Goal: Task Accomplishment & Management: Use online tool/utility

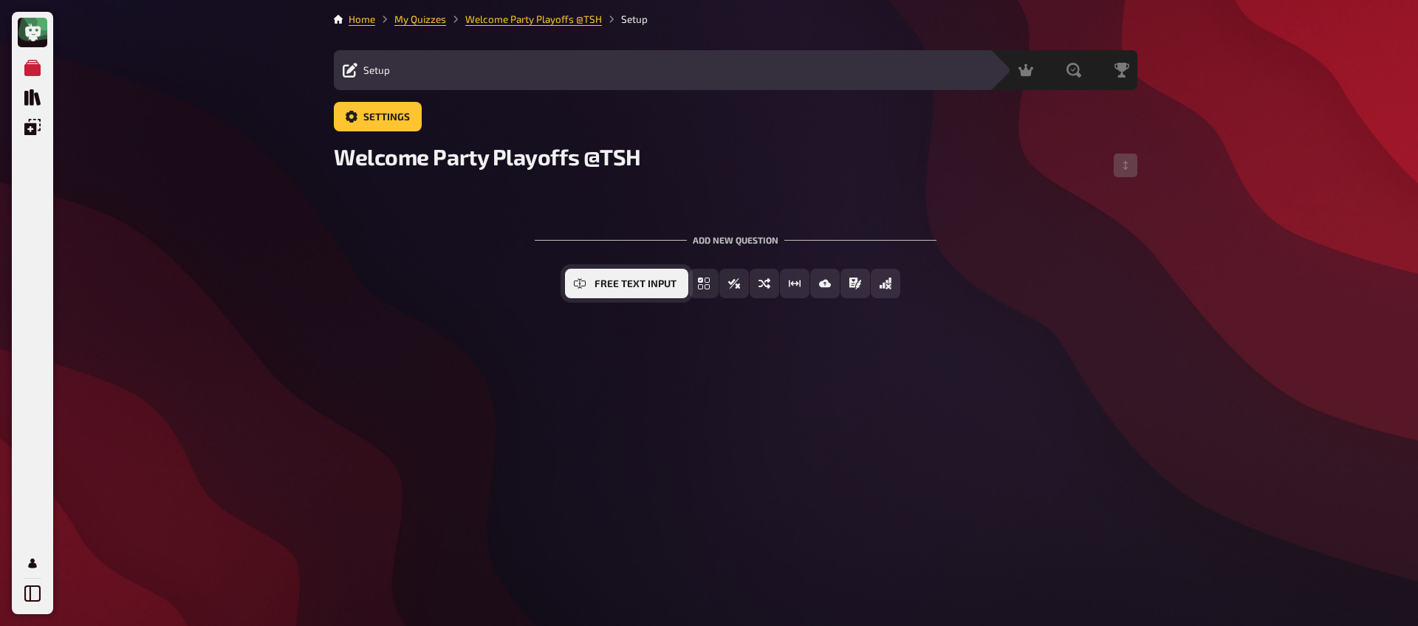
click at [631, 287] on span "Free Text Input" at bounding box center [635, 284] width 82 height 10
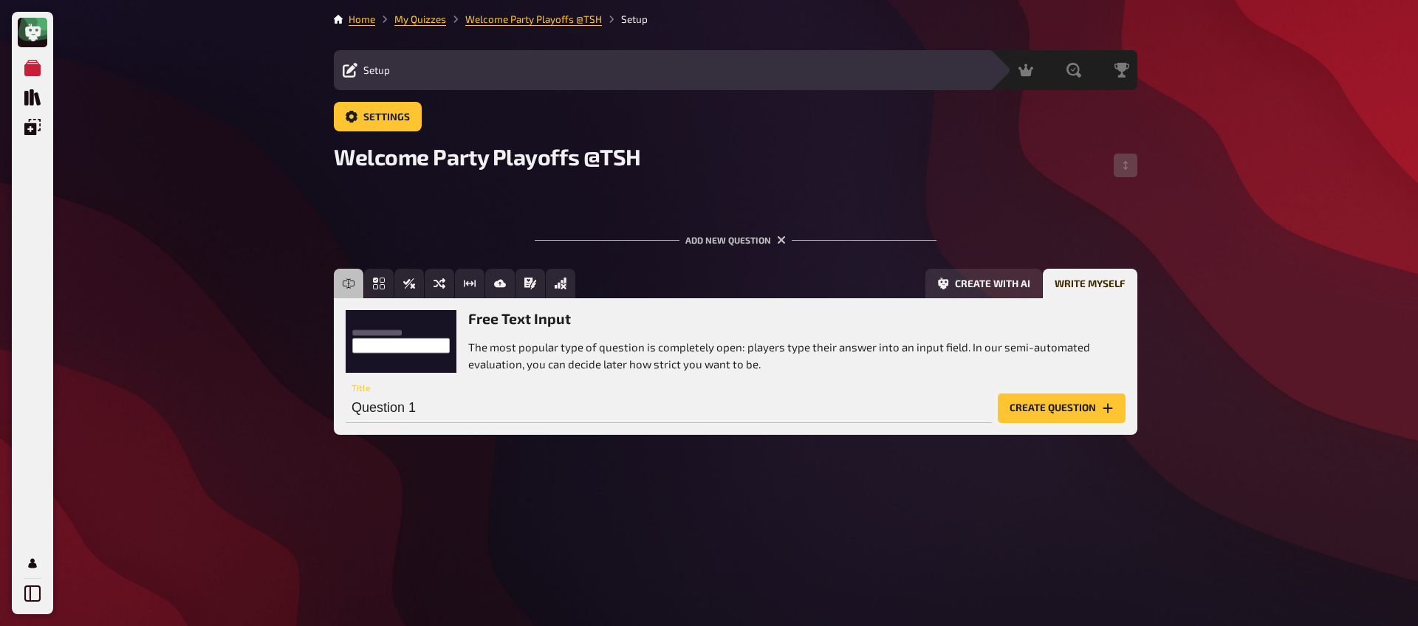
click at [1070, 420] on button "Create question" at bounding box center [1062, 409] width 128 height 30
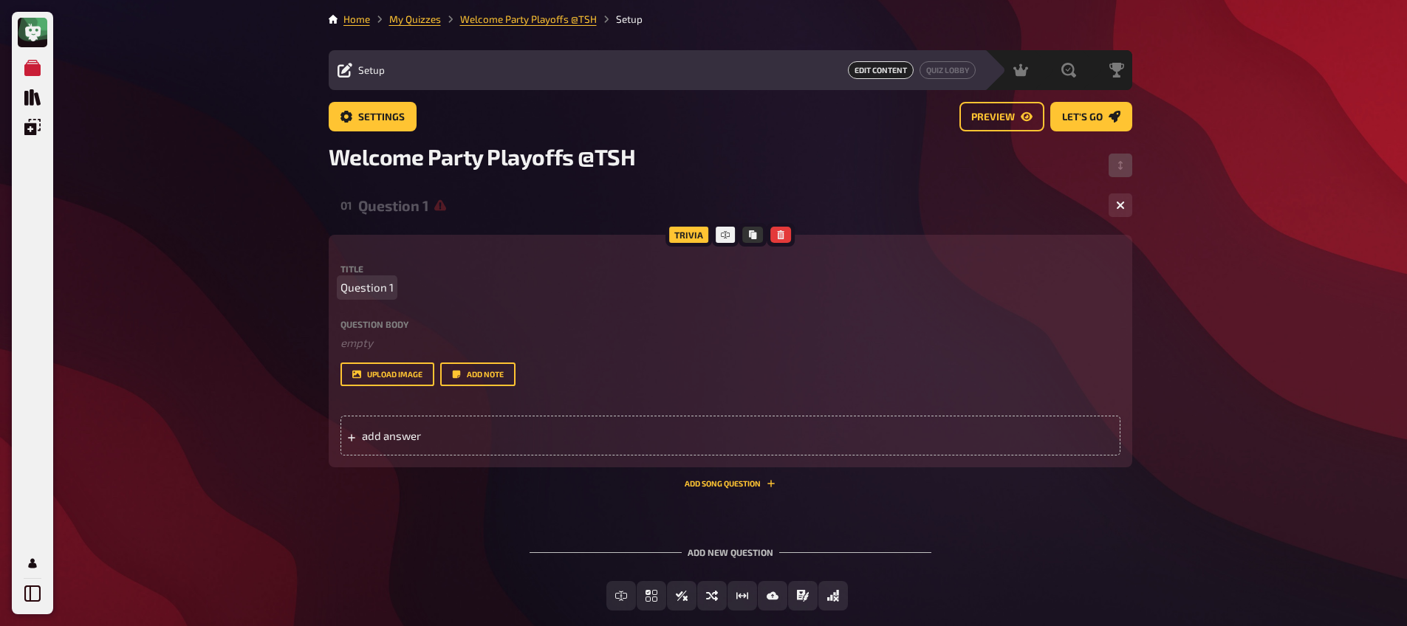
click at [363, 284] on span "Question 1" at bounding box center [366, 287] width 53 height 17
click at [461, 429] on span "add answer" at bounding box center [477, 435] width 230 height 13
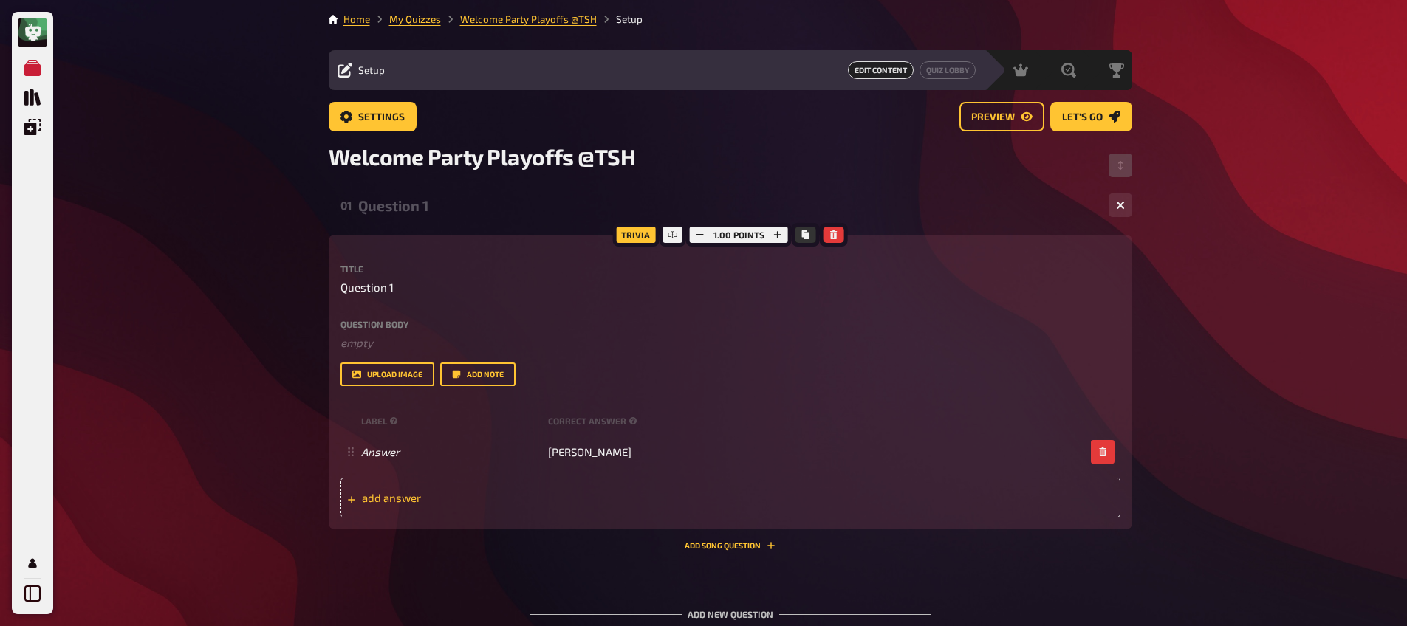
click at [527, 504] on div "add answer" at bounding box center [730, 498] width 780 height 40
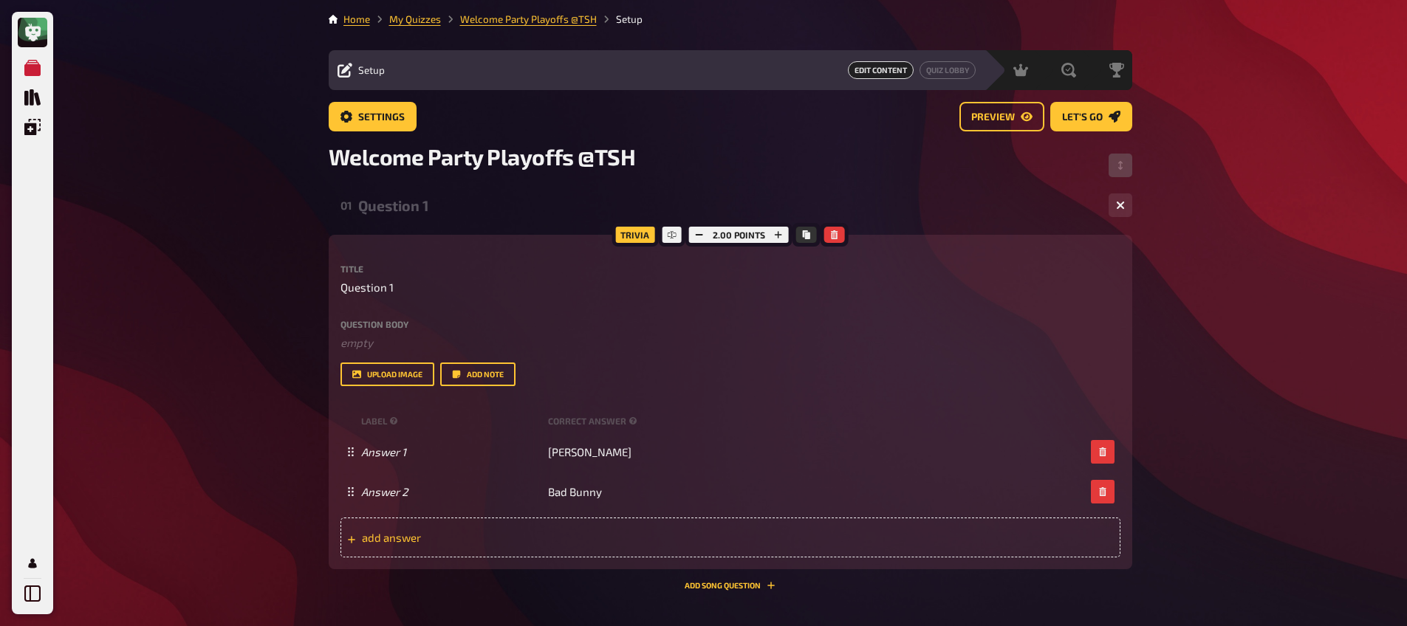
click at [563, 529] on div "add answer" at bounding box center [730, 538] width 780 height 40
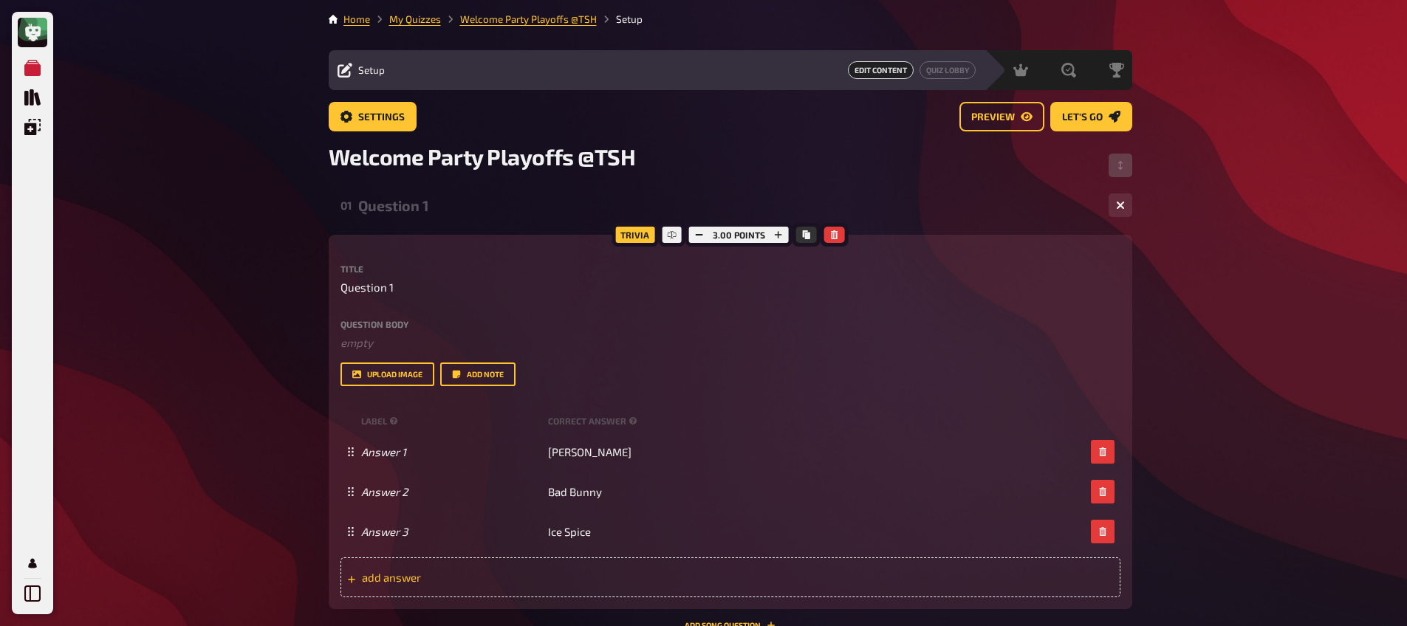
click at [582, 580] on span "add answer" at bounding box center [477, 577] width 230 height 13
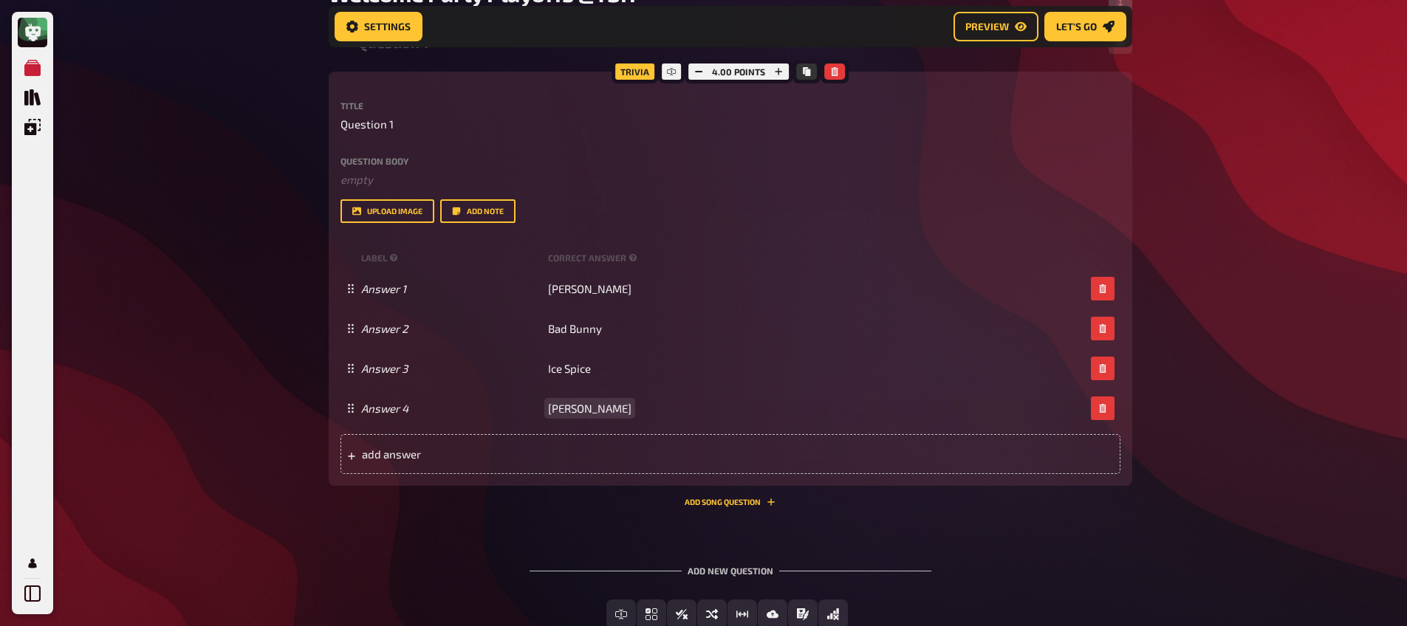
scroll to position [163, 0]
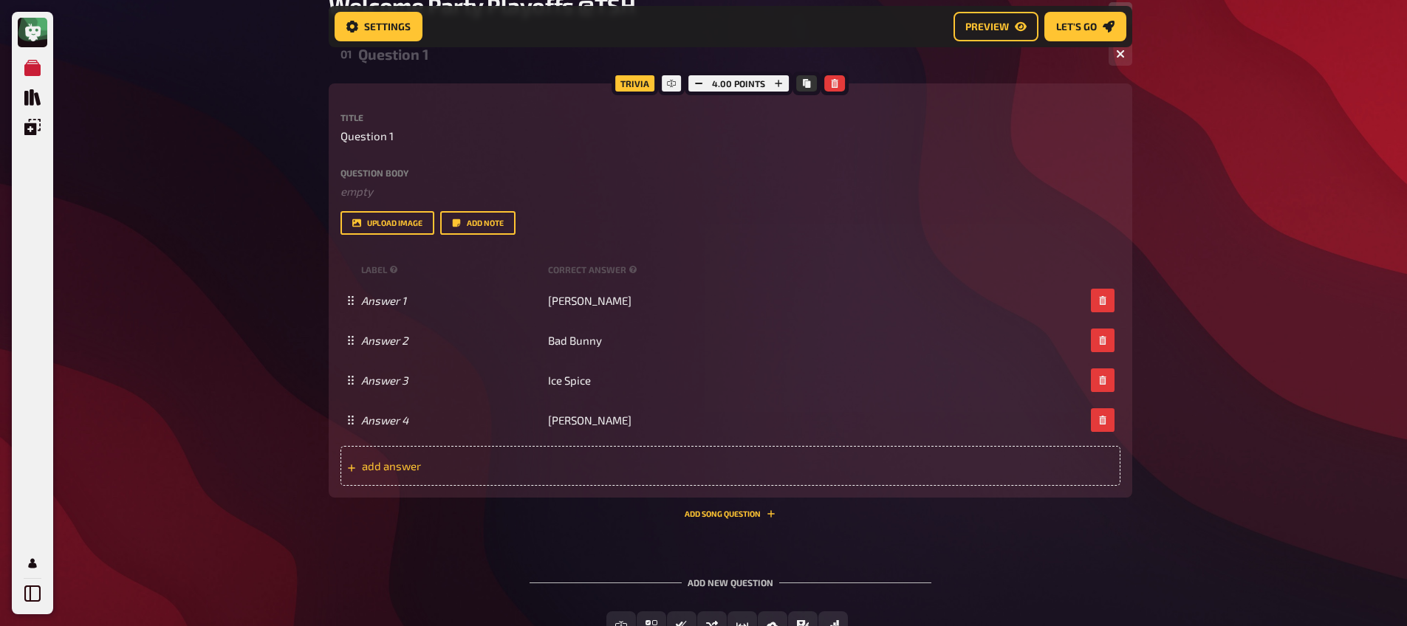
click at [403, 473] on div "add answer" at bounding box center [730, 466] width 780 height 40
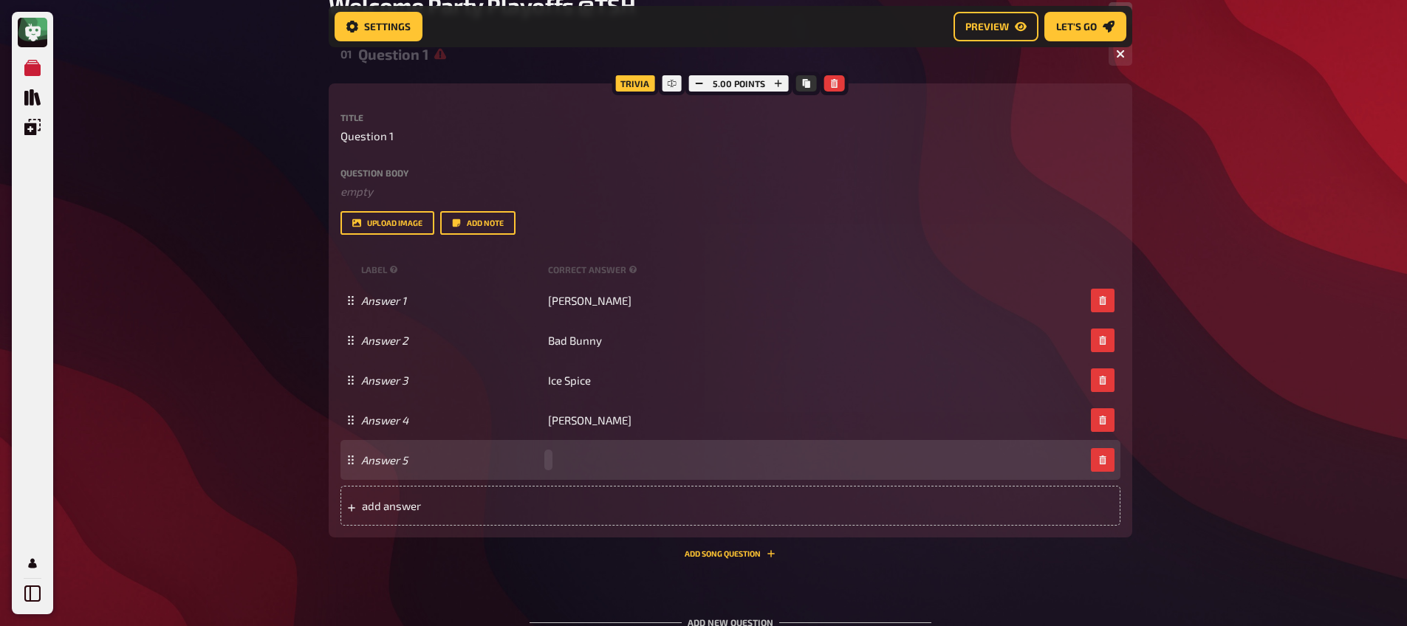
paste span
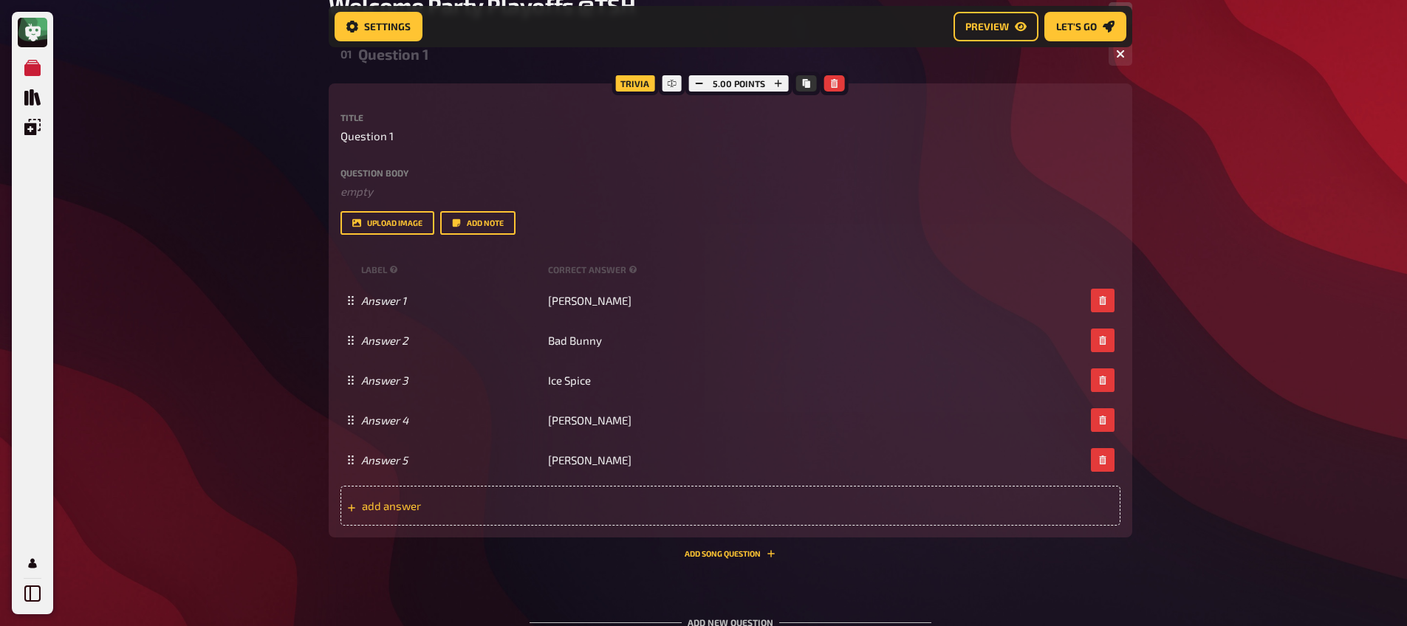
click at [521, 497] on div "add answer" at bounding box center [730, 506] width 780 height 40
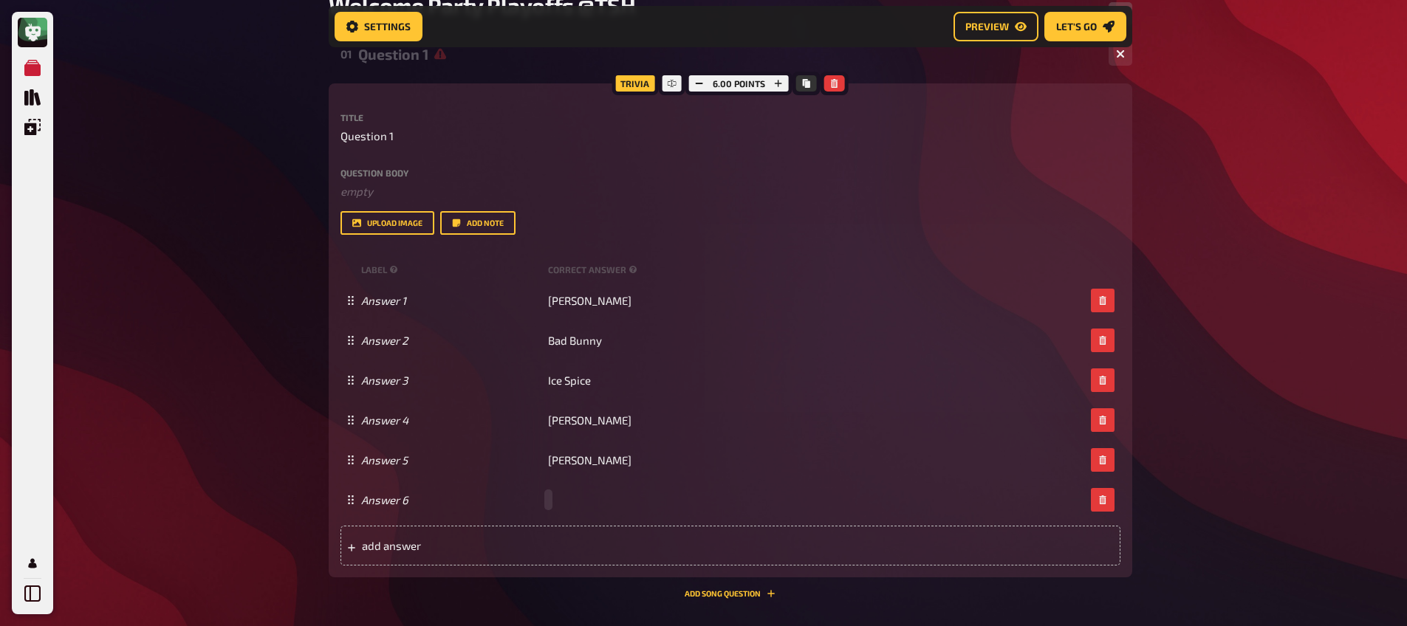
paste span
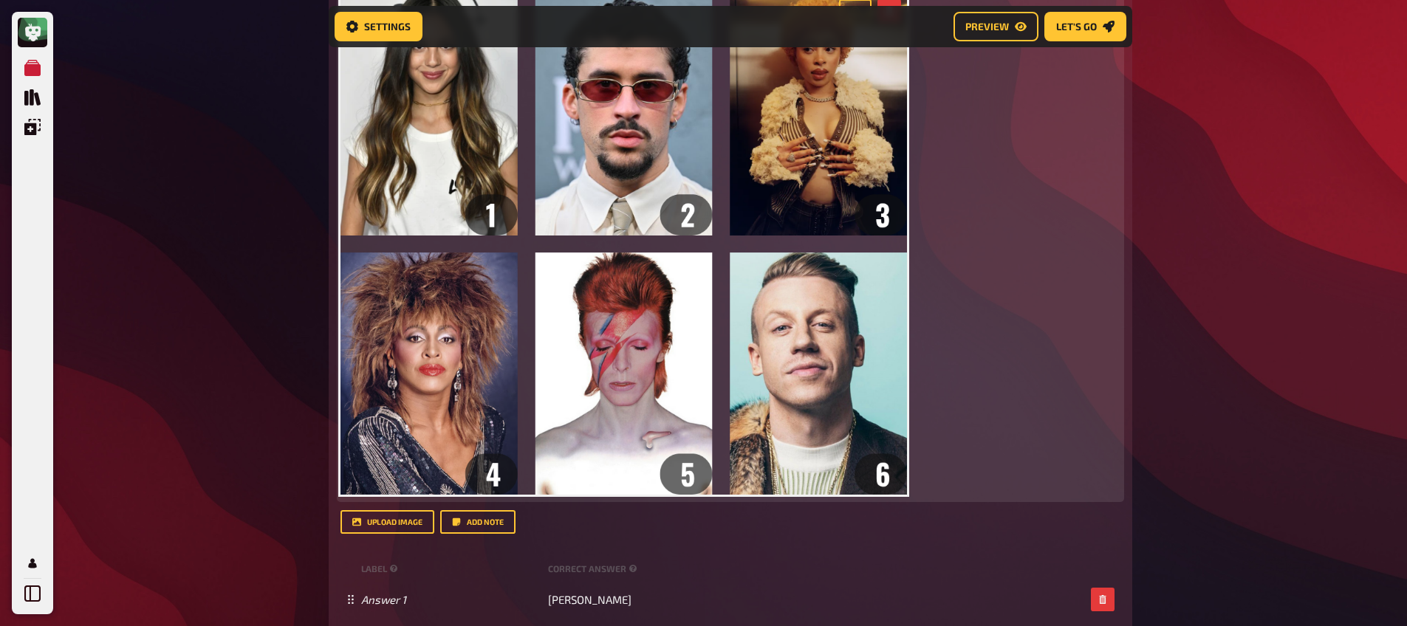
scroll to position [0, 0]
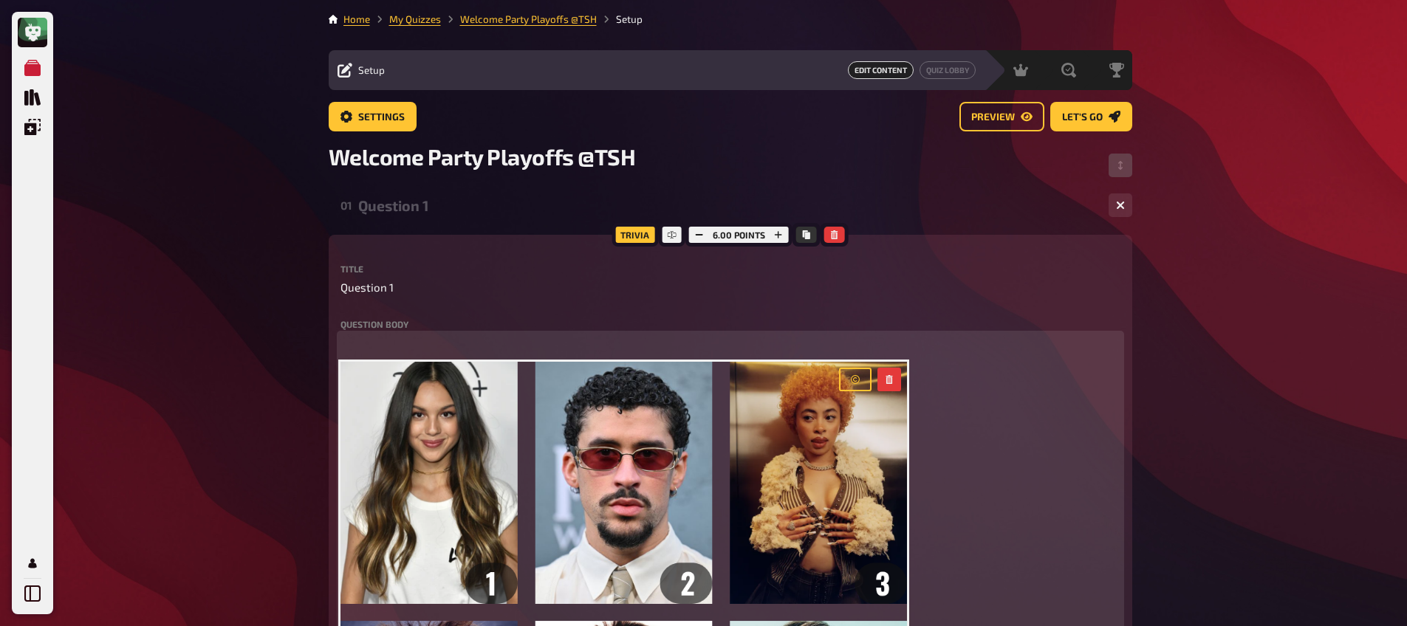
click at [366, 343] on p "﻿" at bounding box center [730, 343] width 780 height 17
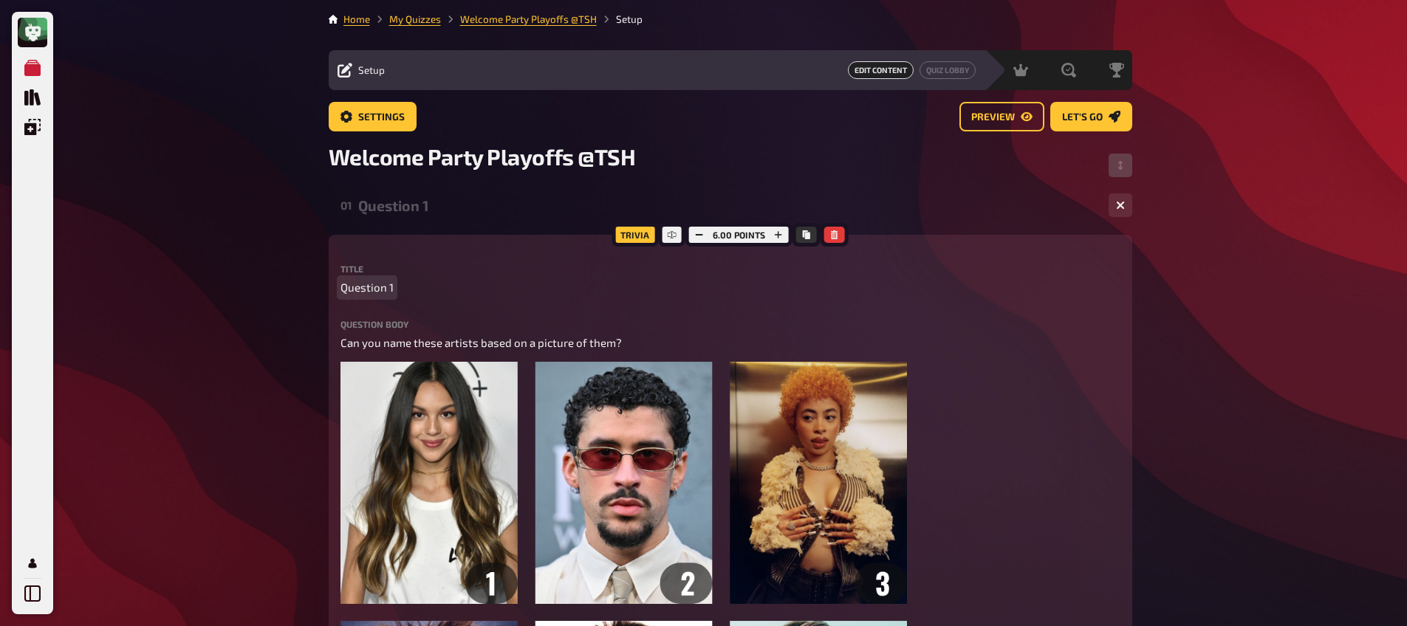
click at [382, 284] on span "Question 1" at bounding box center [366, 287] width 53 height 17
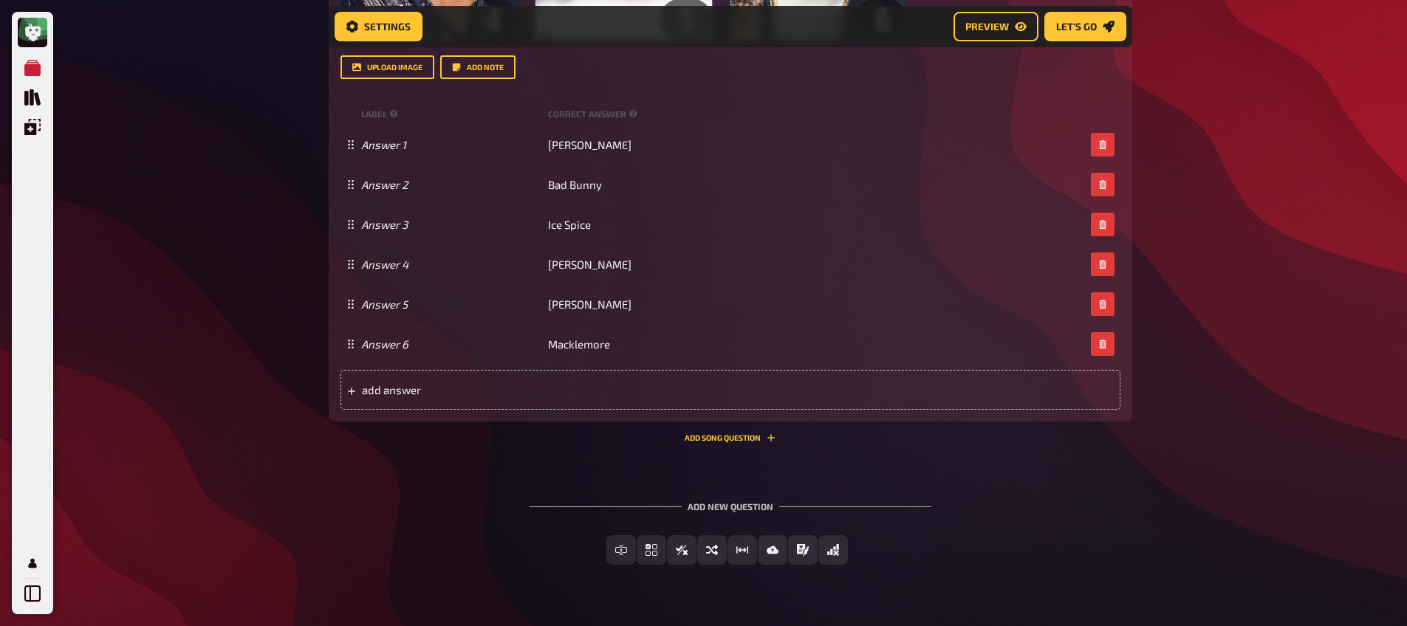
scroll to position [810, 0]
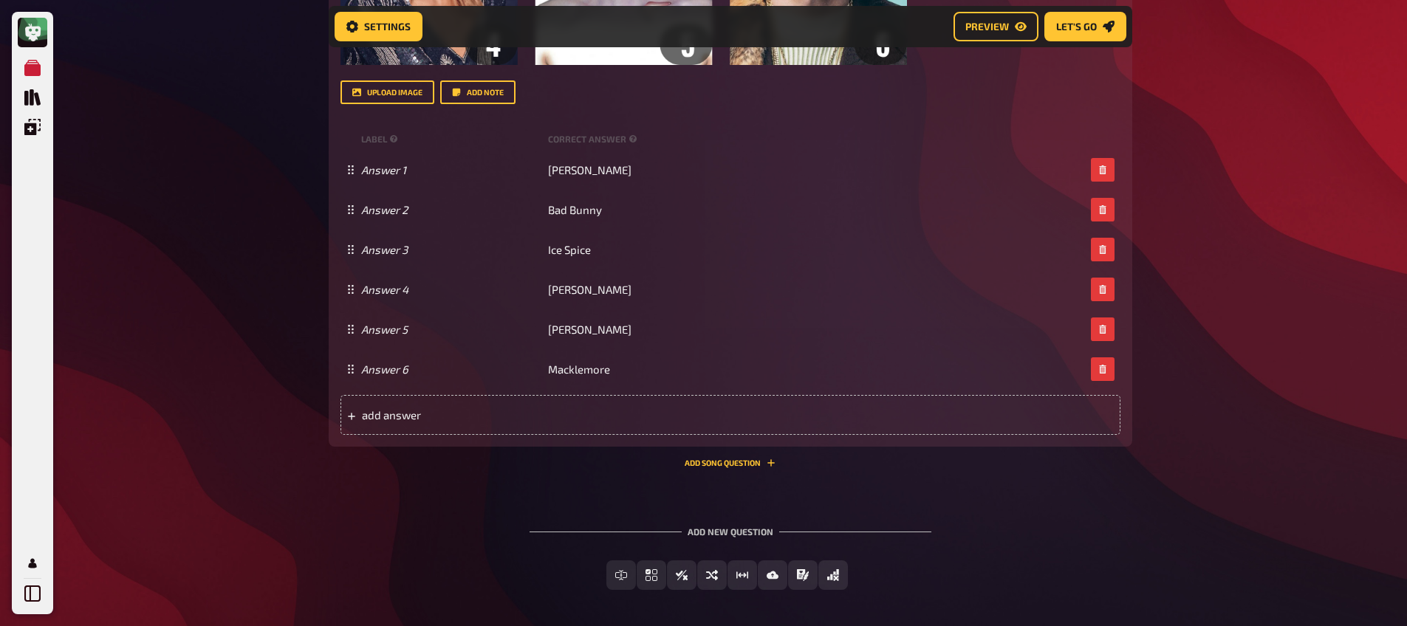
click at [737, 463] on button "Add Song question" at bounding box center [730, 463] width 91 height 9
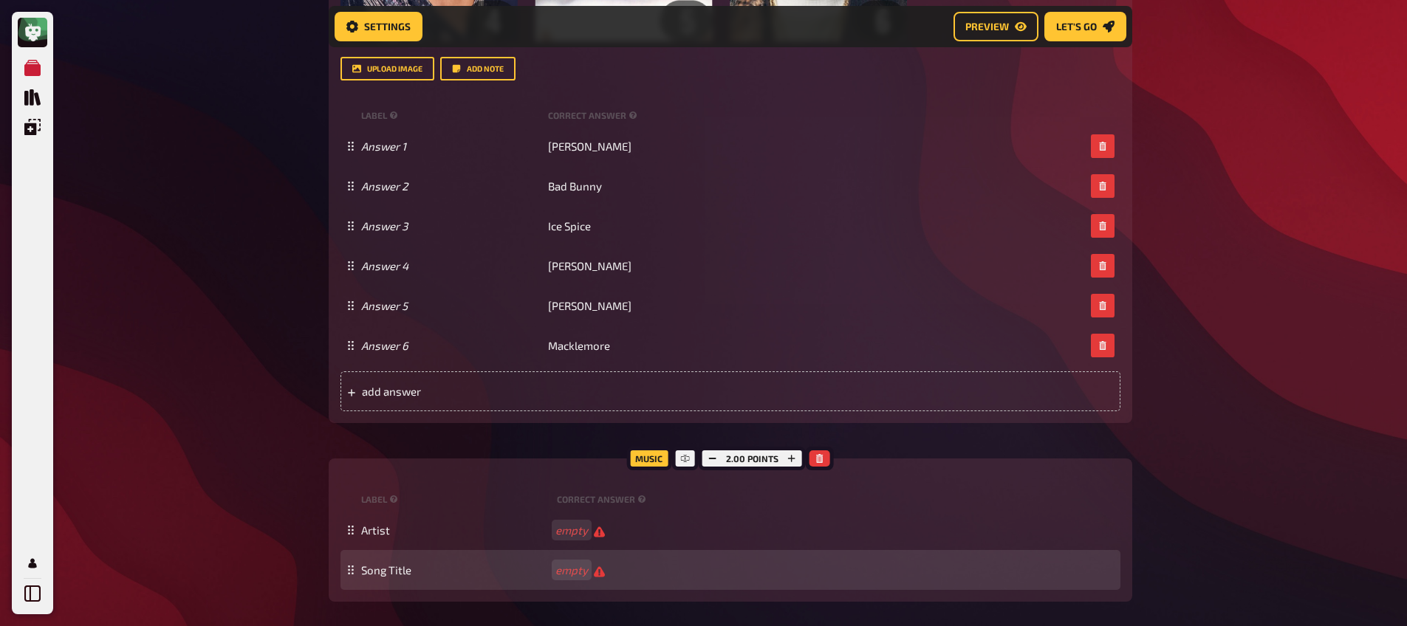
scroll to position [950, 0]
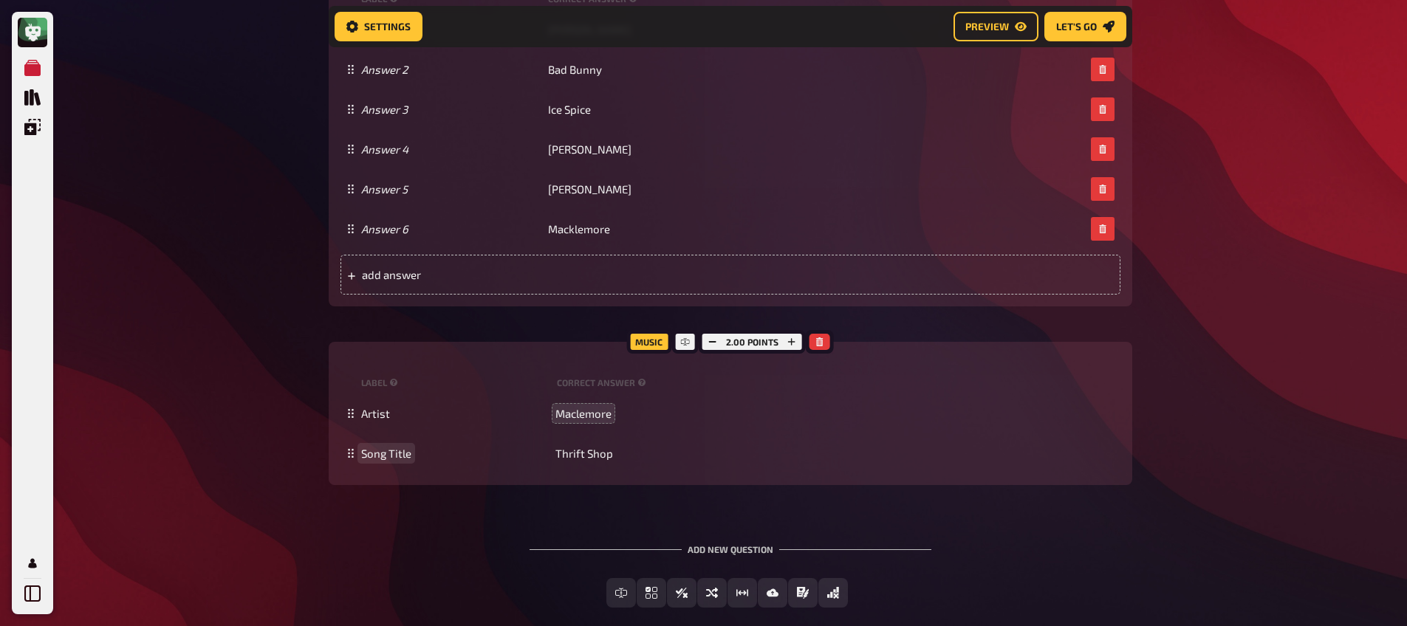
click at [577, 411] on span "Maclemore" at bounding box center [583, 413] width 56 height 13
click at [575, 418] on span "Maclemore" at bounding box center [583, 413] width 56 height 13
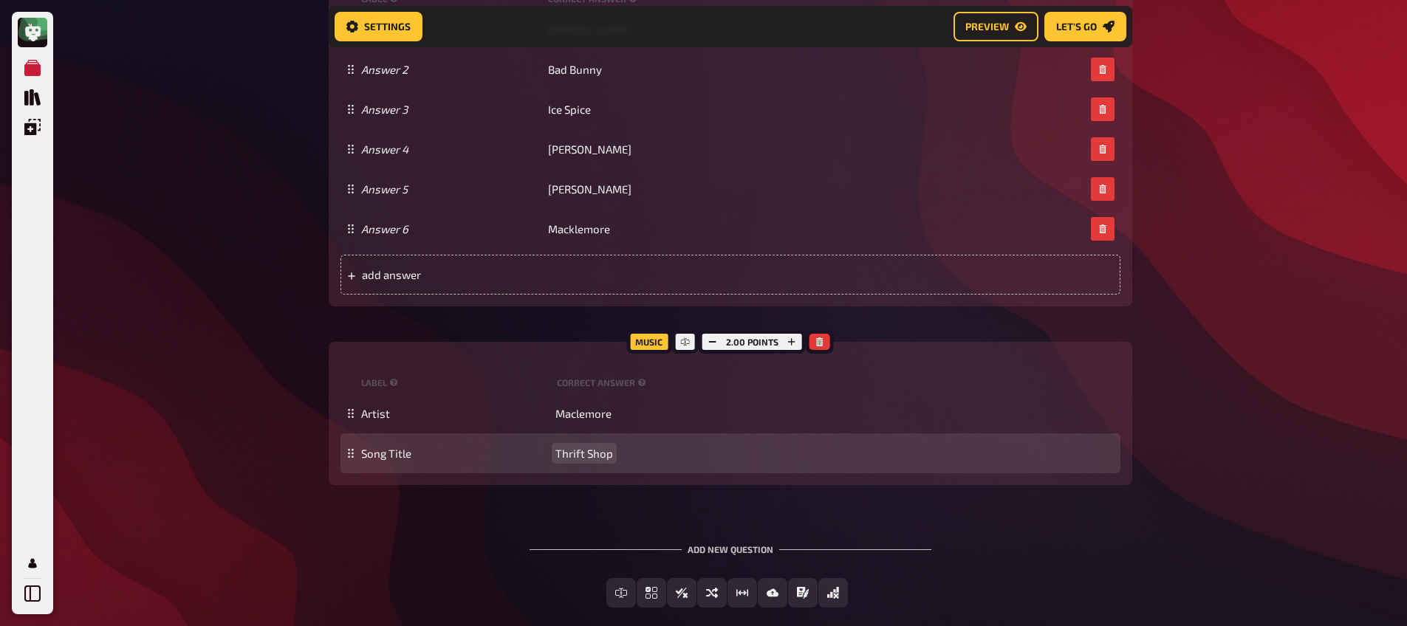
click at [580, 450] on span "Thrift Shop" at bounding box center [584, 453] width 58 height 13
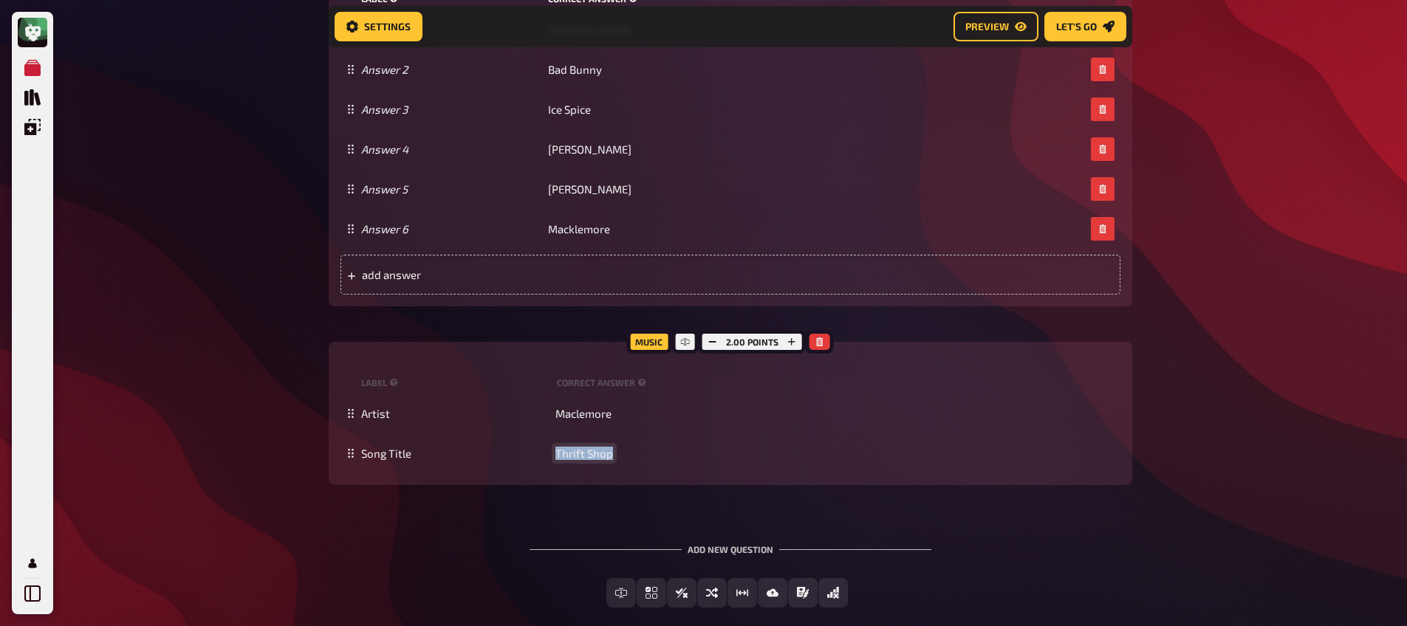
copy span "Thrift Shop"
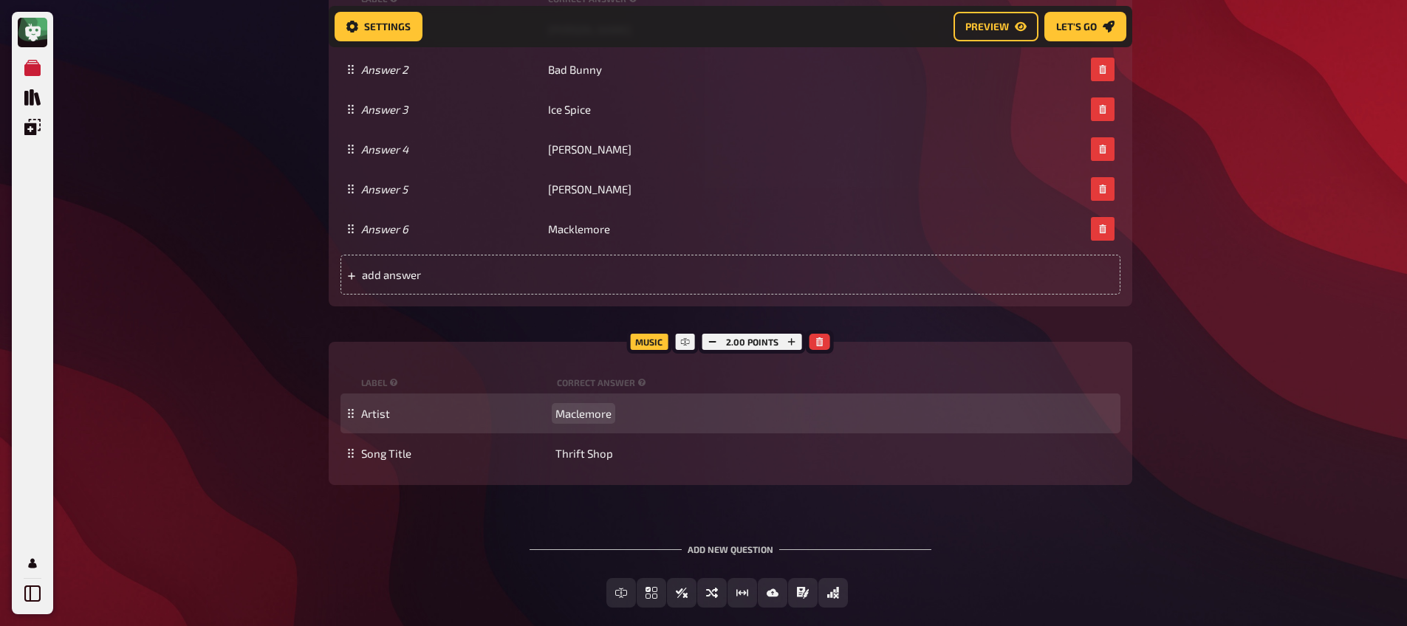
click at [605, 410] on span "Maclemore" at bounding box center [583, 413] width 56 height 13
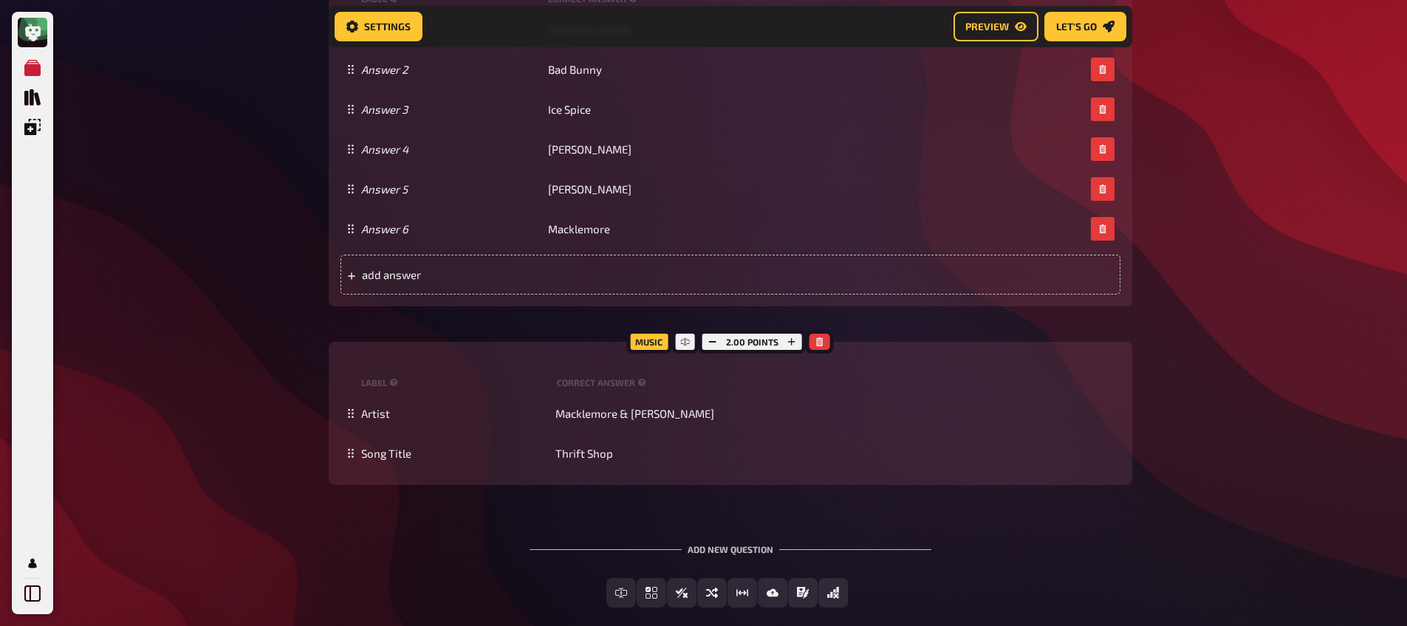
click at [462, 547] on div "Add new question Free Text Input Multiple Choice True / False Sorting Question …" at bounding box center [730, 576] width 803 height 111
click at [717, 343] on button "button" at bounding box center [712, 342] width 21 height 16
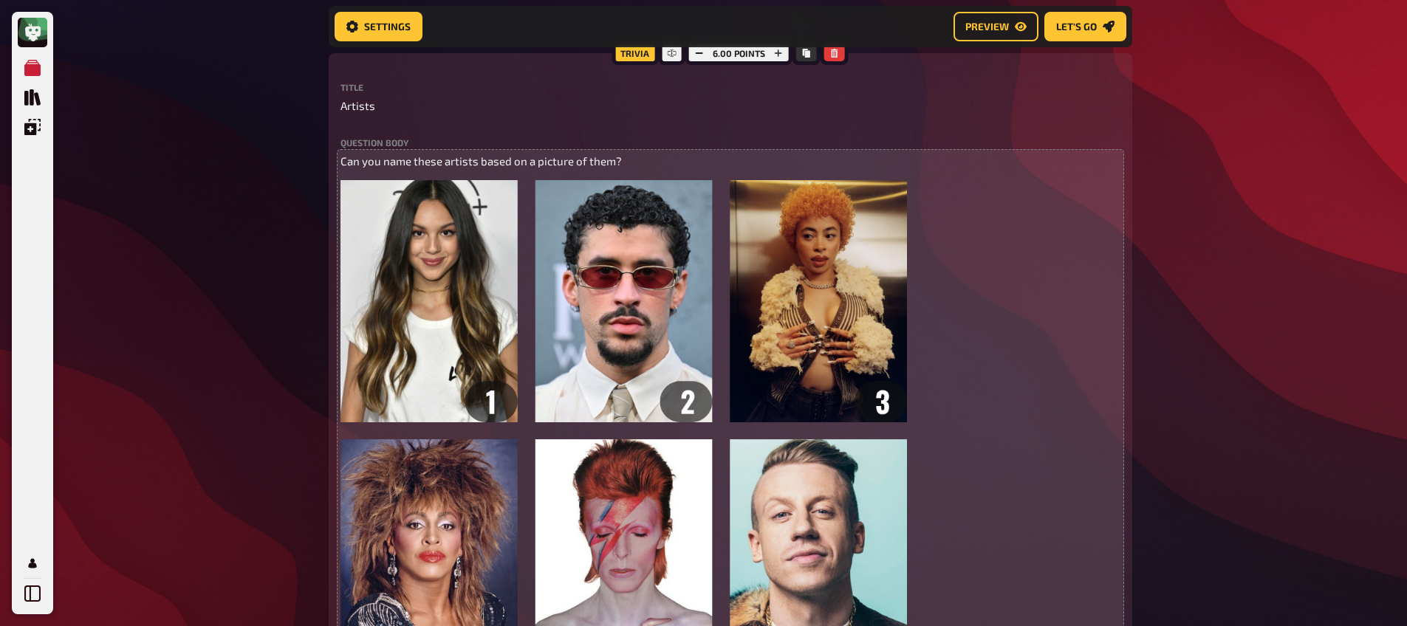
scroll to position [82, 0]
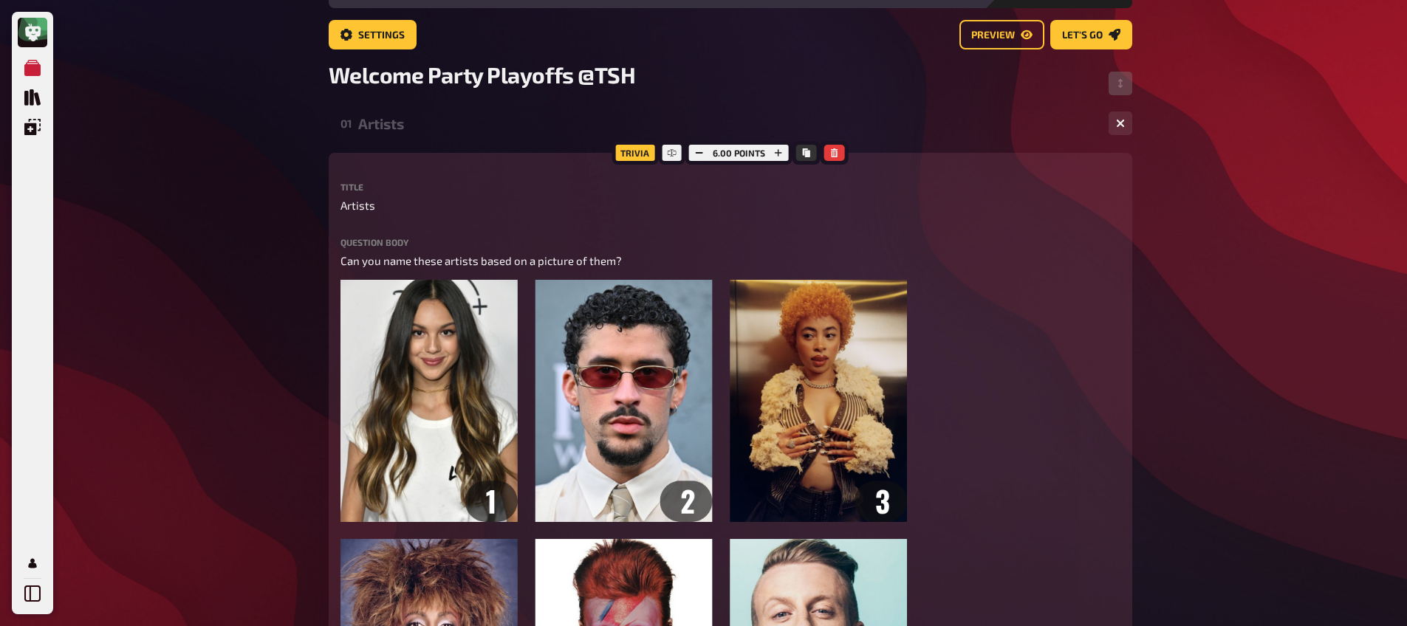
click at [409, 140] on div "01 Artists 1 6" at bounding box center [730, 123] width 803 height 35
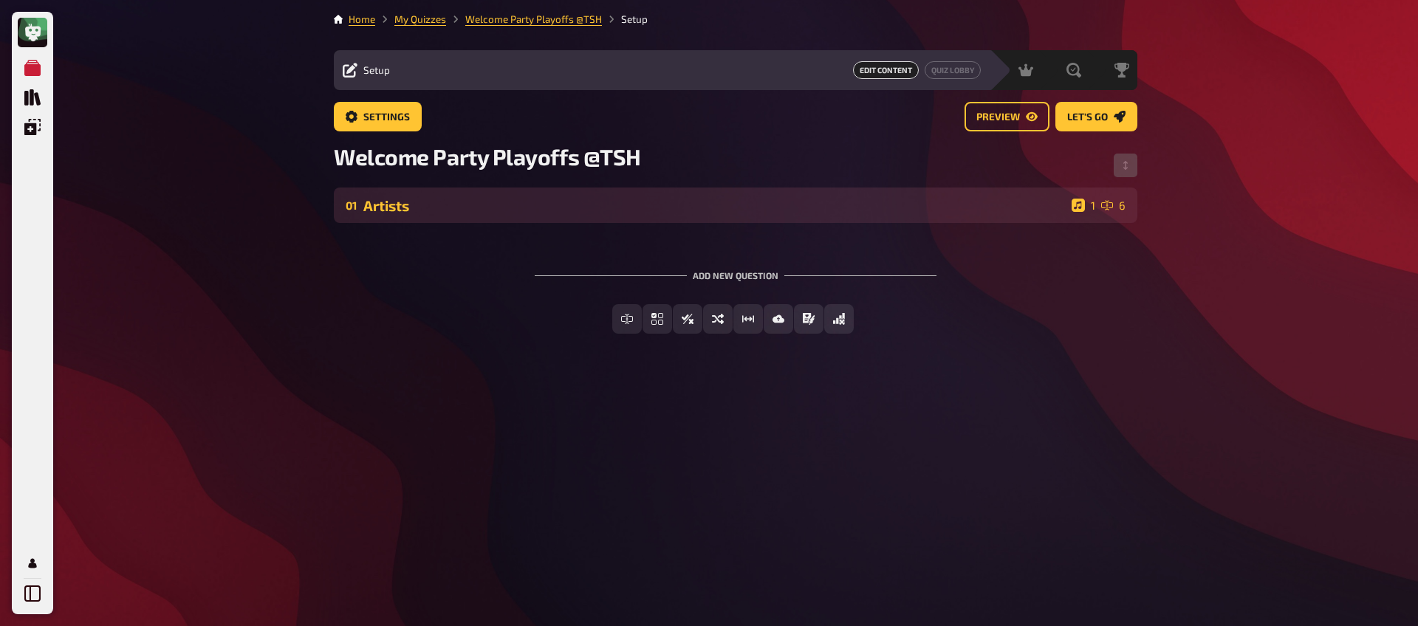
click at [442, 204] on div "Artists" at bounding box center [714, 205] width 702 height 17
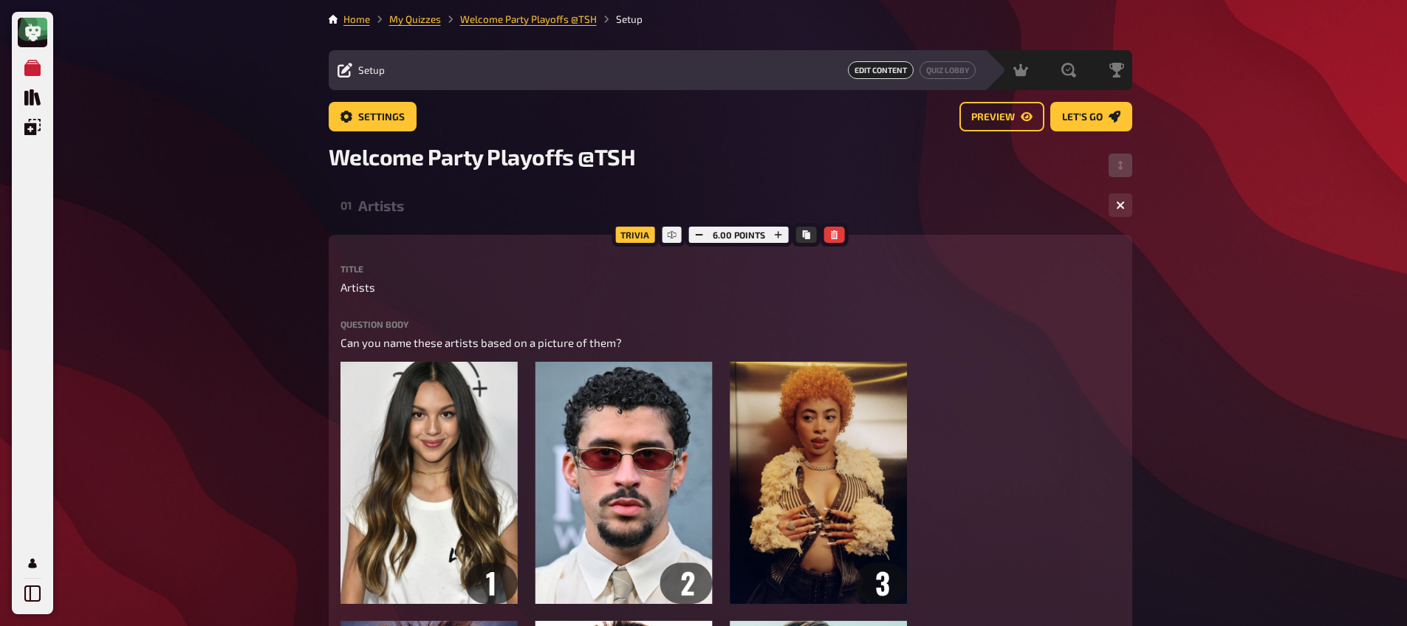
click at [445, 208] on div "Artists" at bounding box center [727, 205] width 738 height 17
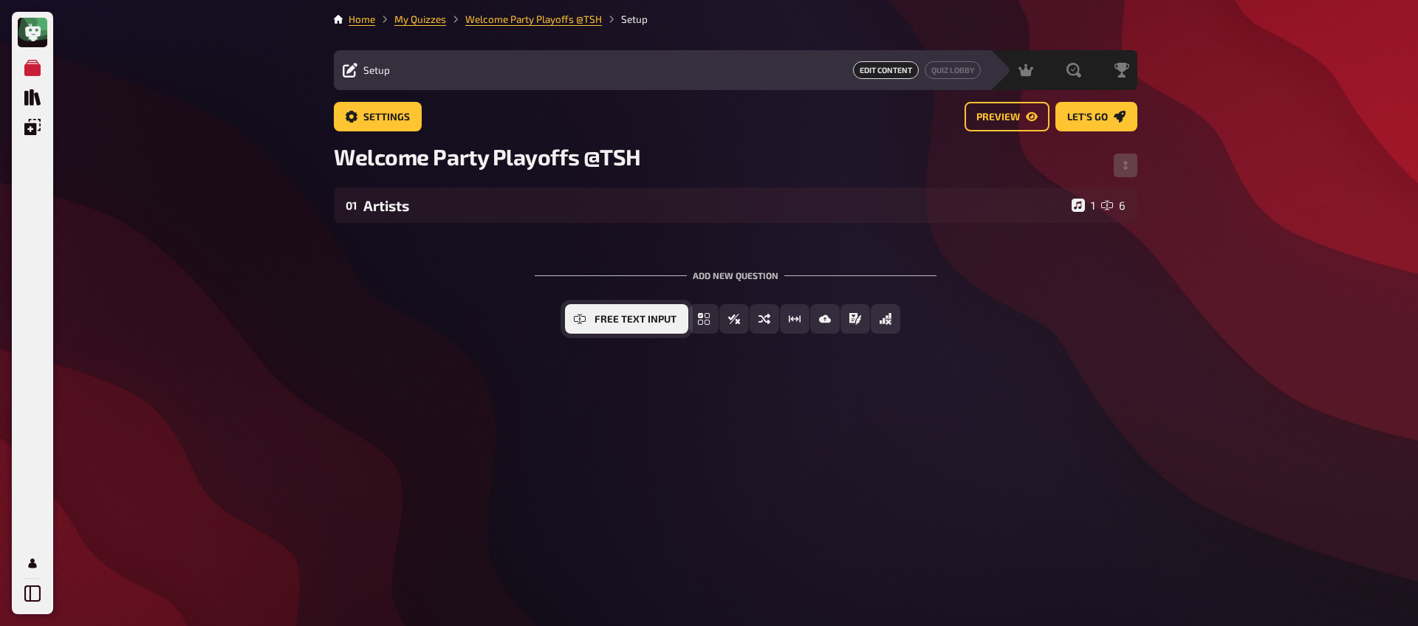
click at [614, 326] on button "Free Text Input" at bounding box center [626, 319] width 123 height 30
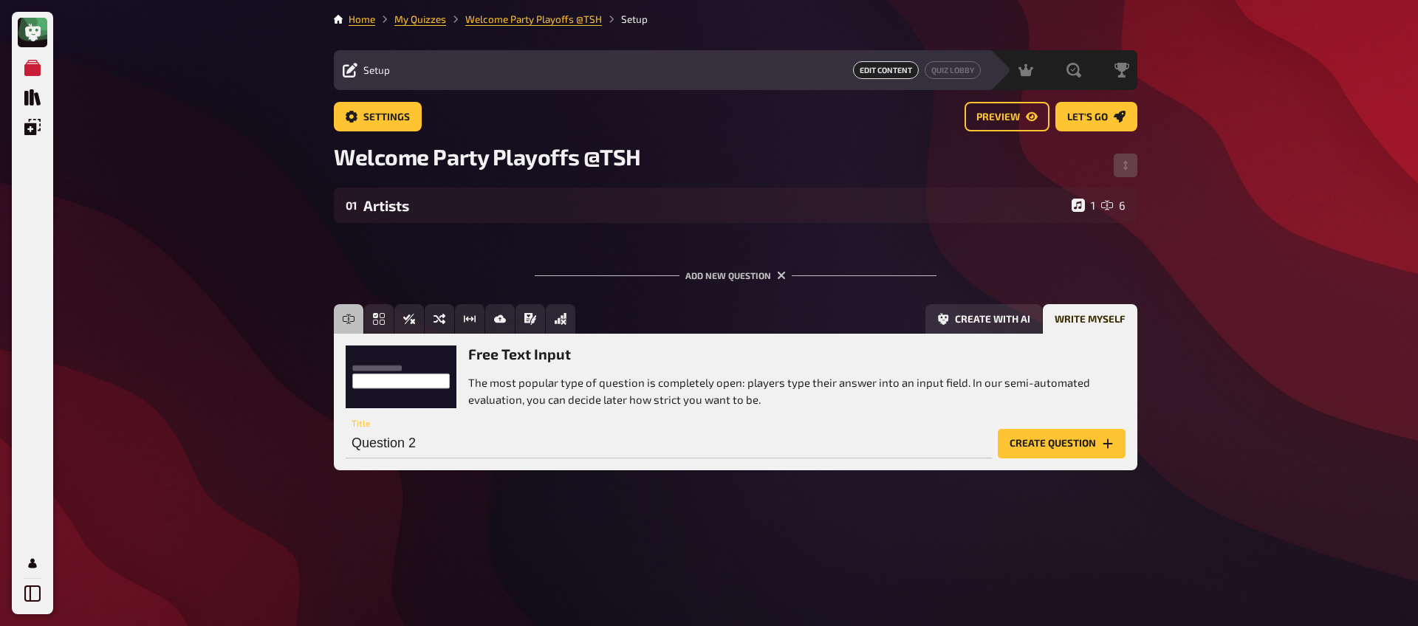
click at [1061, 451] on button "Create question" at bounding box center [1062, 444] width 128 height 30
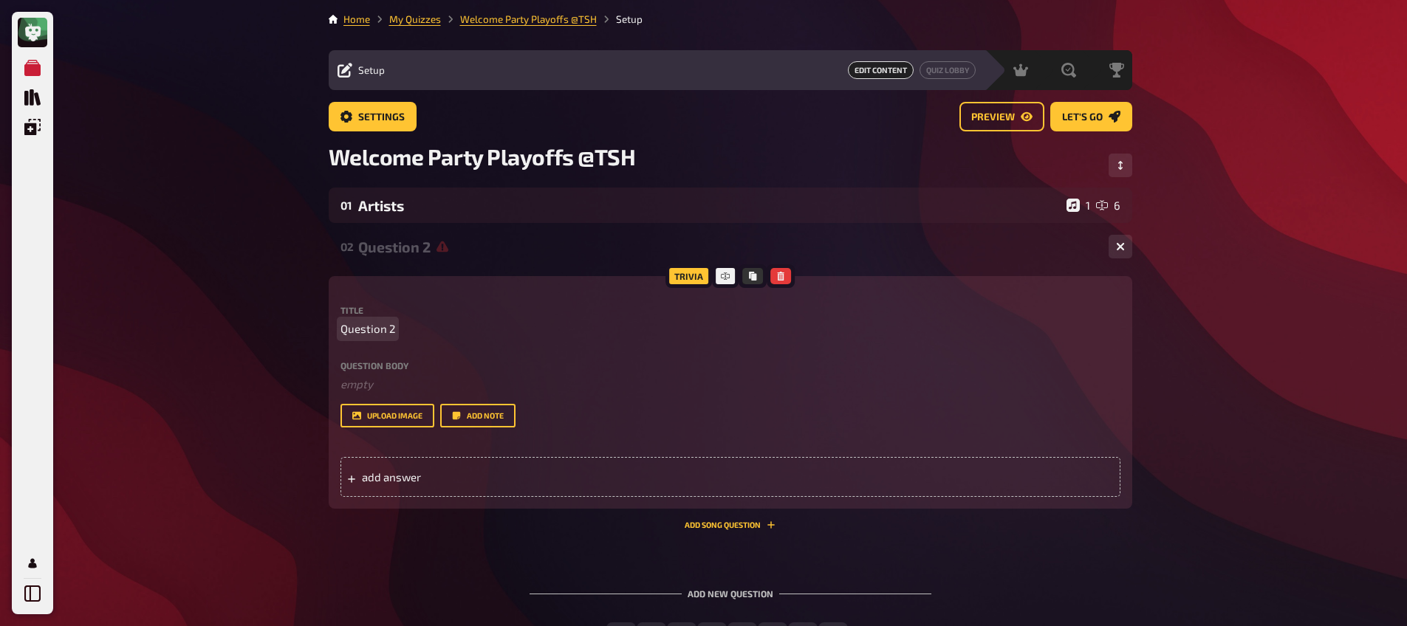
click at [368, 323] on span "Question 2" at bounding box center [367, 328] width 55 height 17
click at [367, 323] on span "Question 2" at bounding box center [367, 328] width 55 height 17
click at [369, 328] on span "Question 2" at bounding box center [367, 328] width 55 height 17
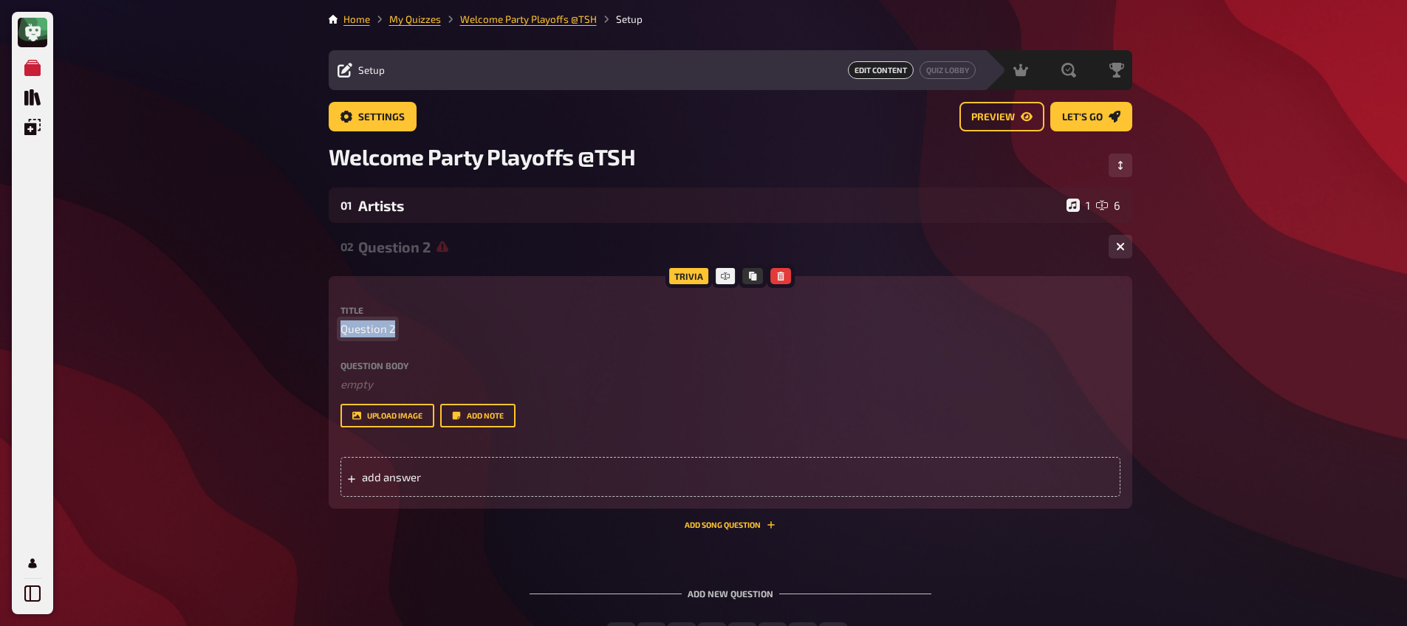
click at [370, 328] on span "Question 2" at bounding box center [367, 328] width 55 height 17
click at [386, 339] on div "Title Question 2 Question body ﻿ empty Drop here to upload upload image Add note" at bounding box center [730, 367] width 780 height 122
click at [380, 330] on span "Question 2" at bounding box center [367, 328] width 55 height 17
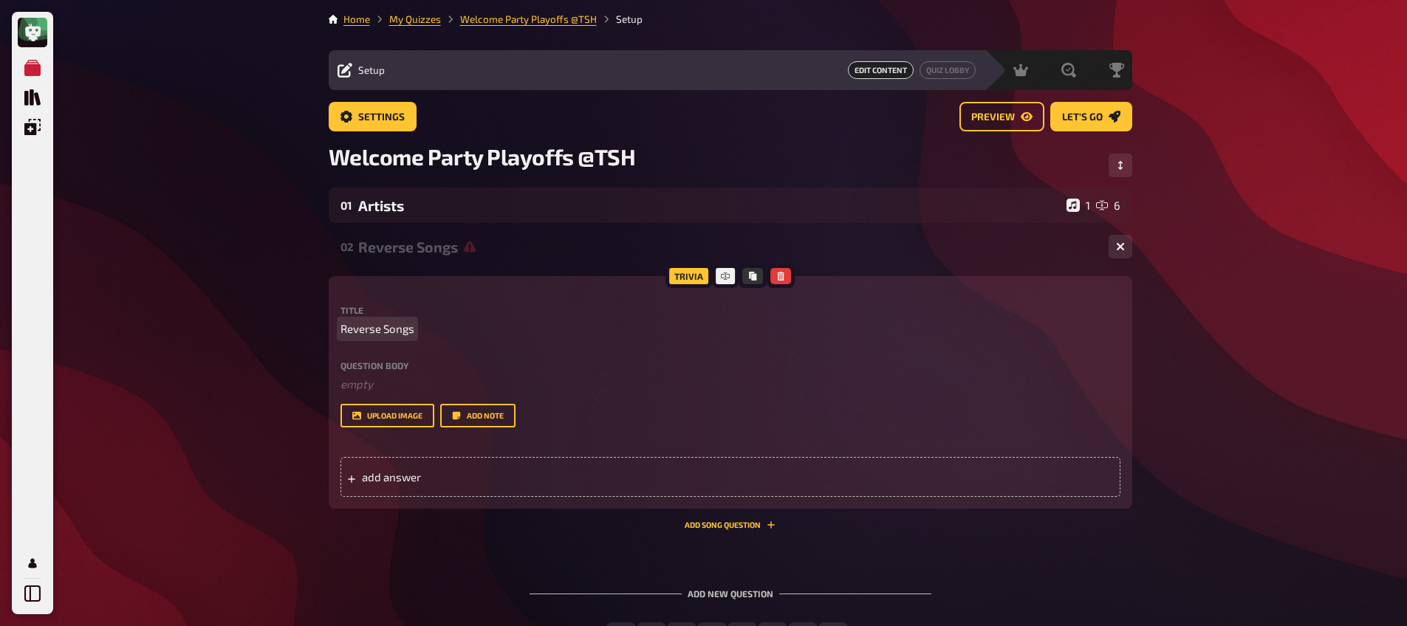
click at [360, 335] on span "Reverse Songs" at bounding box center [377, 328] width 74 height 17
copy span "Reverse Songs"
click at [388, 328] on span "Reverse Songs" at bounding box center [377, 328] width 74 height 17
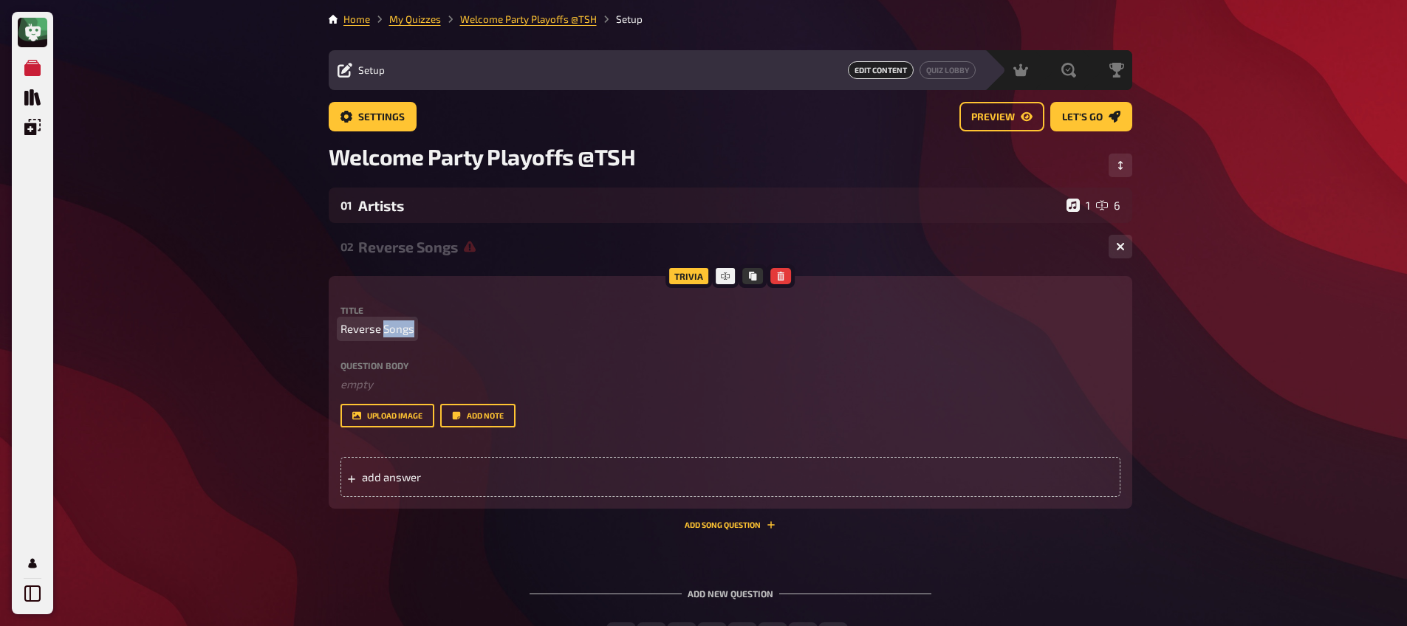
click at [388, 328] on span "Reverse Songs" at bounding box center [377, 328] width 74 height 17
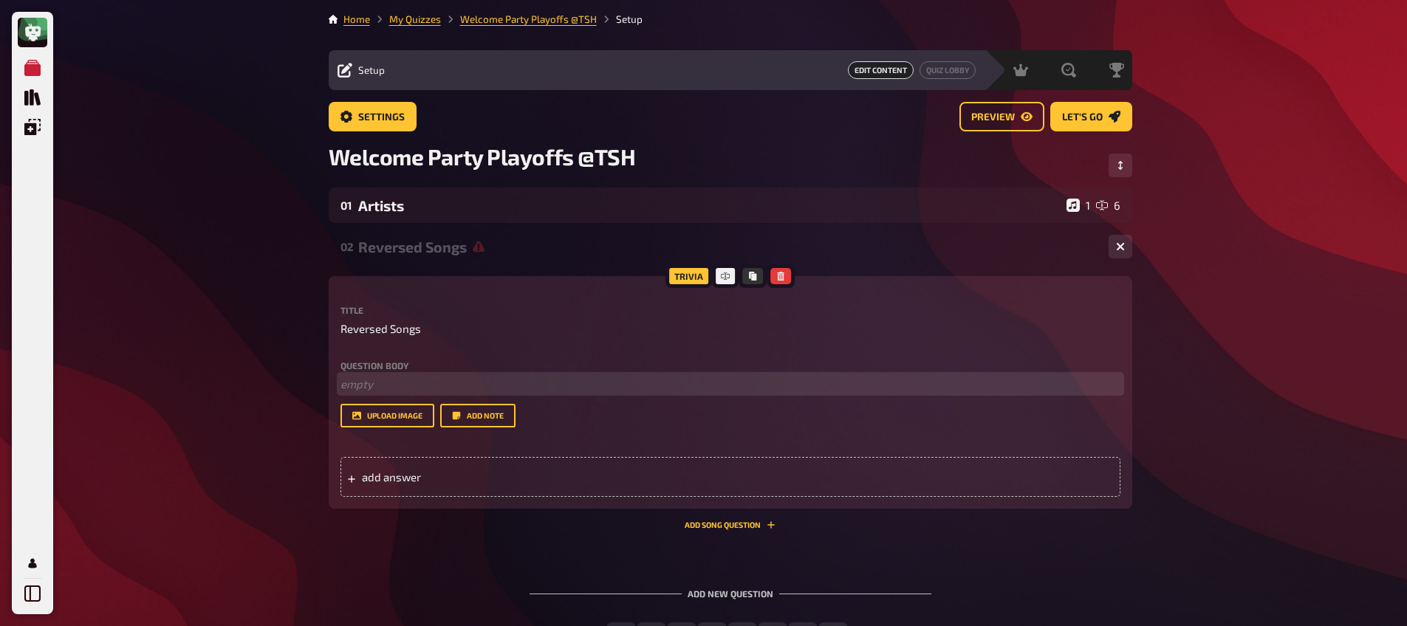
click at [393, 381] on p "﻿ empty" at bounding box center [730, 384] width 780 height 17
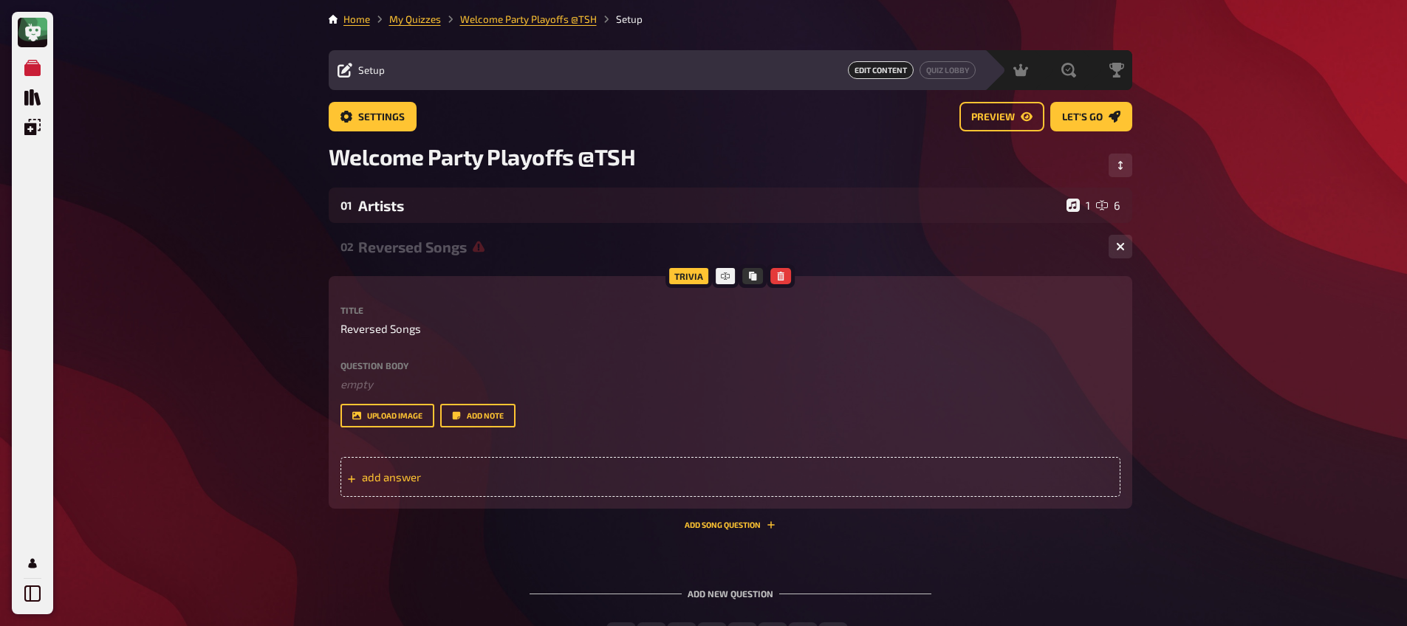
click at [426, 467] on div "add answer" at bounding box center [730, 477] width 780 height 40
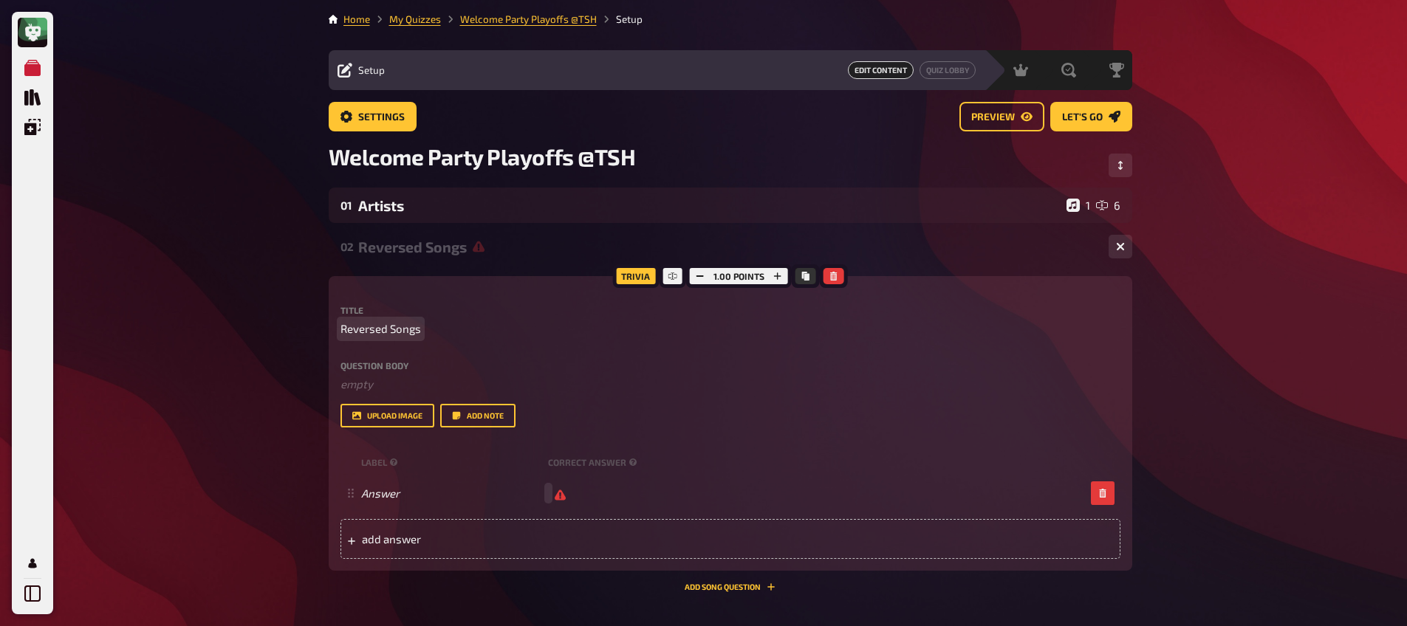
click at [377, 330] on span "Reversed Songs" at bounding box center [380, 328] width 80 height 17
click at [377, 329] on span "Reversed Songs" at bounding box center [380, 328] width 80 height 17
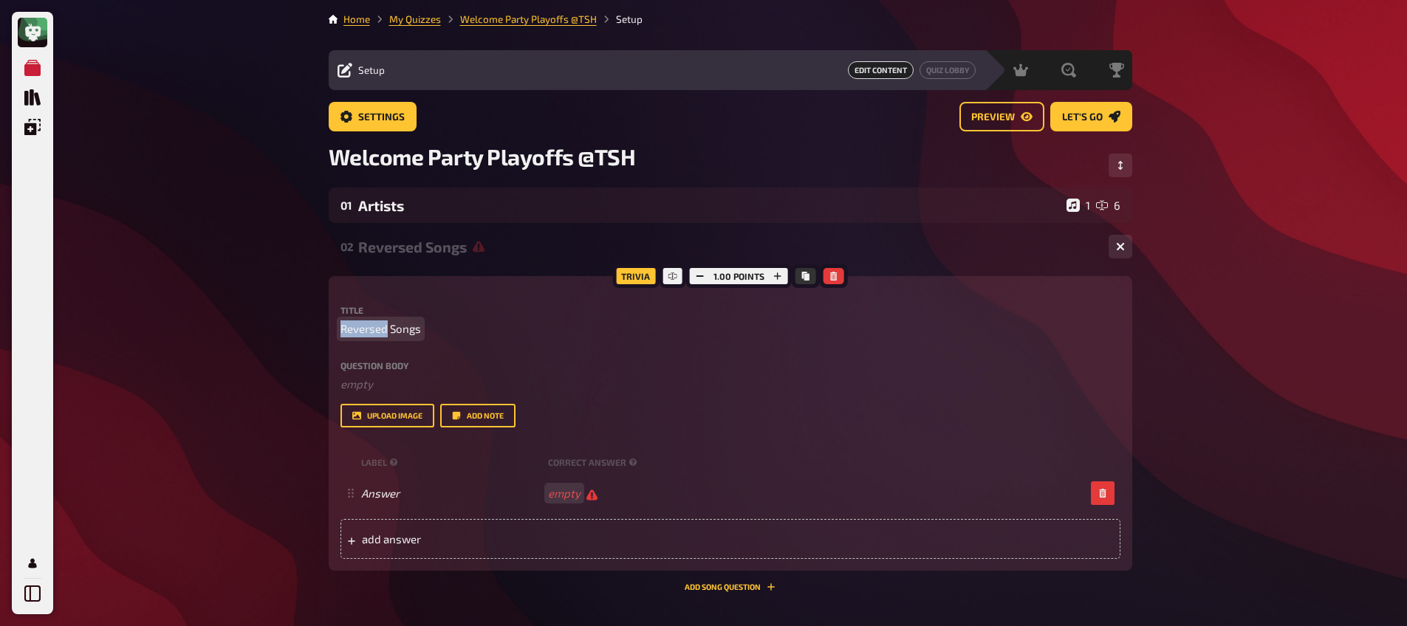
click at [377, 329] on span "Reversed Songs" at bounding box center [380, 328] width 80 height 17
click at [377, 331] on span "Reversed Songs" at bounding box center [380, 328] width 80 height 17
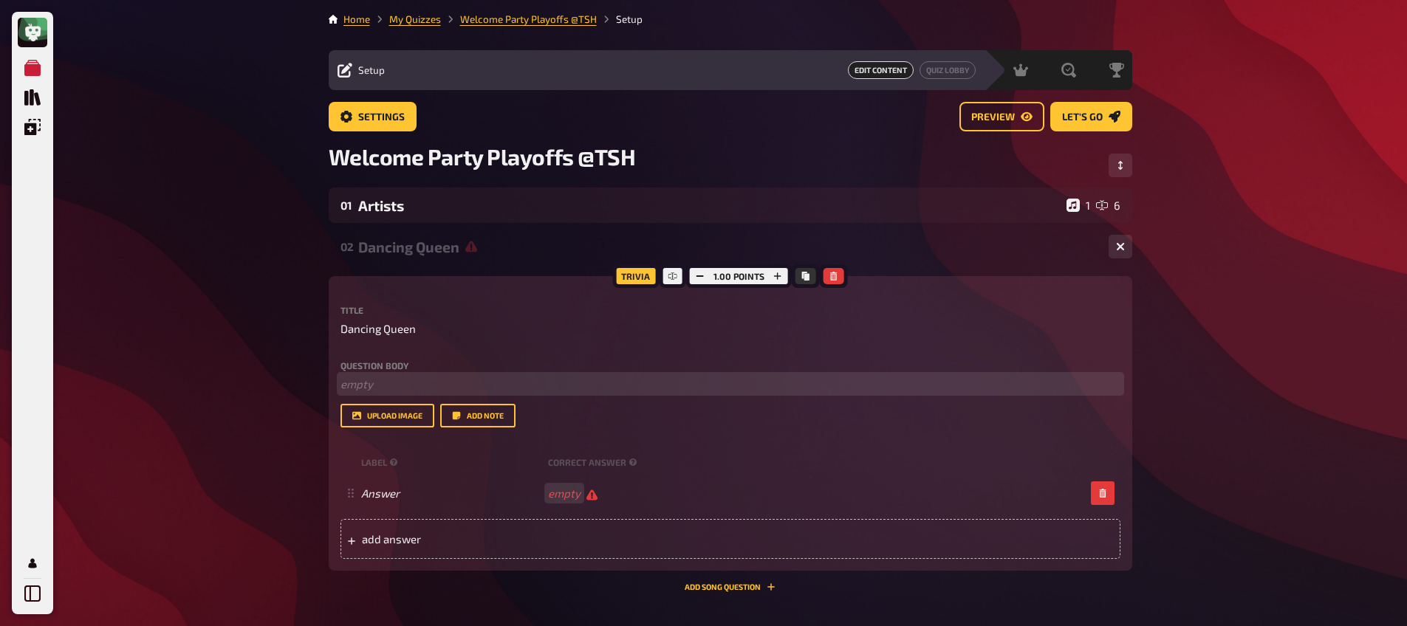
click at [366, 386] on p "﻿ empty" at bounding box center [730, 384] width 780 height 17
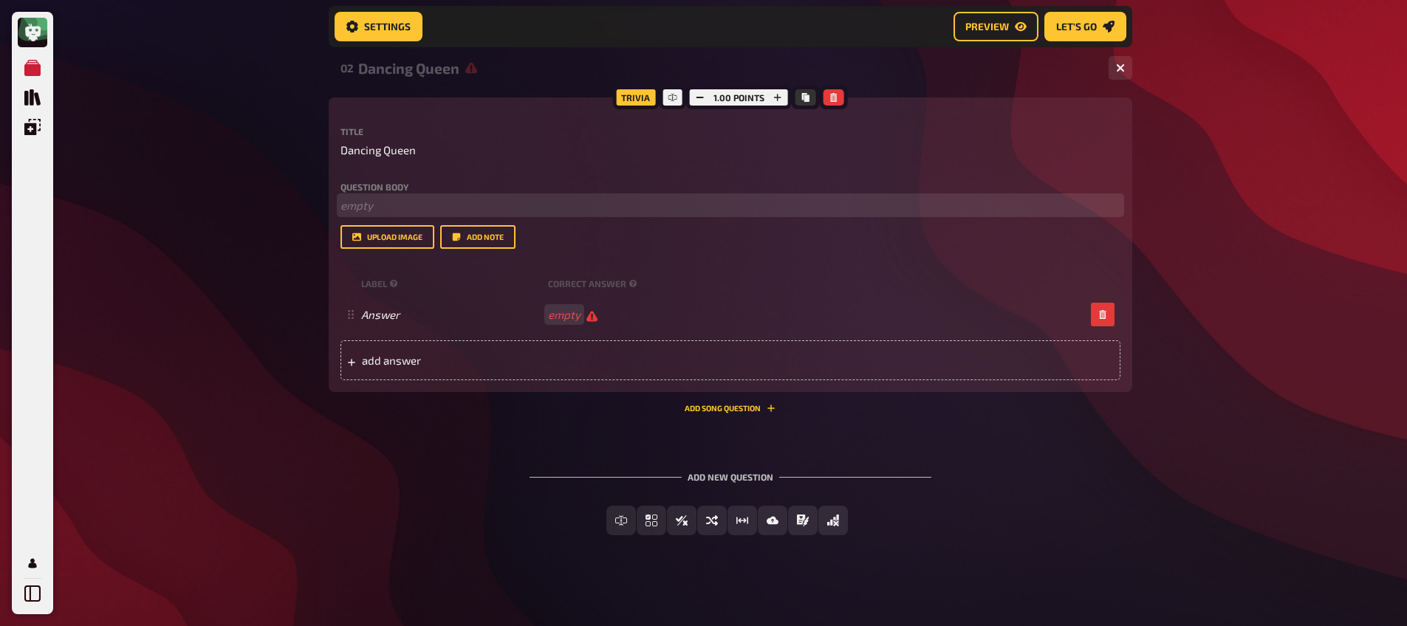
scroll to position [195, 0]
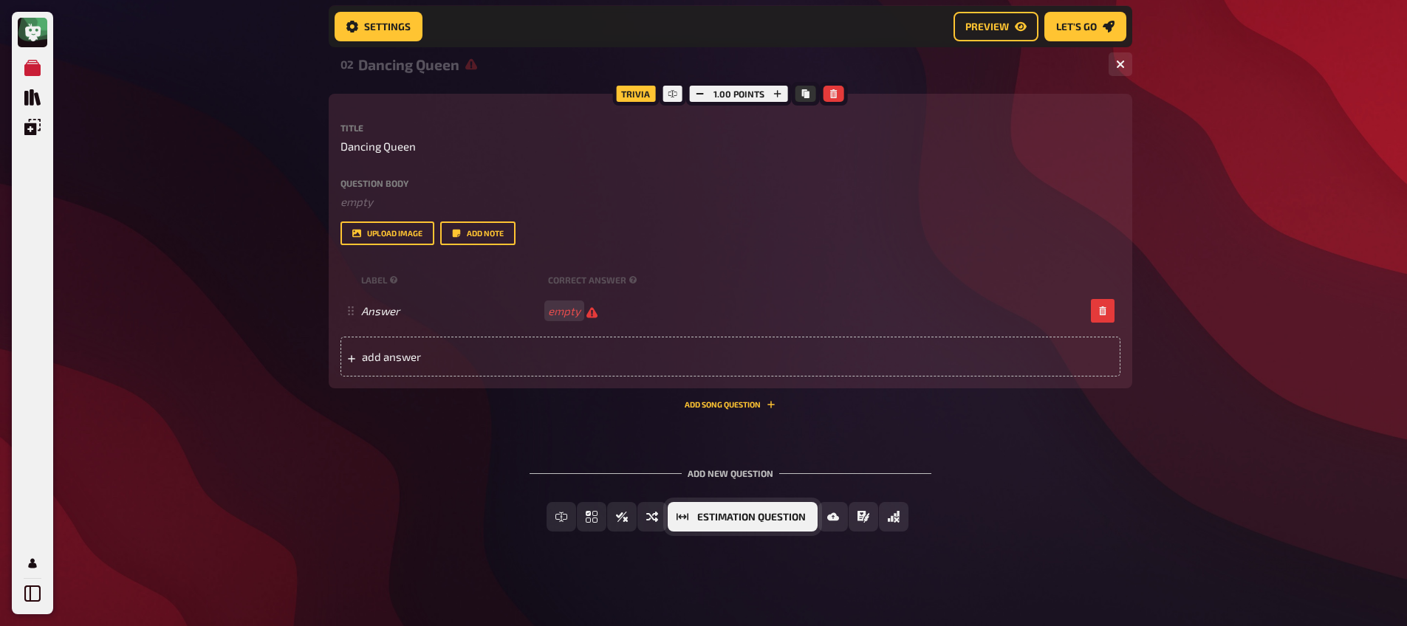
click at [716, 518] on span "Estimation Question" at bounding box center [751, 517] width 109 height 10
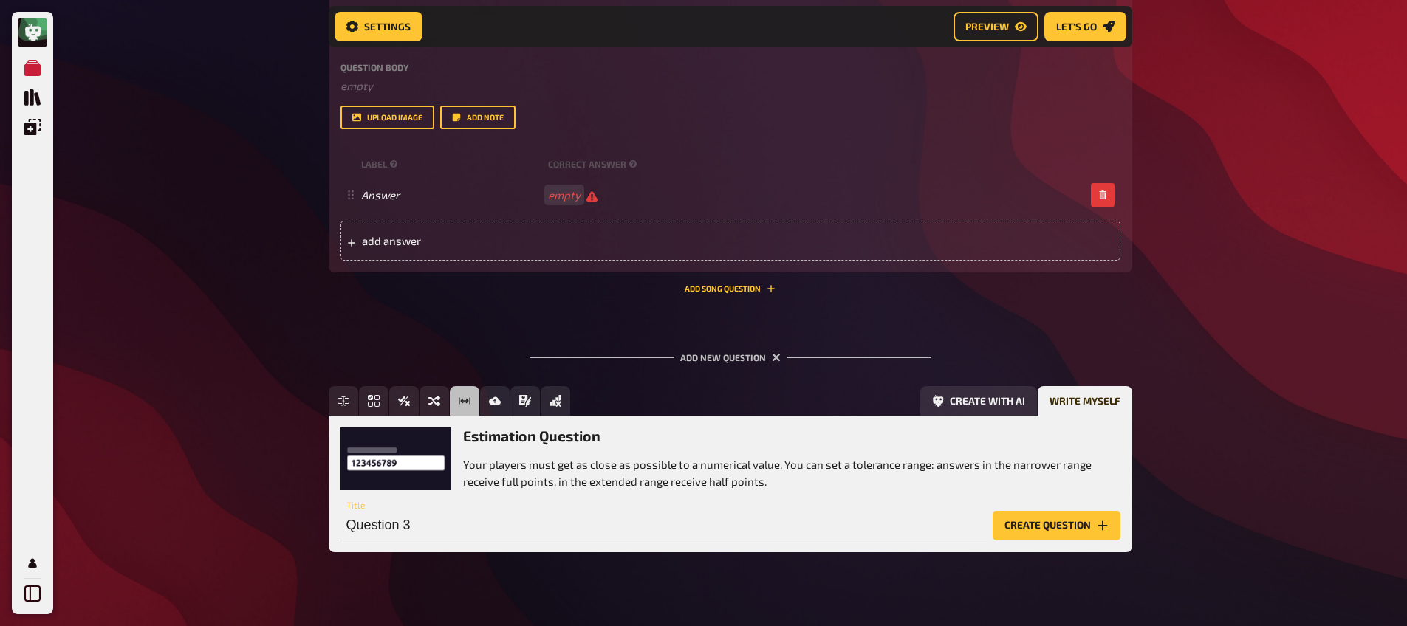
scroll to position [331, 0]
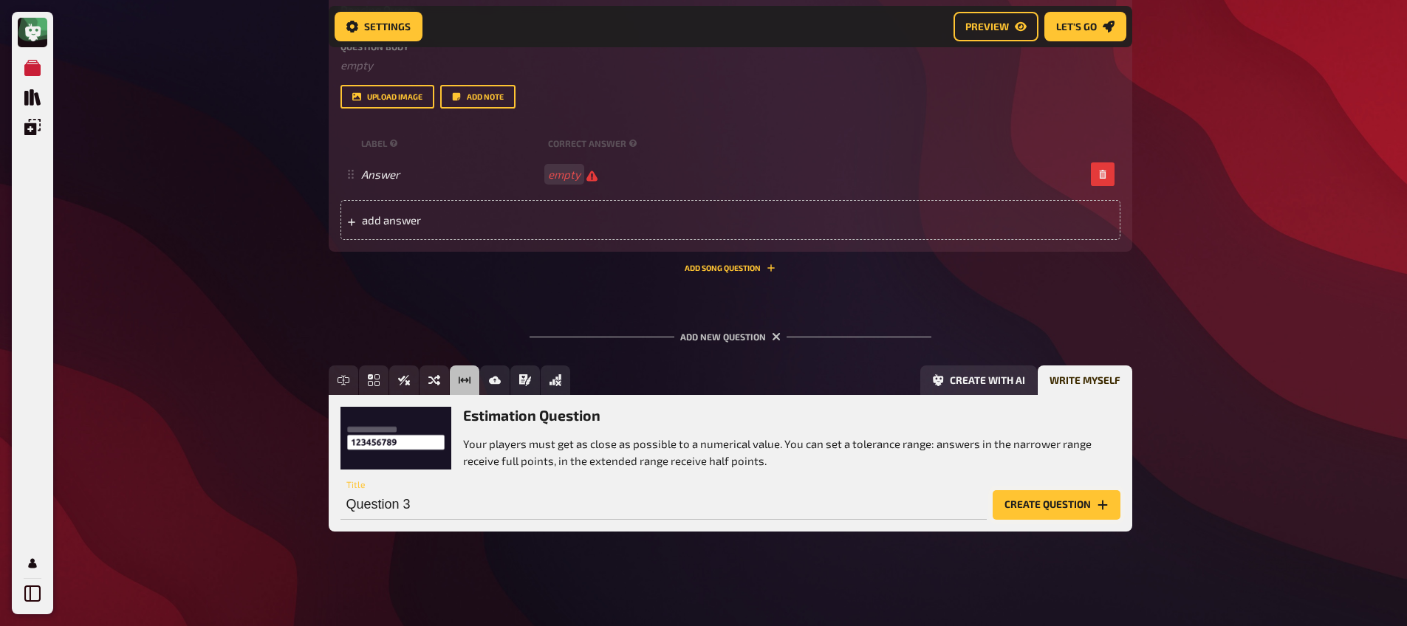
click at [1048, 498] on button "Create question" at bounding box center [1056, 505] width 128 height 30
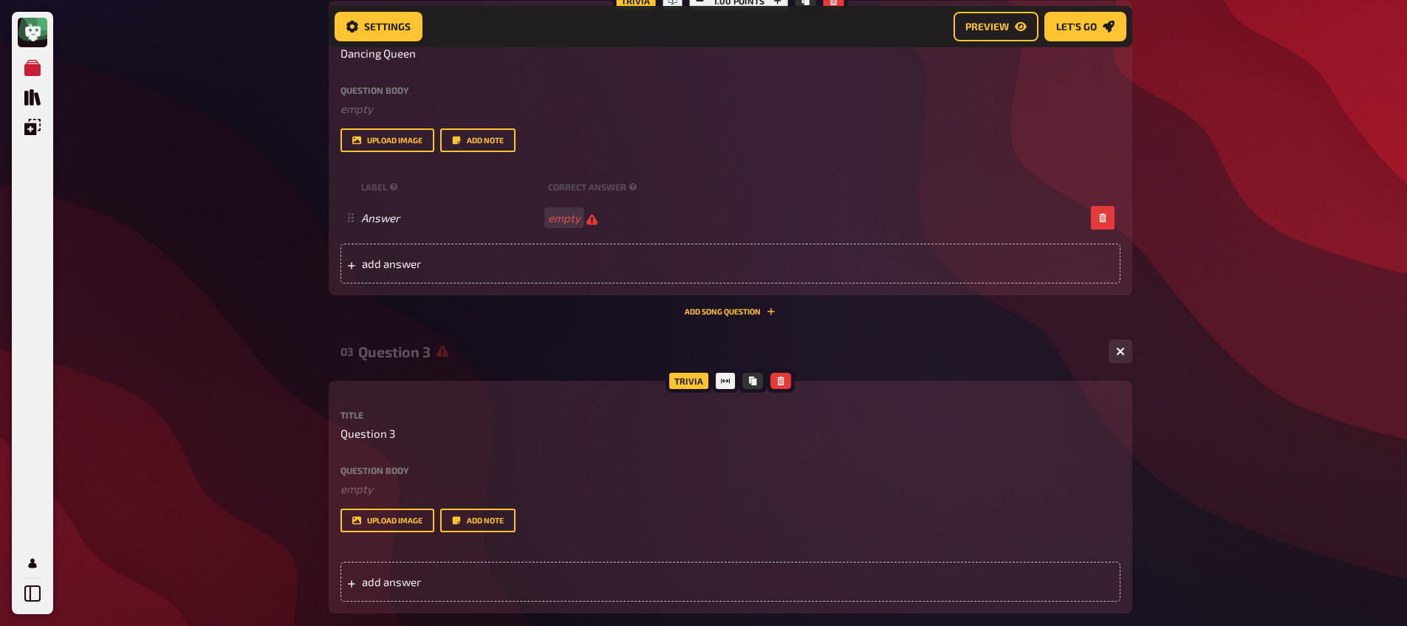
scroll to position [256, 0]
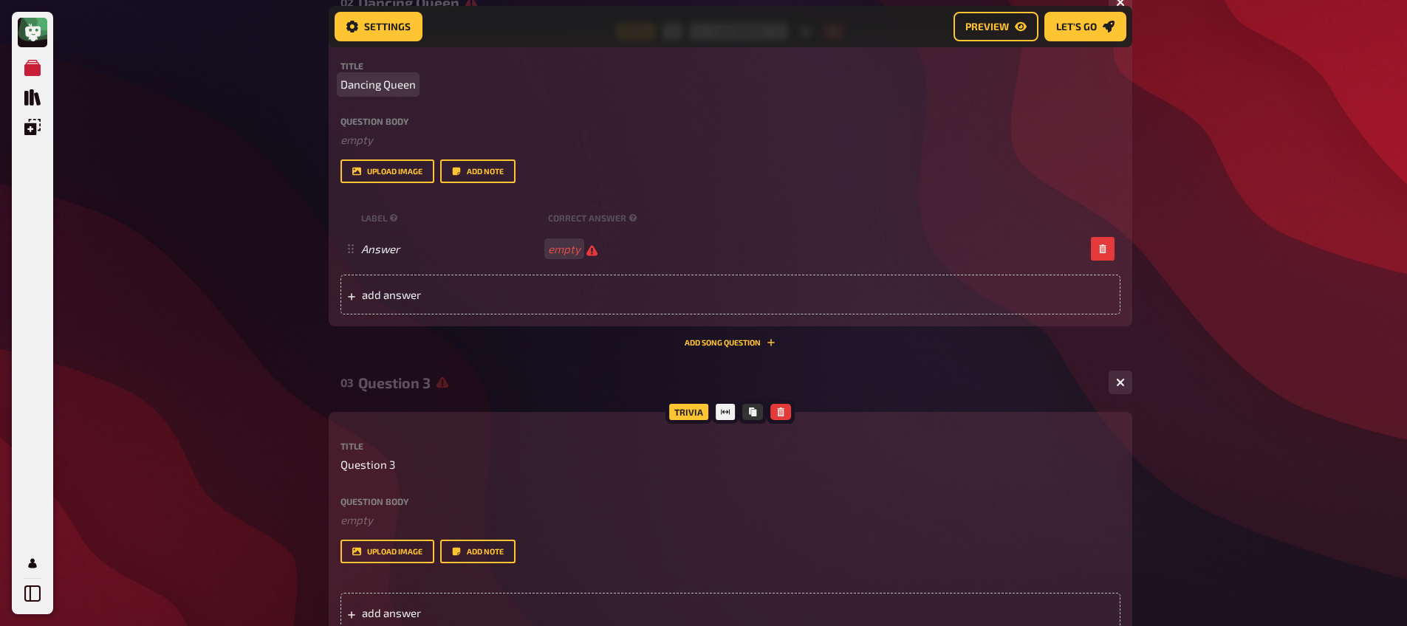
click at [385, 91] on span "Dancing Queen" at bounding box center [377, 84] width 75 height 17
copy span "Dancing Queen"
click at [388, 457] on span "Question 3" at bounding box center [367, 464] width 55 height 17
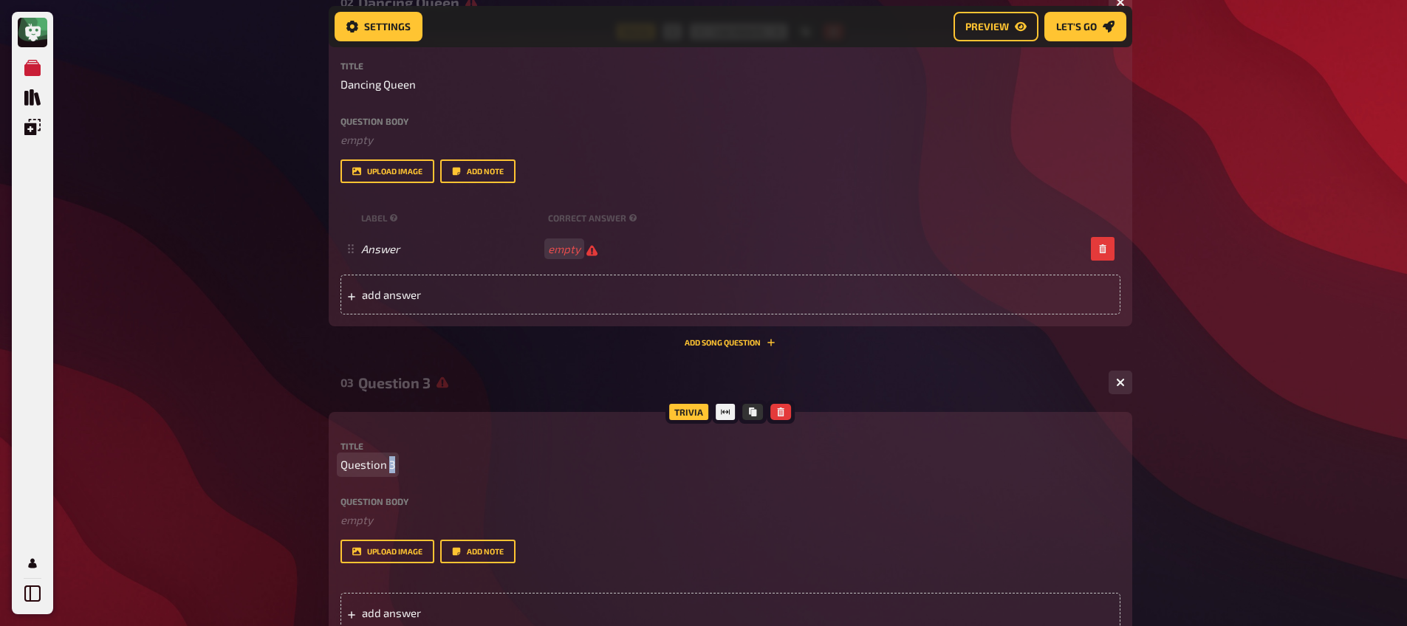
click at [388, 457] on span "Question 3" at bounding box center [367, 464] width 55 height 17
click at [387, 457] on span "Question 3" at bounding box center [367, 464] width 55 height 17
paste span
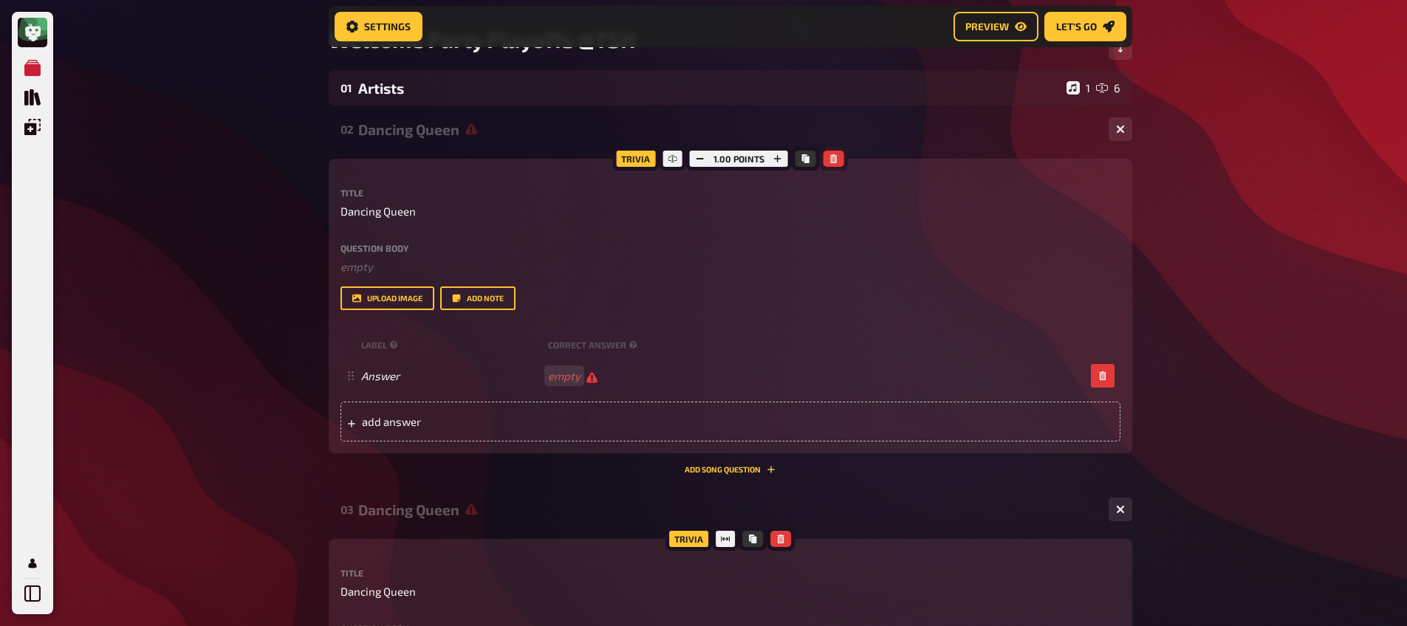
click at [832, 157] on icon "button" at bounding box center [833, 158] width 7 height 9
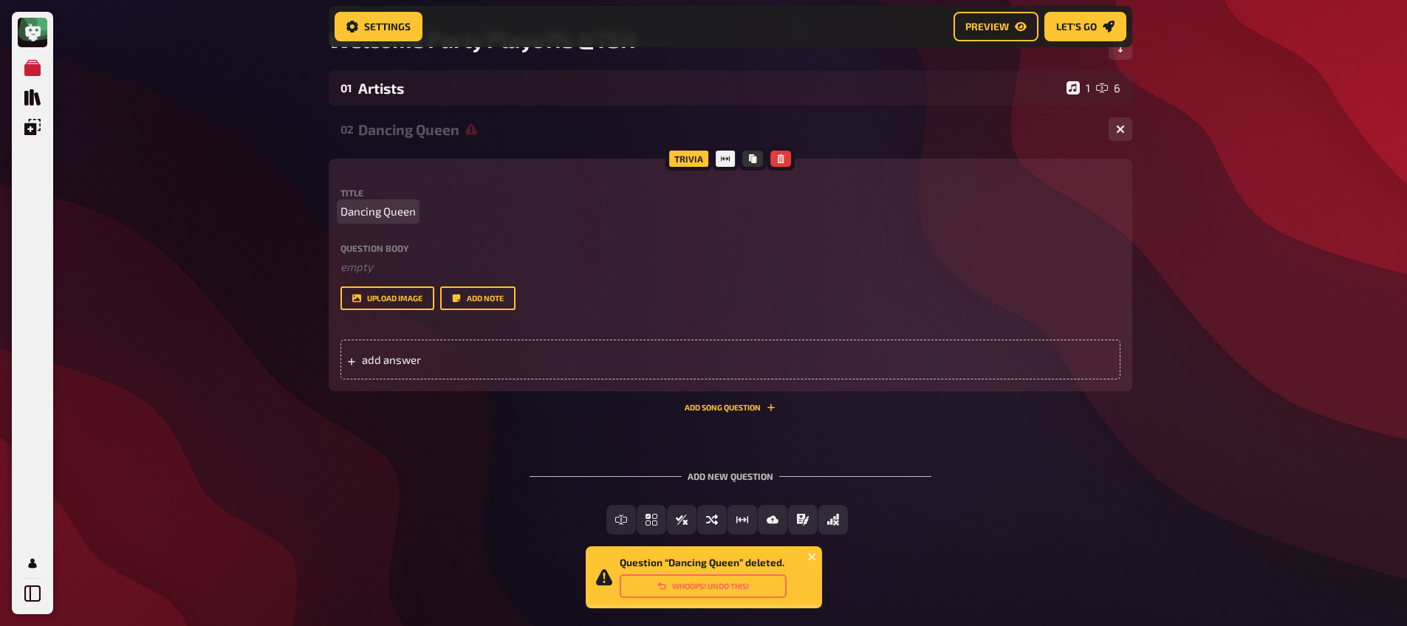
click at [406, 206] on span "Dancing Queen" at bounding box center [377, 211] width 75 height 17
click at [550, 207] on p "Dancing Queen" at bounding box center [730, 211] width 780 height 17
click at [505, 349] on div "add answer" at bounding box center [730, 360] width 780 height 40
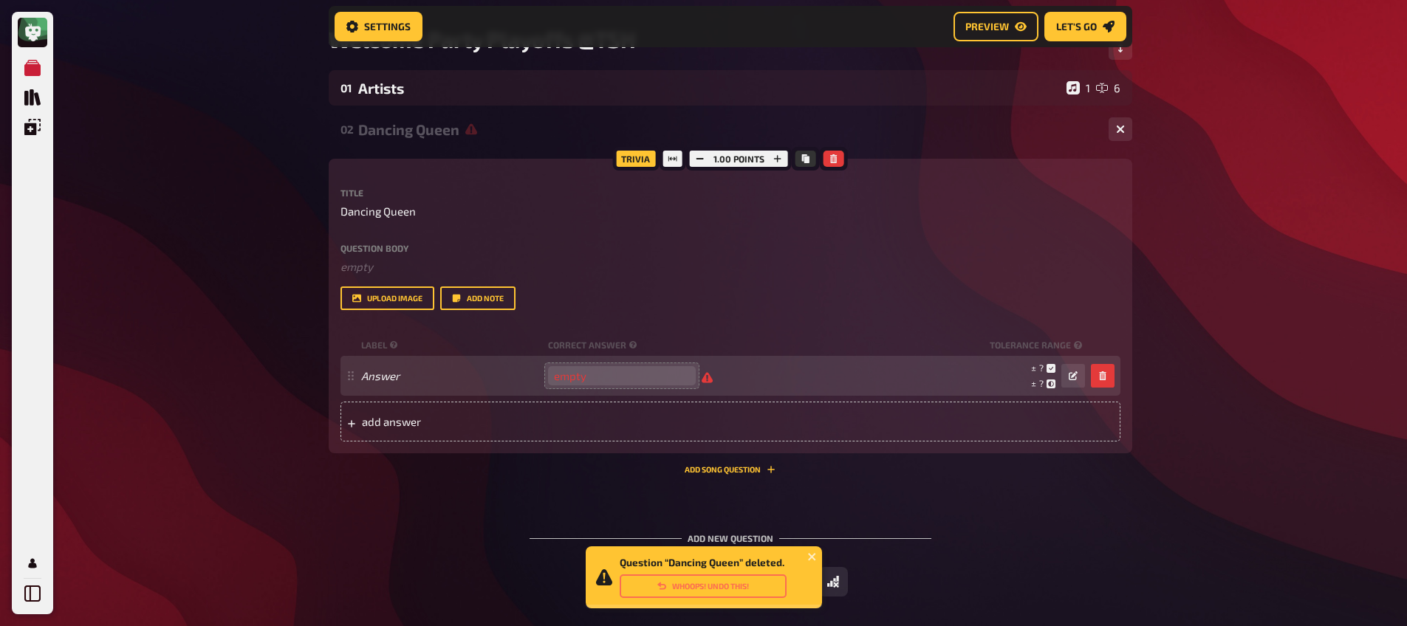
type input "7"
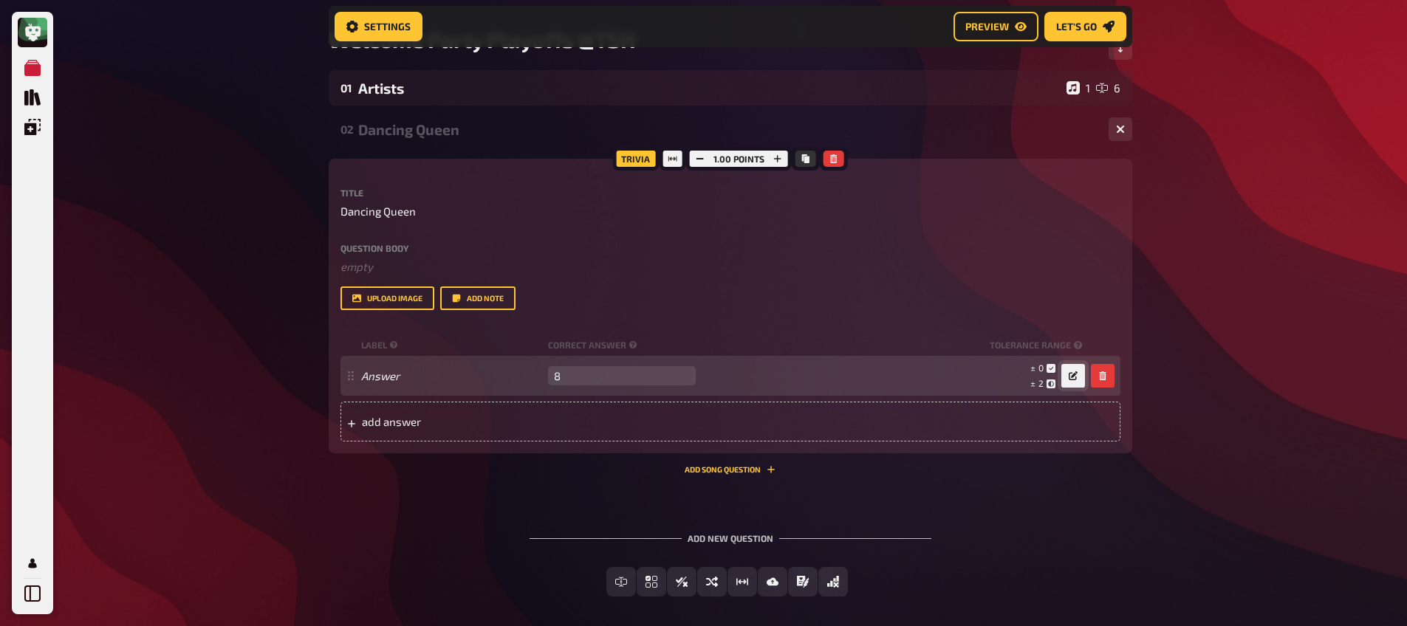
type input "8"
click at [1077, 380] on button "button" at bounding box center [1073, 376] width 24 height 24
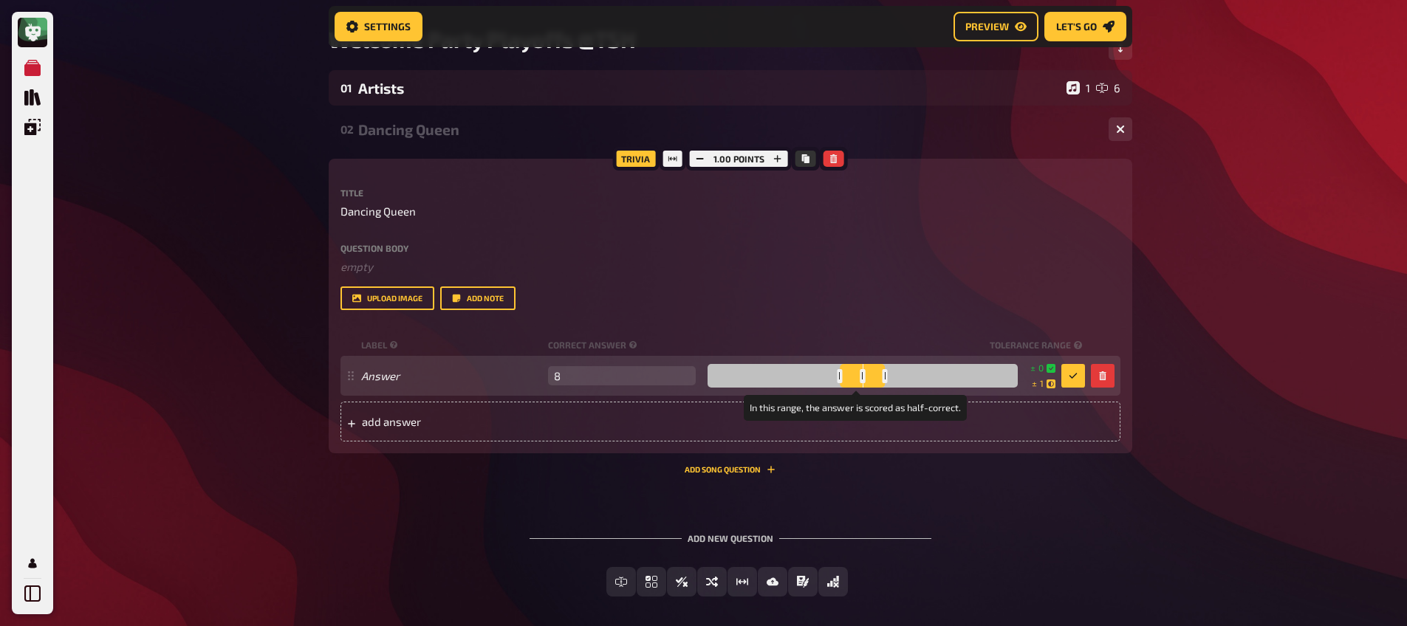
drag, startPoint x: 893, startPoint y: 378, endPoint x: 880, endPoint y: 381, distance: 13.6
click at [882, 381] on div at bounding box center [884, 376] width 5 height 14
click at [1074, 374] on icon "button" at bounding box center [1073, 375] width 9 height 9
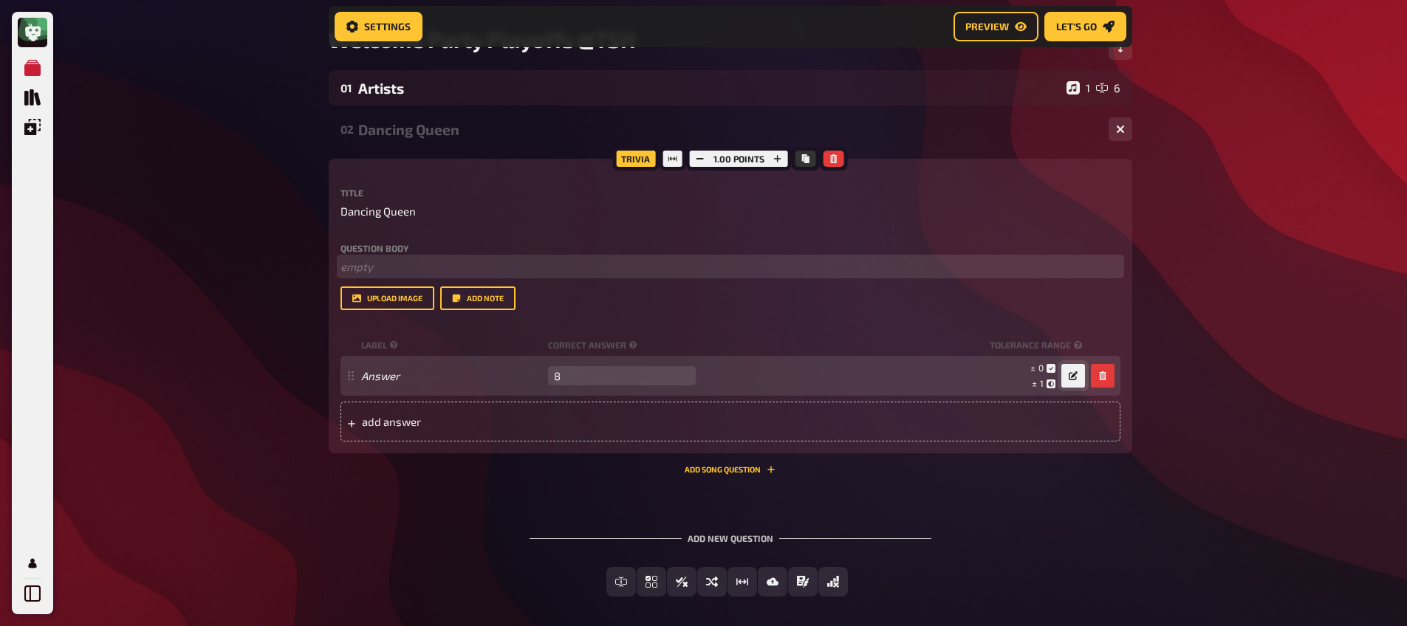
click at [348, 271] on p "﻿ empty" at bounding box center [730, 266] width 780 height 17
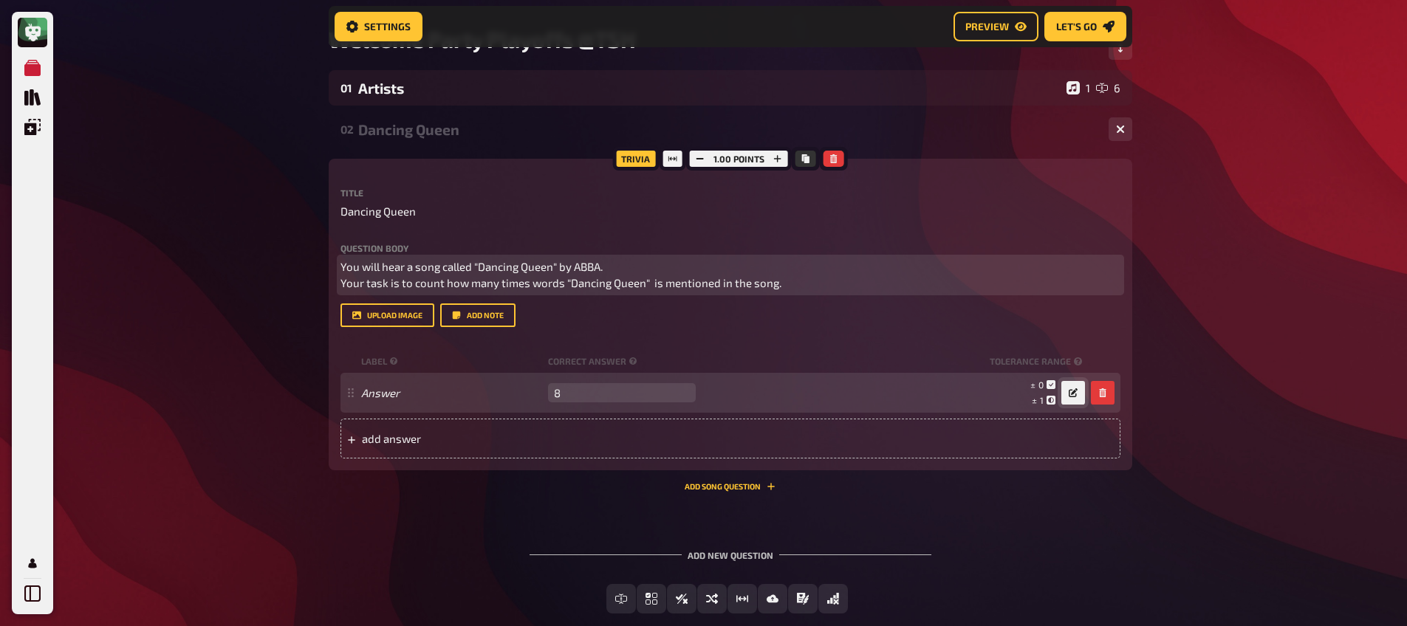
click at [536, 284] on span "You will hear a song called "Dancing Queen" by ABBA. Your task is to count how …" at bounding box center [560, 275] width 441 height 30
click at [758, 281] on p "You will hear a song called "Dancing Queen" by ABBA. Your task is to count how …" at bounding box center [730, 274] width 780 height 33
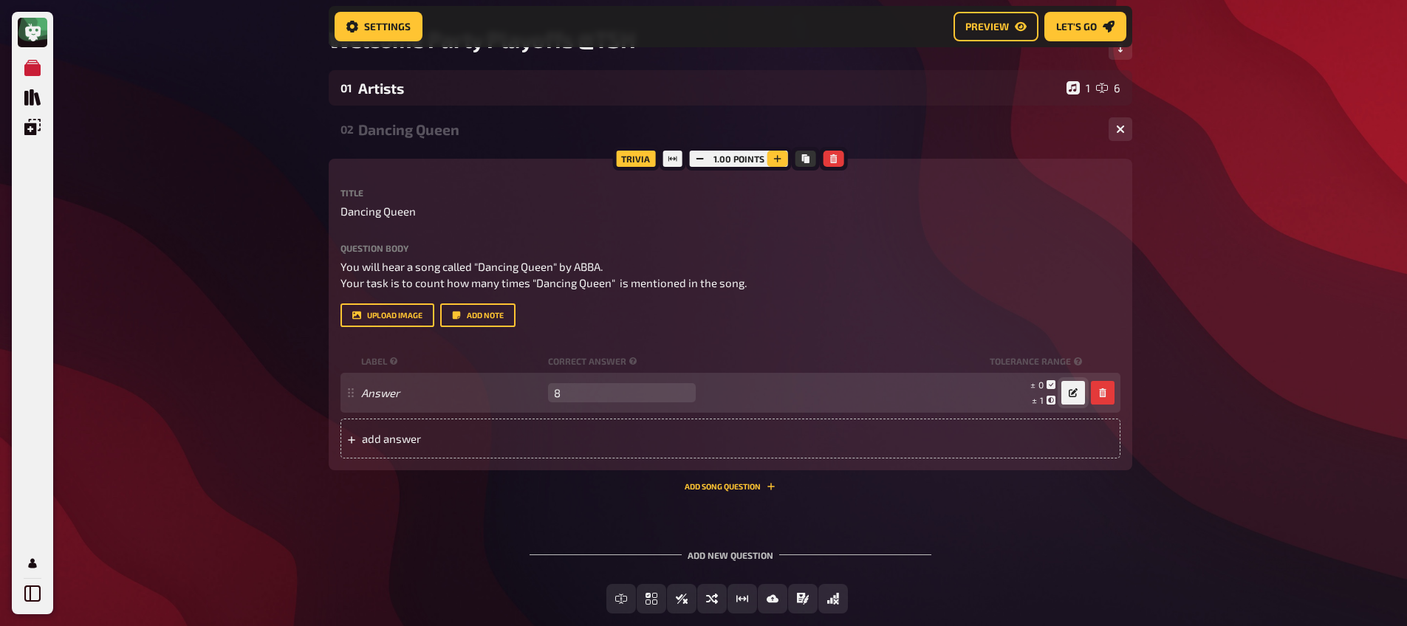
click at [775, 159] on icon "button" at bounding box center [777, 158] width 9 height 9
click at [775, 159] on icon "button" at bounding box center [778, 158] width 9 height 9
click at [718, 496] on div "02 Dancing Queen 1 Trivia 2.50 points Title Dancing Queen Question body You wil…" at bounding box center [730, 307] width 803 height 391
click at [722, 484] on button "Add Song question" at bounding box center [730, 486] width 91 height 9
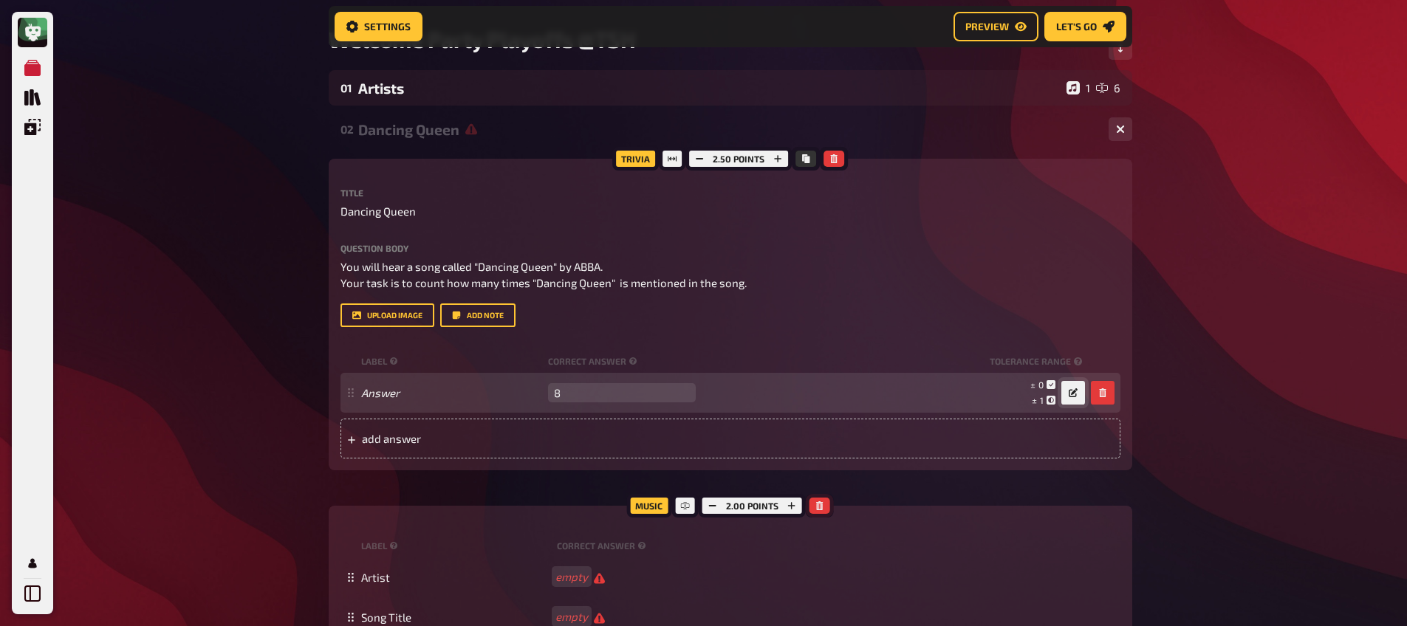
click at [815, 504] on icon "button" at bounding box center [819, 505] width 9 height 9
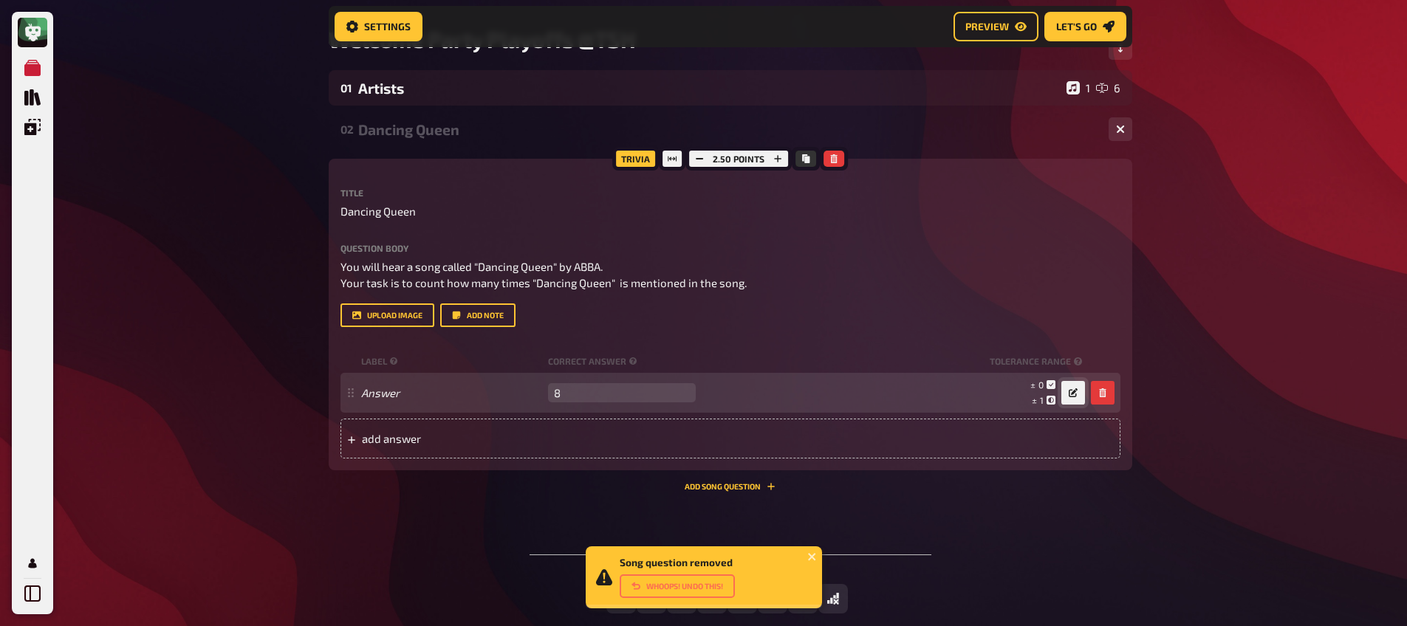
click at [642, 511] on div "01 Artists 1 6 02 Dancing Queen 1 Trivia 2.50 points Title Dancing Queen Questi…" at bounding box center [730, 353] width 803 height 567
click at [420, 141] on div "02 Dancing Queen 1" at bounding box center [730, 129] width 803 height 35
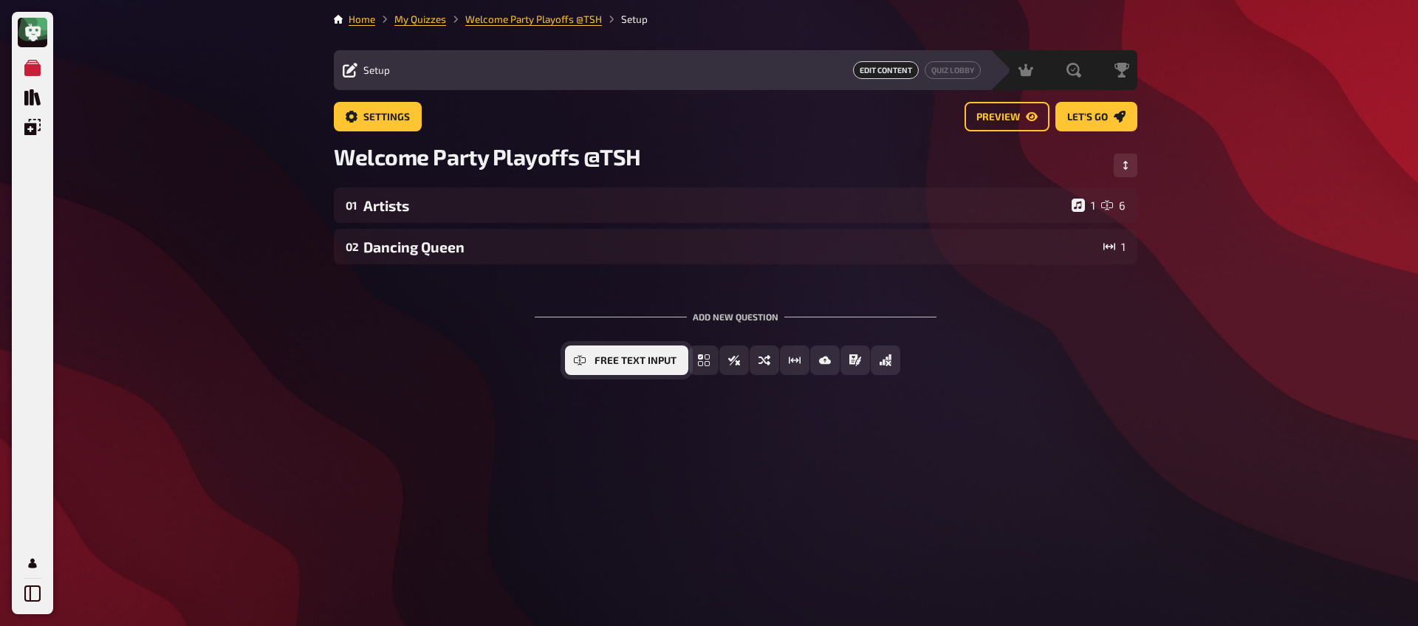
click at [616, 365] on span "Free Text Input" at bounding box center [635, 361] width 82 height 10
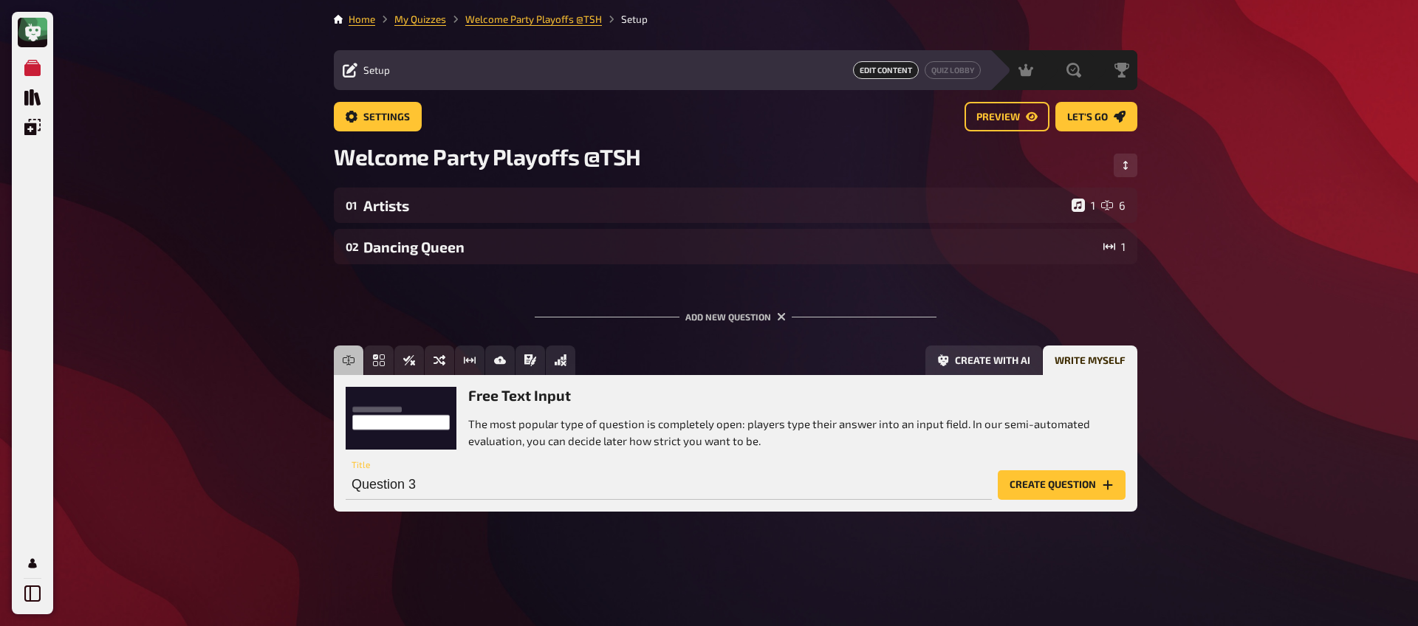
click at [286, 281] on div "My Quizzes Quiz Library Overlays My Account Home My Quizzes Welcome Party Playo…" at bounding box center [709, 313] width 1418 height 626
click at [1045, 483] on button "Create question" at bounding box center [1062, 485] width 128 height 30
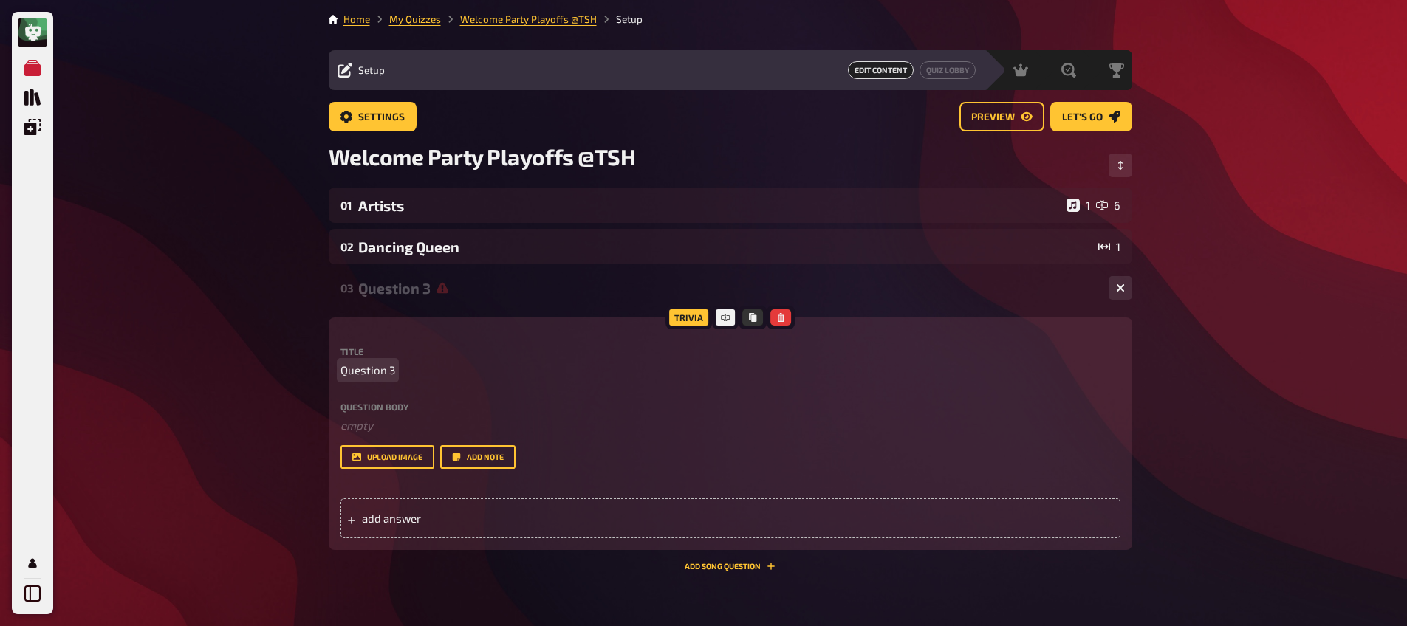
click at [346, 373] on span "Question 3" at bounding box center [367, 370] width 55 height 17
click at [346, 372] on span "Question 3" at bounding box center [367, 370] width 55 height 17
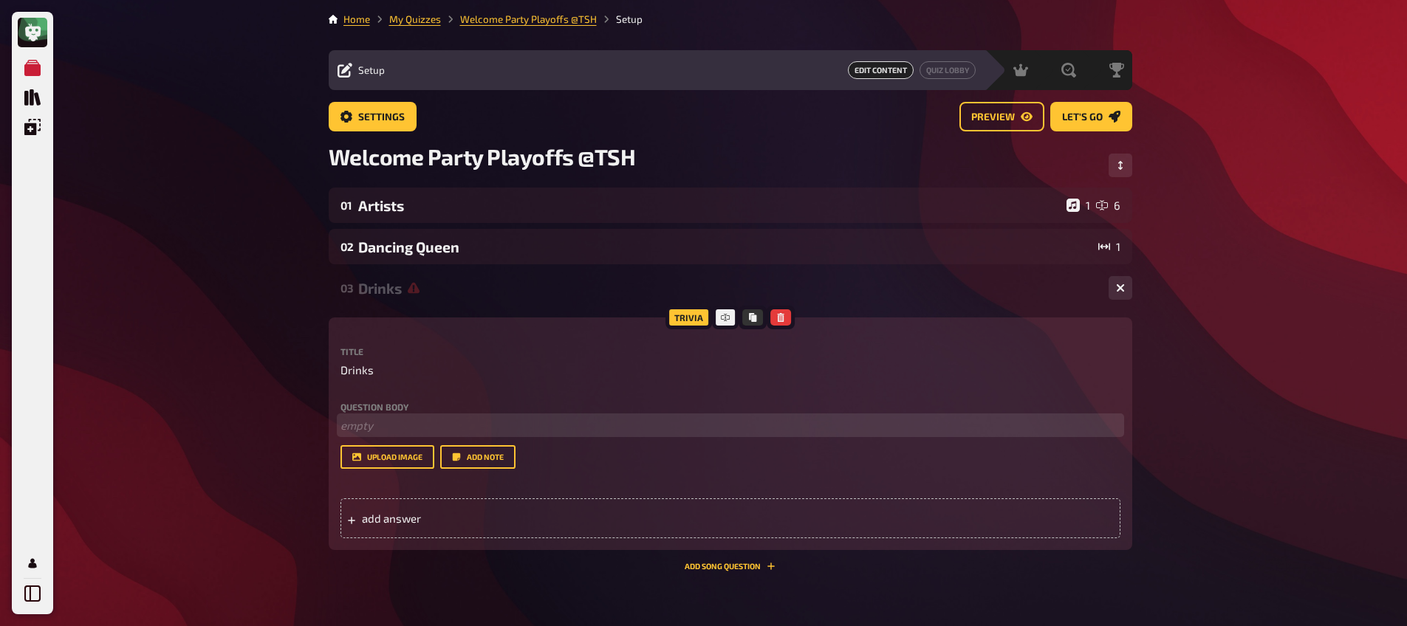
click at [363, 423] on p "﻿ empty" at bounding box center [730, 425] width 780 height 17
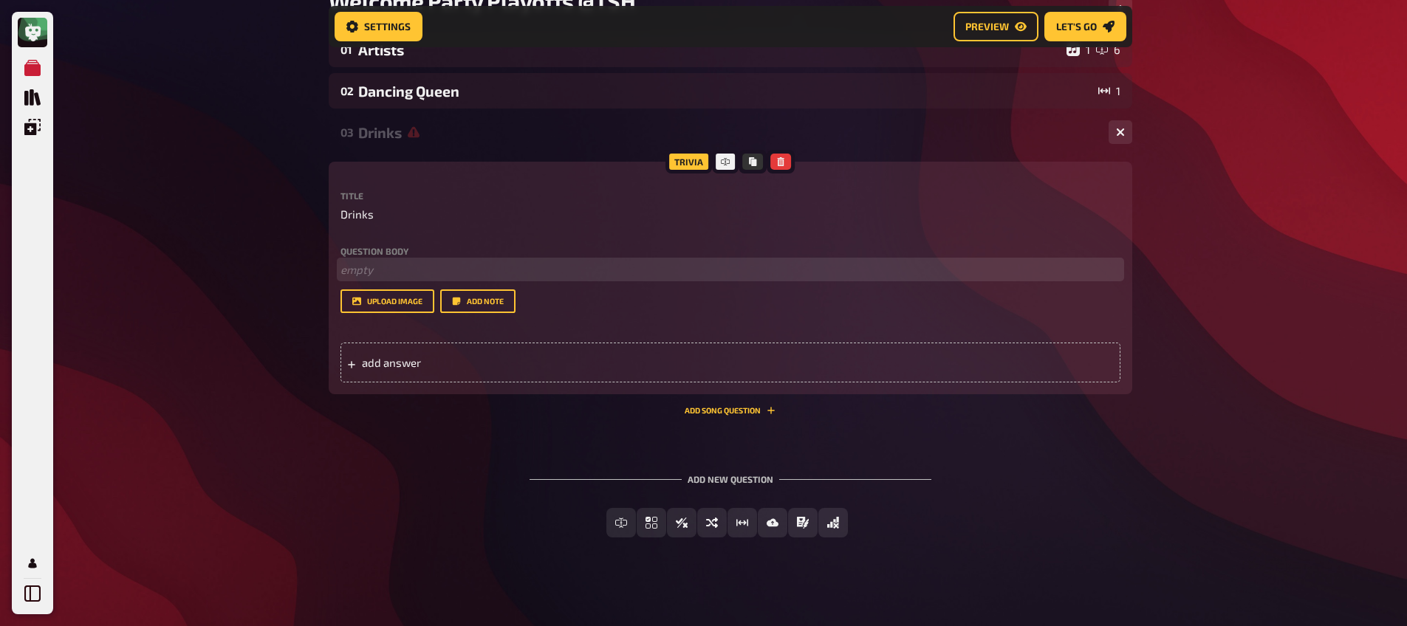
scroll to position [174, 0]
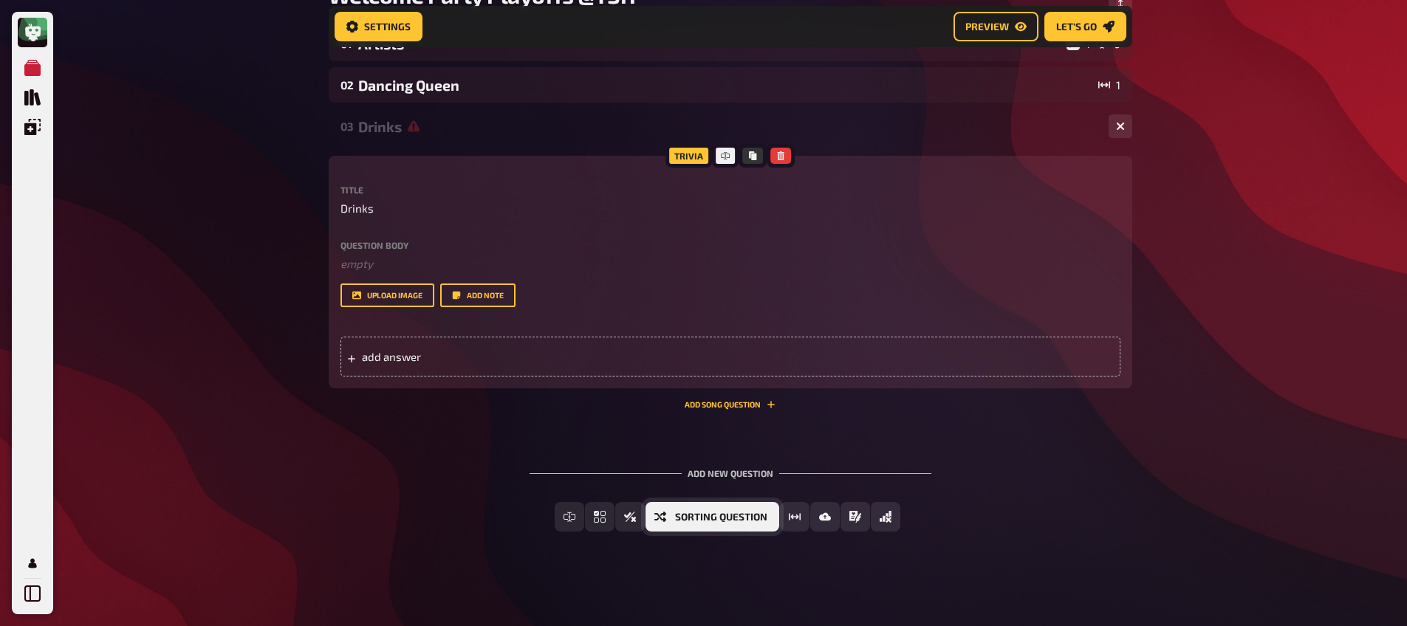
click at [665, 521] on button "Sorting Question" at bounding box center [712, 517] width 134 height 30
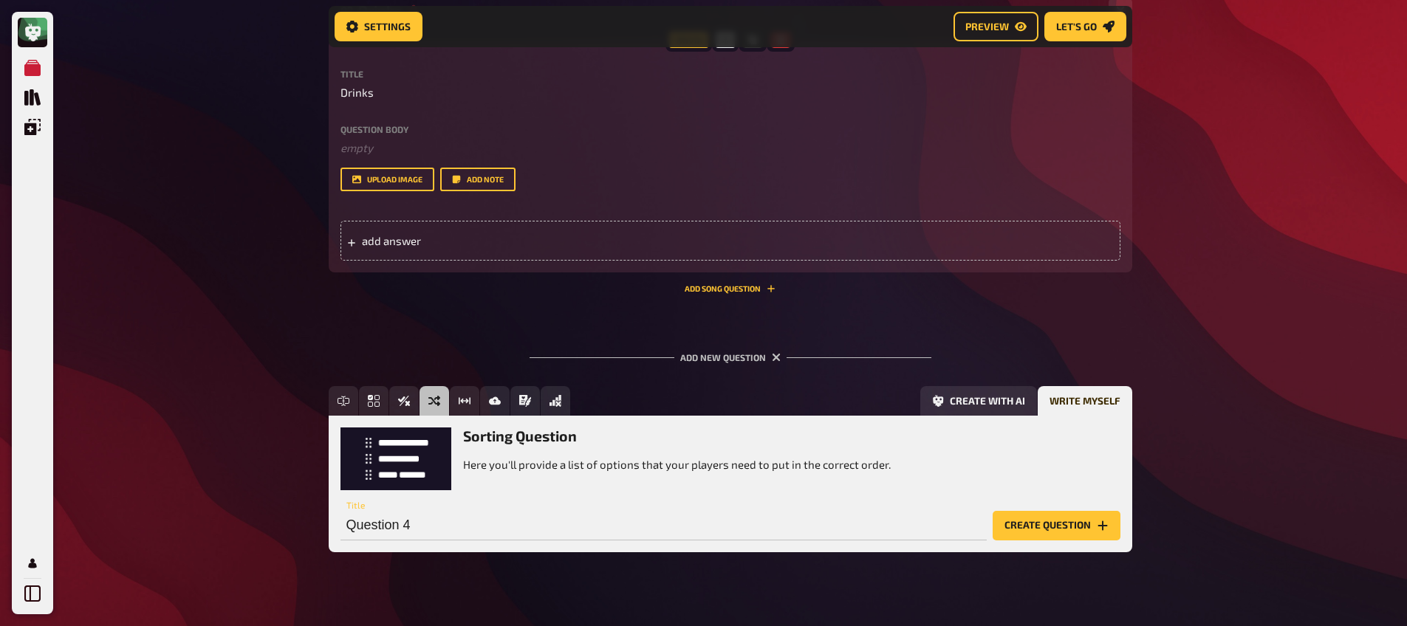
scroll to position [310, 0]
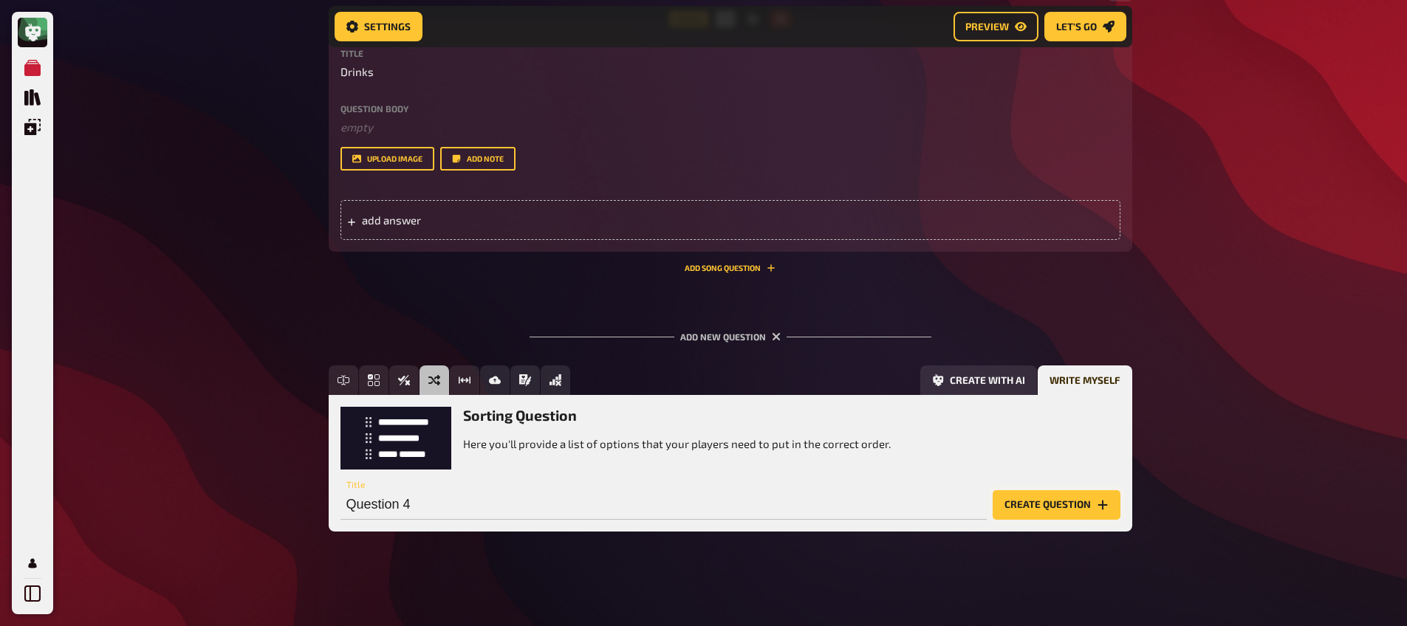
click at [1039, 513] on button "Create question" at bounding box center [1056, 505] width 128 height 30
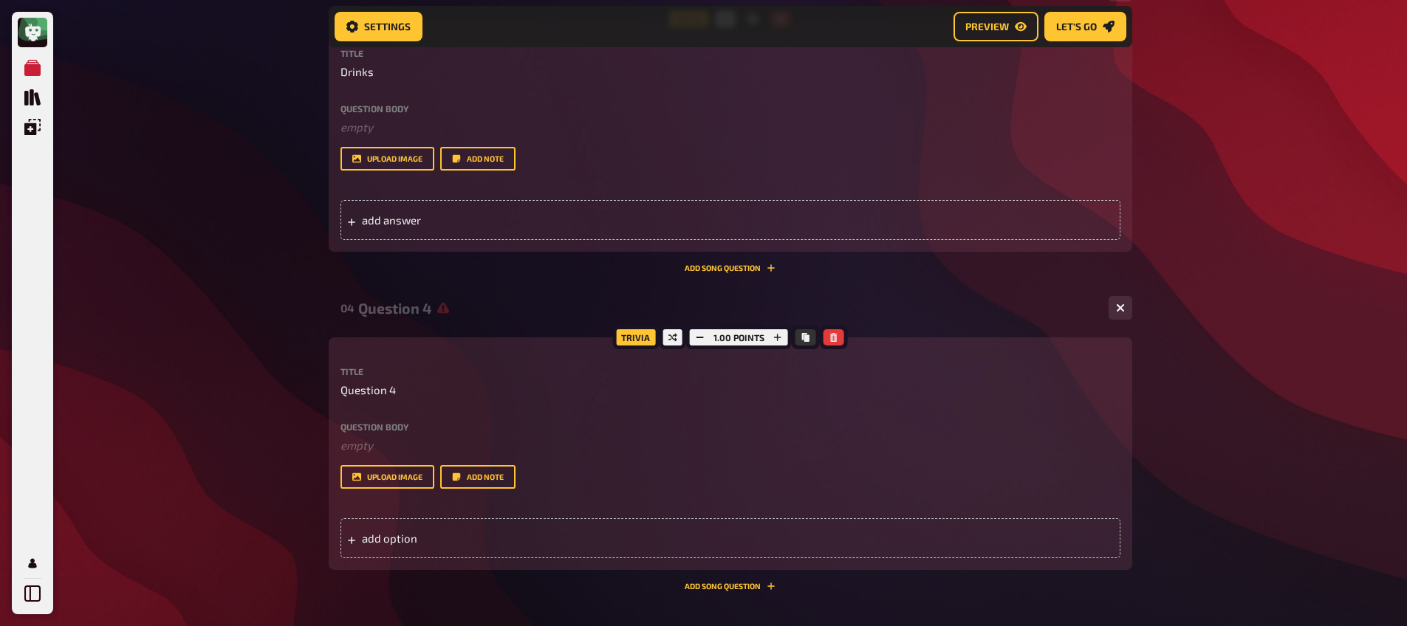
scroll to position [0, 0]
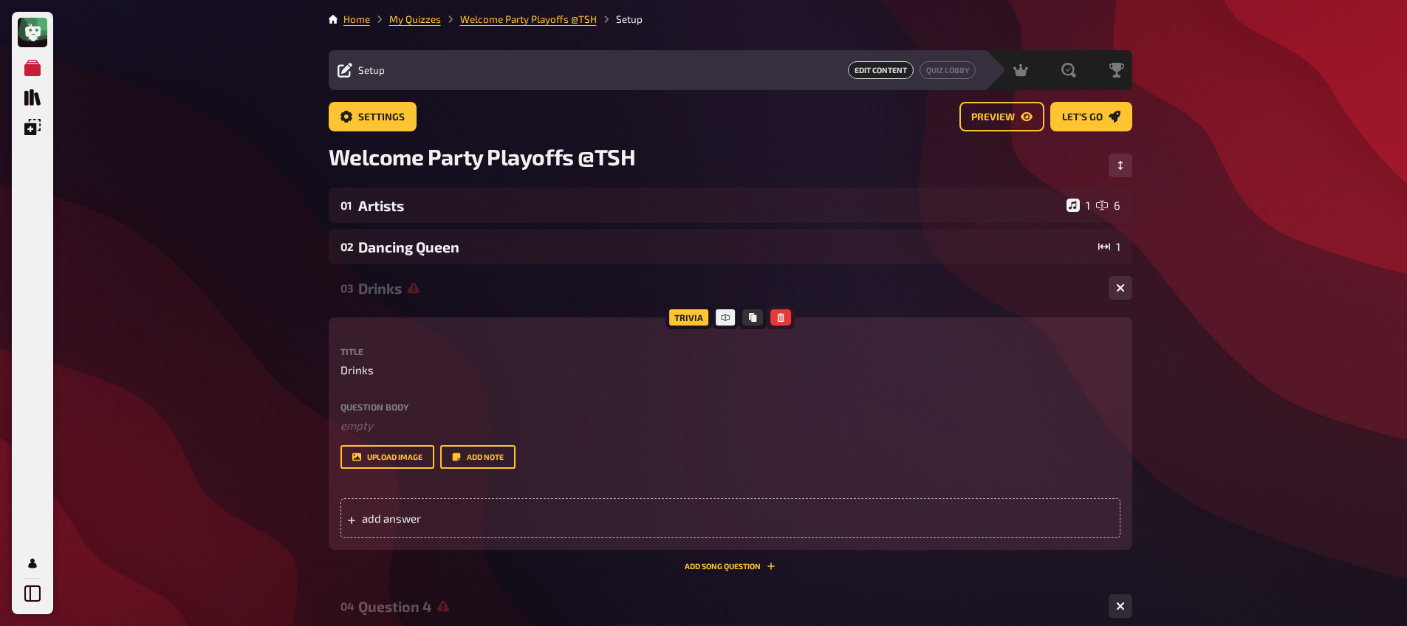
click at [778, 317] on icon "button" at bounding box center [781, 317] width 7 height 9
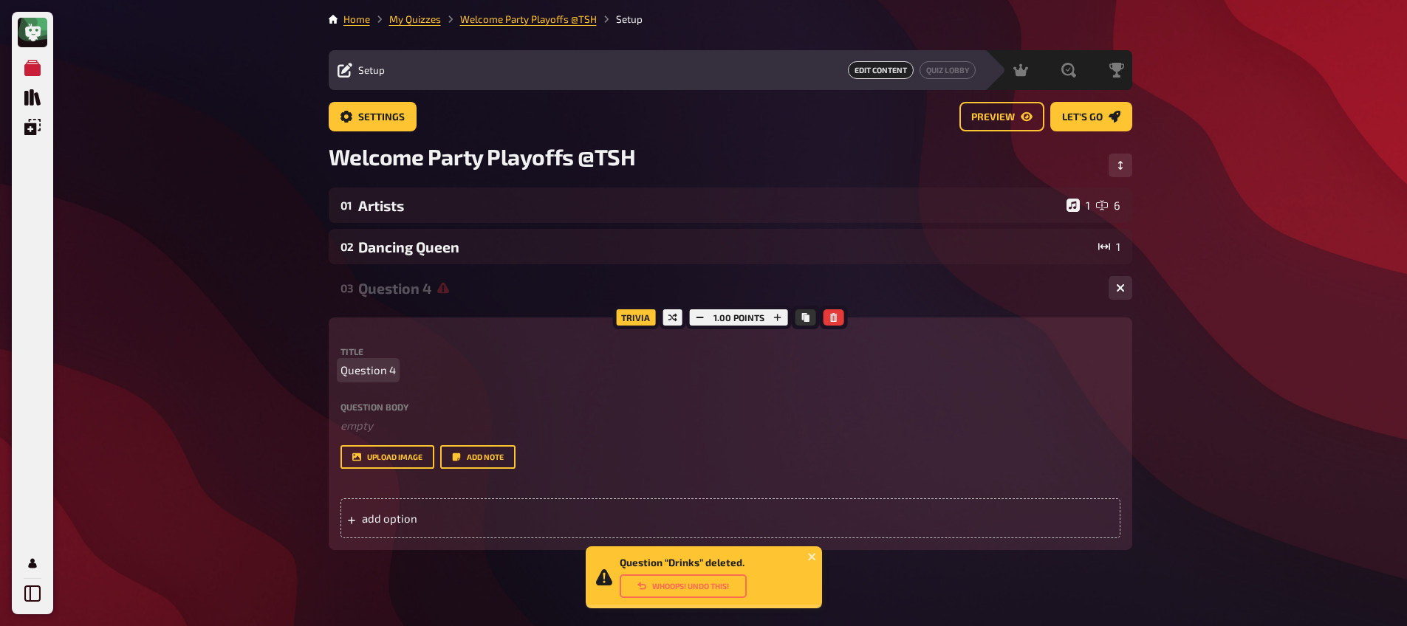
click at [374, 364] on span "Question 4" at bounding box center [367, 370] width 55 height 17
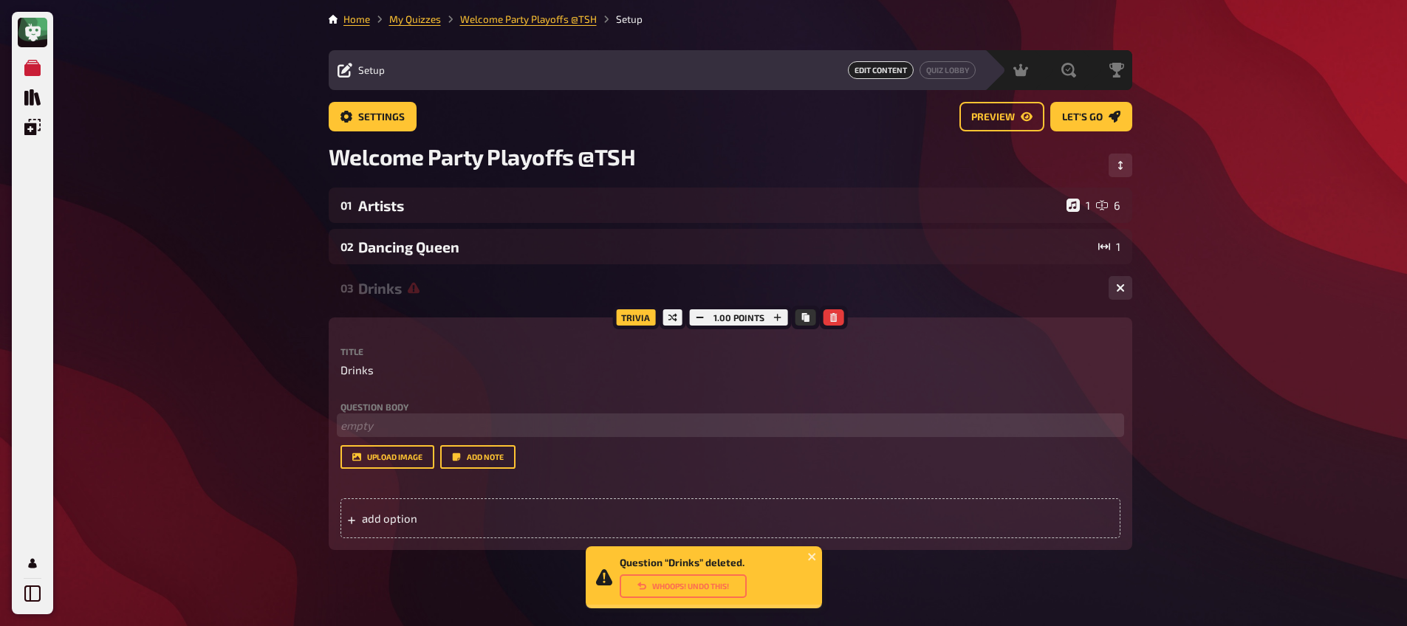
click at [407, 417] on p "﻿ empty" at bounding box center [730, 425] width 780 height 17
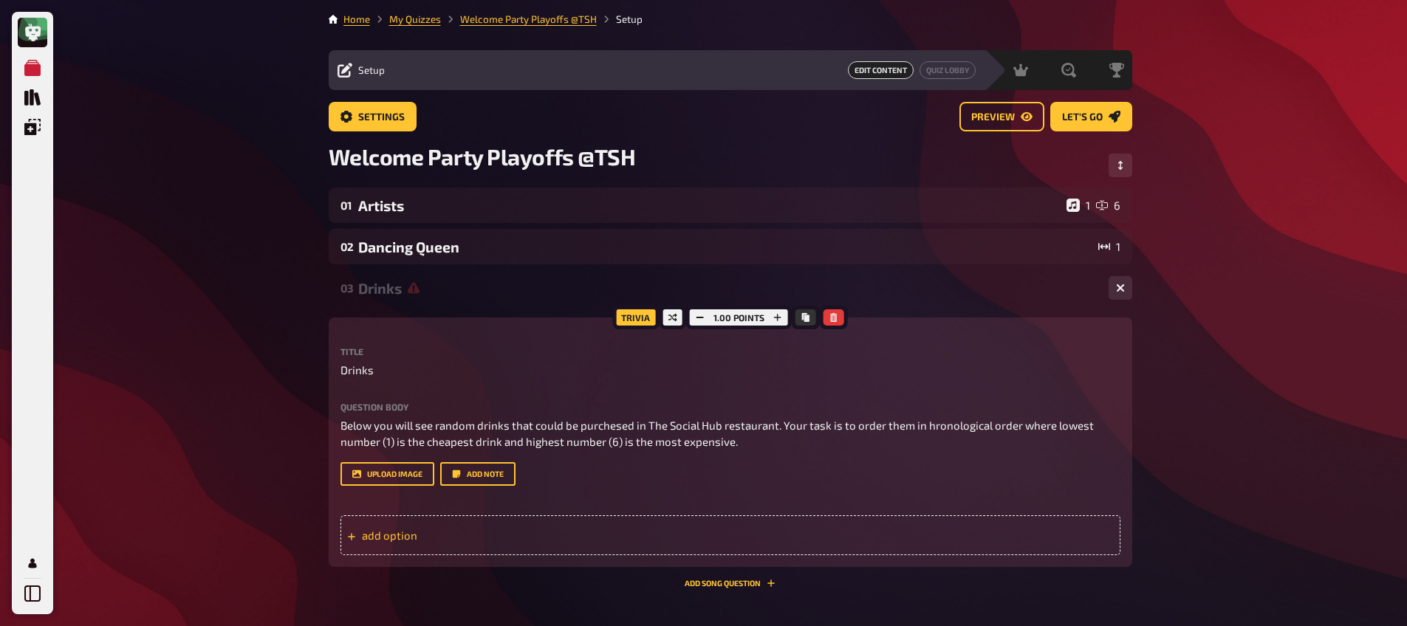
click at [422, 545] on div "add option" at bounding box center [730, 535] width 780 height 40
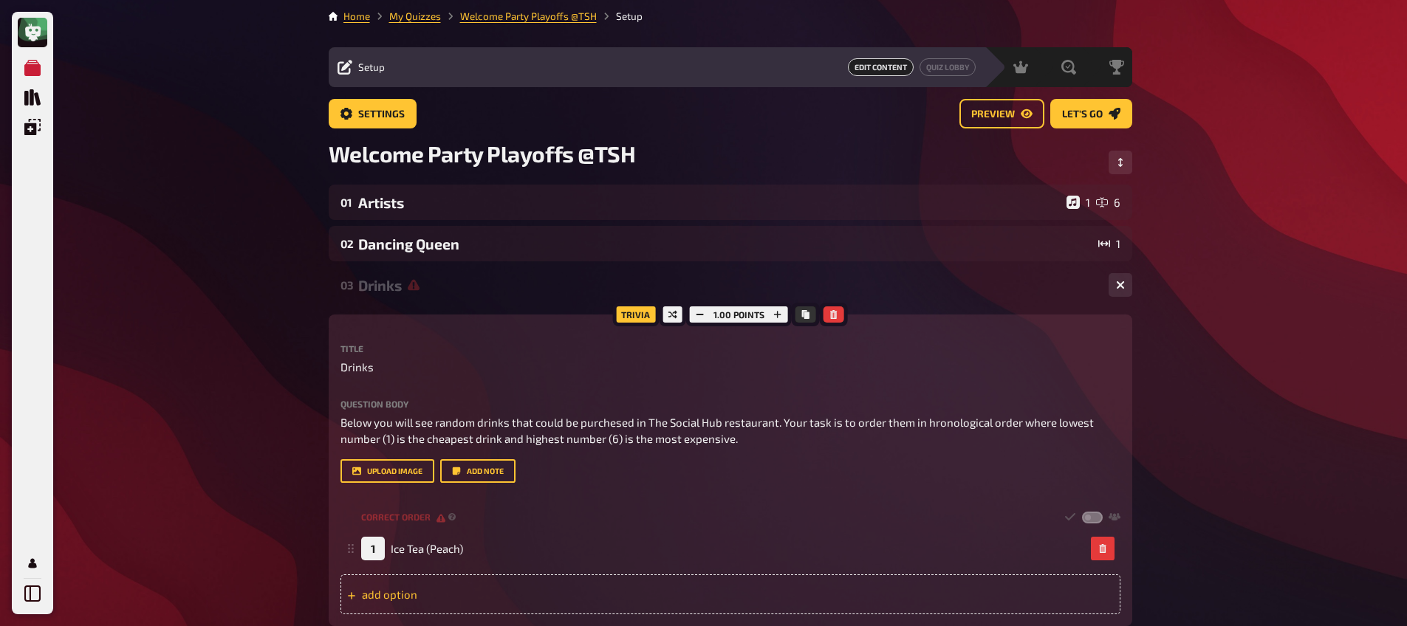
click at [437, 597] on div "add option" at bounding box center [730, 595] width 780 height 40
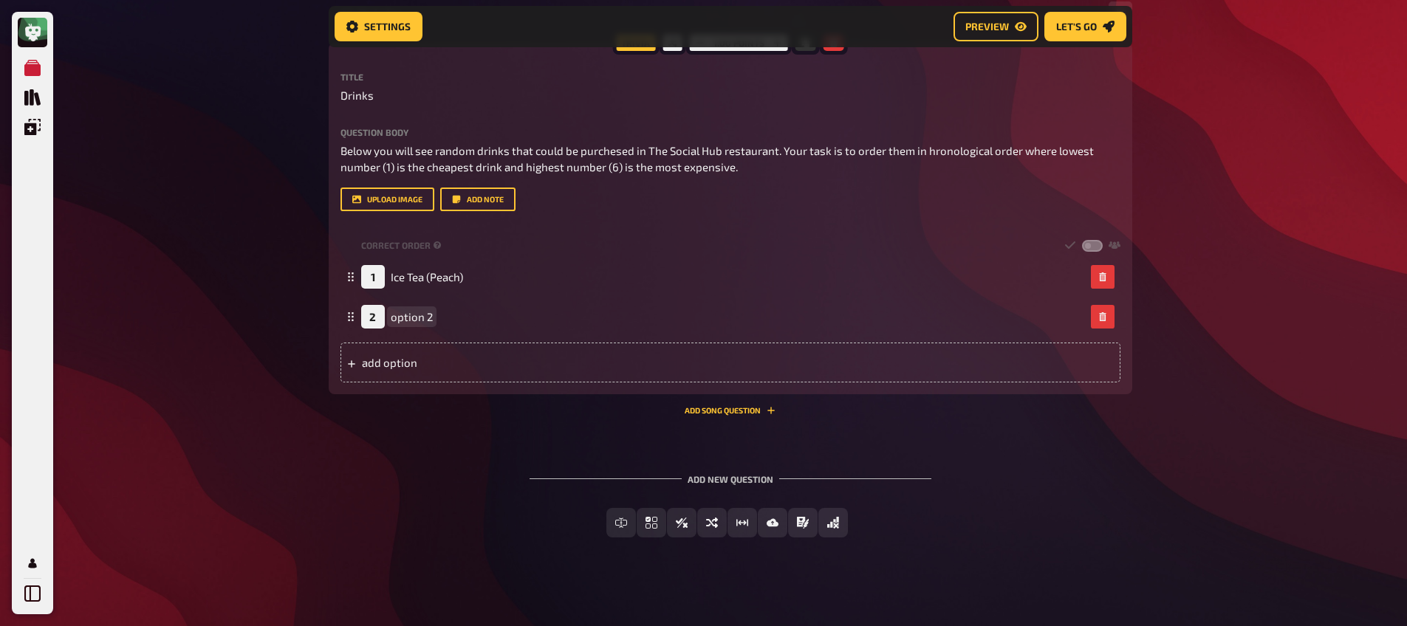
scroll to position [292, 0]
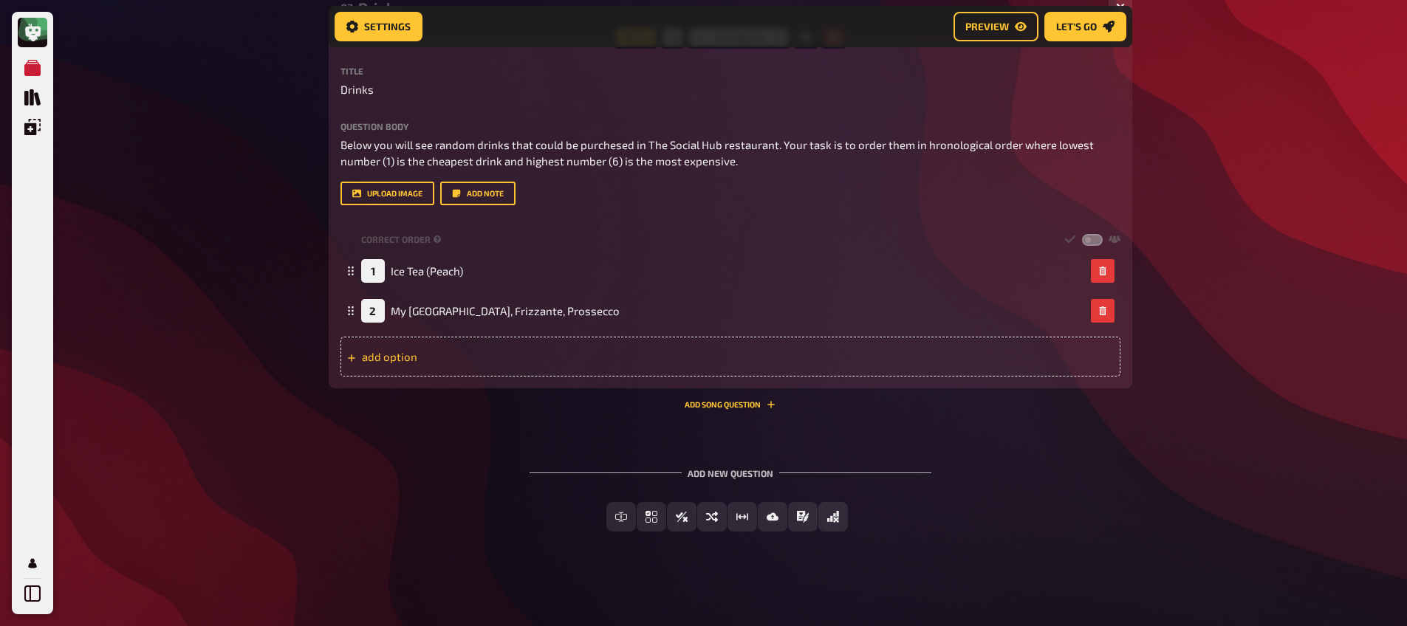
click at [434, 362] on div "add option" at bounding box center [730, 357] width 780 height 40
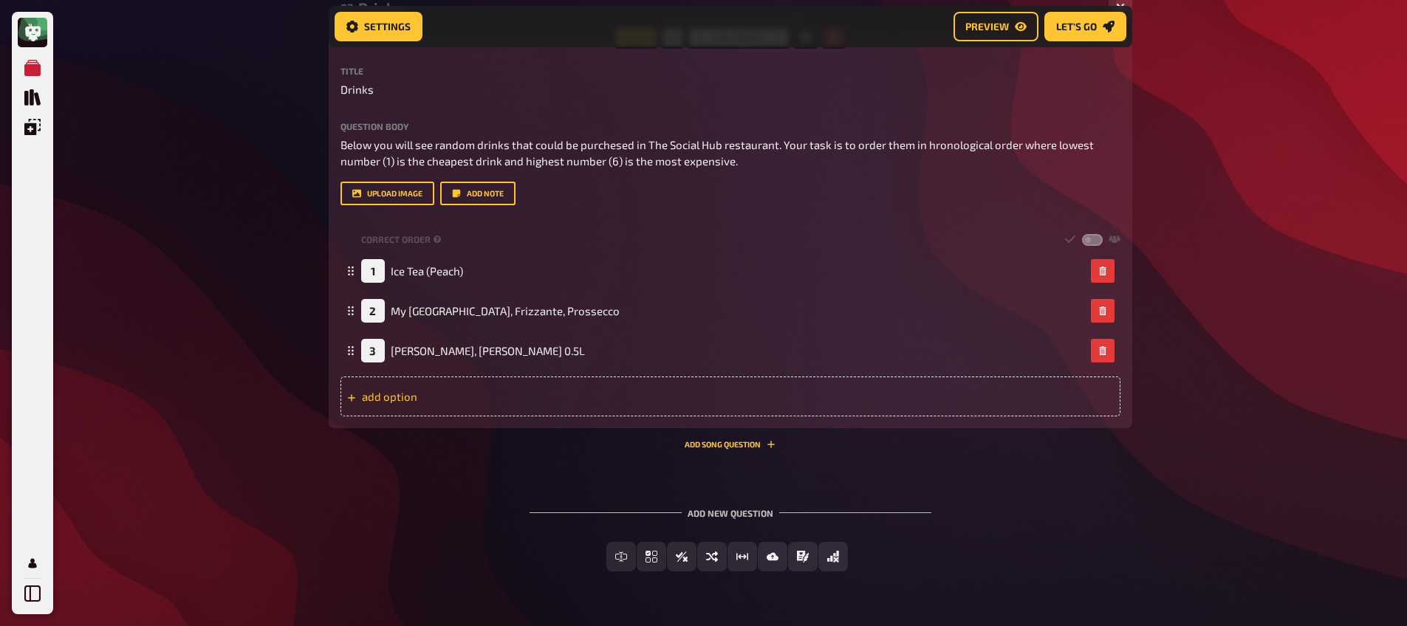
click at [454, 402] on div "add option" at bounding box center [730, 397] width 780 height 40
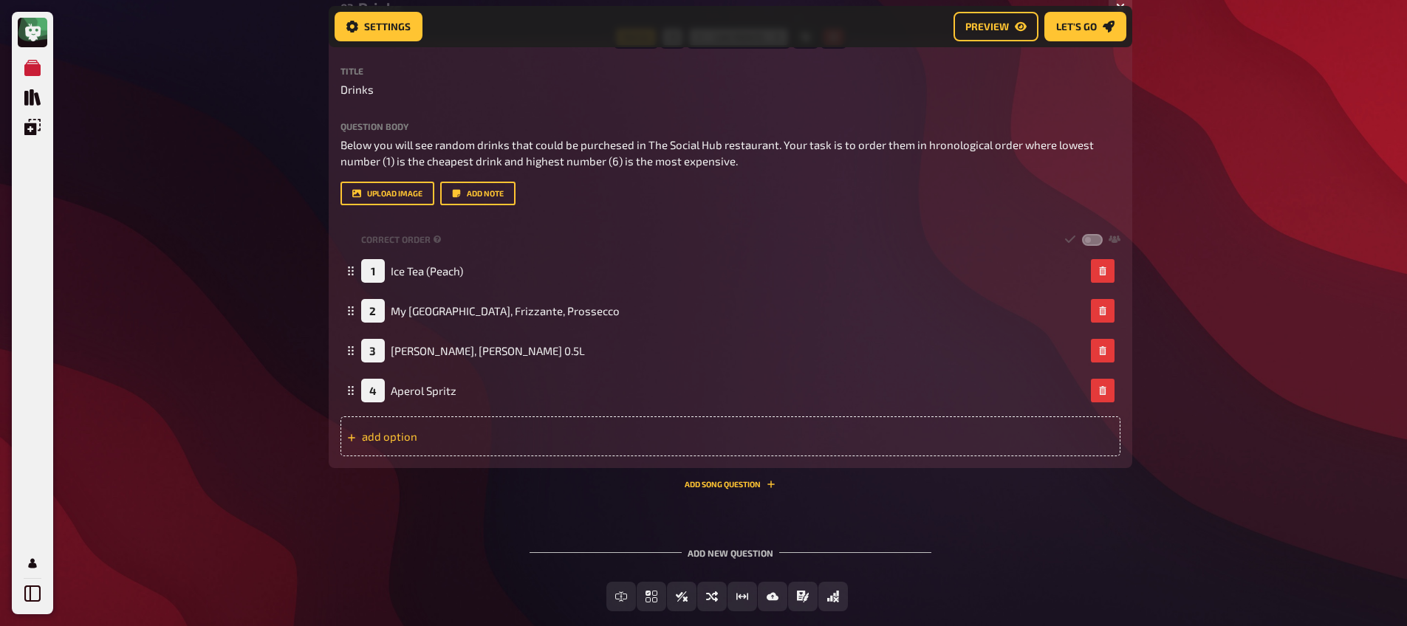
click at [426, 445] on div "add option" at bounding box center [730, 436] width 780 height 40
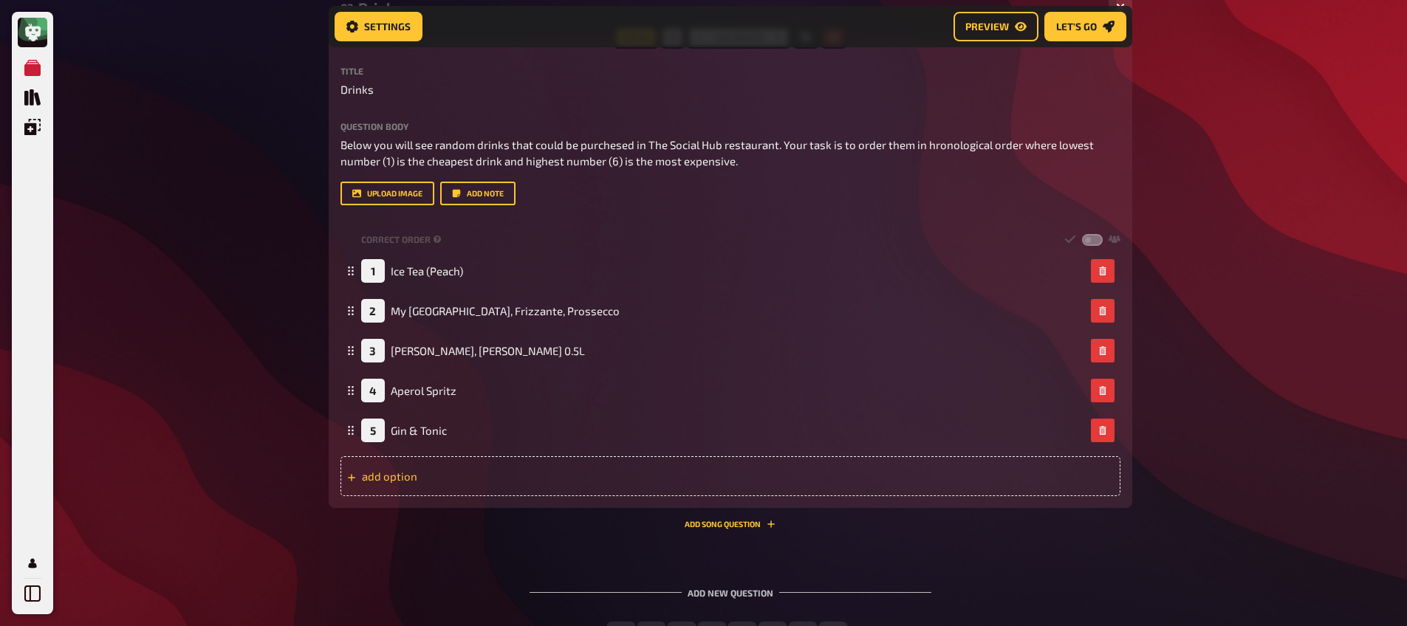
click at [440, 467] on div "add option" at bounding box center [730, 476] width 780 height 40
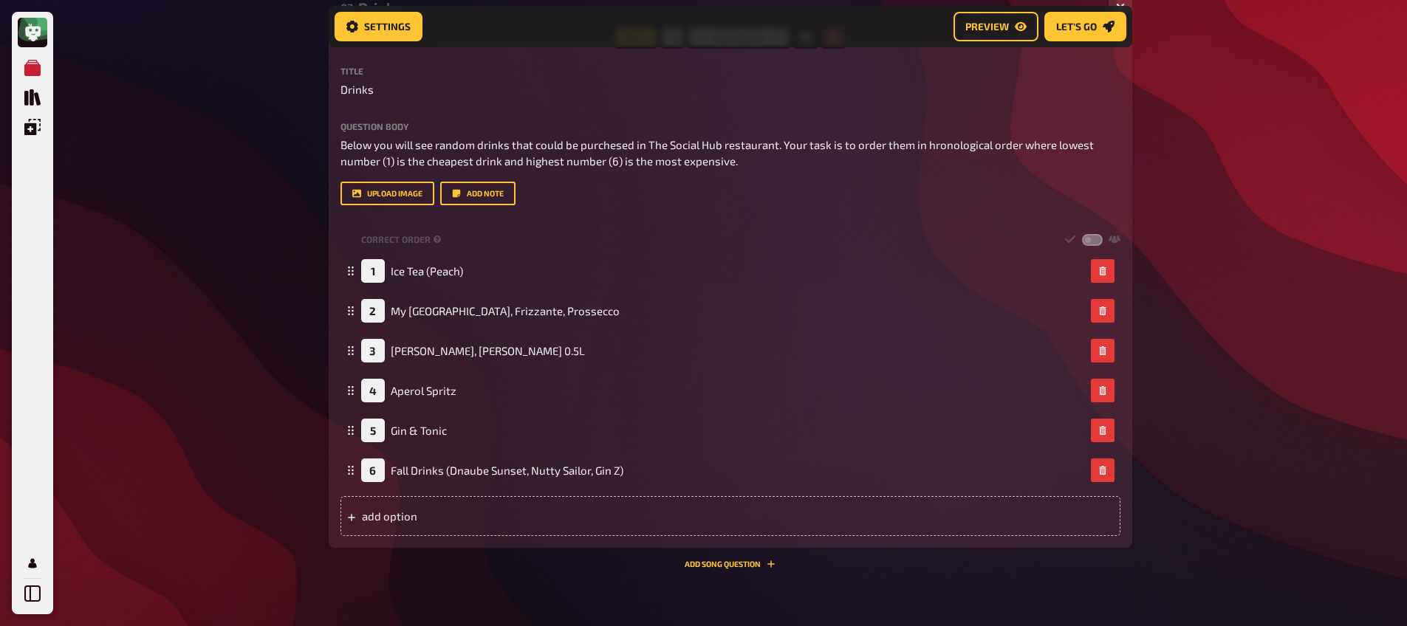
click at [160, 456] on div "My Quizzes Quiz Library Overlays My Account Home My Quizzes Welcome Party Playo…" at bounding box center [703, 247] width 1407 height 1078
click at [485, 196] on button "Add note" at bounding box center [477, 194] width 75 height 24
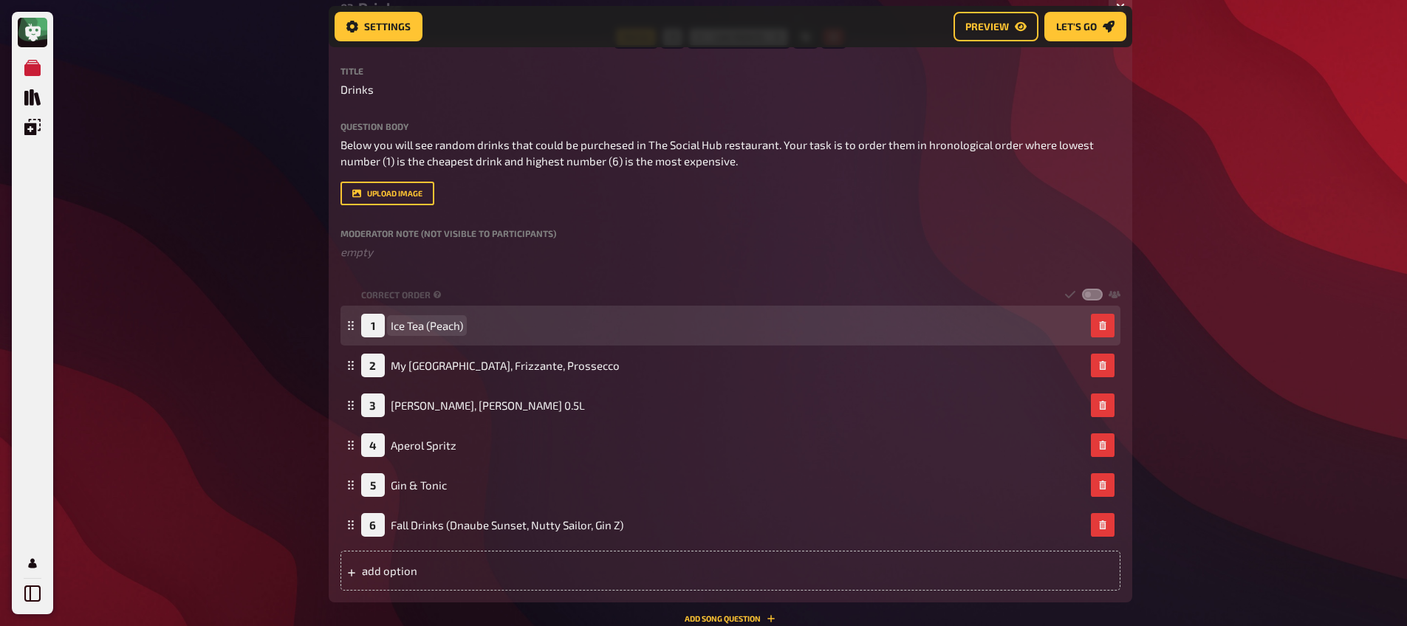
click at [435, 326] on span "Ice Tea (Peach)" at bounding box center [427, 325] width 72 height 13
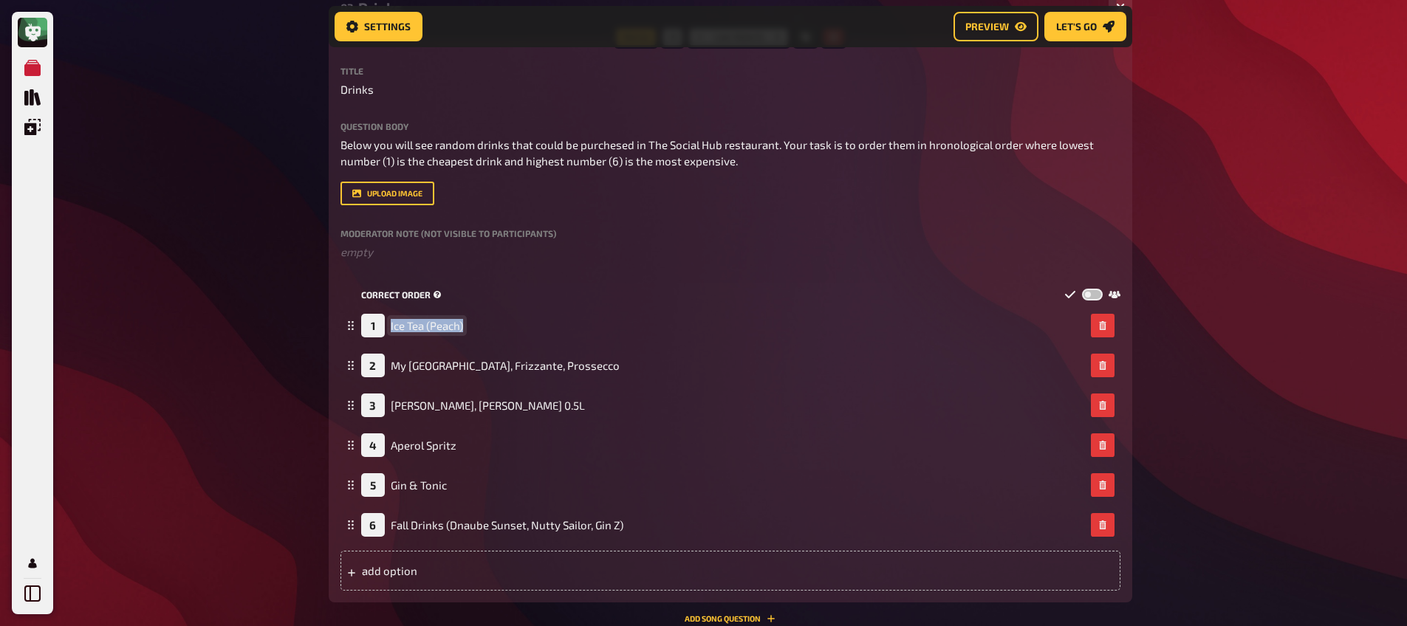
copy span "Ice Tea (Peach)"
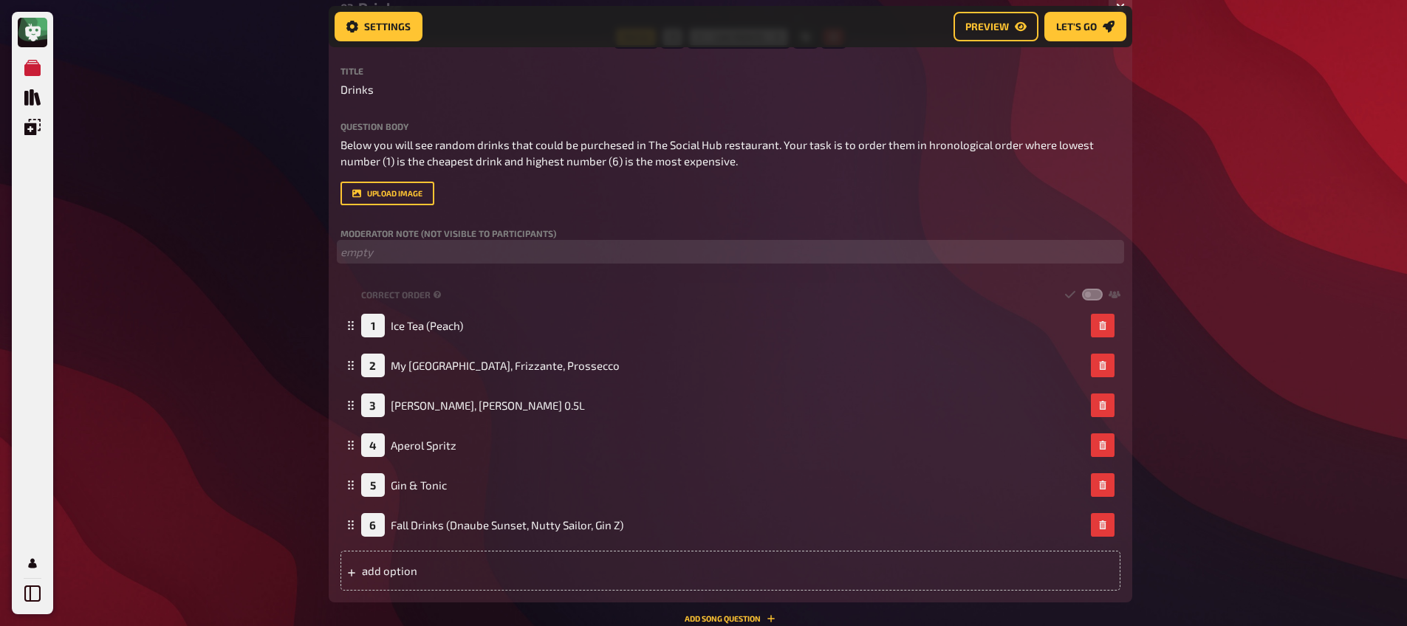
click at [431, 254] on p "﻿ empty" at bounding box center [730, 252] width 780 height 17
paste div
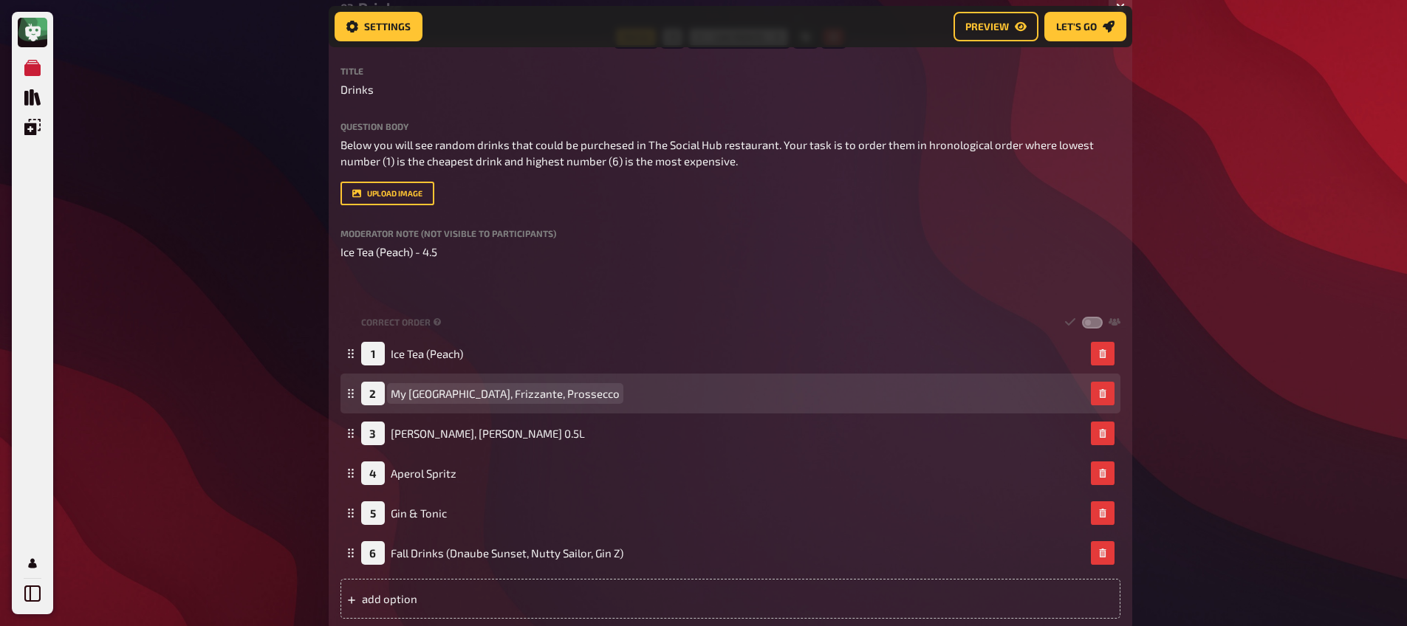
click at [437, 397] on span "My [GEOGRAPHIC_DATA], Frizzante, Prossecco" at bounding box center [505, 393] width 229 height 13
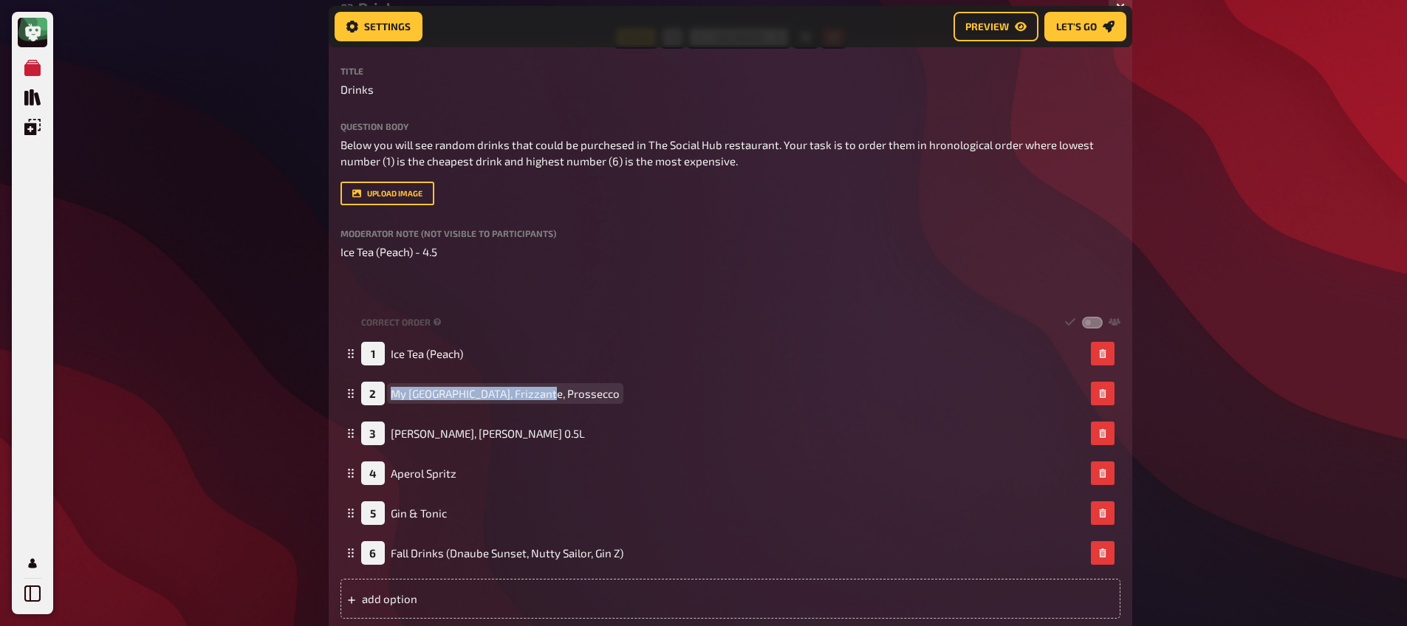
copy span "My [GEOGRAPHIC_DATA], Frizzante, Prossecco"
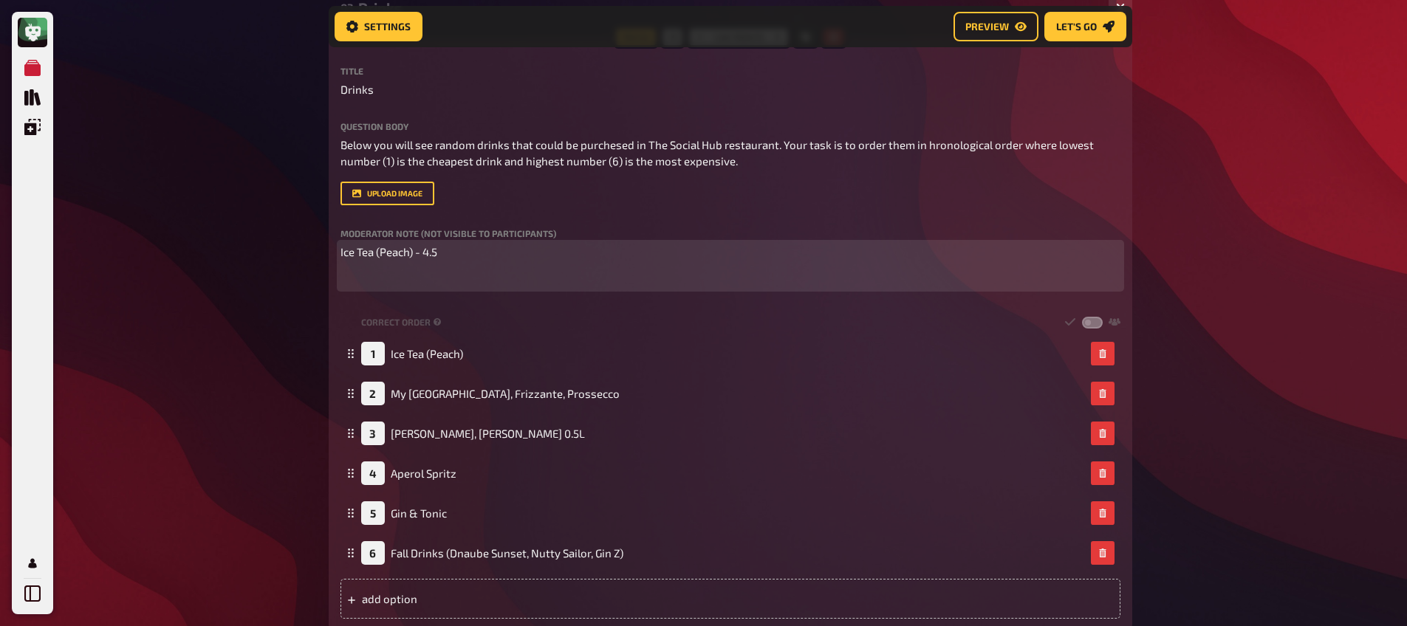
click at [405, 246] on span "Ice Tea (Peach) - 4.5" at bounding box center [388, 251] width 97 height 13
click at [402, 262] on div "Ice Tea (Peach) - 4.5 ﻿" at bounding box center [730, 266] width 780 height 44
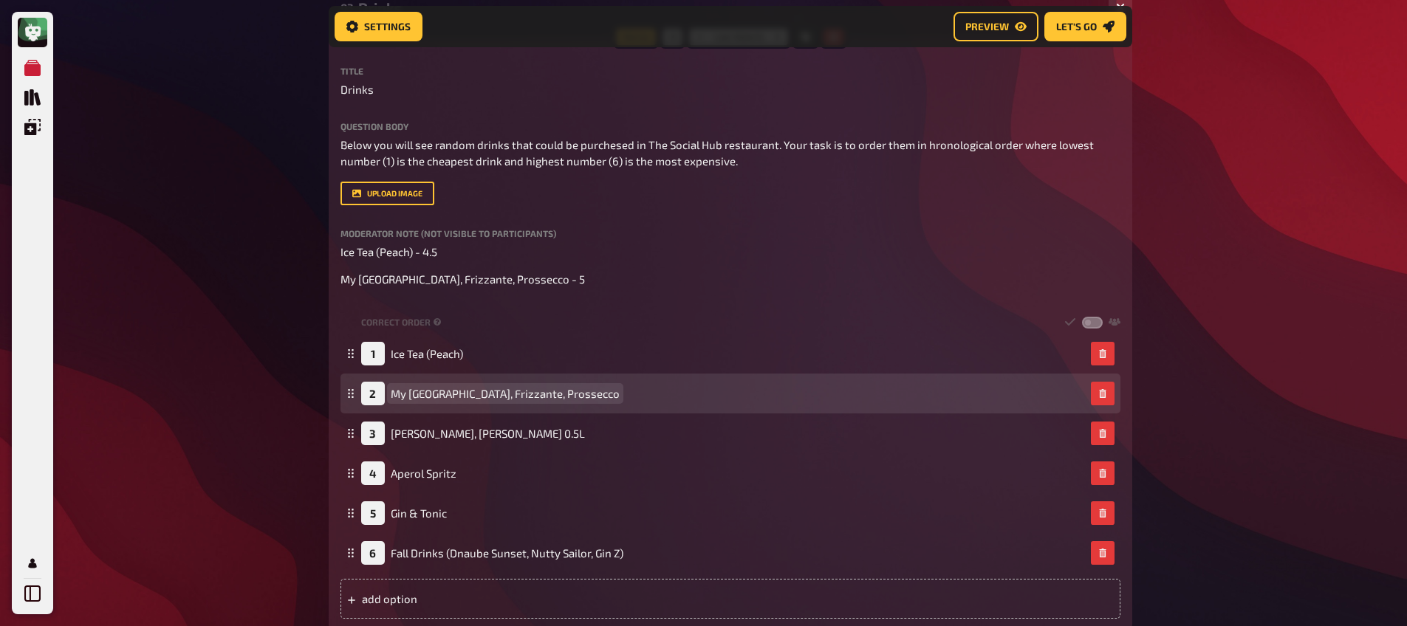
click at [522, 388] on span "My [GEOGRAPHIC_DATA], Frizzante, Prossecco" at bounding box center [505, 393] width 229 height 13
click at [544, 394] on span "My [GEOGRAPHIC_DATA], Frizzante, Prossecco 10cl)" at bounding box center [518, 393] width 254 height 13
click at [542, 394] on span "My [GEOGRAPHIC_DATA], Frizzante, Prossecco 10cl)" at bounding box center [518, 393] width 254 height 13
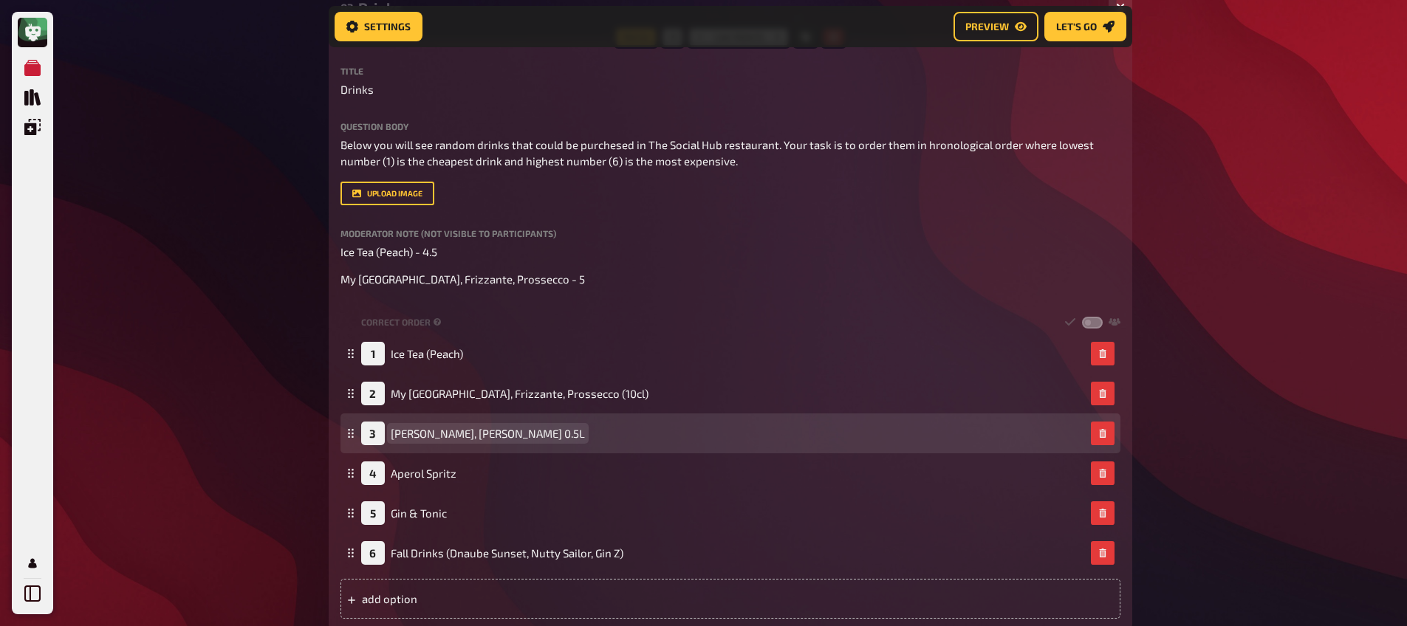
click at [466, 434] on span "[PERSON_NAME], [PERSON_NAME] 0.5L" at bounding box center [488, 433] width 194 height 13
click at [467, 435] on span "[PERSON_NAME], [PERSON_NAME] 0.5L" at bounding box center [488, 433] width 194 height 13
click at [487, 438] on span "[PERSON_NAME], [PERSON_NAME] (0.5L" at bounding box center [490, 433] width 198 height 13
click at [436, 424] on div "3 [PERSON_NAME], [PERSON_NAME] (0.5L)" at bounding box center [476, 434] width 231 height 24
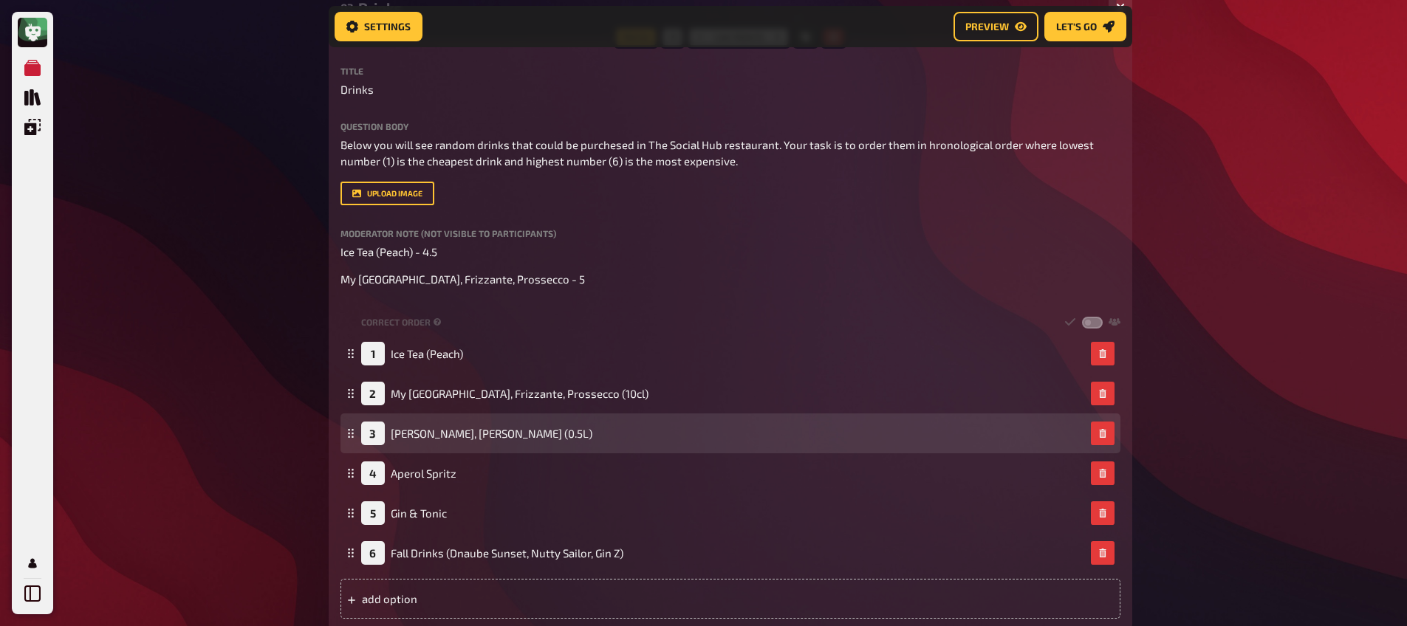
click at [450, 439] on div "3 [PERSON_NAME], [PERSON_NAME] (0.5L)" at bounding box center [476, 434] width 231 height 24
click at [448, 433] on span "[PERSON_NAME], [PERSON_NAME] (0.5L)" at bounding box center [492, 433] width 202 height 13
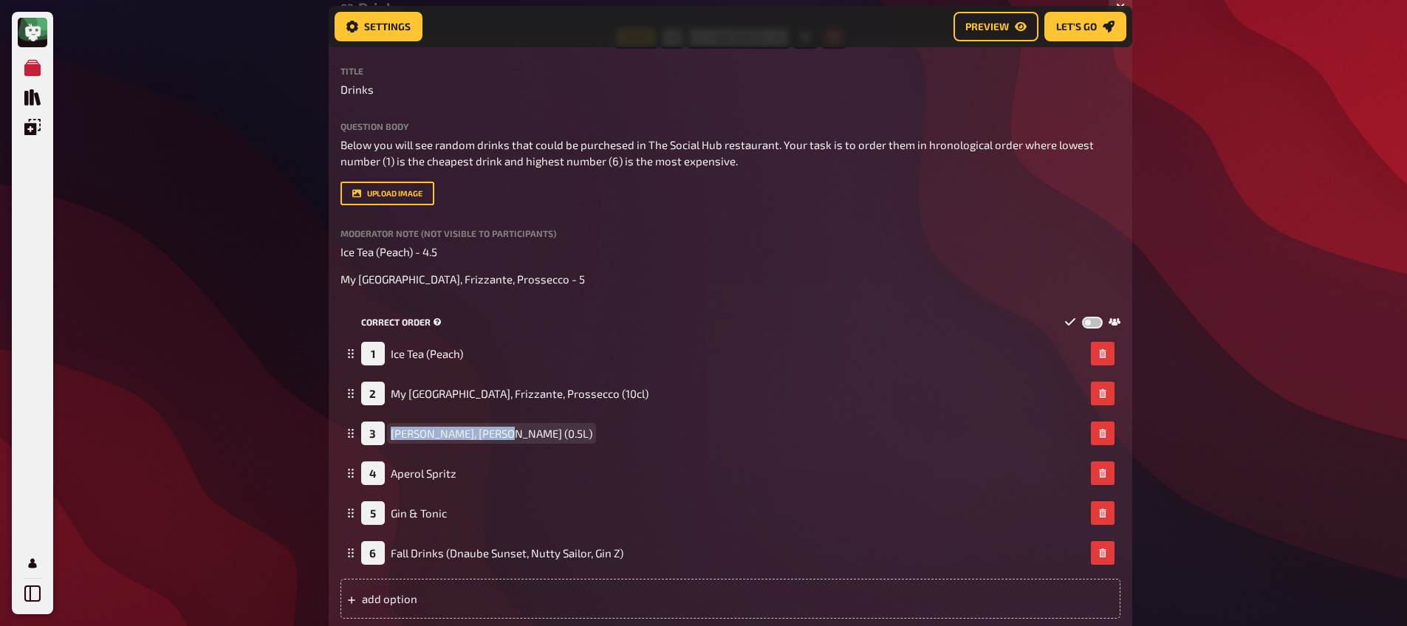
copy span "[PERSON_NAME], [PERSON_NAME] (0.5L)"
click at [546, 289] on div "Title Drinks Question body Below you will see random drinks that could be purch…" at bounding box center [730, 342] width 780 height 552
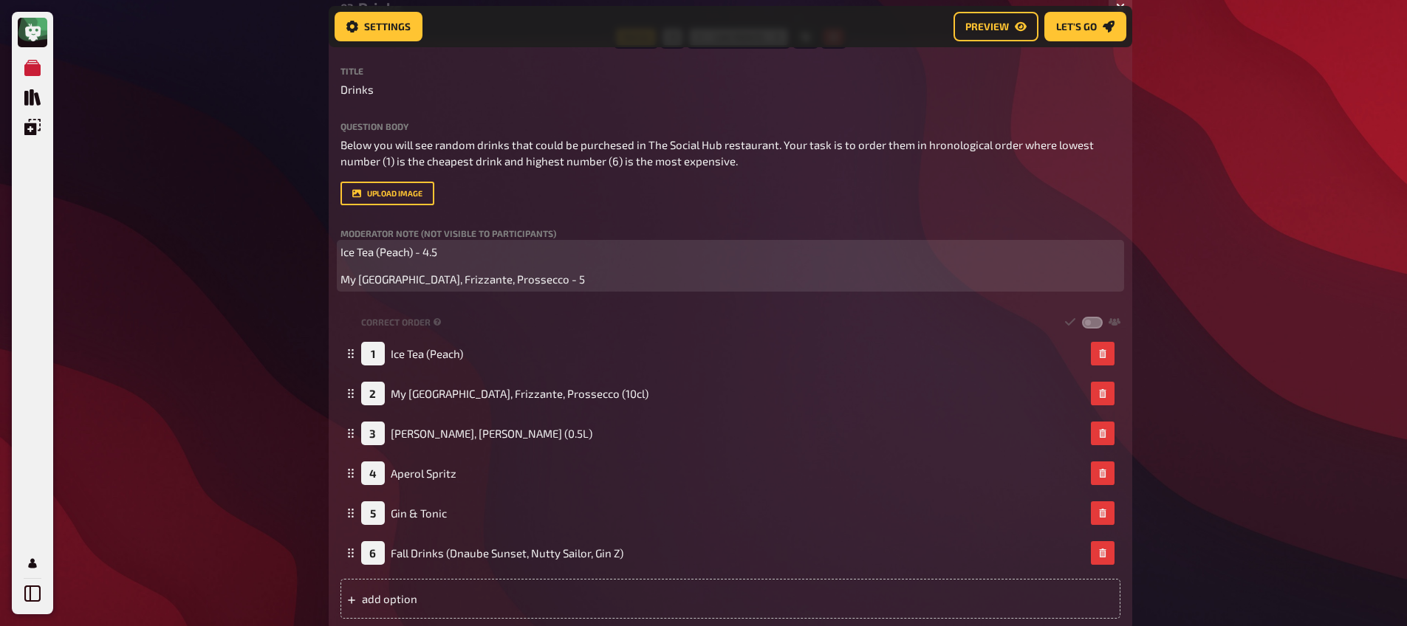
click at [526, 279] on p "My [GEOGRAPHIC_DATA], Frizzante, Prossecco - 5" at bounding box center [730, 279] width 780 height 17
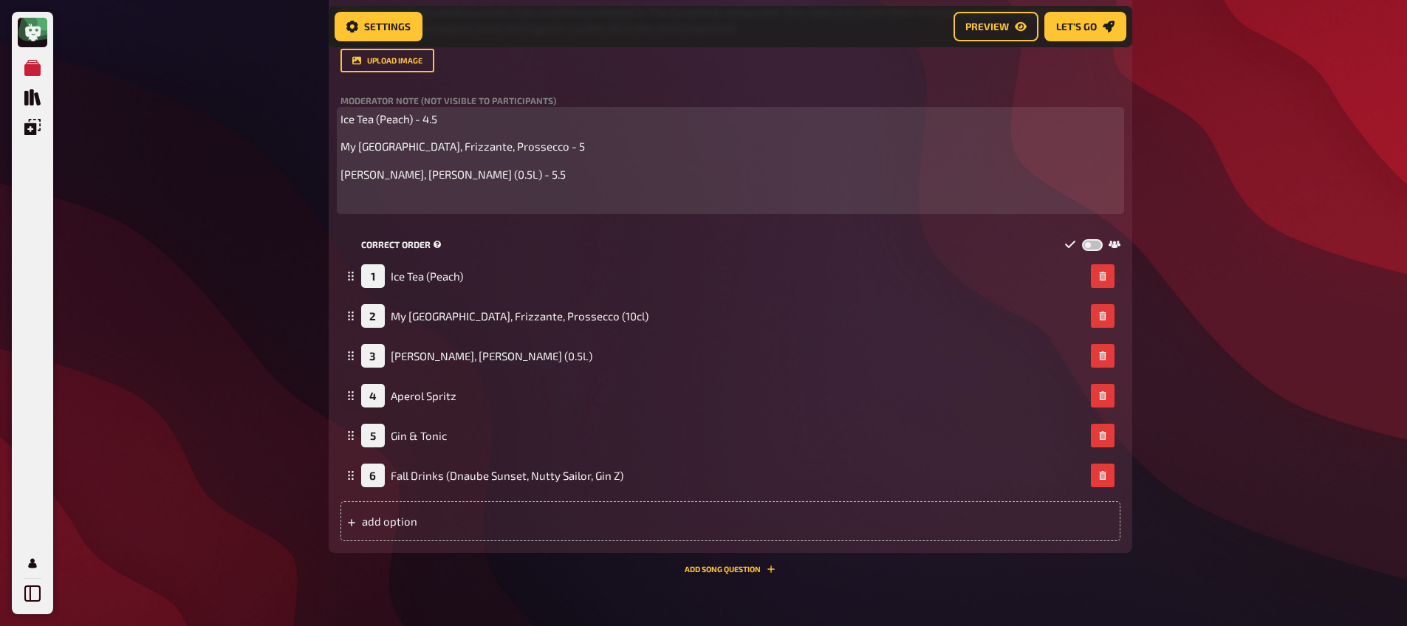
scroll to position [460, 0]
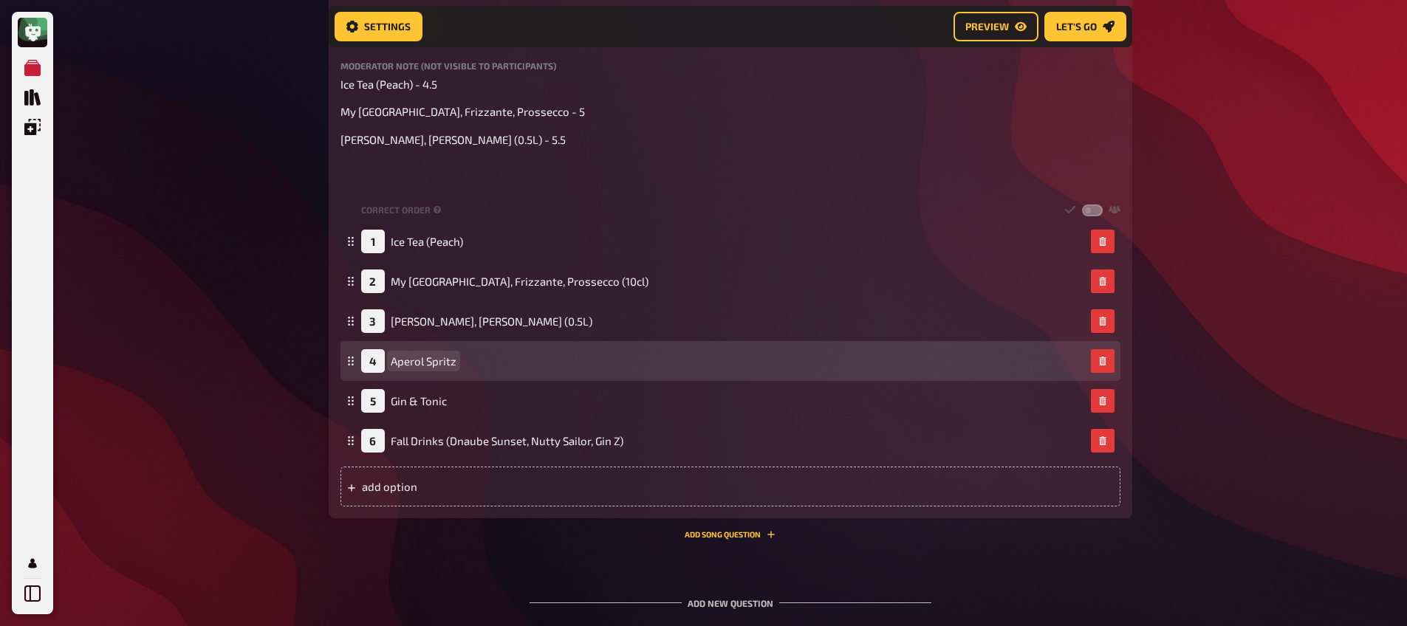
click at [433, 354] on div "4 Aperol Spritz" at bounding box center [408, 361] width 95 height 24
click at [436, 360] on span "Aperol Spritz" at bounding box center [424, 360] width 66 height 13
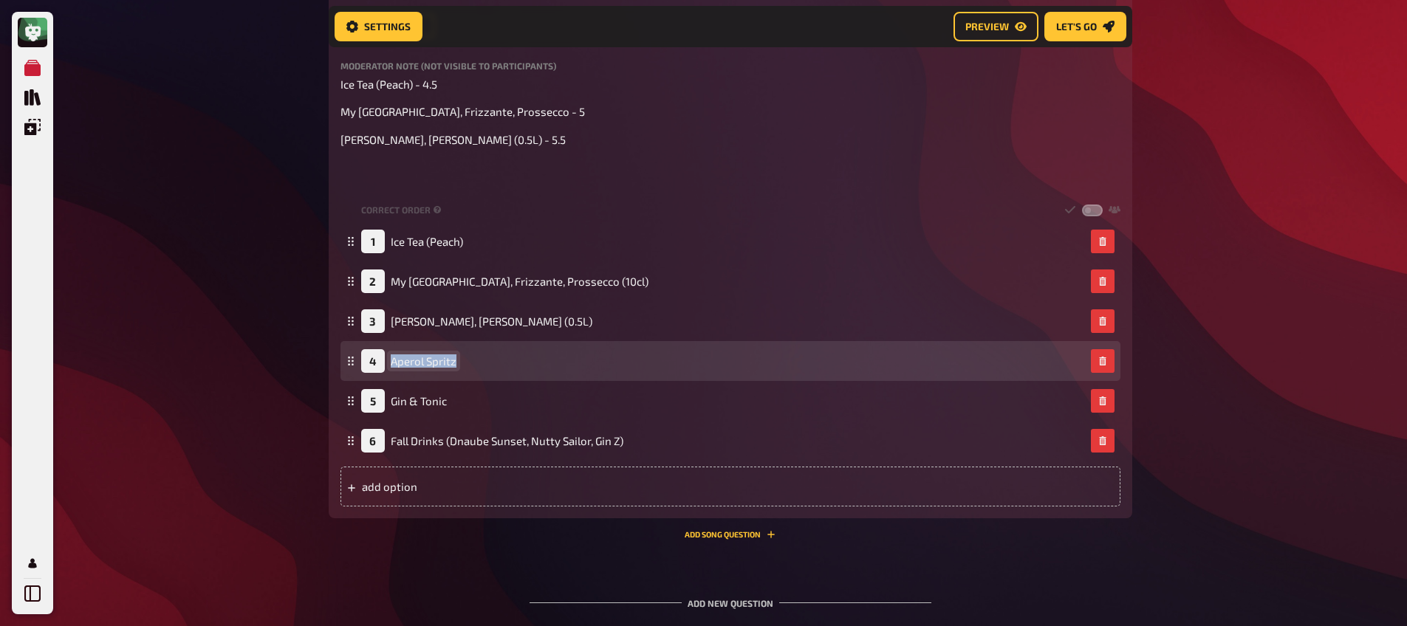
click at [436, 360] on span "Aperol Spritz" at bounding box center [424, 360] width 66 height 13
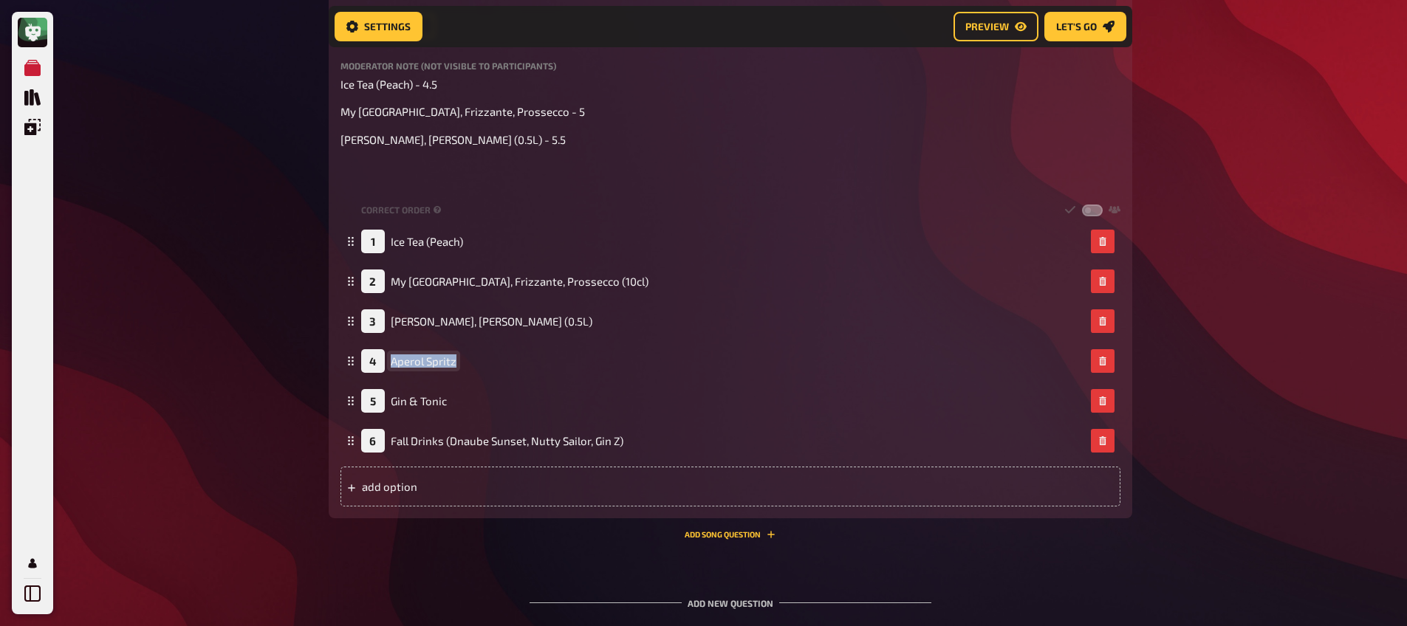
copy span "Aperol Spritz"
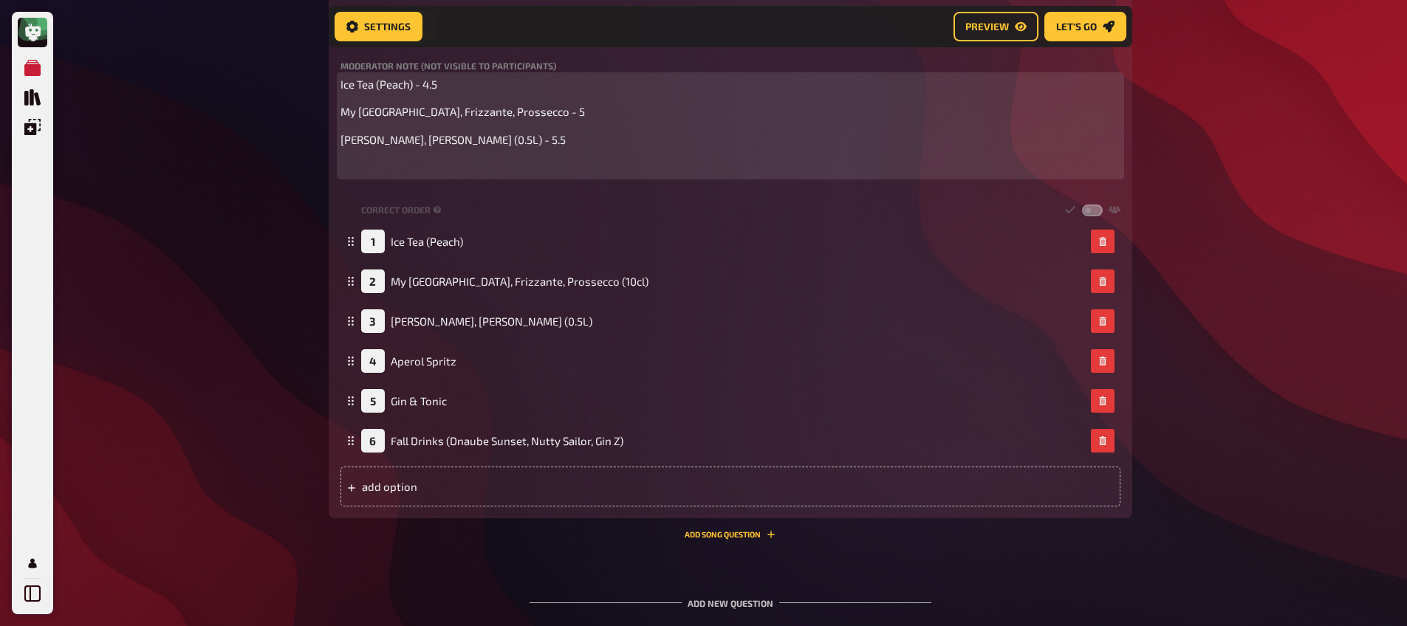
click at [404, 174] on p "﻿" at bounding box center [730, 167] width 780 height 17
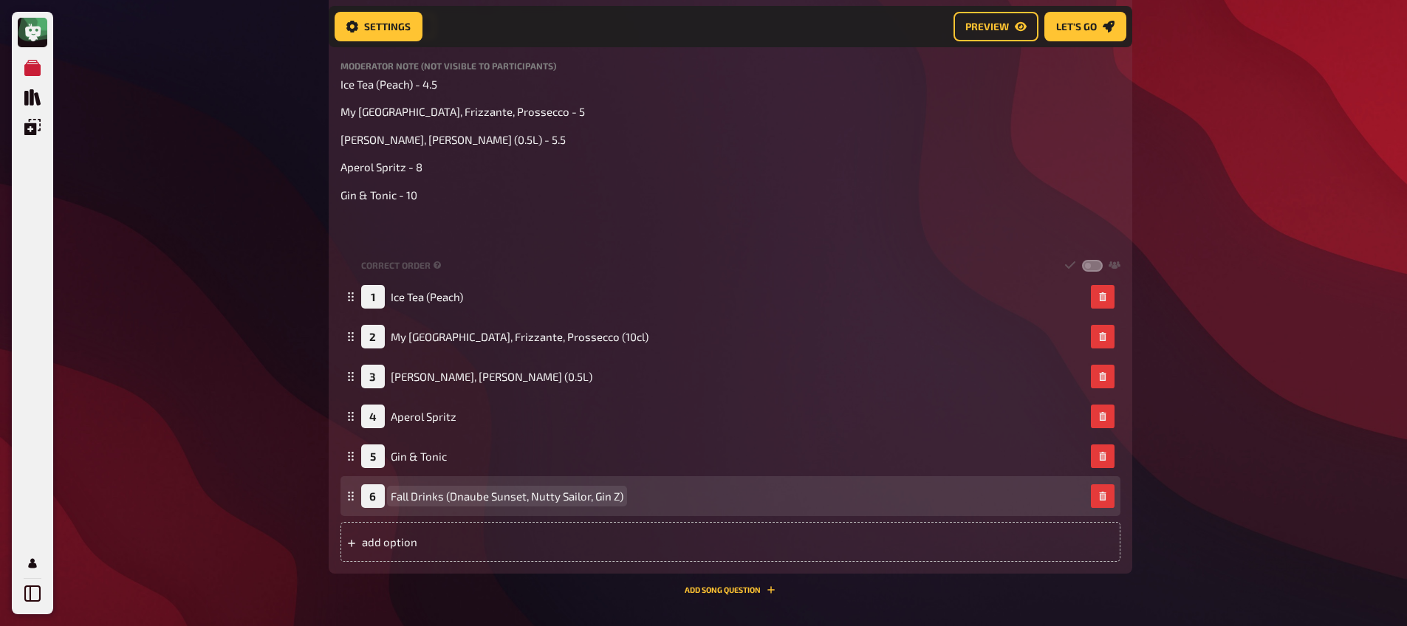
click at [490, 501] on span "Fall Drinks (Dnaube Sunset, Nutty Sailor, Gin Z)" at bounding box center [507, 496] width 233 height 13
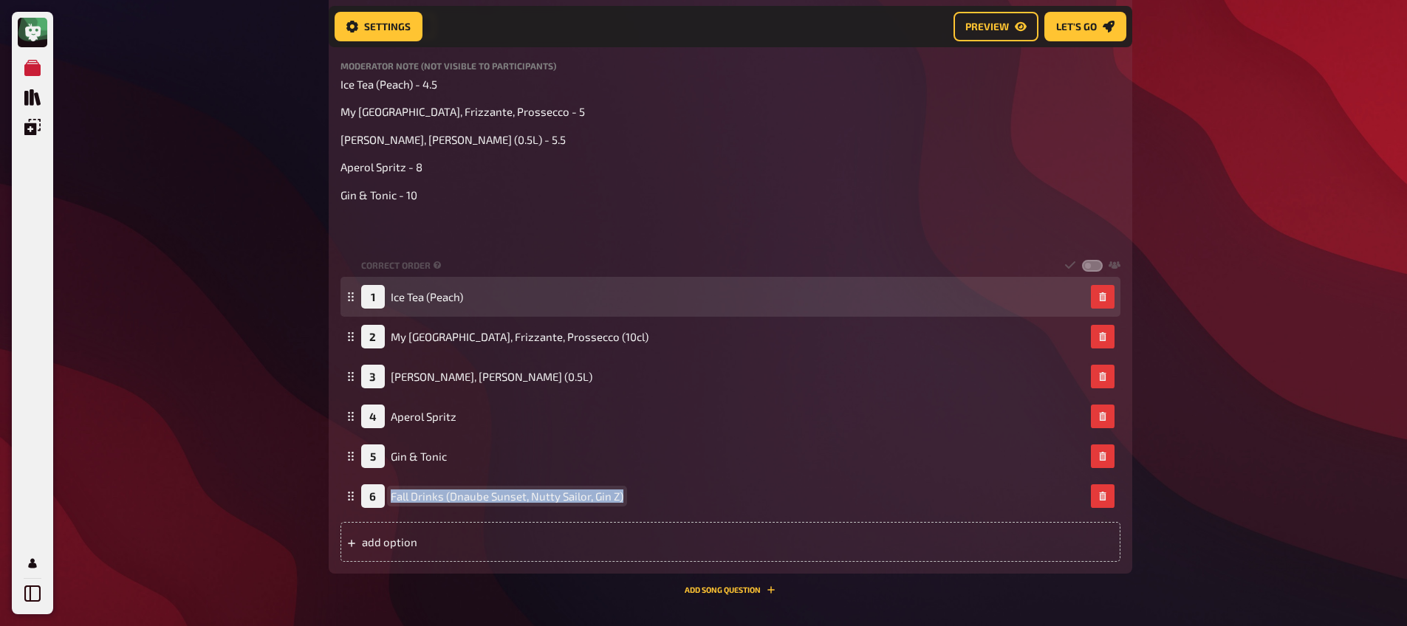
copy span "Fall Drinks (Dnaube Sunset, Nutty Sailor, Gin Z)"
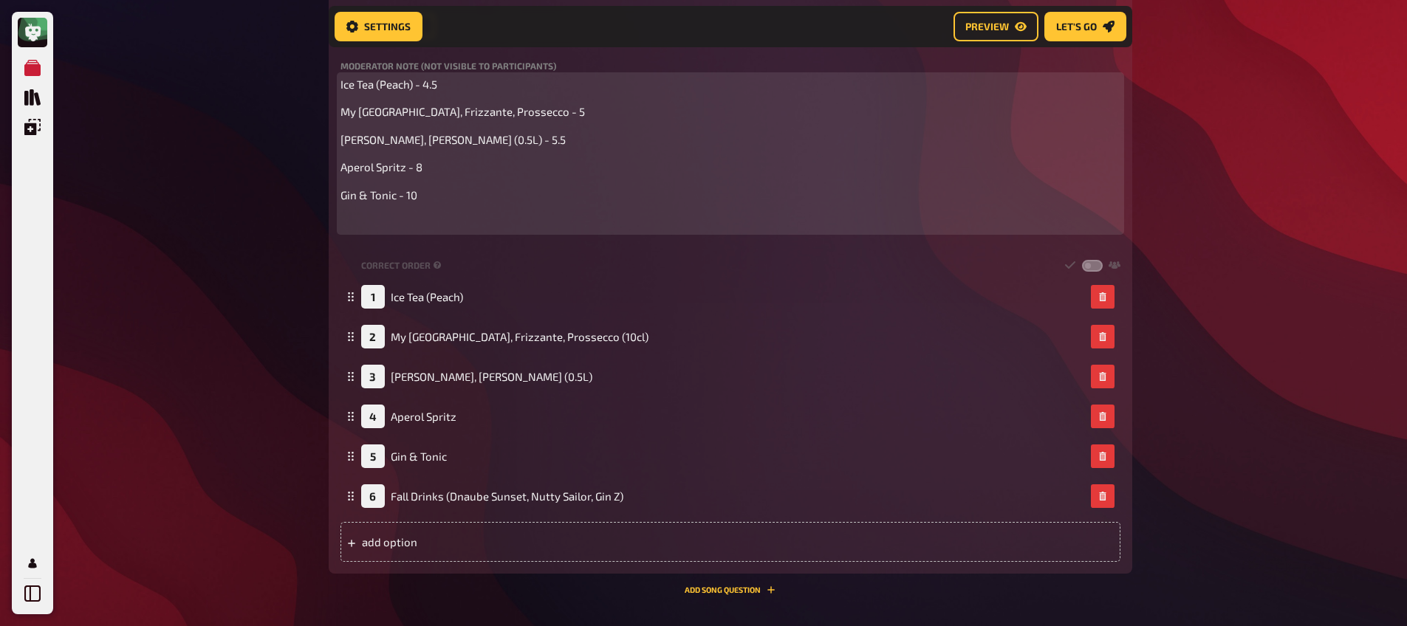
click at [415, 224] on p "﻿" at bounding box center [730, 222] width 780 height 17
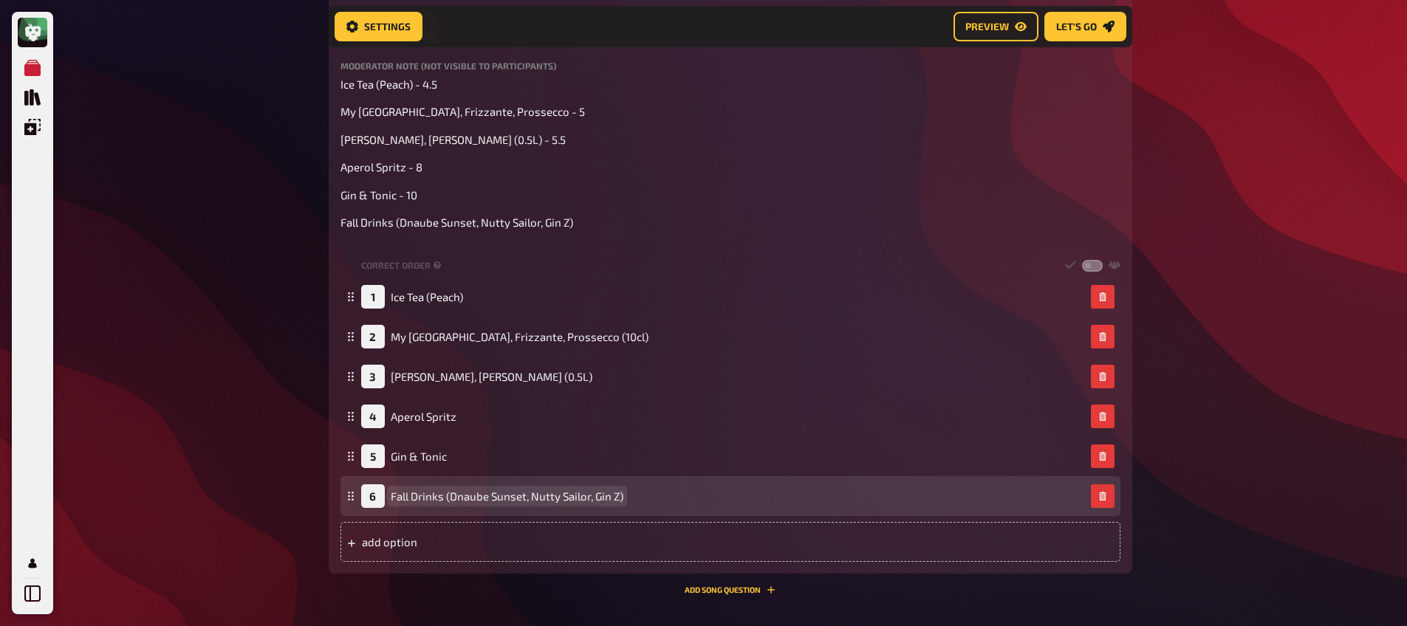
click at [470, 498] on span "Fall Drinks (Dnaube Sunset, Nutty Sailor, Gin Z)" at bounding box center [507, 496] width 233 height 13
click at [470, 497] on span "Fall Drinks (Dnaube Sunset, Nutty Sailor, Gin Z)" at bounding box center [507, 496] width 233 height 13
click at [464, 497] on span "Fall Drinks (Dnanube Sunset, Nutty Sailor, Gin Z)" at bounding box center [510, 496] width 239 height 13
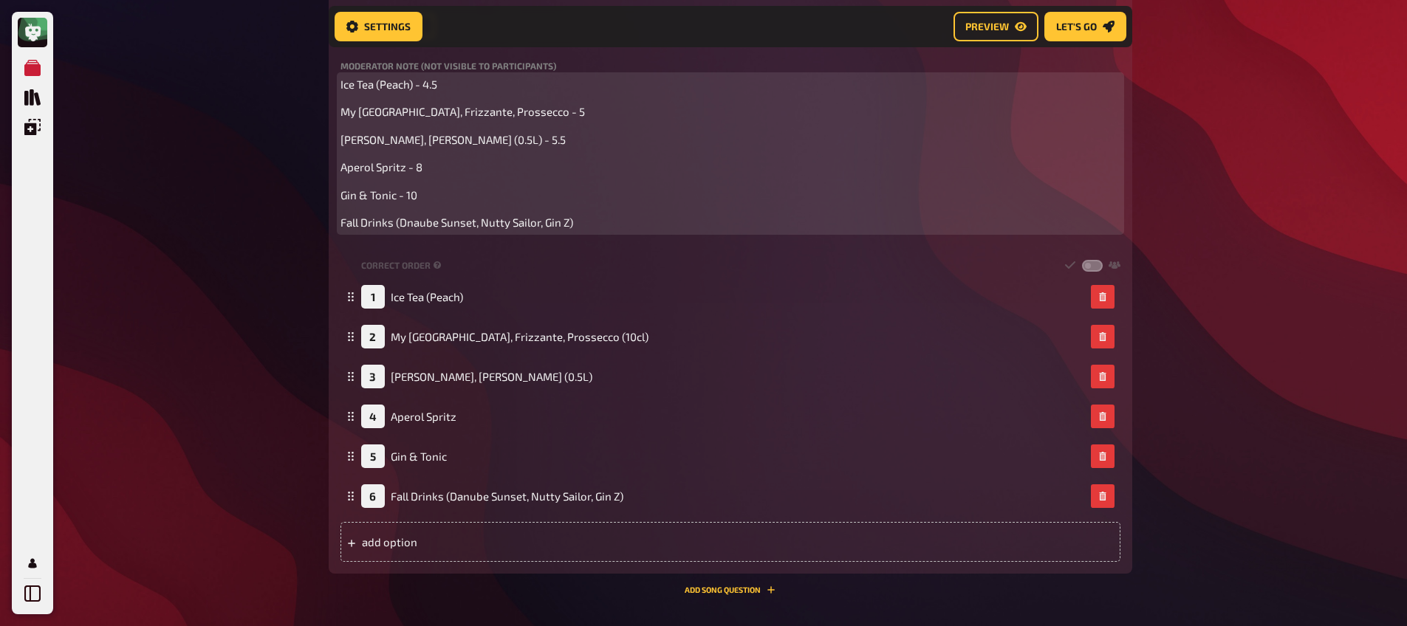
click at [637, 216] on p "Fall Drinks (Dnaube Sunset, Nutty Sailor, Gin Z)" at bounding box center [730, 222] width 780 height 17
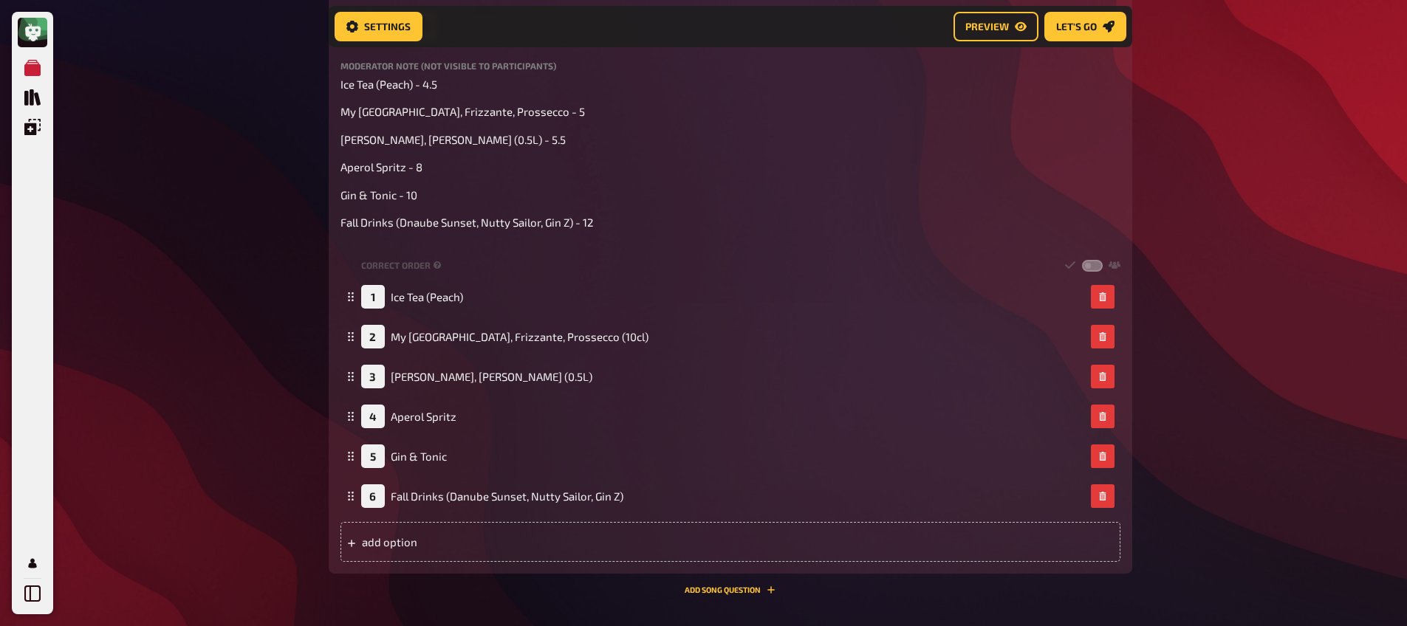
click at [312, 283] on div "My Quizzes Quiz Library Overlays My Account Home My Quizzes Welcome Party Playo…" at bounding box center [703, 176] width 1407 height 1272
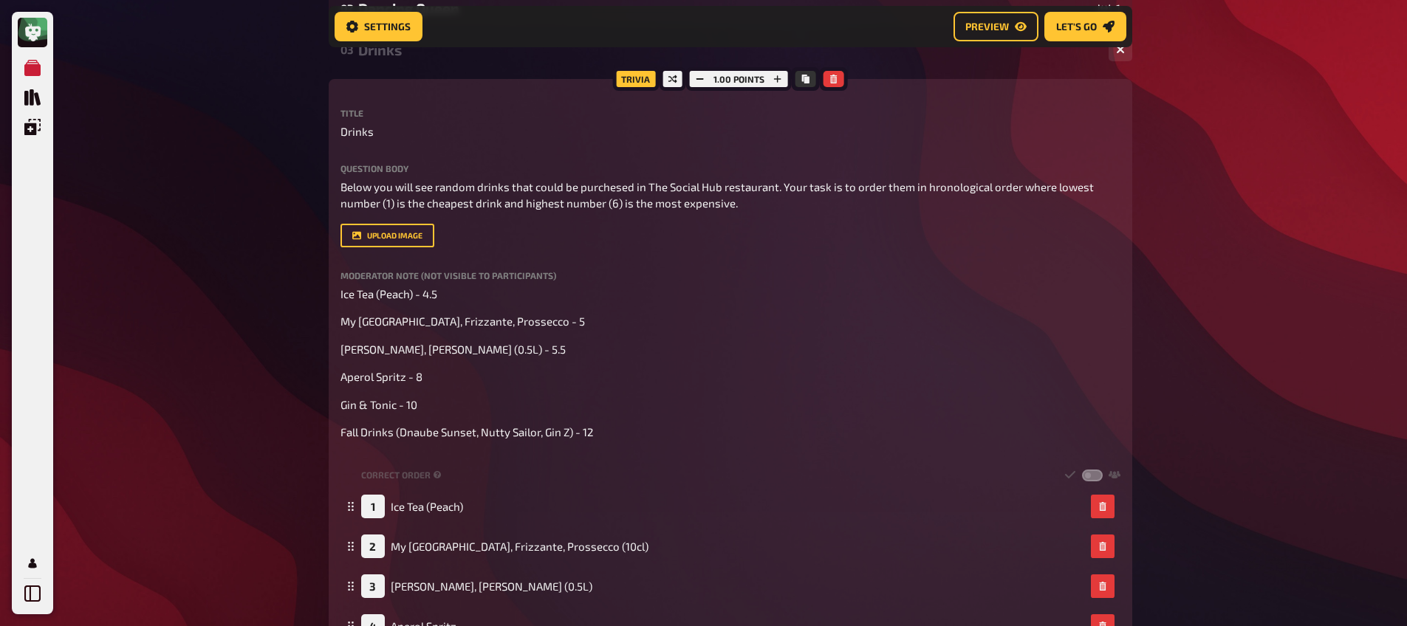
scroll to position [190, 0]
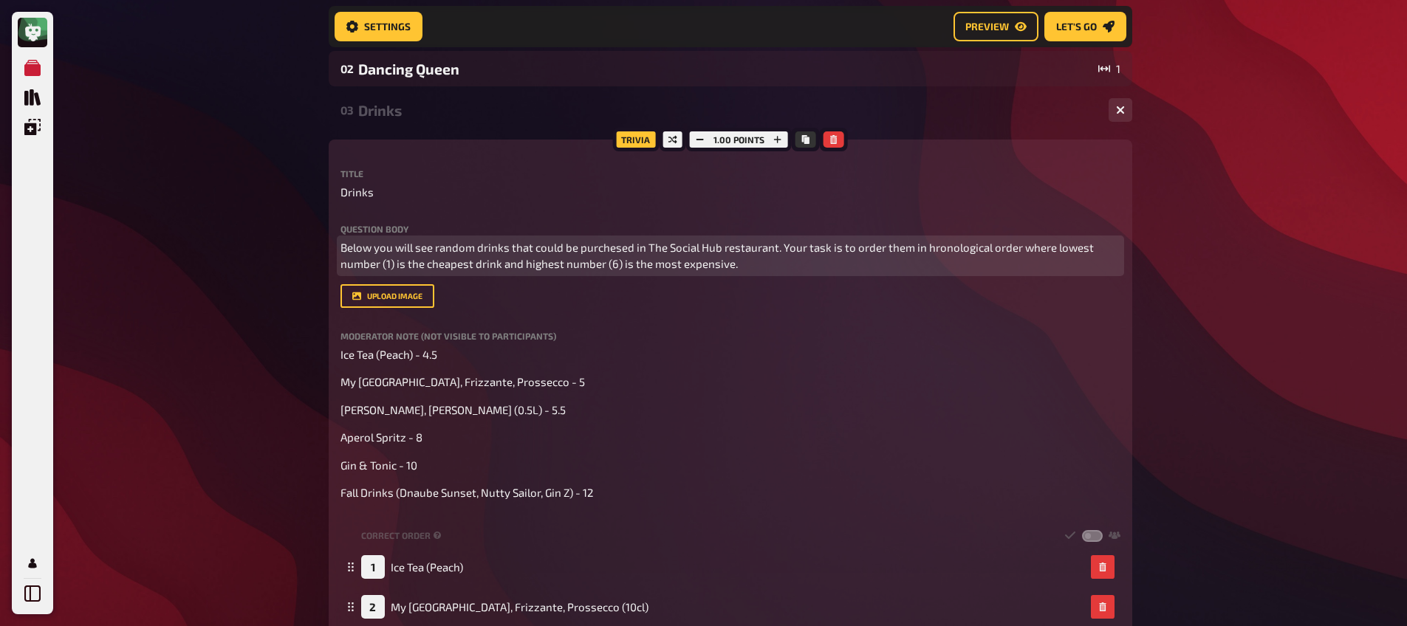
click at [610, 254] on p "Below you will see random drinks that could be purchesed in The Social Hub rest…" at bounding box center [730, 255] width 780 height 33
click at [609, 253] on span "Below you will see random drinks that could be purchesed in The Social Hub rest…" at bounding box center [717, 256] width 755 height 30
click at [610, 253] on span "Below you will see random drinks that could be purchesed in The Social Hub rest…" at bounding box center [717, 256] width 755 height 30
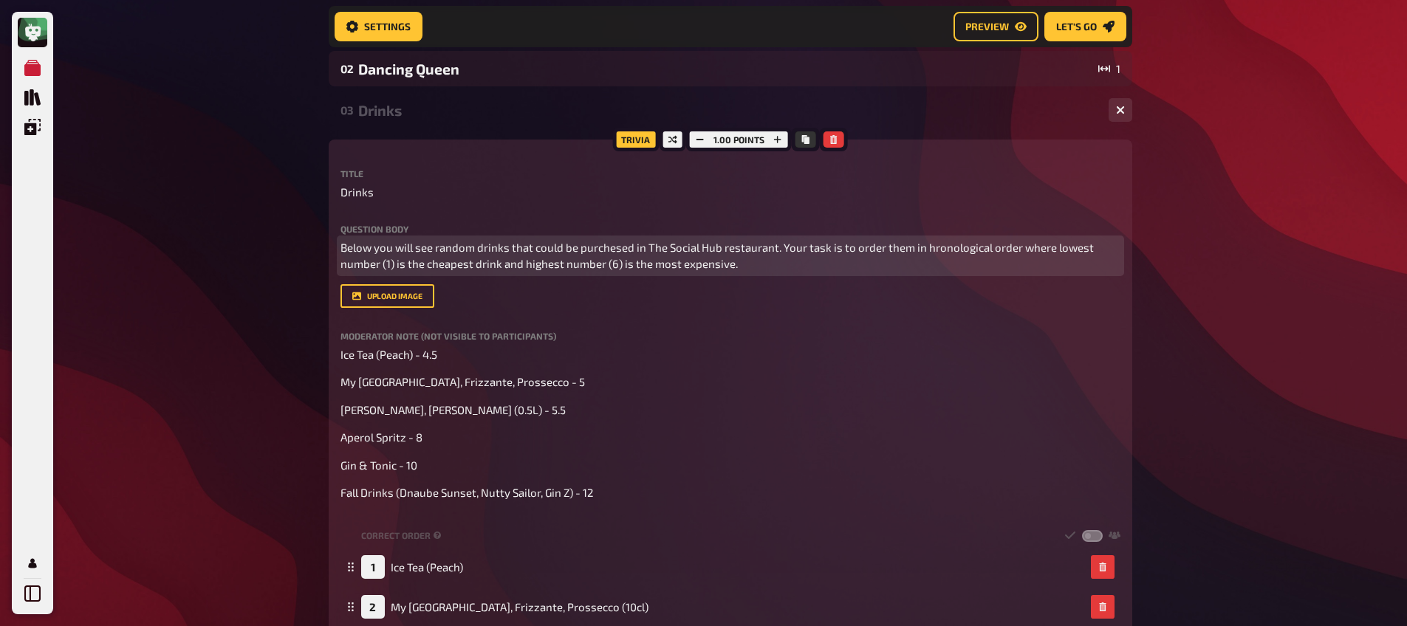
click at [611, 252] on span "Below you will see random drinks that could be purchesed in The Social Hub rest…" at bounding box center [717, 256] width 755 height 30
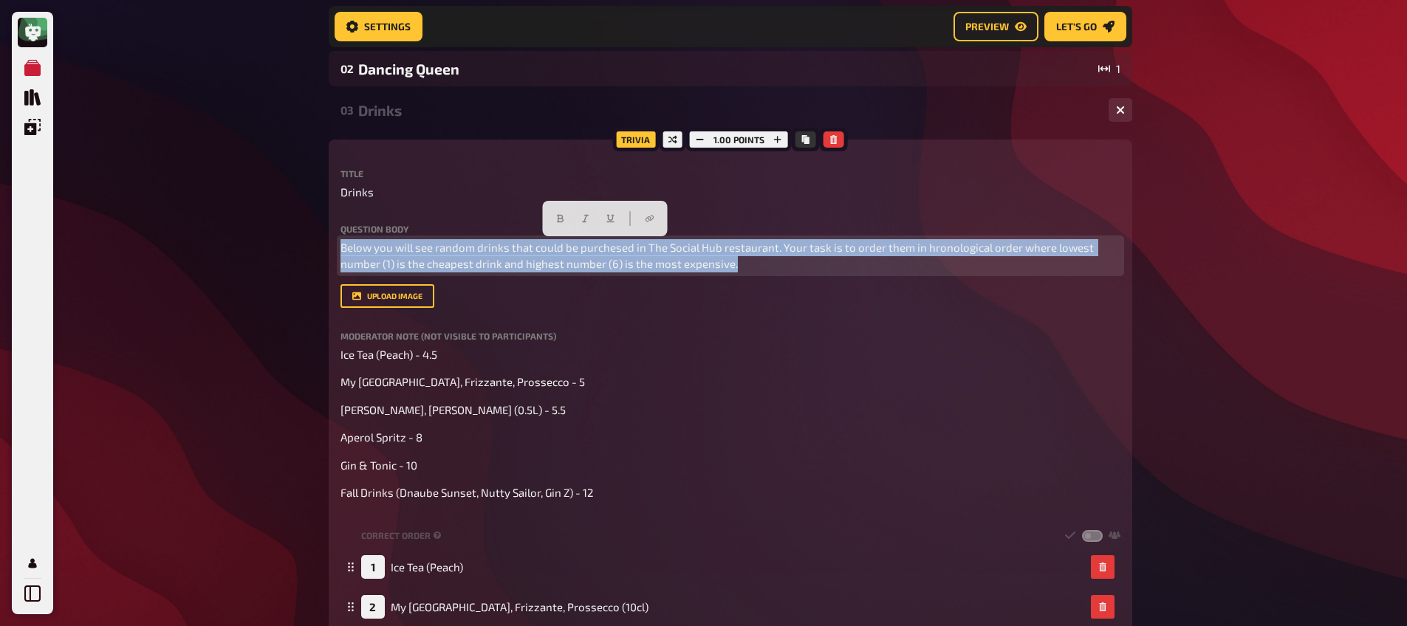
click at [611, 252] on span "Below you will see random drinks that could be purchesed in The Social Hub rest…" at bounding box center [717, 256] width 755 height 30
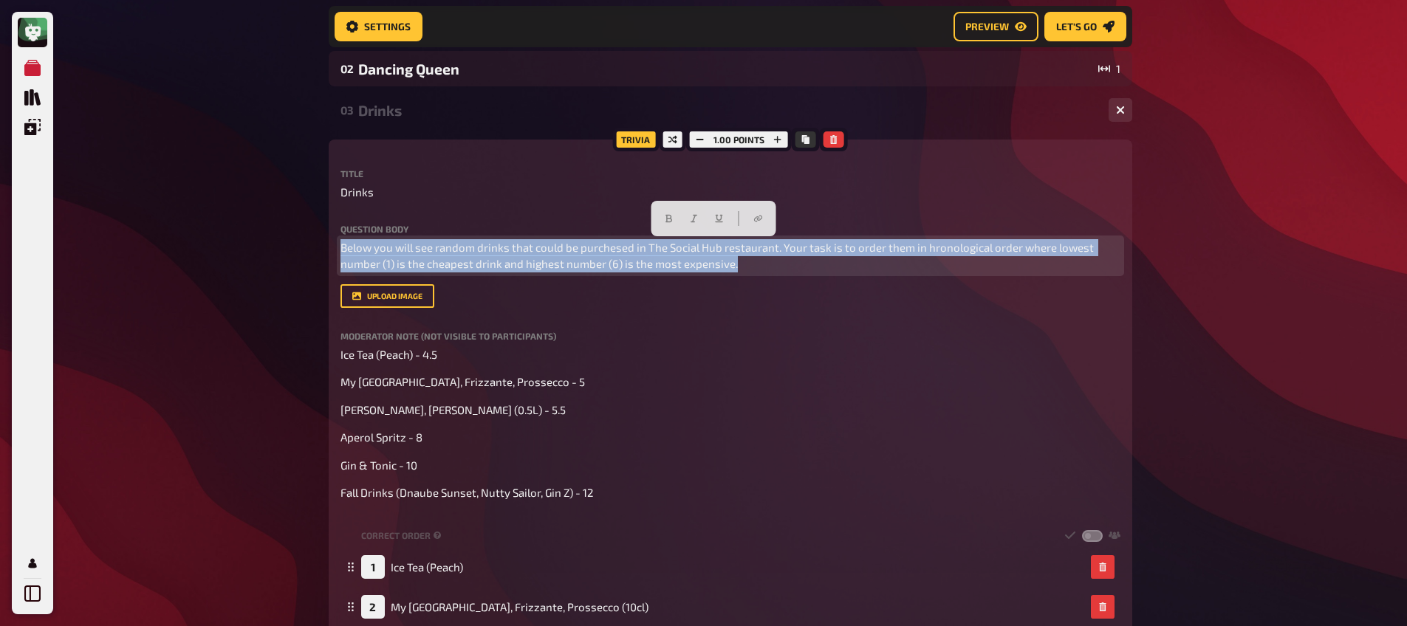
copy span "Below you will see random drinks that could be purchesed in The Social Hub rest…"
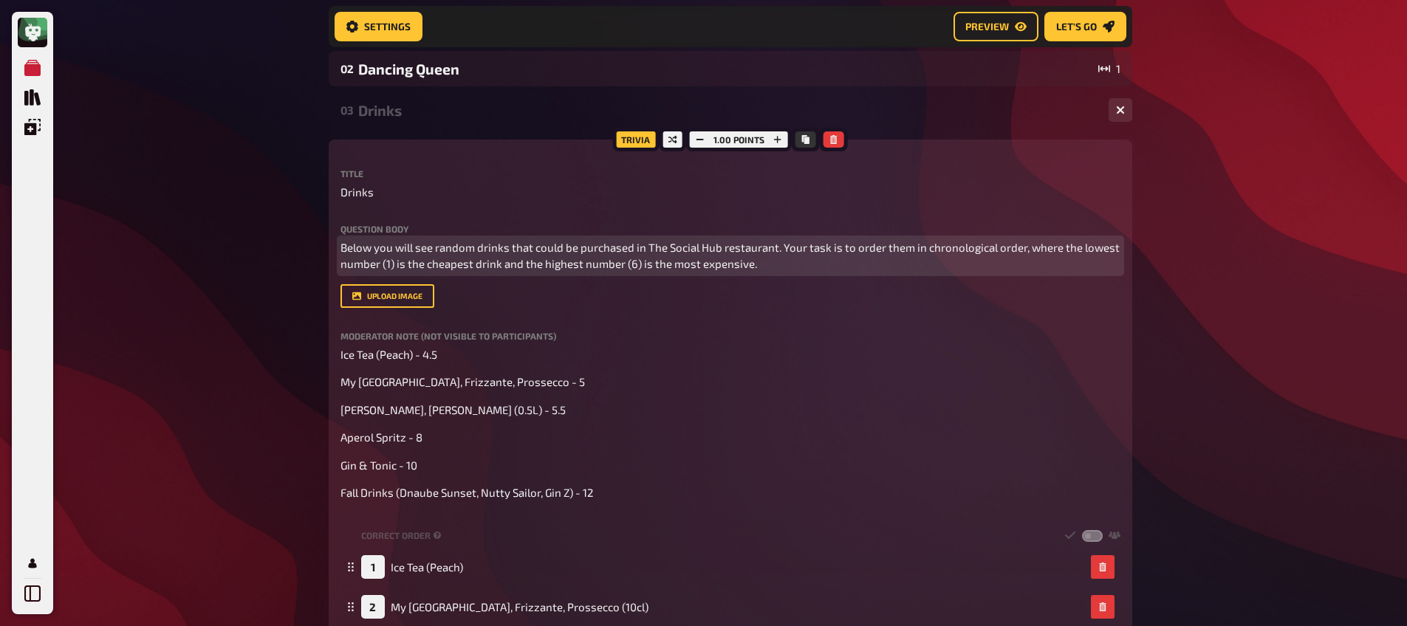
click at [475, 256] on p "Below you will see random drinks that could be purchased in The Social Hub rest…" at bounding box center [730, 255] width 780 height 33
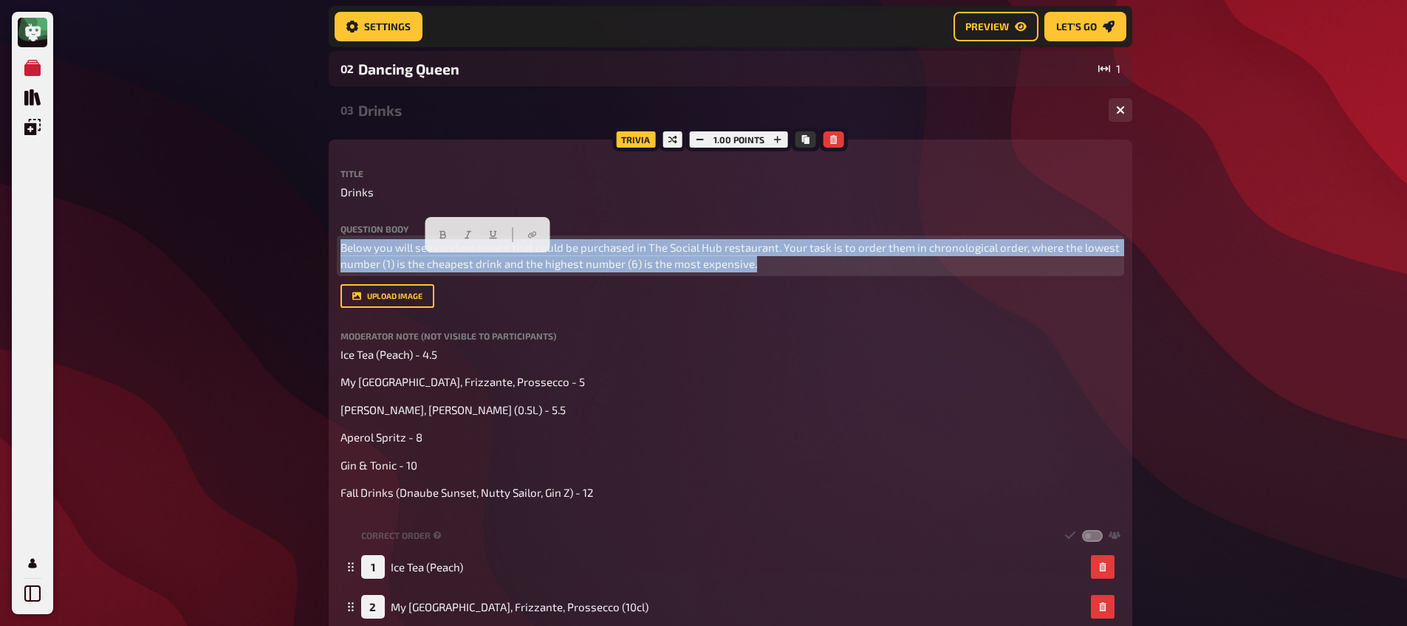
click at [475, 256] on p "Below you will see random drinks that could be purchased in The Social Hub rest…" at bounding box center [730, 255] width 780 height 33
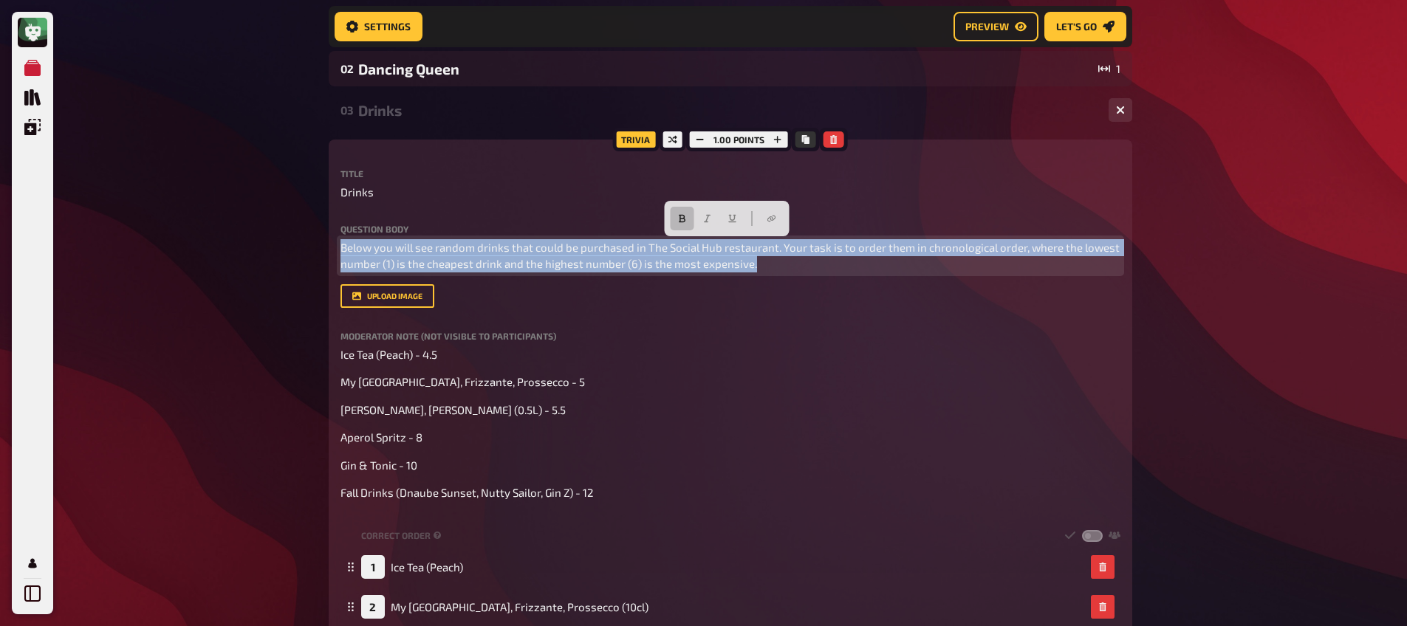
click at [682, 216] on icon "button" at bounding box center [682, 218] width 9 height 9
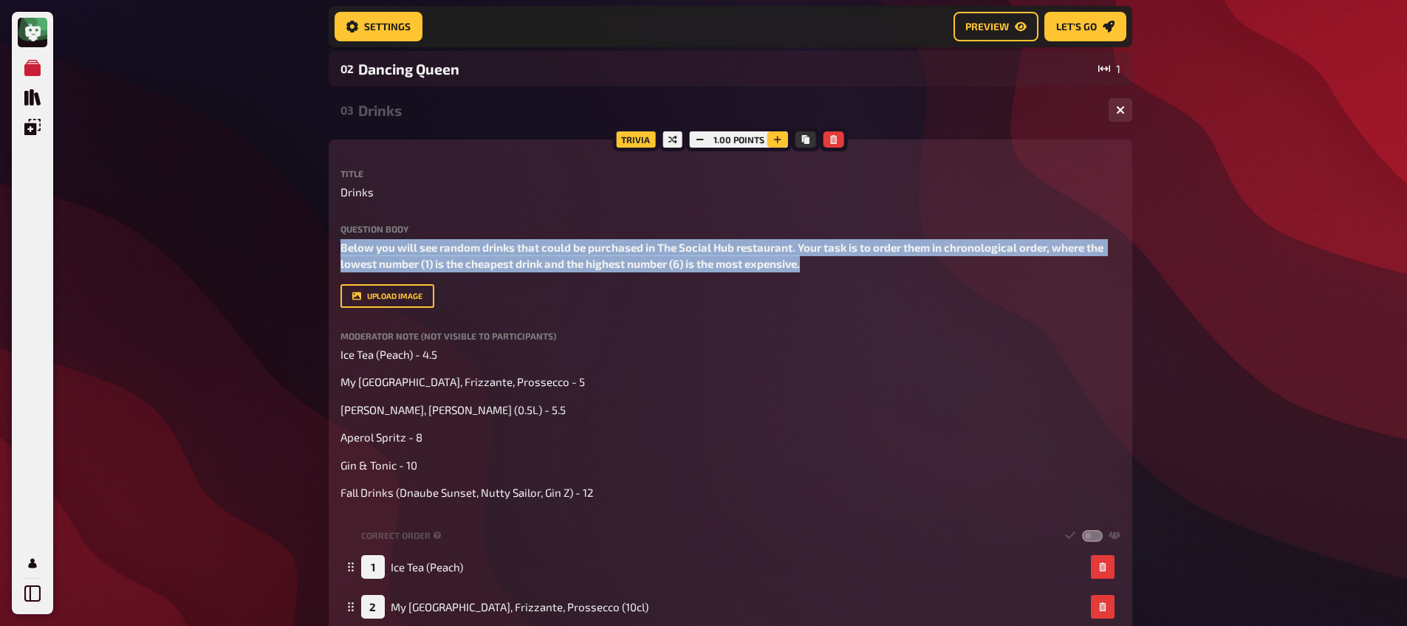
click at [771, 143] on button "button" at bounding box center [777, 139] width 21 height 16
click at [773, 143] on icon "button" at bounding box center [777, 139] width 9 height 9
click at [771, 143] on button "button" at bounding box center [778, 139] width 21 height 16
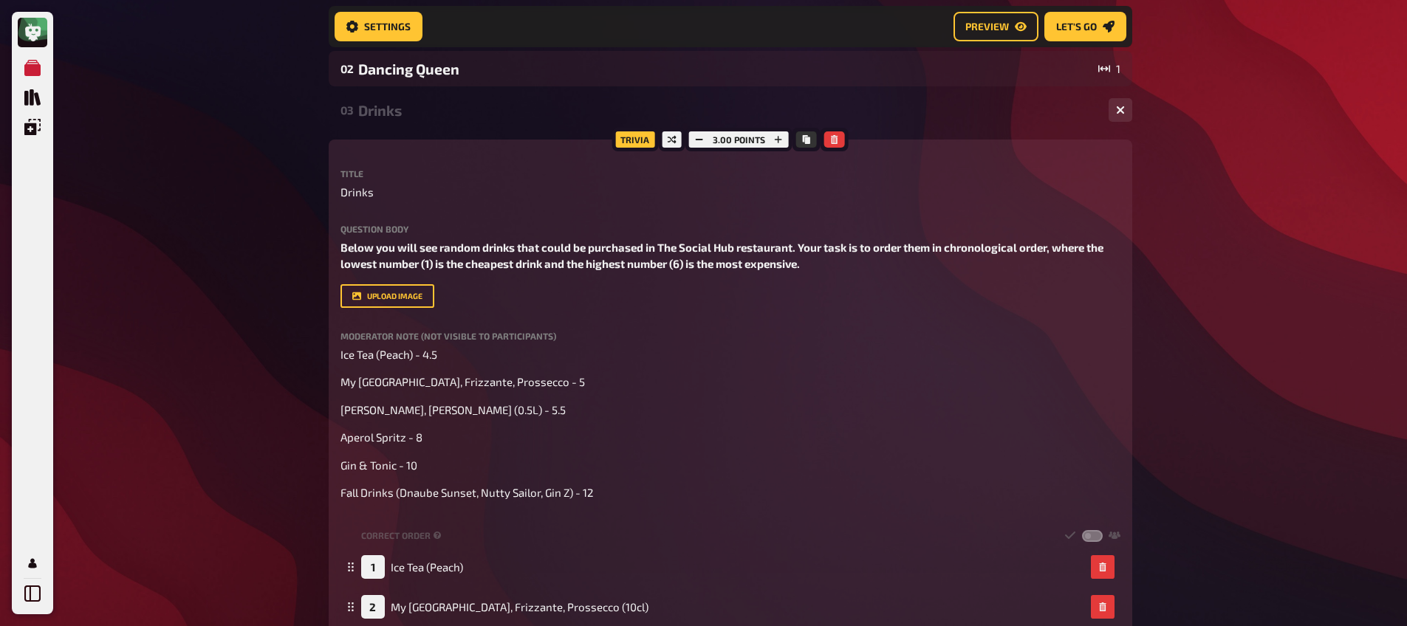
click at [262, 219] on div "My Quizzes Quiz Library Overlays My Account Home My Quizzes Welcome Party Playo…" at bounding box center [703, 446] width 1407 height 1272
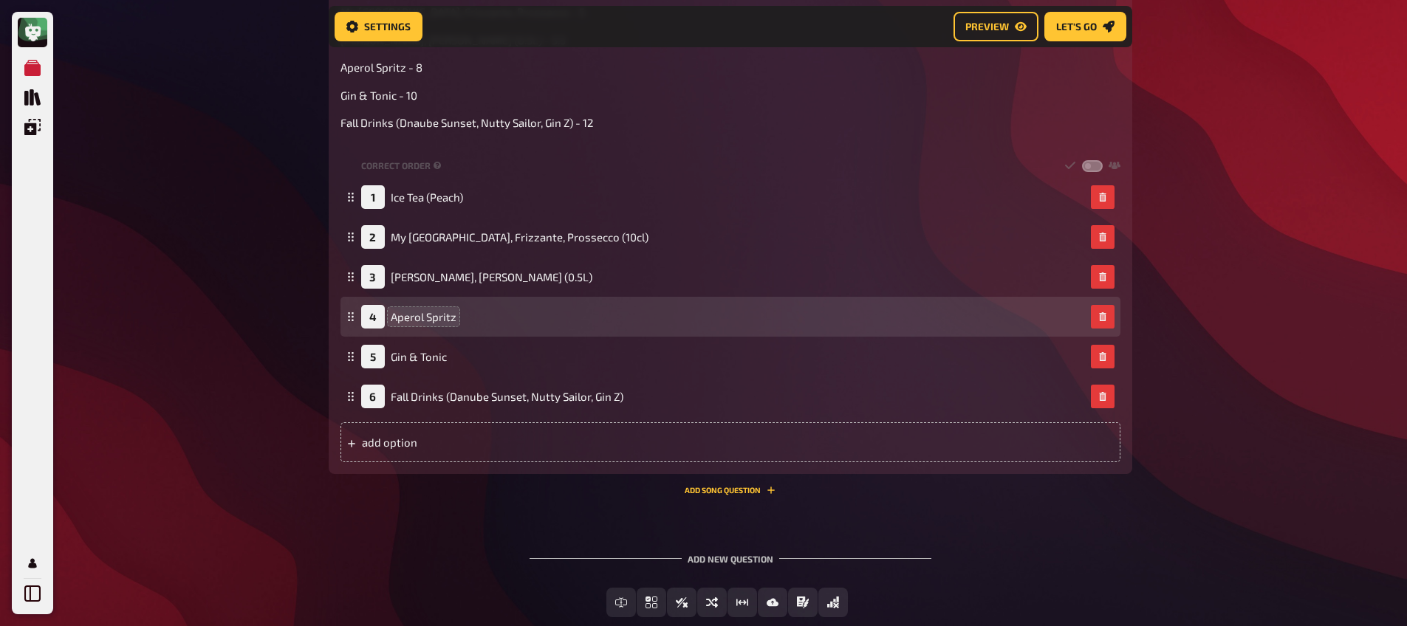
scroll to position [645, 0]
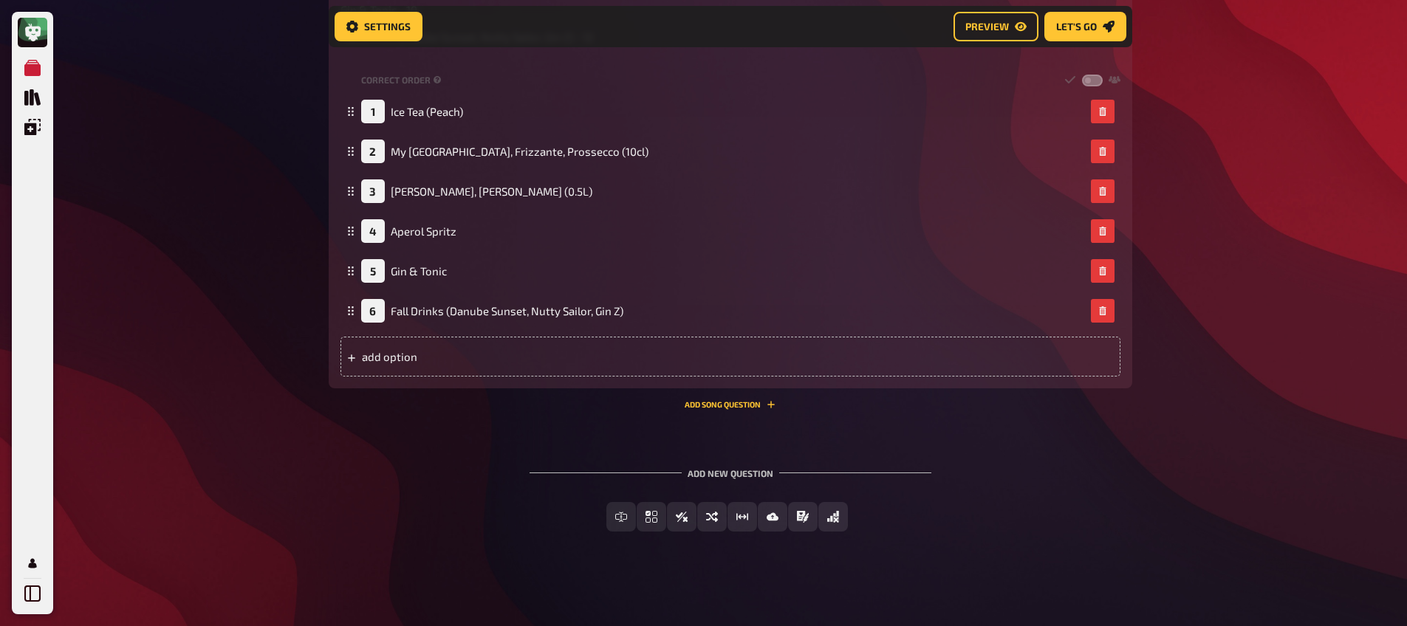
click at [743, 411] on div "03 Drinks 6 Trivia 3.00 points Title Drinks Question body Below you will see ra…" at bounding box center [730, 29] width 803 height 784
click at [741, 402] on button "Add Song question" at bounding box center [730, 404] width 91 height 9
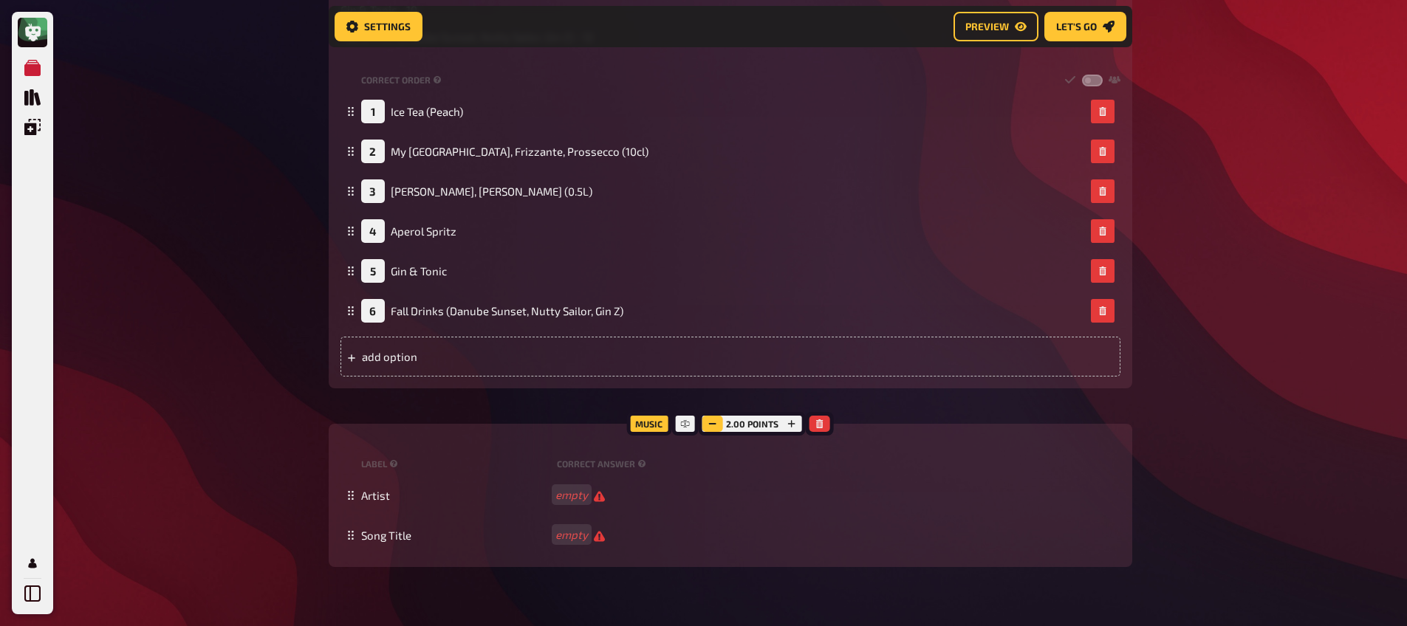
click at [720, 425] on button "button" at bounding box center [712, 424] width 21 height 16
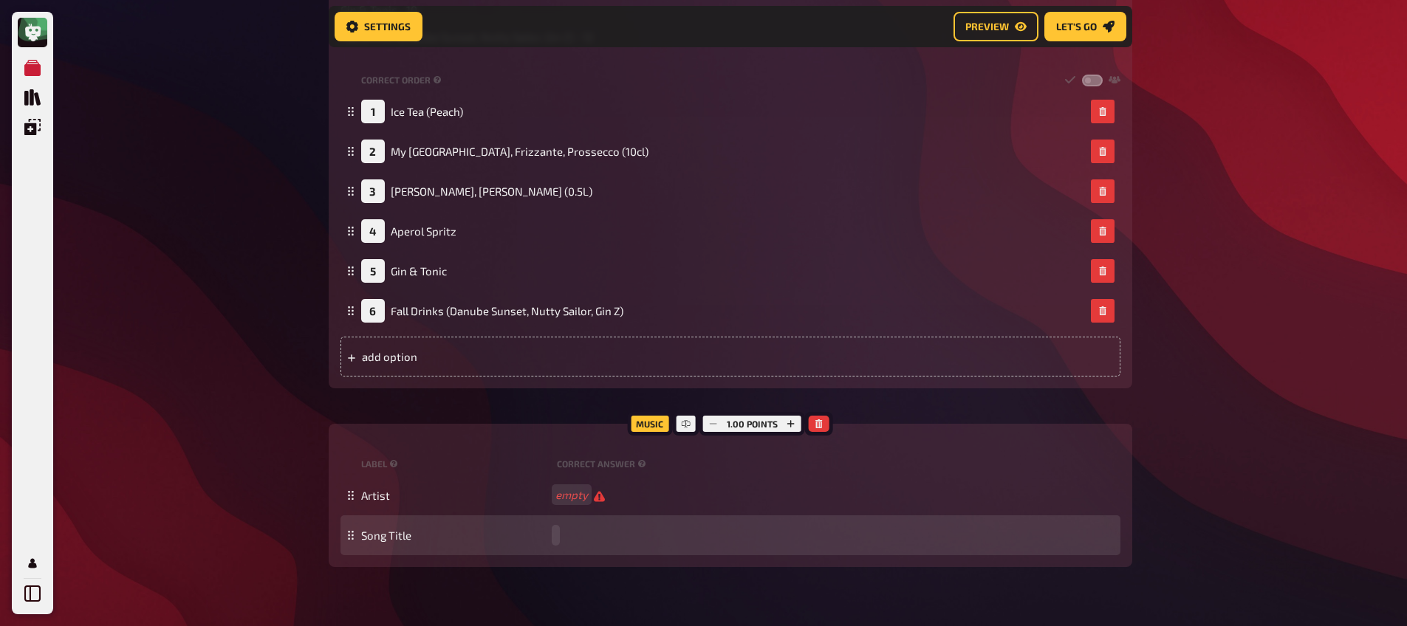
paste span
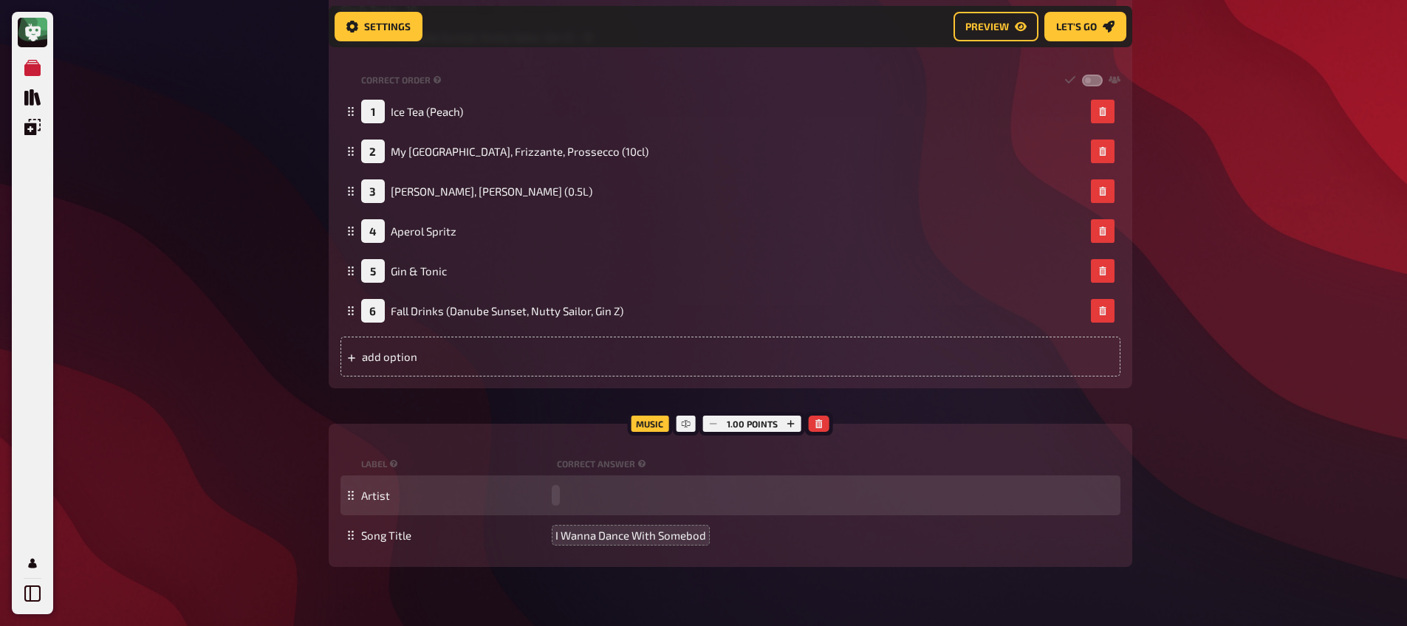
paste span
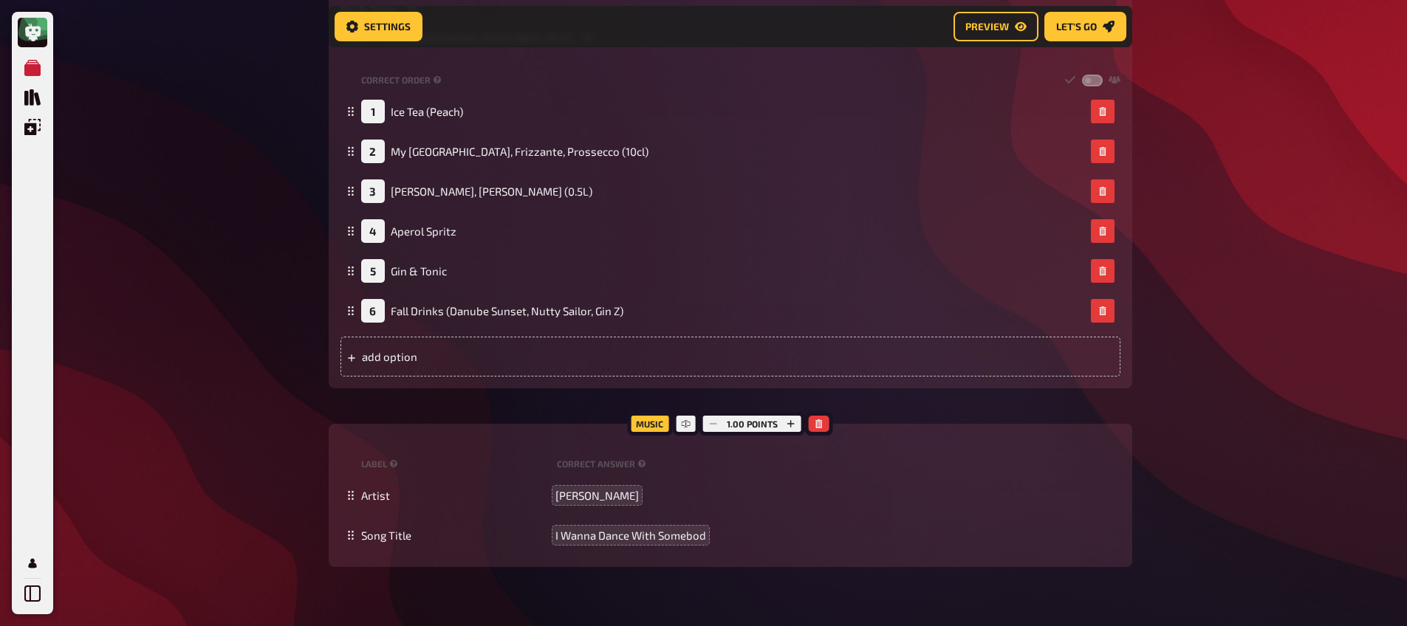
click at [243, 436] on div "My Quizzes Quiz Library Overlays My Account Home My Quizzes Welcome Party Playo…" at bounding box center [703, 70] width 1407 height 1430
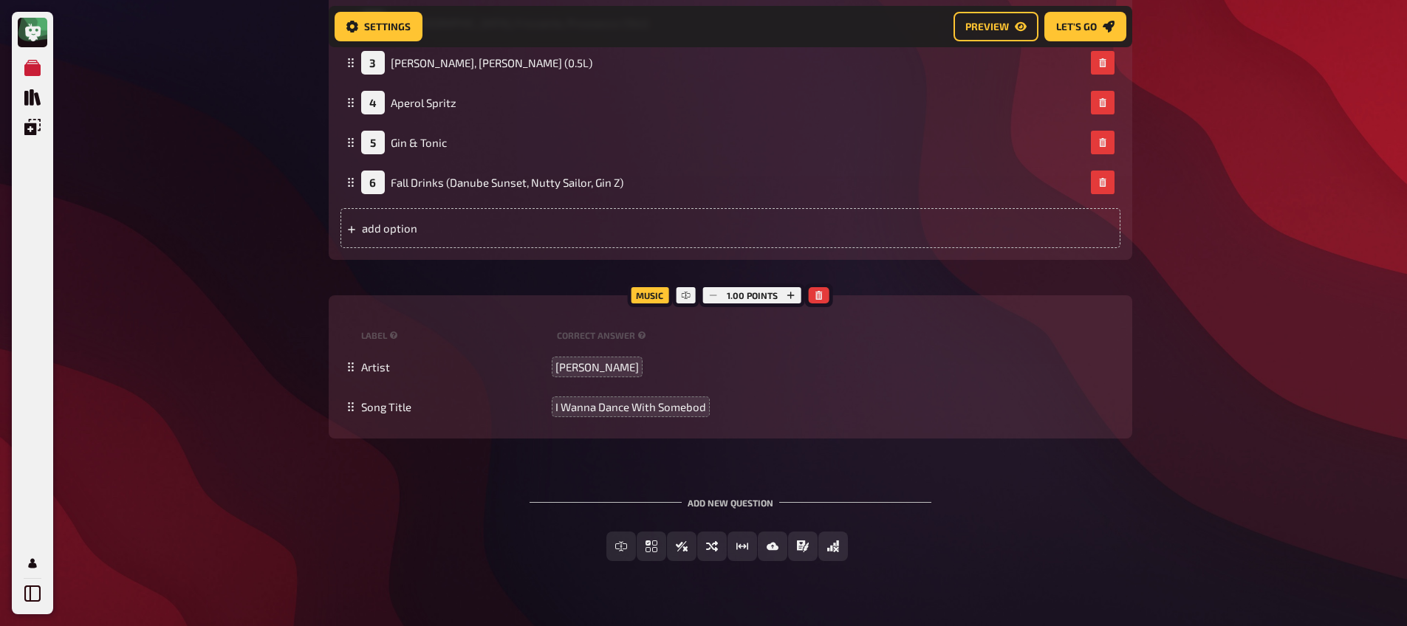
scroll to position [803, 0]
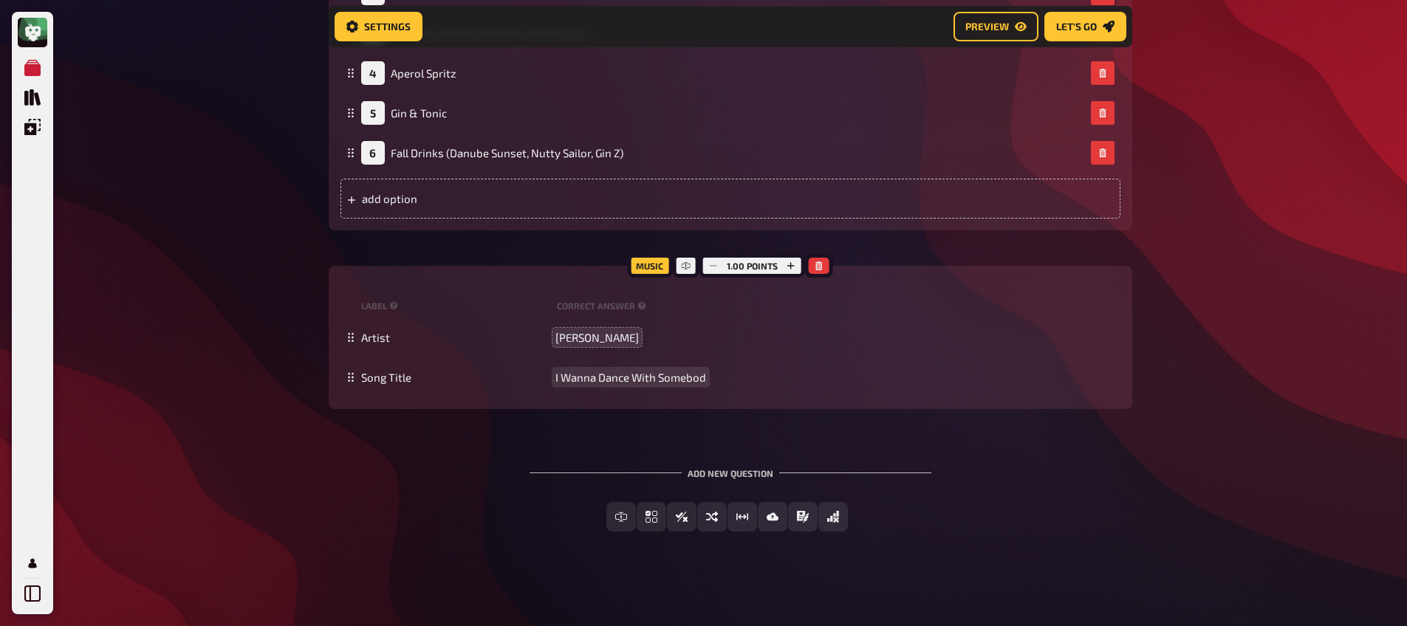
click at [702, 380] on span "I Wanna Dance With Somebod" at bounding box center [630, 377] width 151 height 13
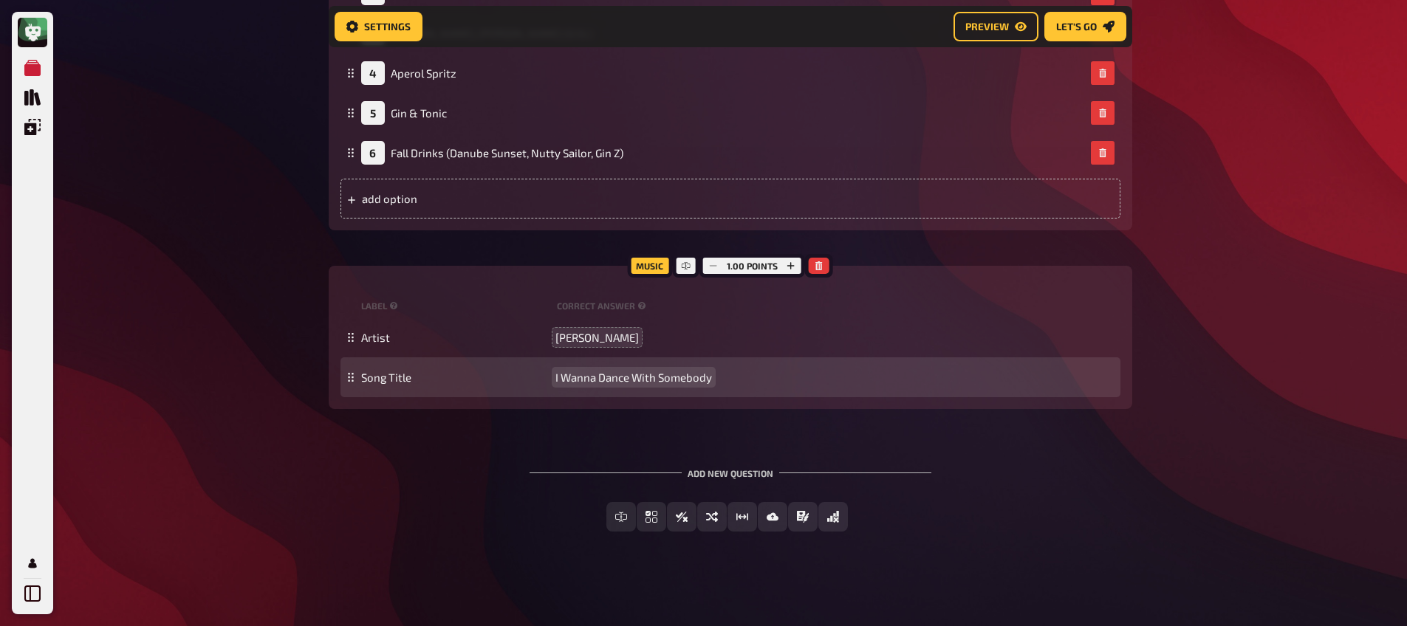
click at [640, 364] on div "Song Title I Wanna Dance With Somebody" at bounding box center [730, 377] width 780 height 40
click at [636, 371] on span "I Wanna Dance With Somebody" at bounding box center [633, 377] width 157 height 13
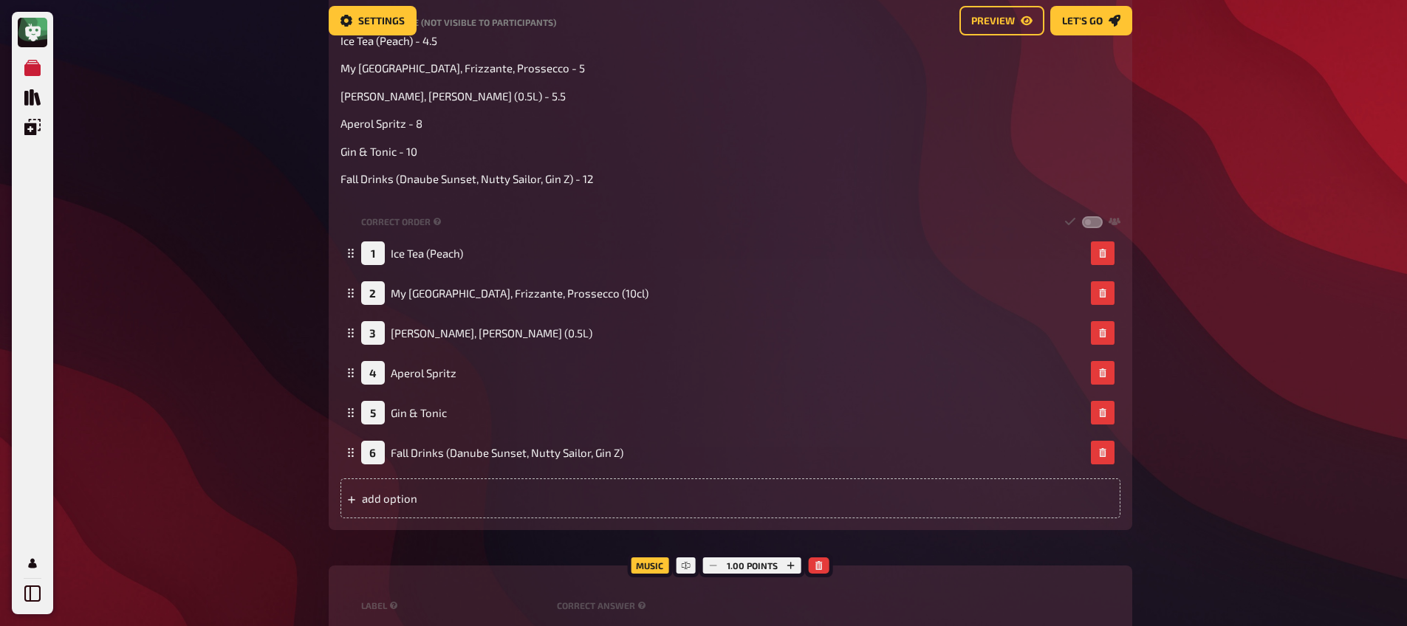
scroll to position [0, 0]
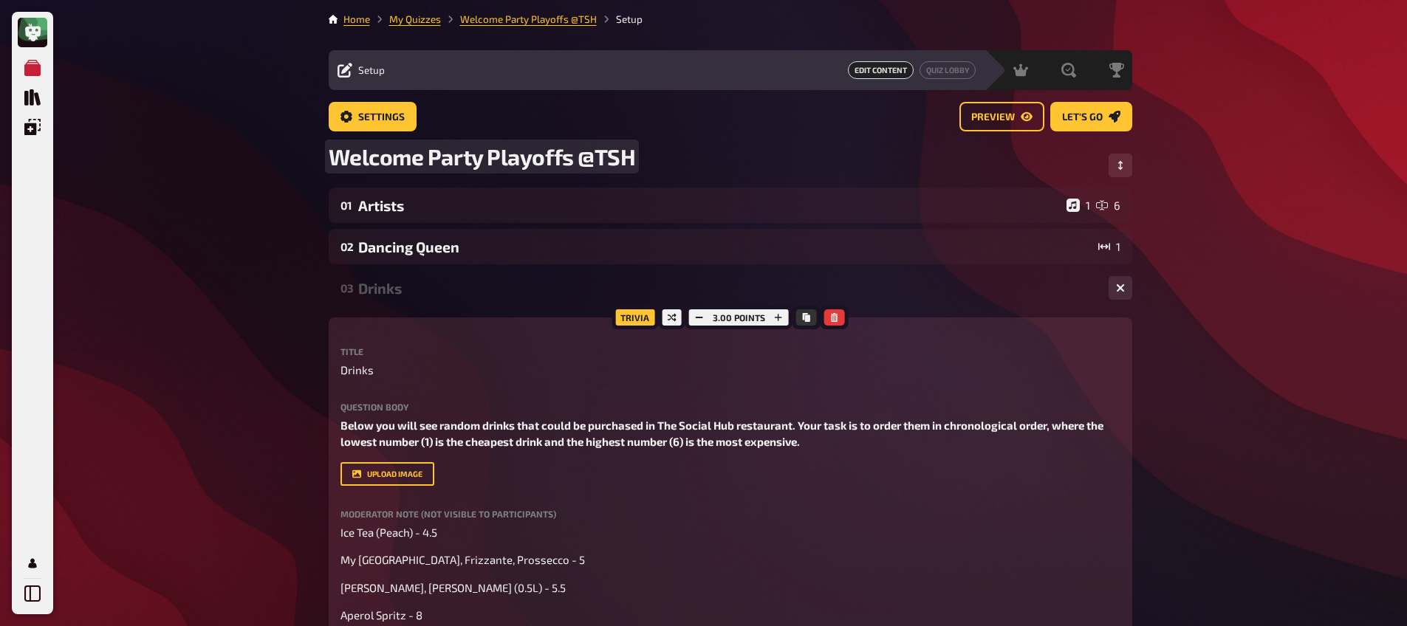
click at [496, 154] on span "Welcome Party Playoffs @TSH" at bounding box center [482, 156] width 307 height 27
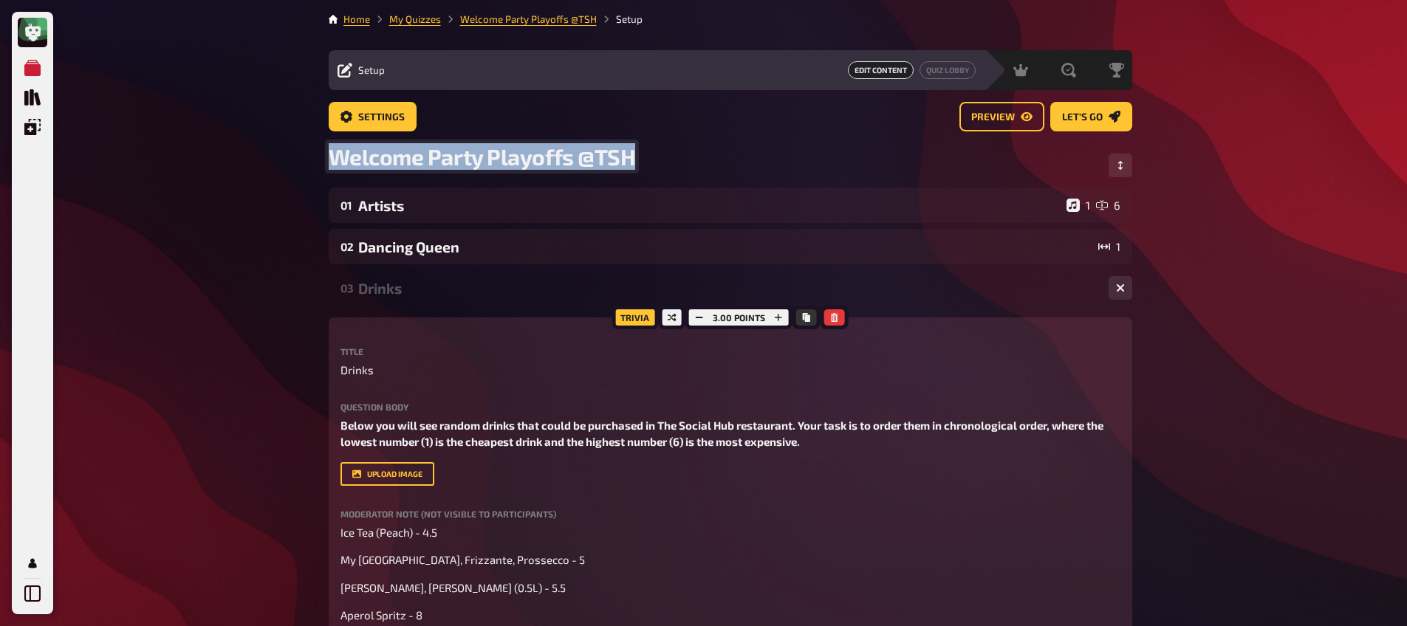
click at [496, 154] on span "Welcome Party Playoffs @TSH" at bounding box center [482, 156] width 307 height 27
copy span "Welcome Party Playoffs @TSH"
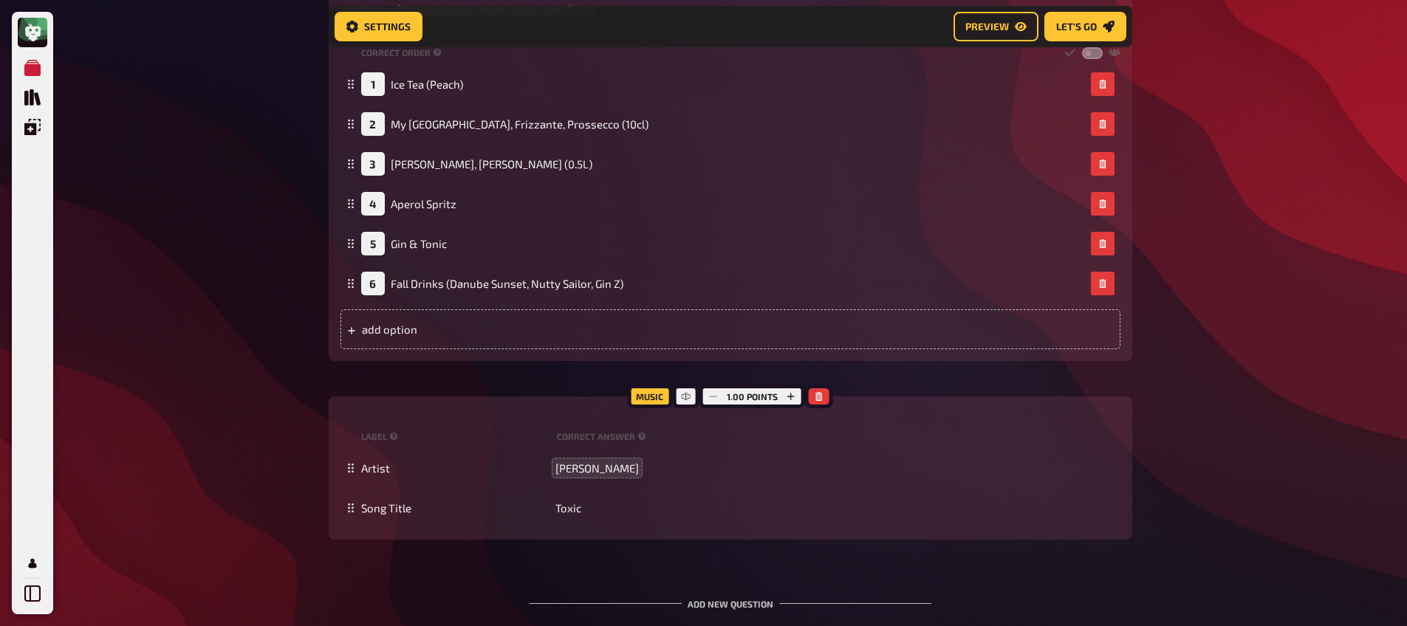
scroll to position [789, 0]
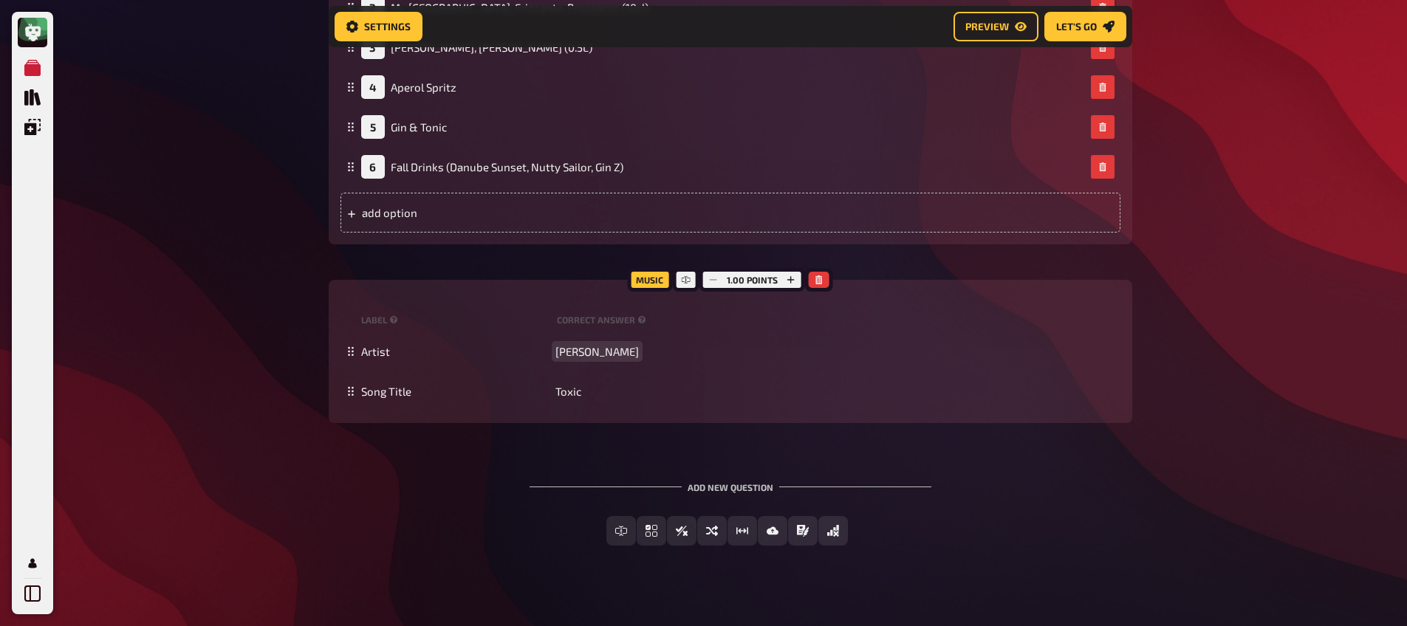
click at [597, 349] on span "[PERSON_NAME]" at bounding box center [596, 351] width 83 height 13
click at [444, 478] on div "Add new question Free Text Input Multiple Choice True / False Sorting Question …" at bounding box center [730, 514] width 803 height 111
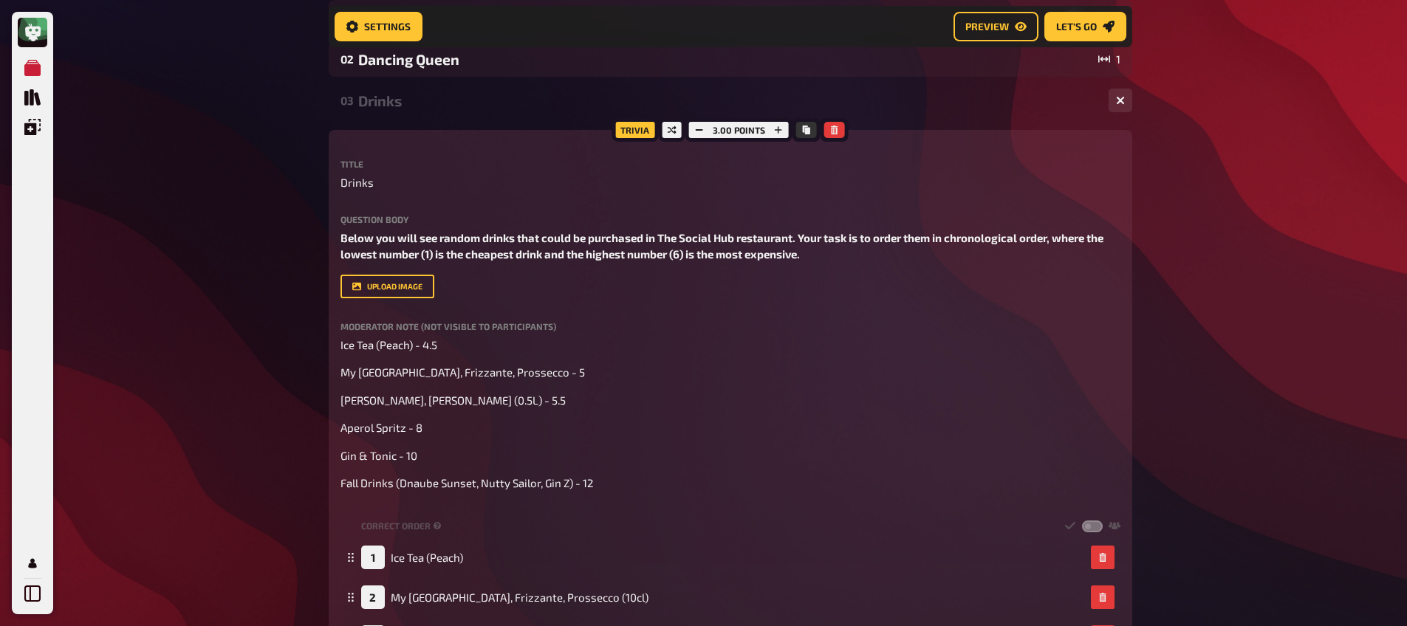
scroll to position [126, 0]
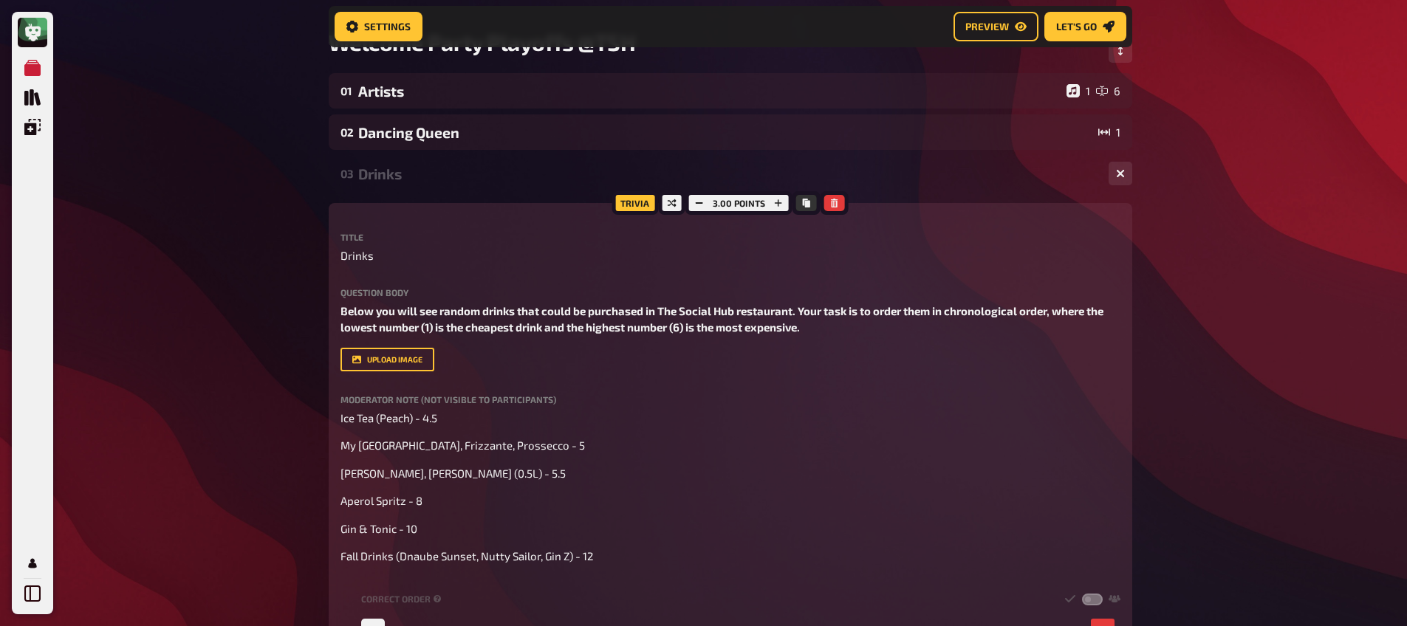
click at [413, 173] on div "Drinks" at bounding box center [727, 173] width 738 height 17
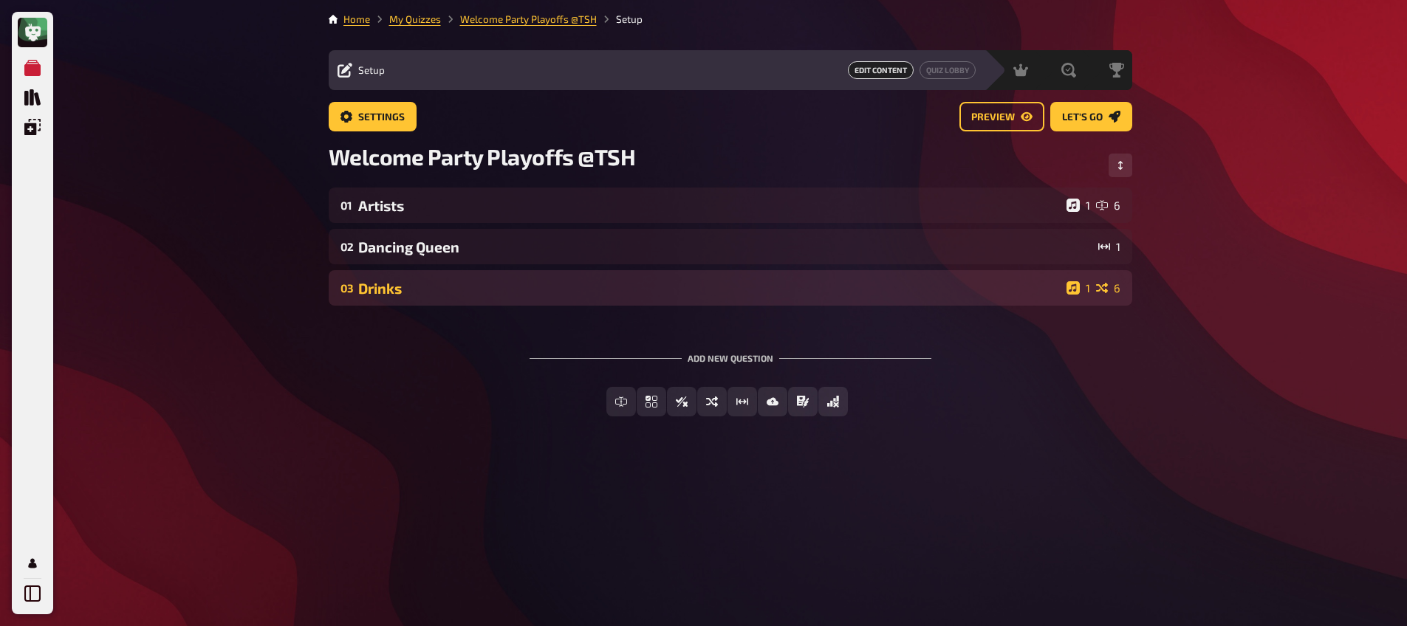
scroll to position [0, 0]
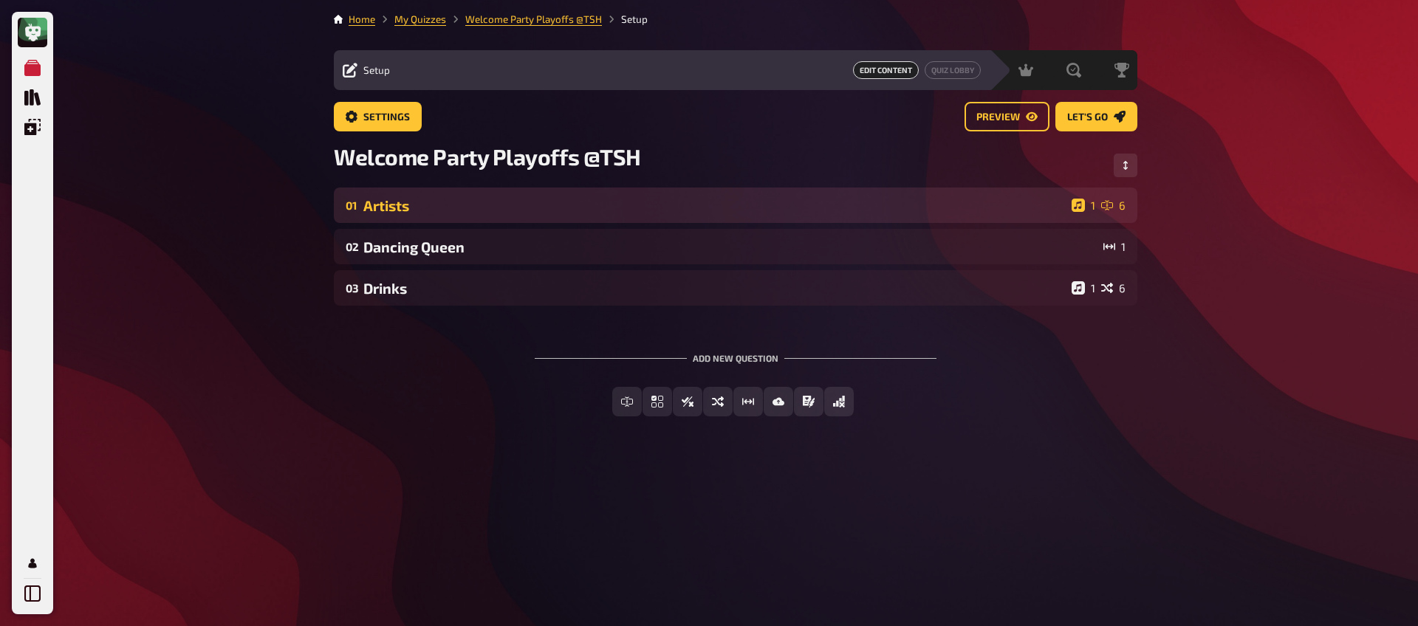
click at [436, 209] on div "Artists" at bounding box center [714, 205] width 702 height 17
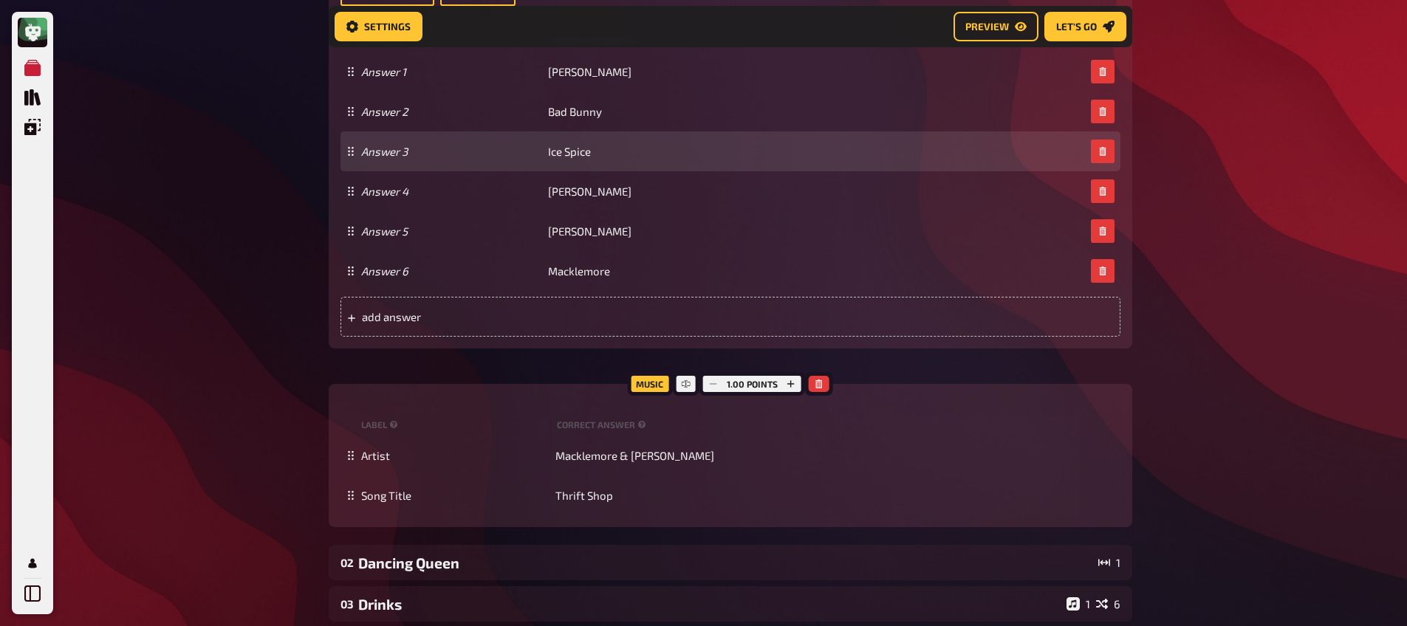
scroll to position [947, 0]
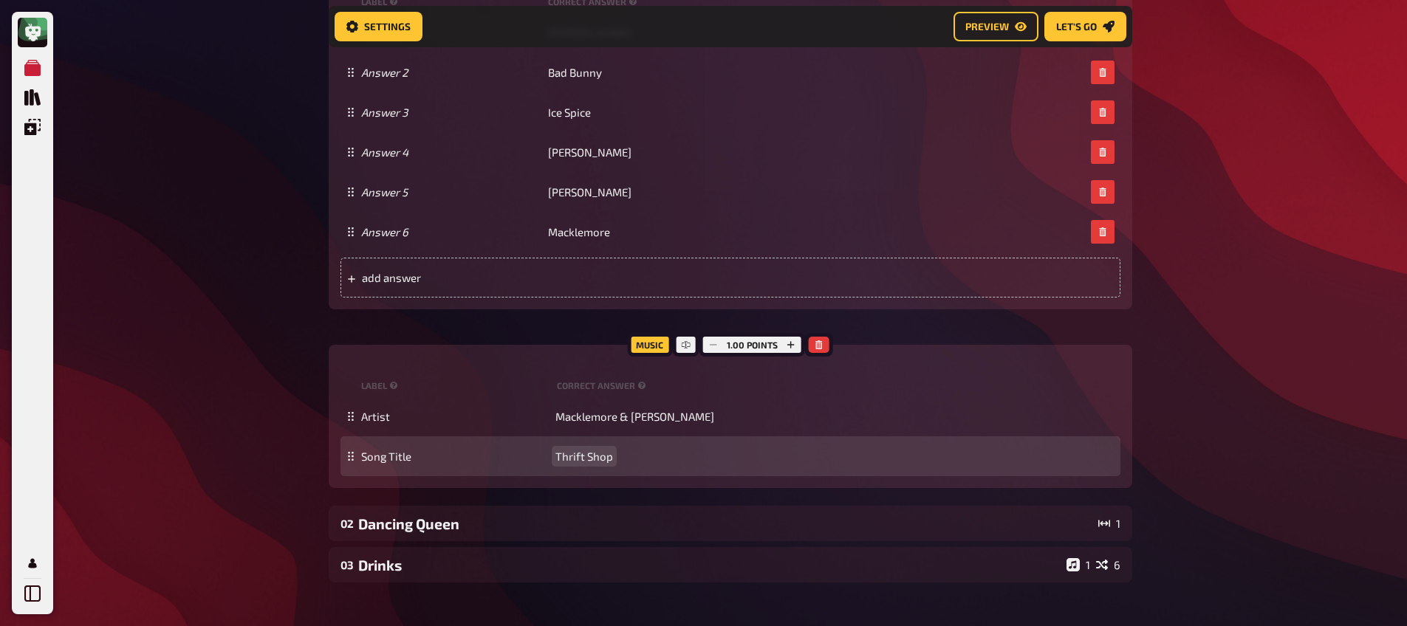
click at [575, 453] on span "Thrift Shop" at bounding box center [584, 456] width 58 height 13
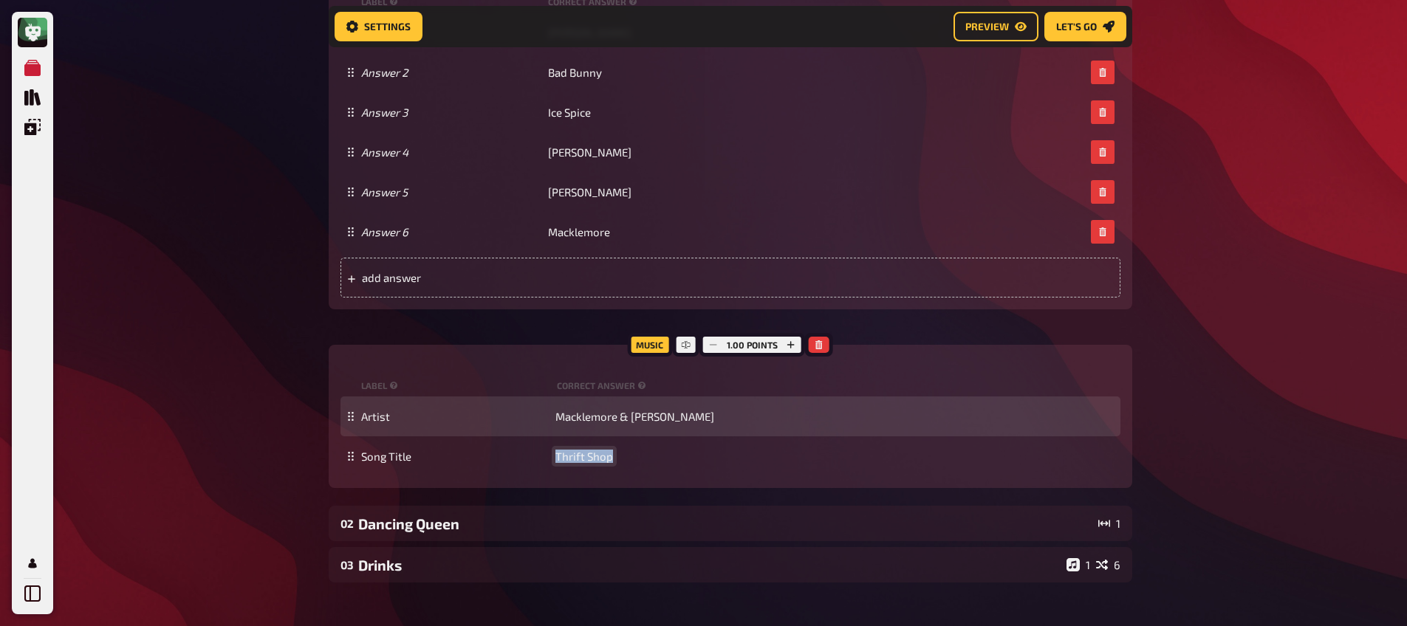
paste span
click at [600, 418] on span "Macklemore & [PERSON_NAME]" at bounding box center [634, 416] width 159 height 13
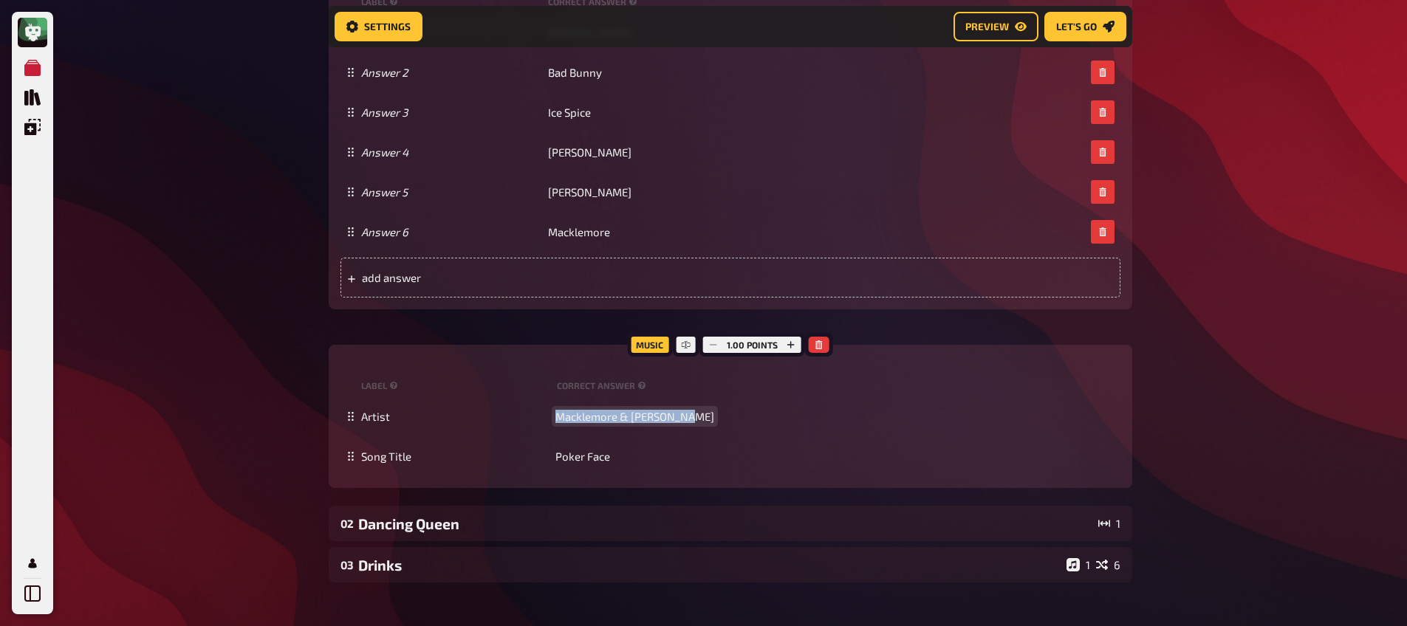
paste span
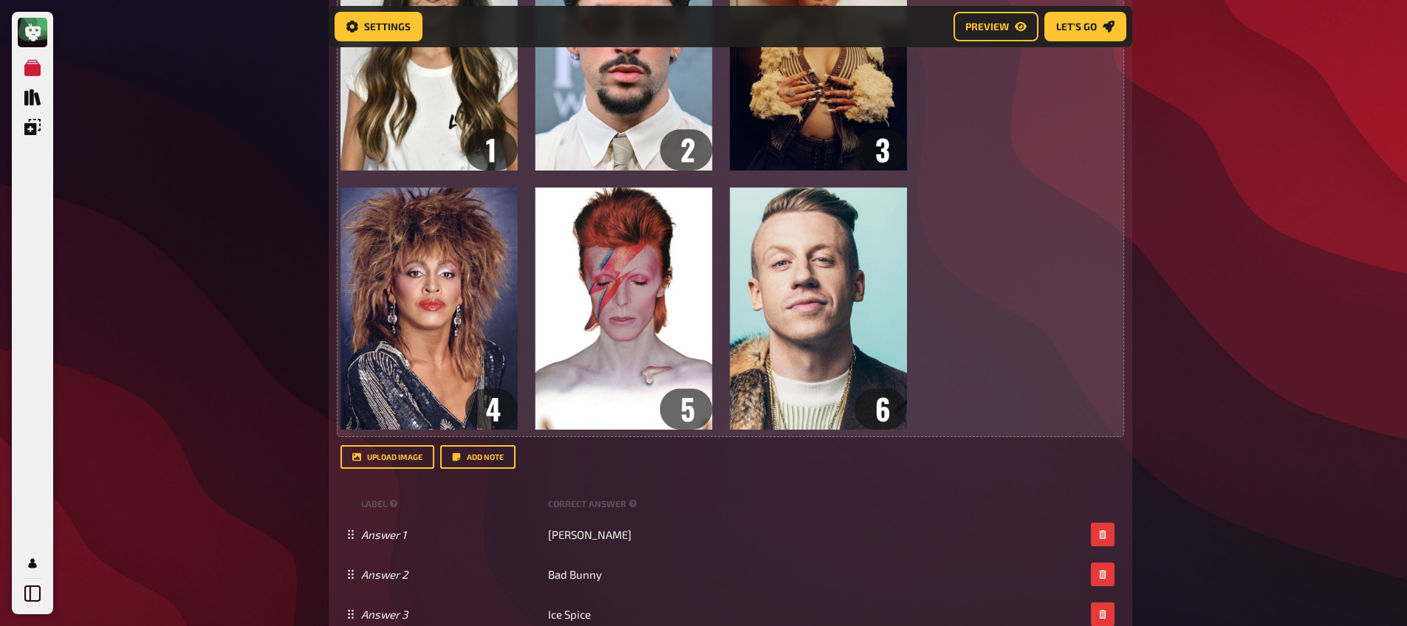
scroll to position [140, 0]
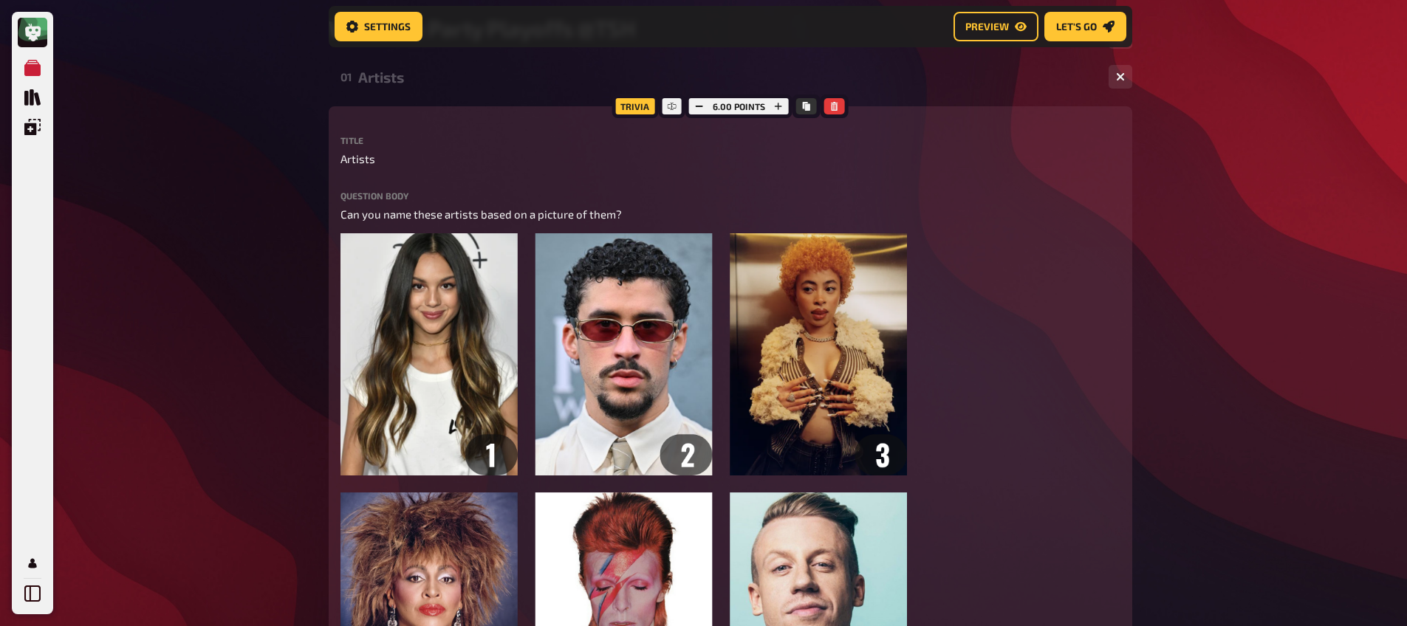
click at [415, 79] on div "Artists" at bounding box center [727, 77] width 738 height 17
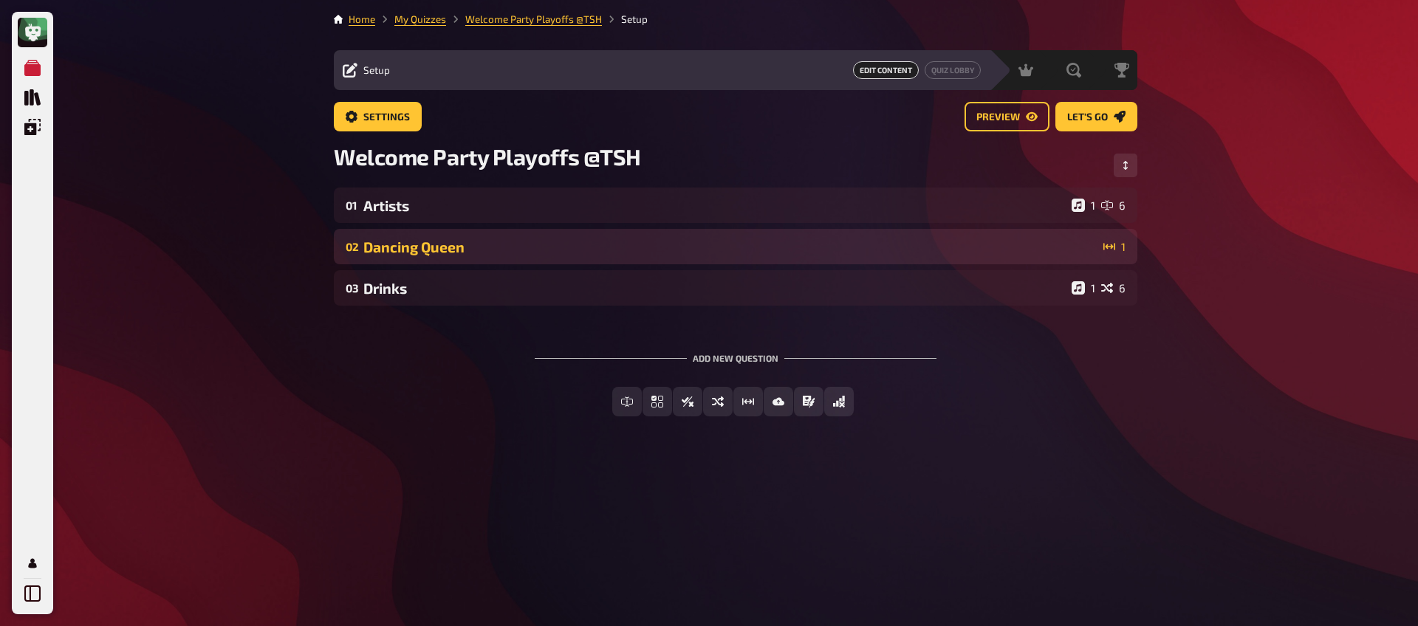
click at [417, 255] on div "Dancing Queen" at bounding box center [730, 247] width 734 height 17
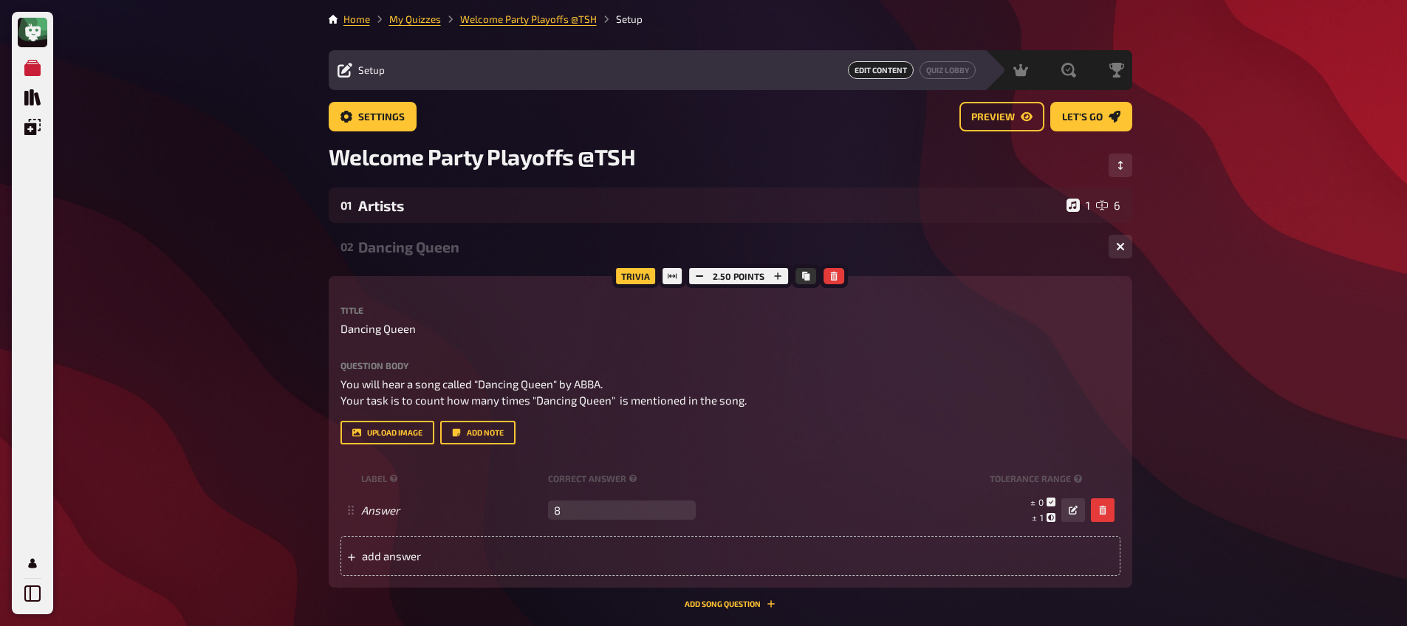
click at [418, 250] on div "Dancing Queen" at bounding box center [727, 247] width 738 height 17
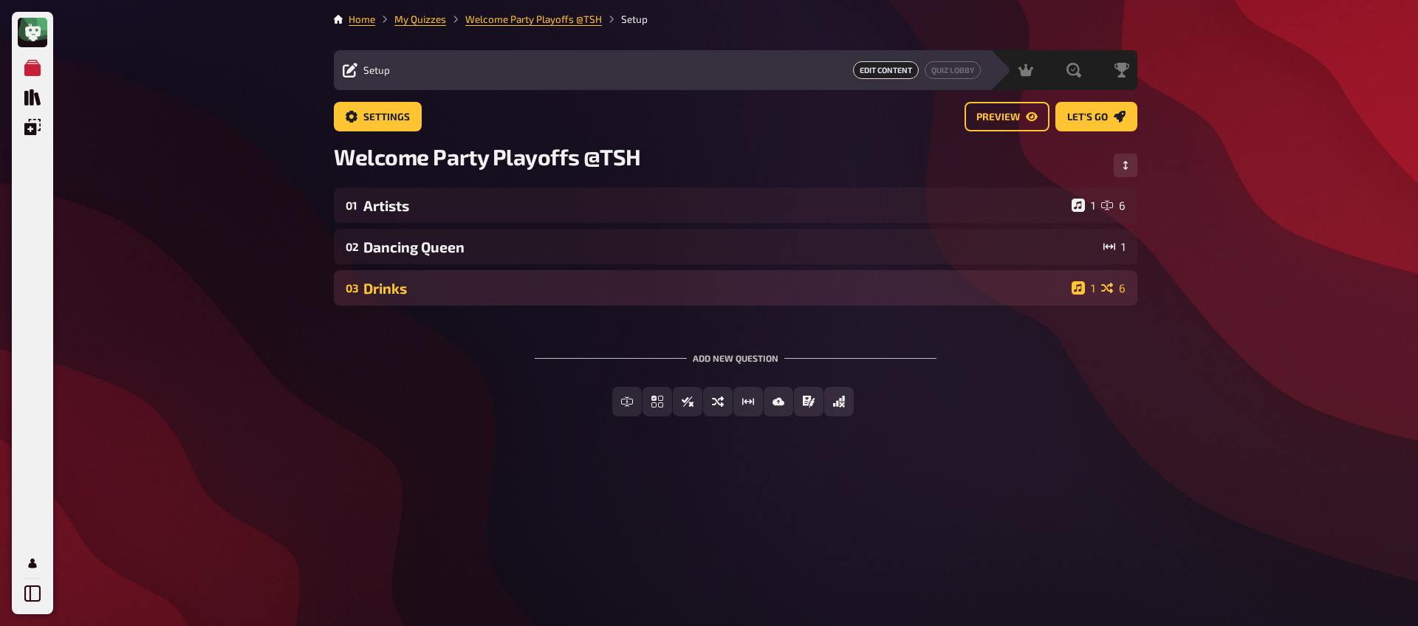
click at [418, 287] on div "Drinks" at bounding box center [714, 288] width 702 height 17
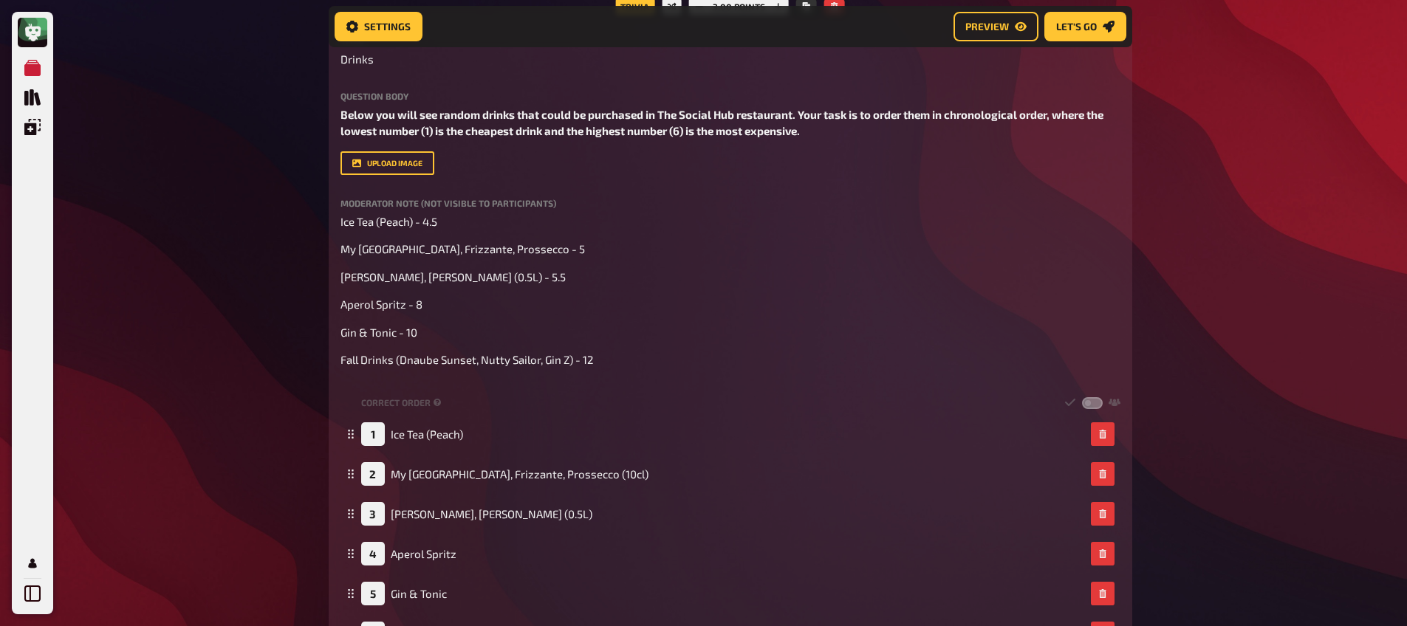
scroll to position [218, 0]
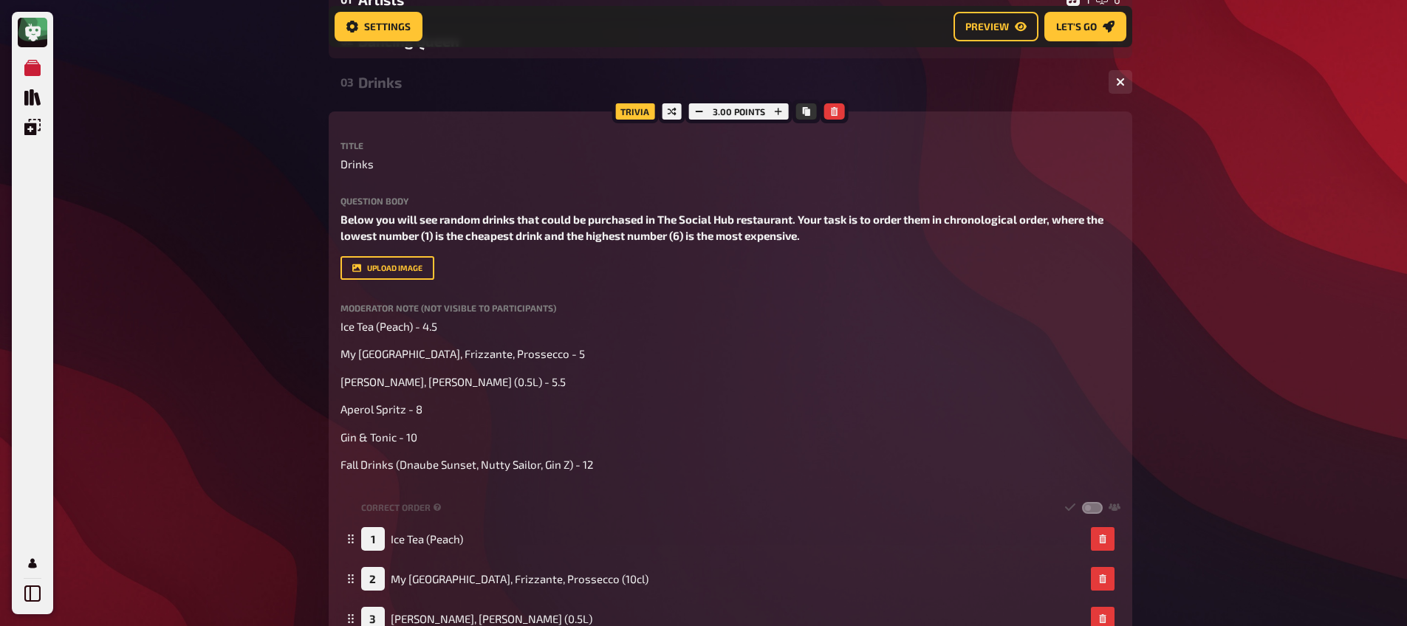
click at [428, 91] on div "03 Drinks 1 6" at bounding box center [730, 81] width 803 height 35
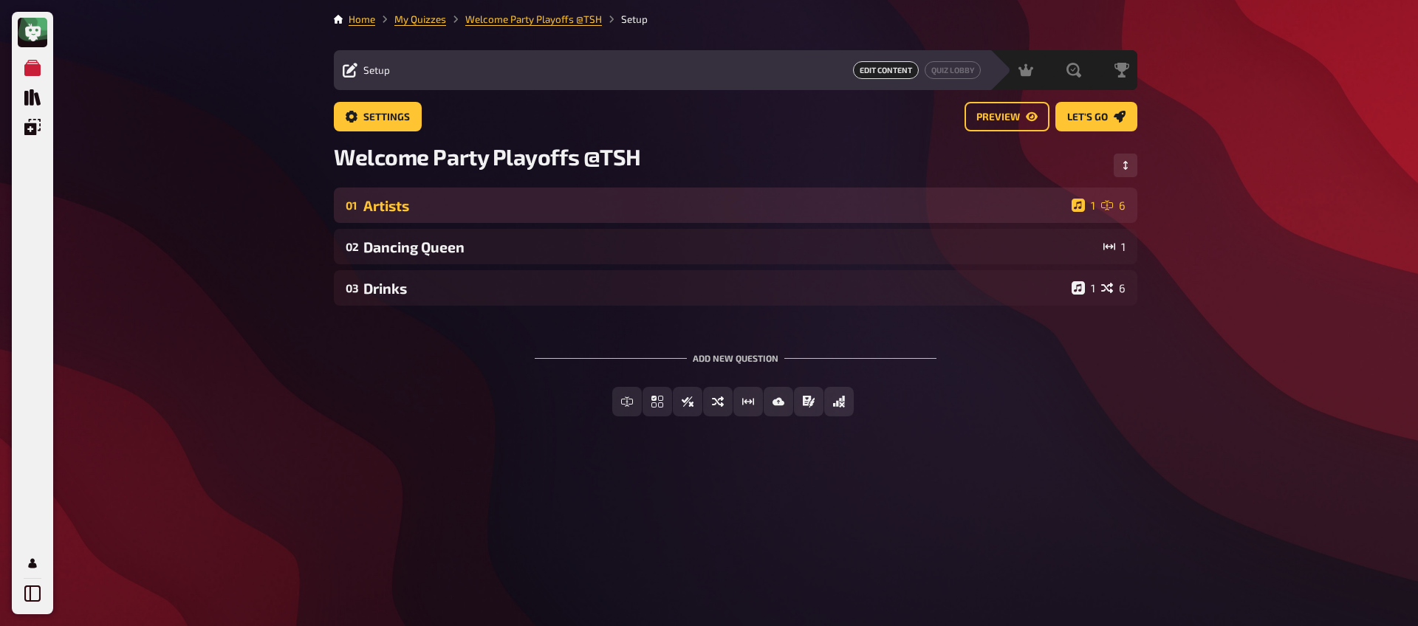
click at [451, 197] on div "Artists" at bounding box center [714, 205] width 702 height 17
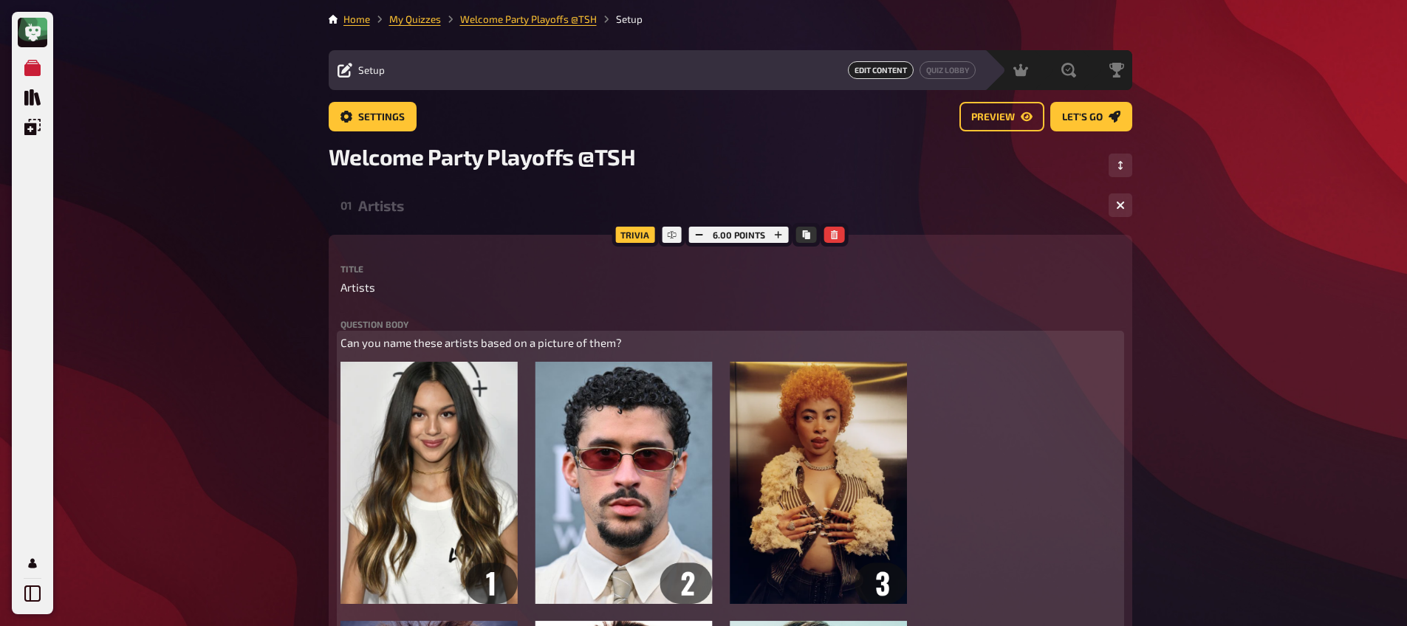
click at [418, 349] on span "Can you name these artists based on a picture of them?" at bounding box center [480, 342] width 281 height 13
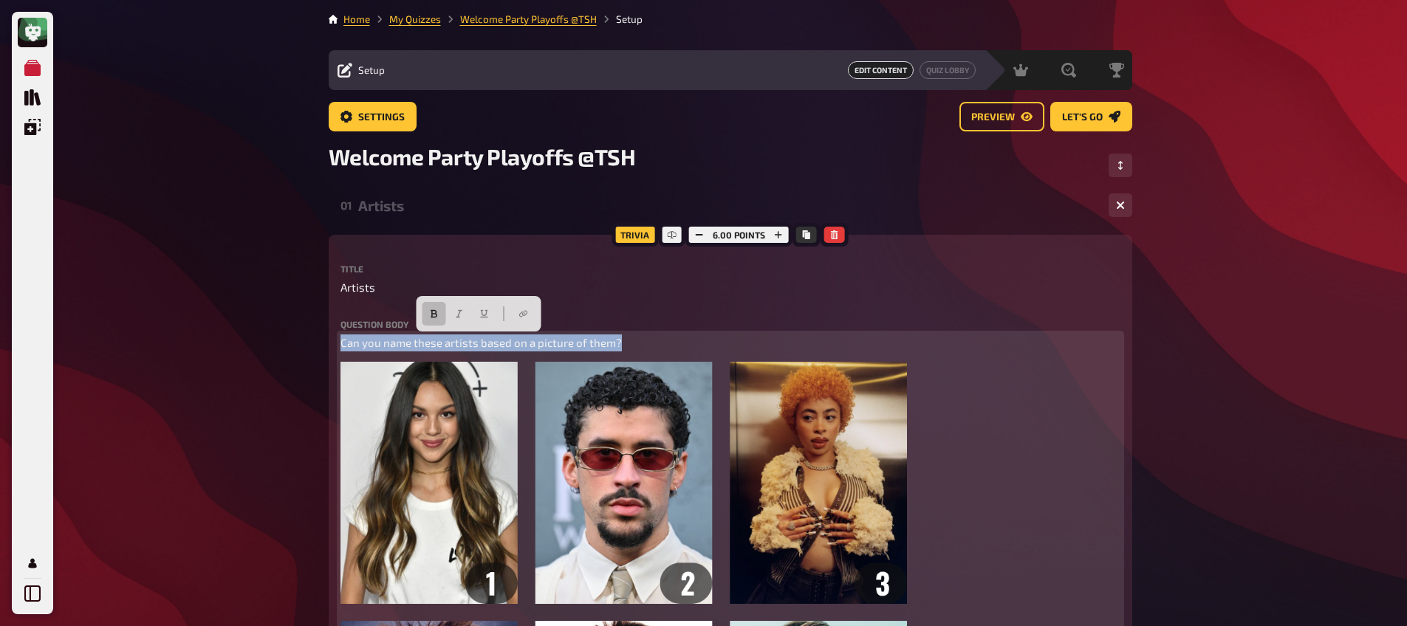
click at [426, 311] on button "button" at bounding box center [434, 314] width 24 height 24
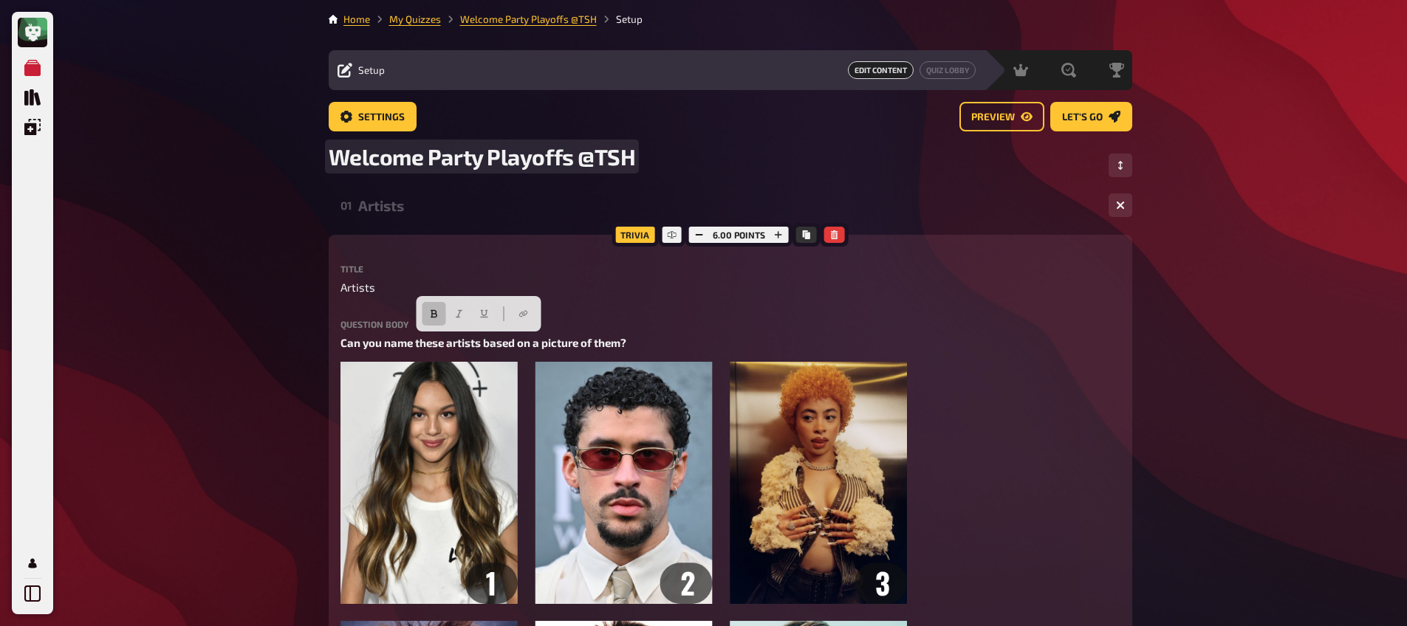
drag, startPoint x: 438, startPoint y: 177, endPoint x: 436, endPoint y: 185, distance: 7.5
click at [437, 177] on div "Welcome Party Playoffs @TSH" at bounding box center [730, 165] width 803 height 44
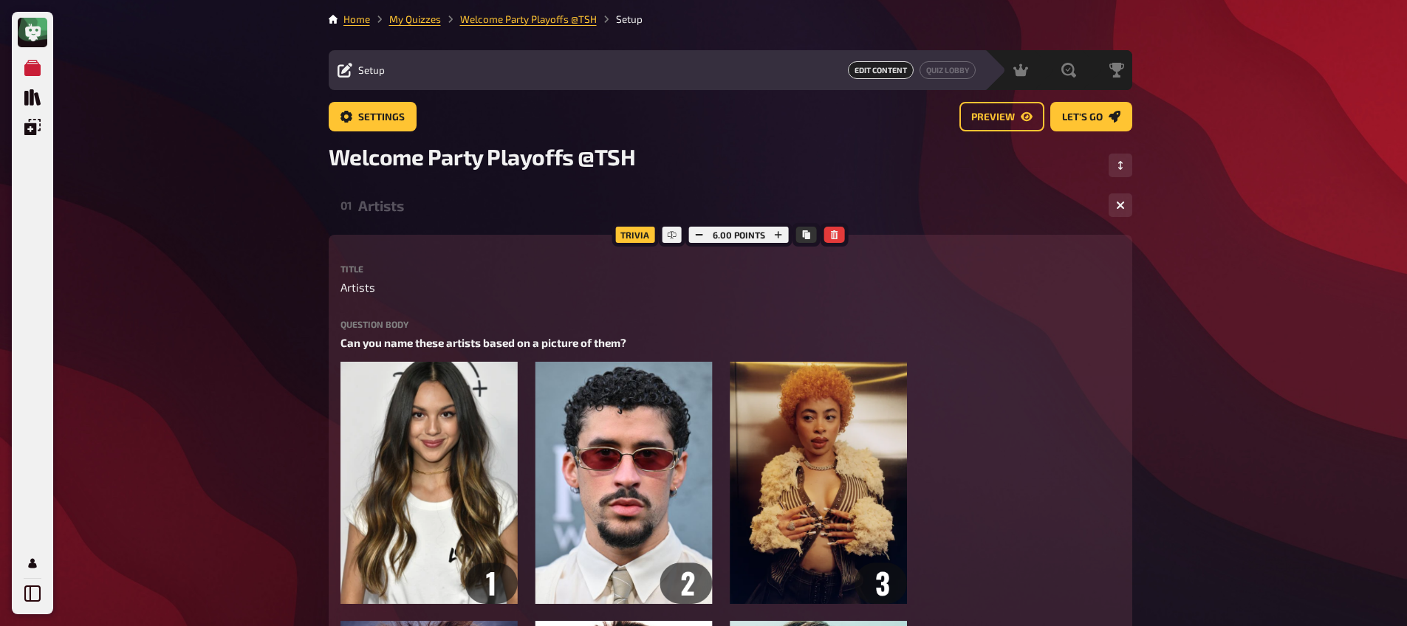
click at [428, 202] on div "Artists" at bounding box center [727, 205] width 738 height 17
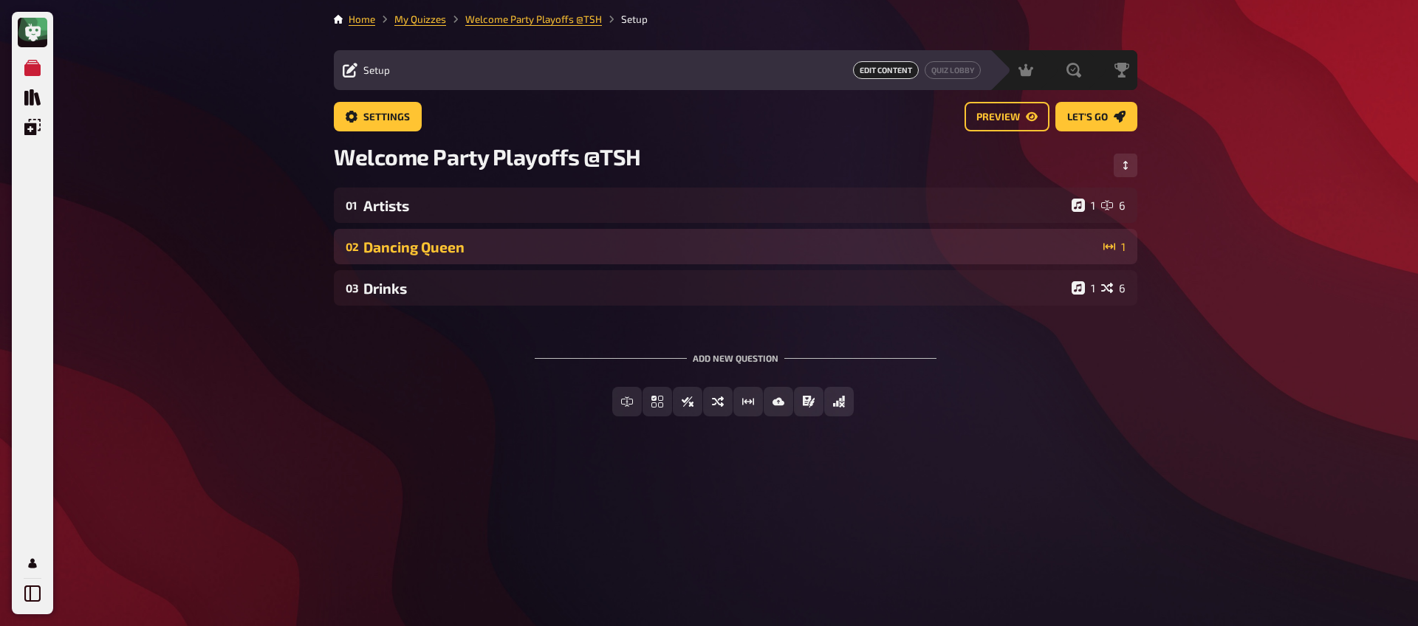
click at [442, 254] on div "Dancing Queen" at bounding box center [730, 247] width 734 height 17
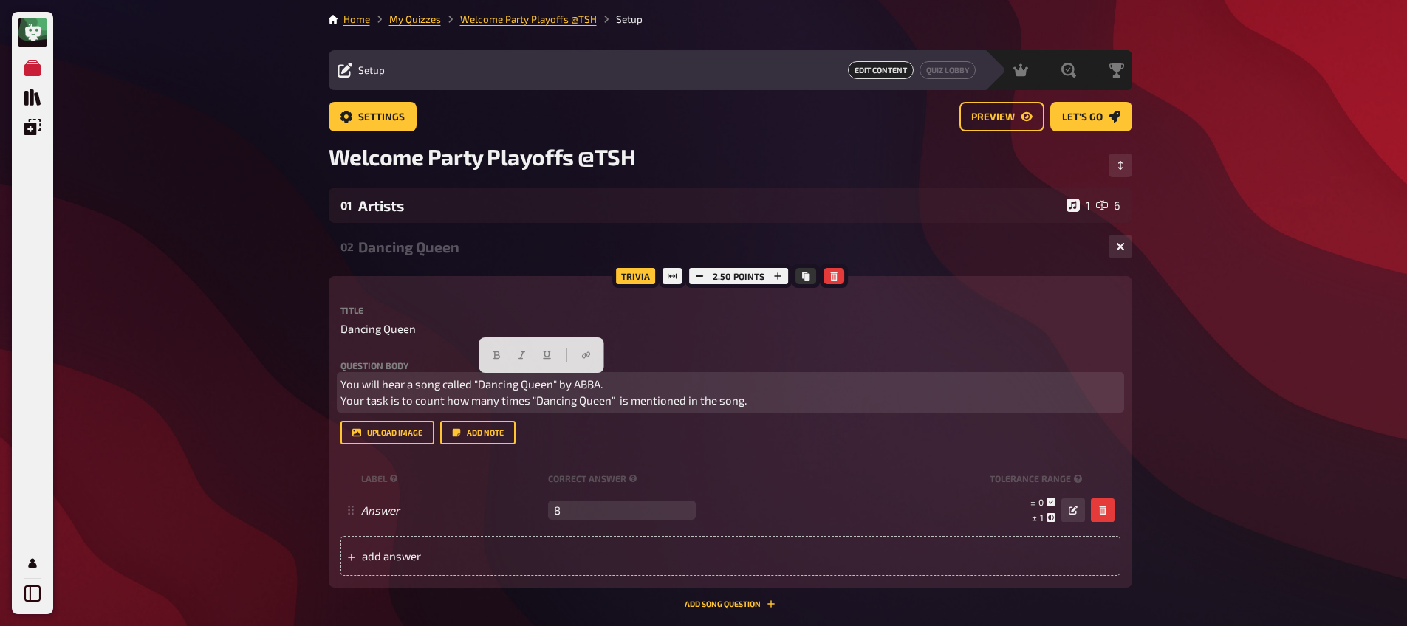
drag, startPoint x: 784, startPoint y: 400, endPoint x: 294, endPoint y: 368, distance: 491.4
click at [294, 368] on div "My Quizzes Quiz Library Overlays My Account Home My Quizzes Welcome Party Playo…" at bounding box center [703, 433] width 1407 height 867
click at [504, 353] on button "button" at bounding box center [497, 355] width 24 height 24
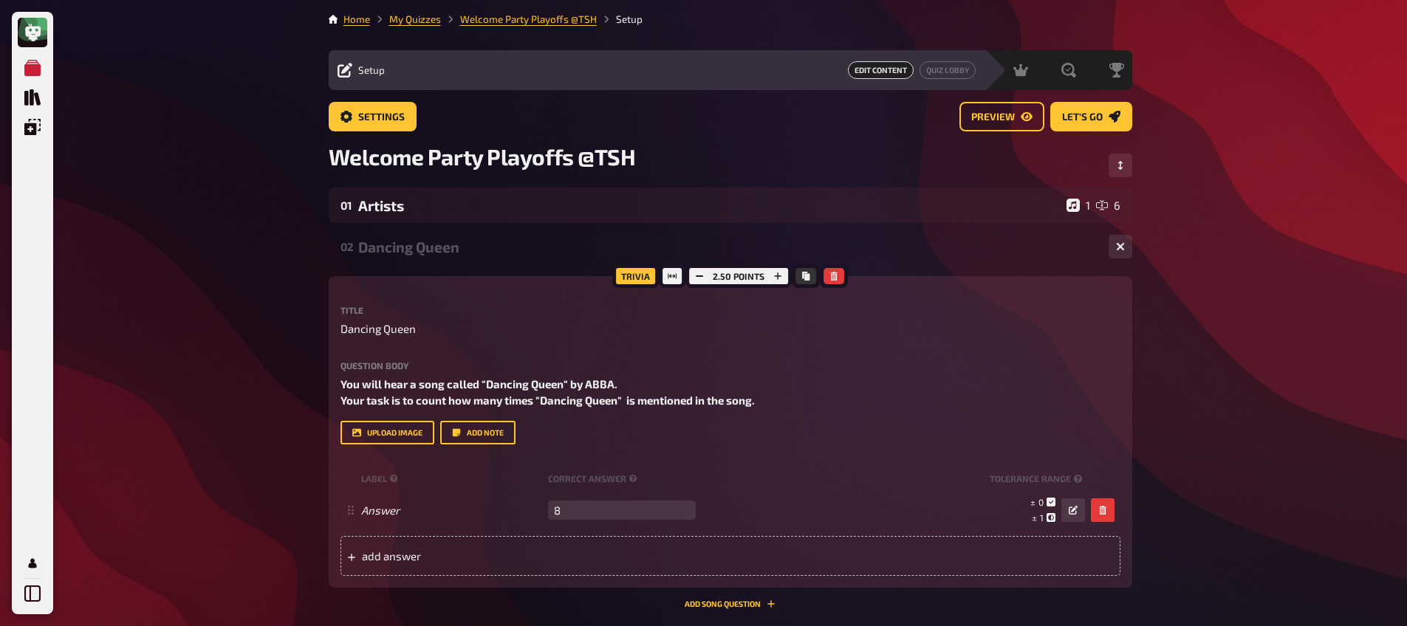
click at [291, 311] on div "My Quizzes Quiz Library Overlays My Account Home My Quizzes Welcome Party Playo…" at bounding box center [703, 433] width 1407 height 867
click at [464, 256] on div "02 Dancing Queen 1" at bounding box center [730, 246] width 803 height 35
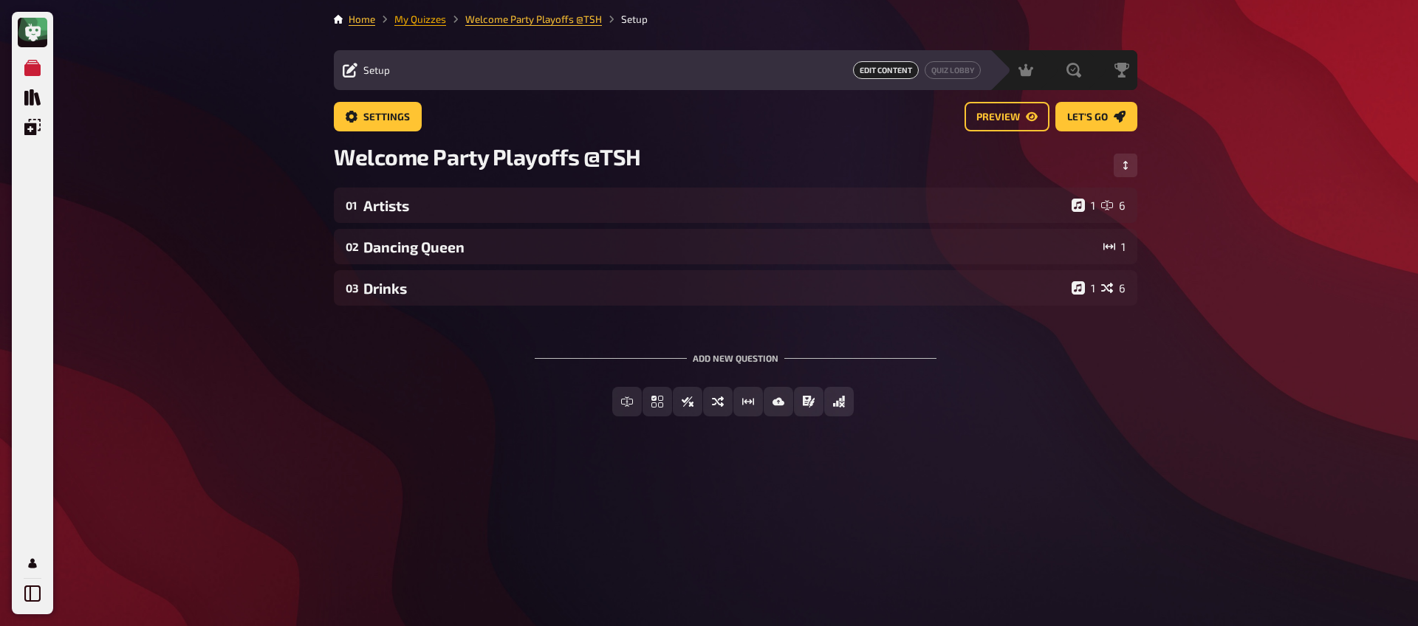
click at [421, 18] on link "My Quizzes" at bounding box center [420, 19] width 52 height 12
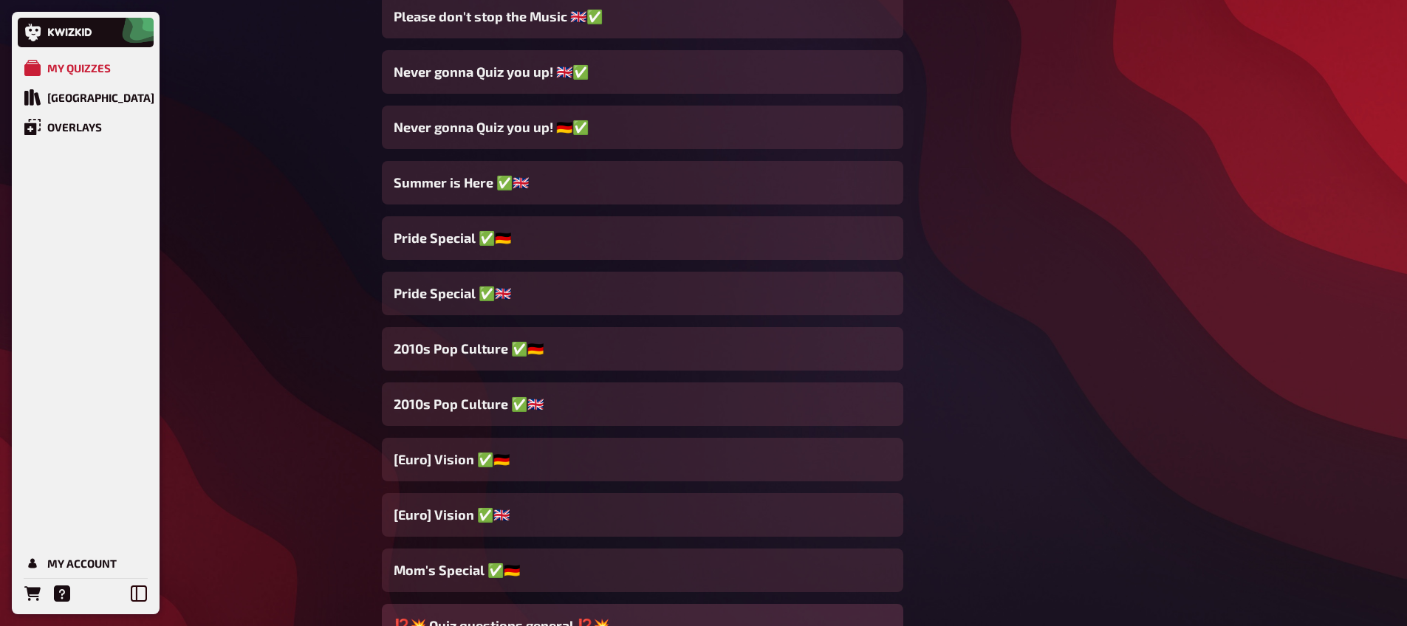
scroll to position [2688, 0]
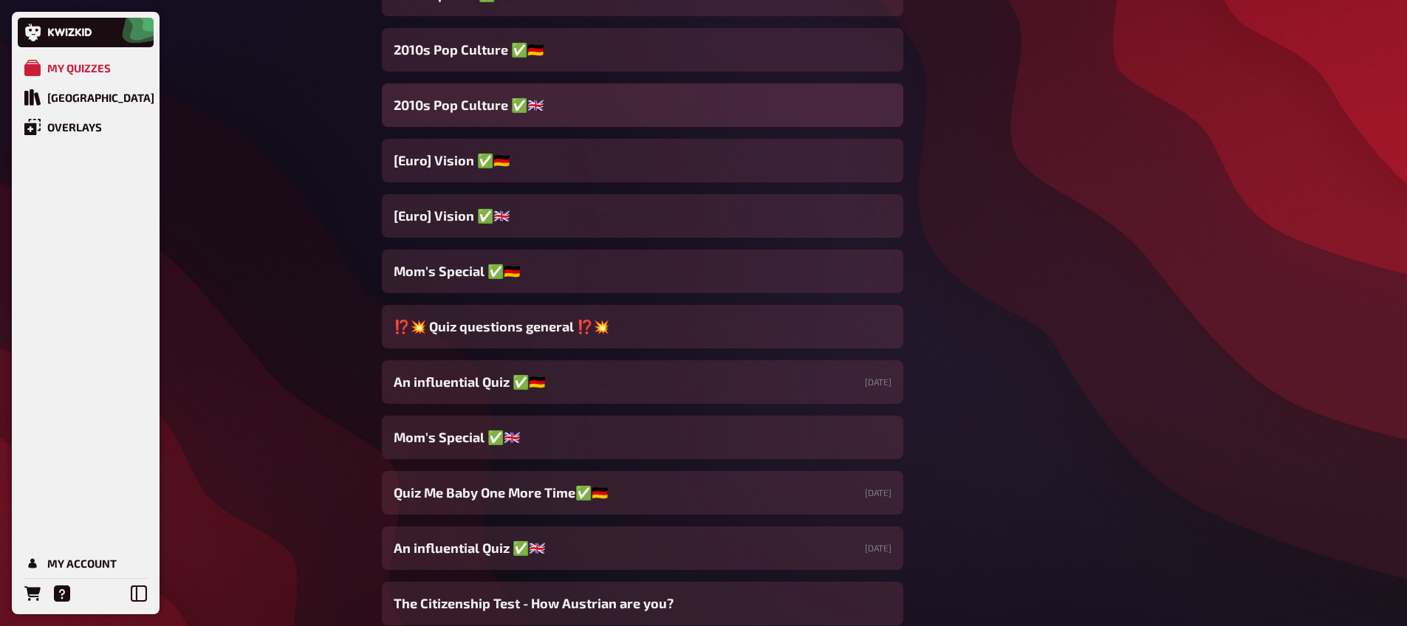
click at [507, 117] on div "2010s Pop Culture ✅🇬🇧" at bounding box center [642, 105] width 521 height 44
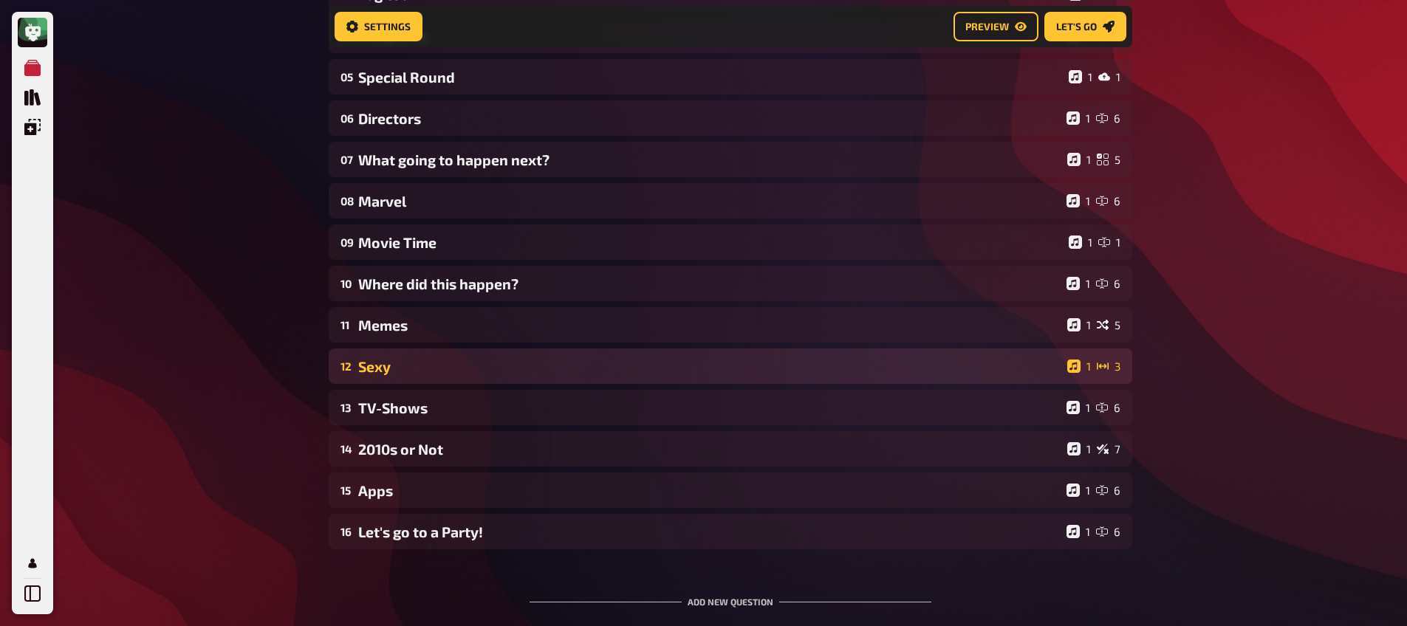
scroll to position [310, 0]
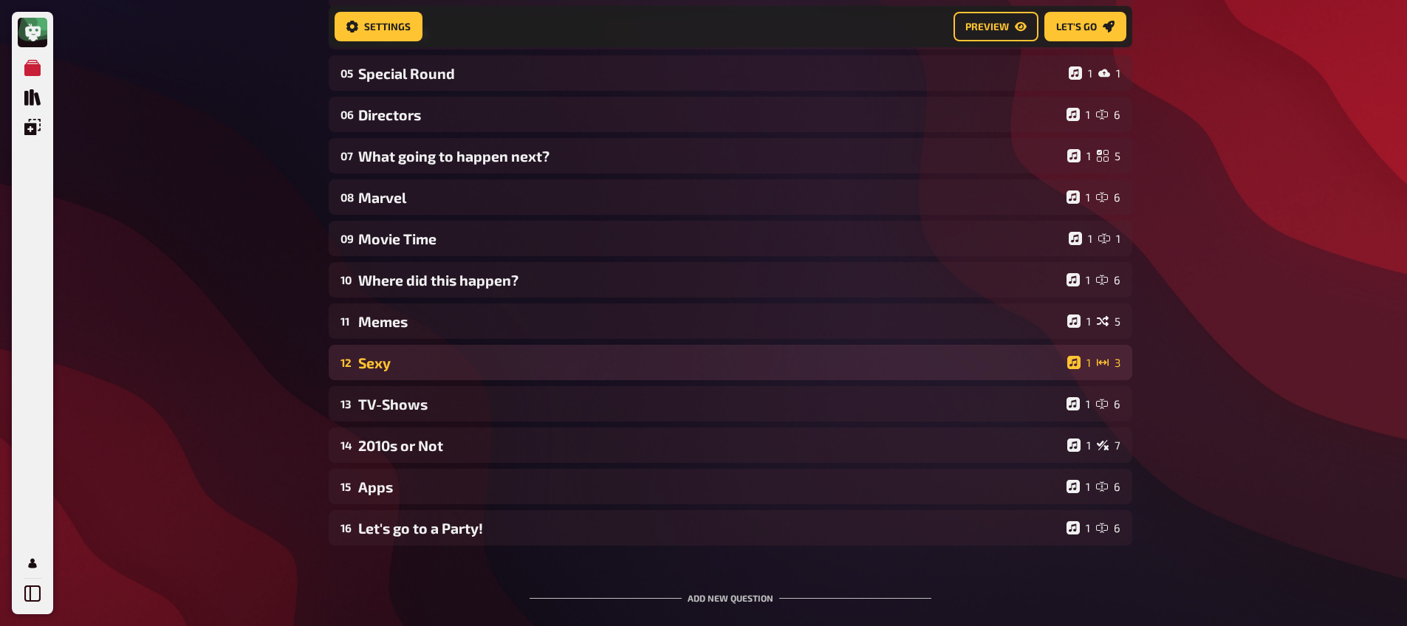
click at [415, 368] on div "Sexy" at bounding box center [709, 362] width 703 height 17
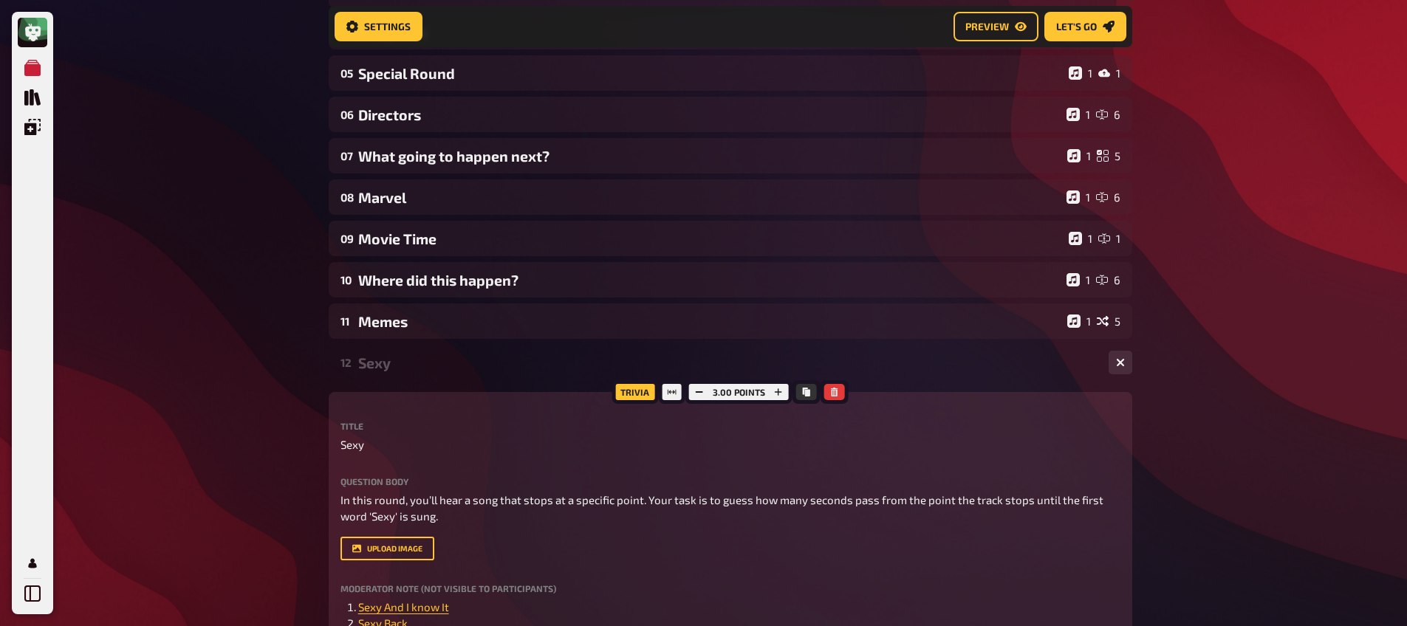
click at [414, 368] on div "Sexy" at bounding box center [727, 362] width 738 height 17
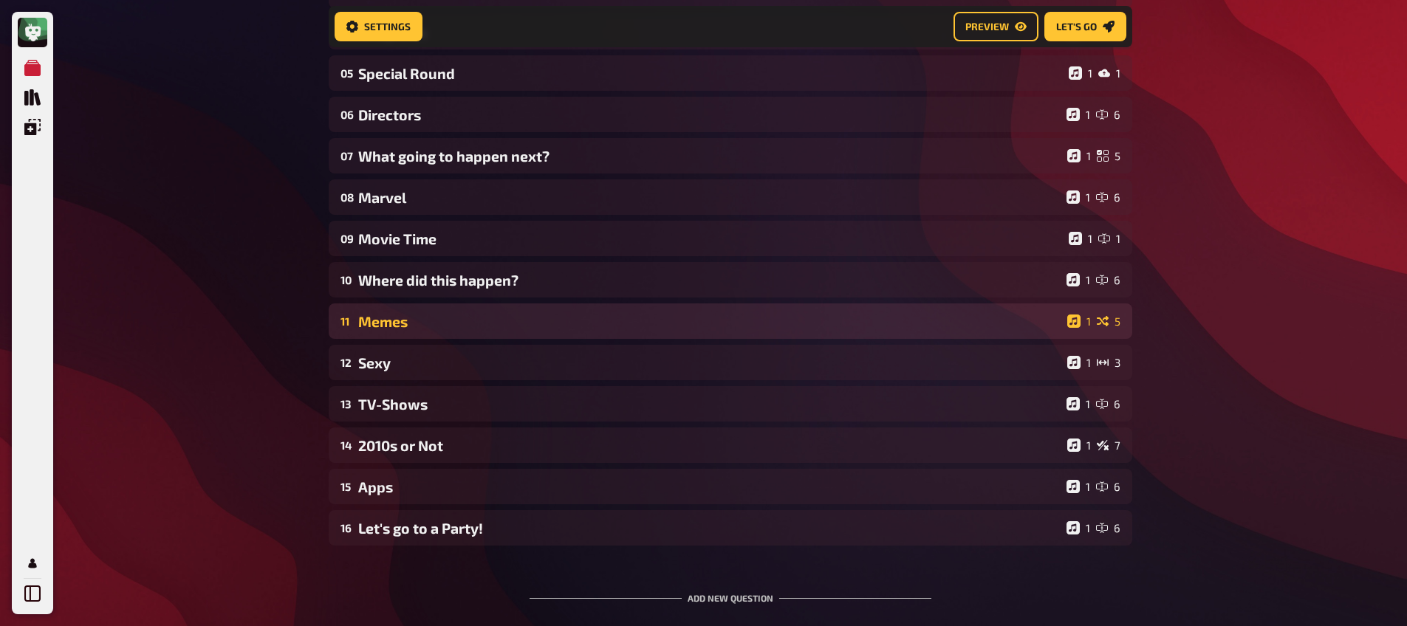
click at [414, 336] on div "11 Memes 1 5" at bounding box center [730, 321] width 803 height 35
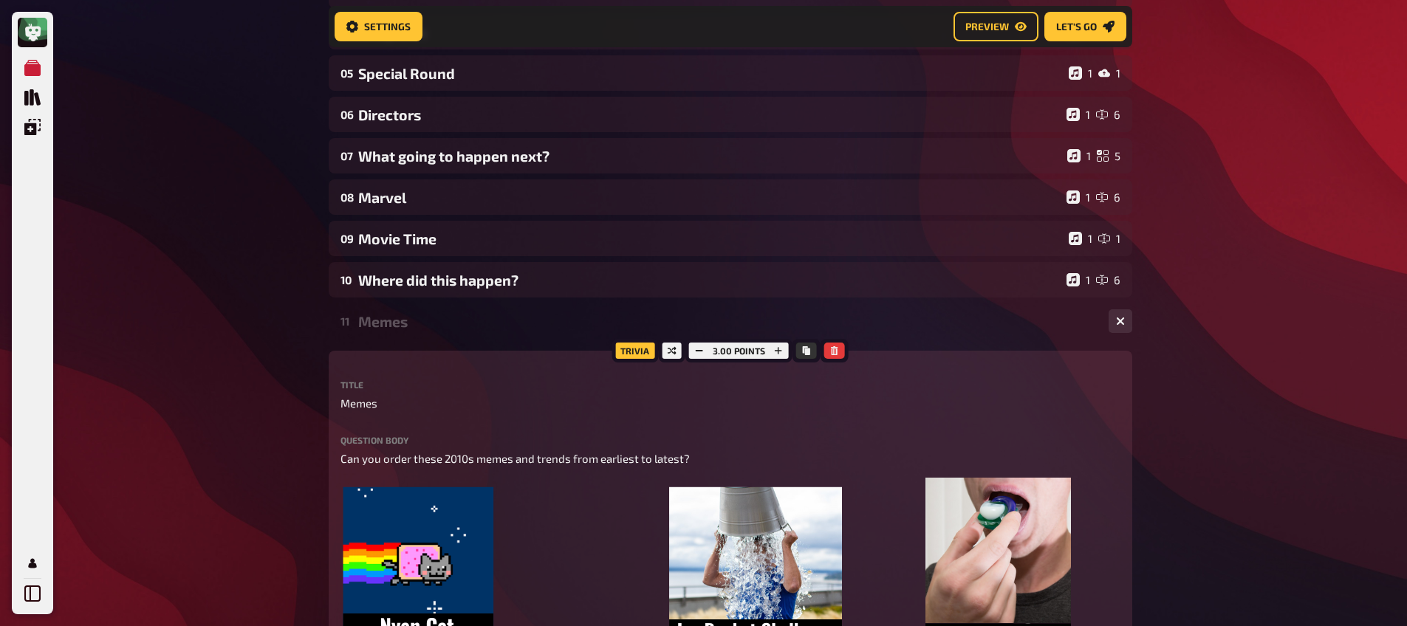
click at [406, 330] on div "Memes" at bounding box center [727, 321] width 738 height 17
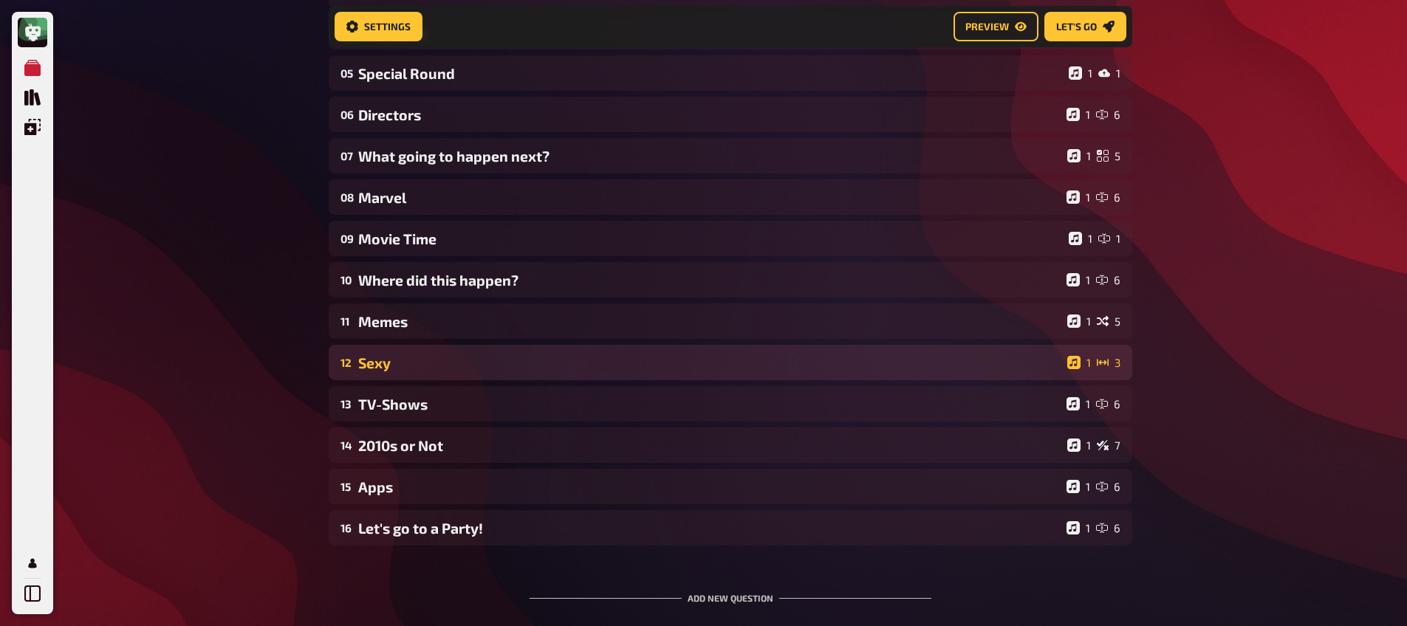
click at [408, 377] on div "12 Sexy 1 3" at bounding box center [730, 362] width 803 height 35
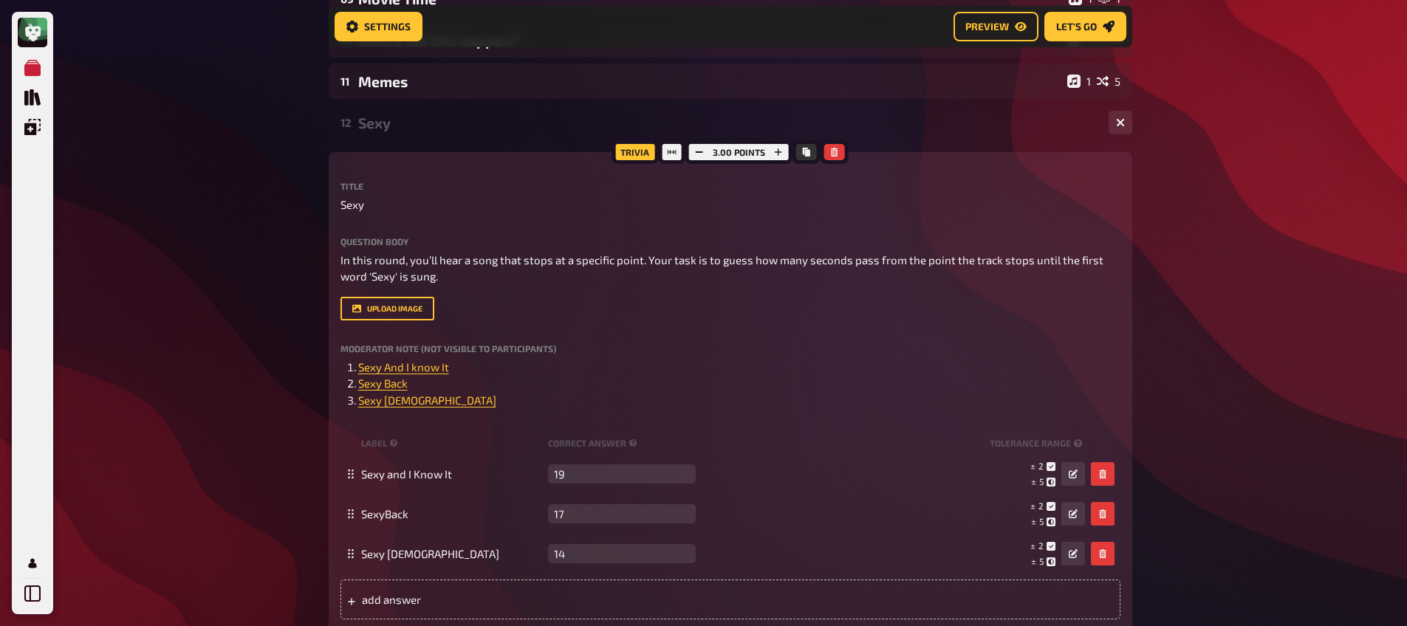
scroll to position [609, 0]
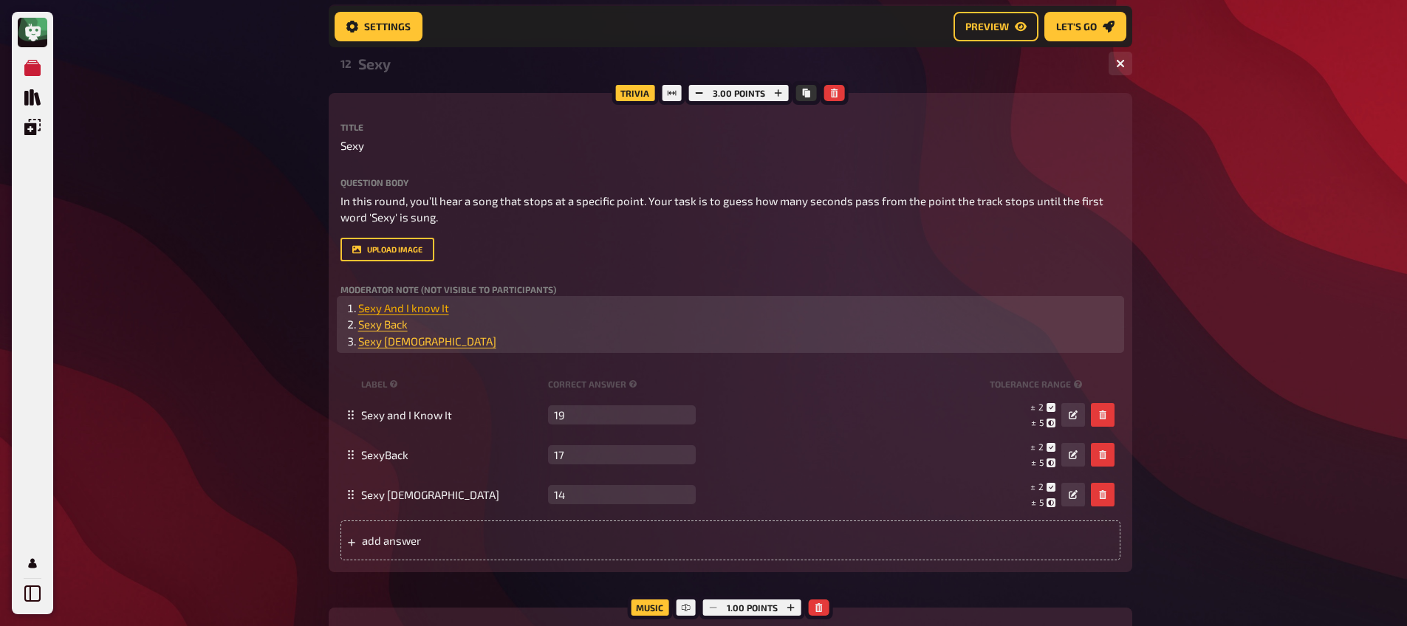
click at [405, 308] on span "Sexy And I know It" at bounding box center [403, 307] width 91 height 13
click at [403, 283] on icon "button" at bounding box center [406, 281] width 8 height 7
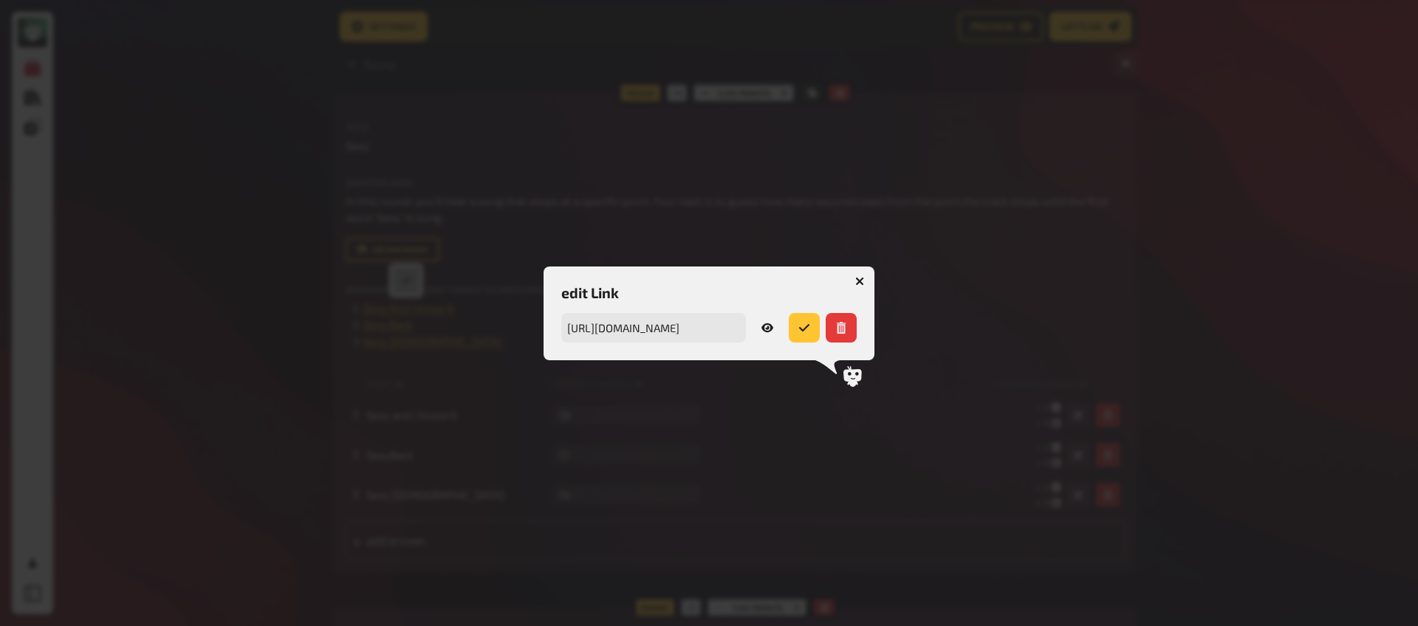
click at [766, 324] on icon at bounding box center [767, 327] width 12 height 9
click at [857, 280] on icon "button" at bounding box center [859, 281] width 9 height 9
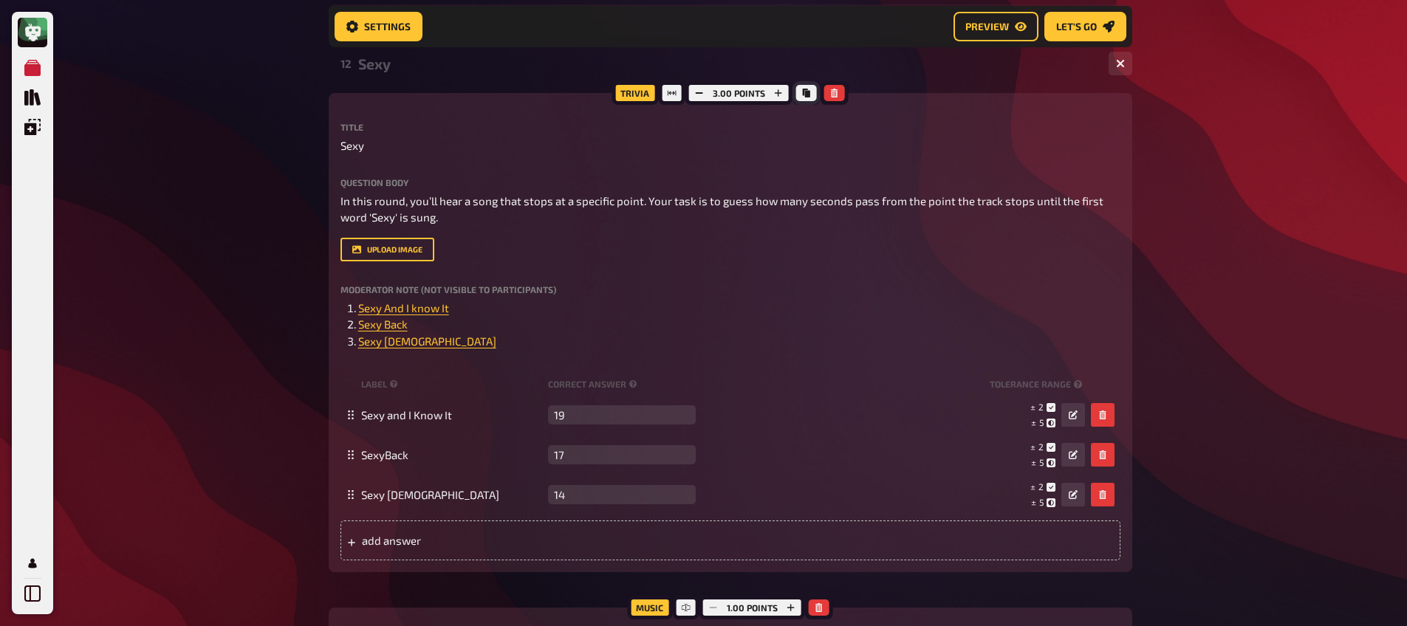
click at [803, 97] on icon "Copy" at bounding box center [806, 93] width 9 height 9
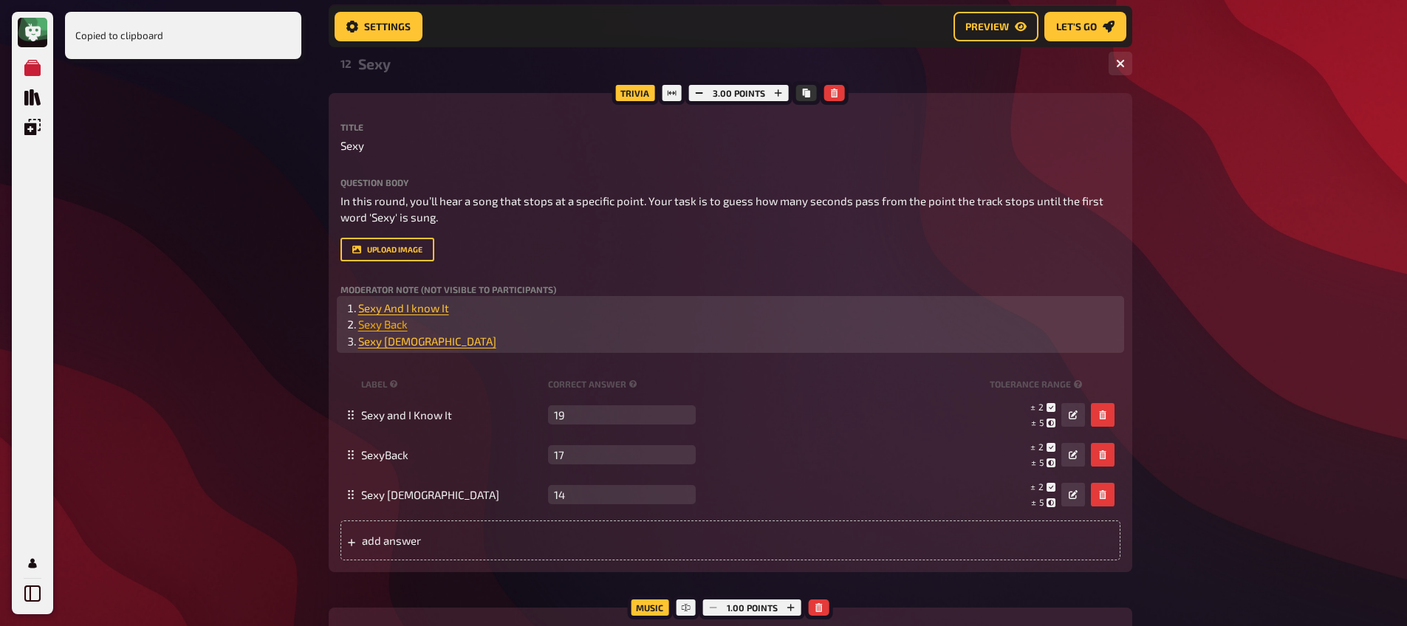
click at [388, 329] on span "Sexy Back" at bounding box center [382, 324] width 49 height 13
click at [394, 302] on button "button" at bounding box center [391, 298] width 24 height 24
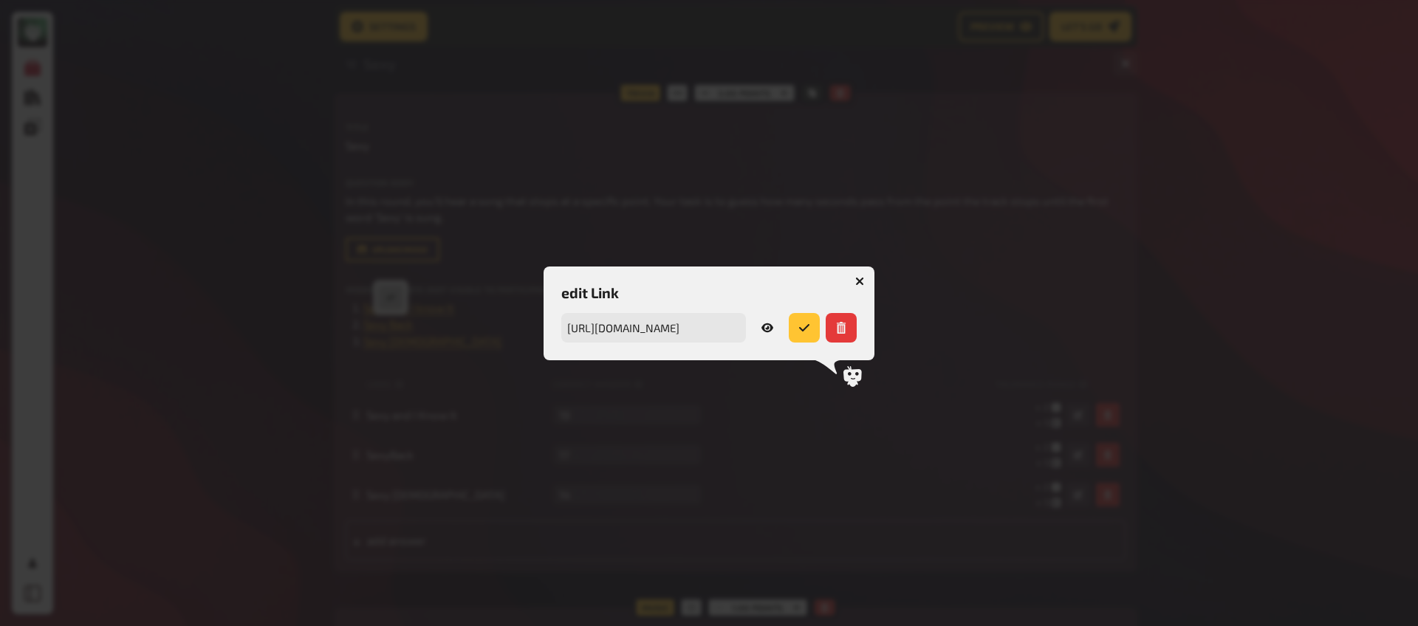
click at [768, 332] on icon at bounding box center [767, 327] width 12 height 9
click at [859, 287] on button "button" at bounding box center [860, 282] width 24 height 24
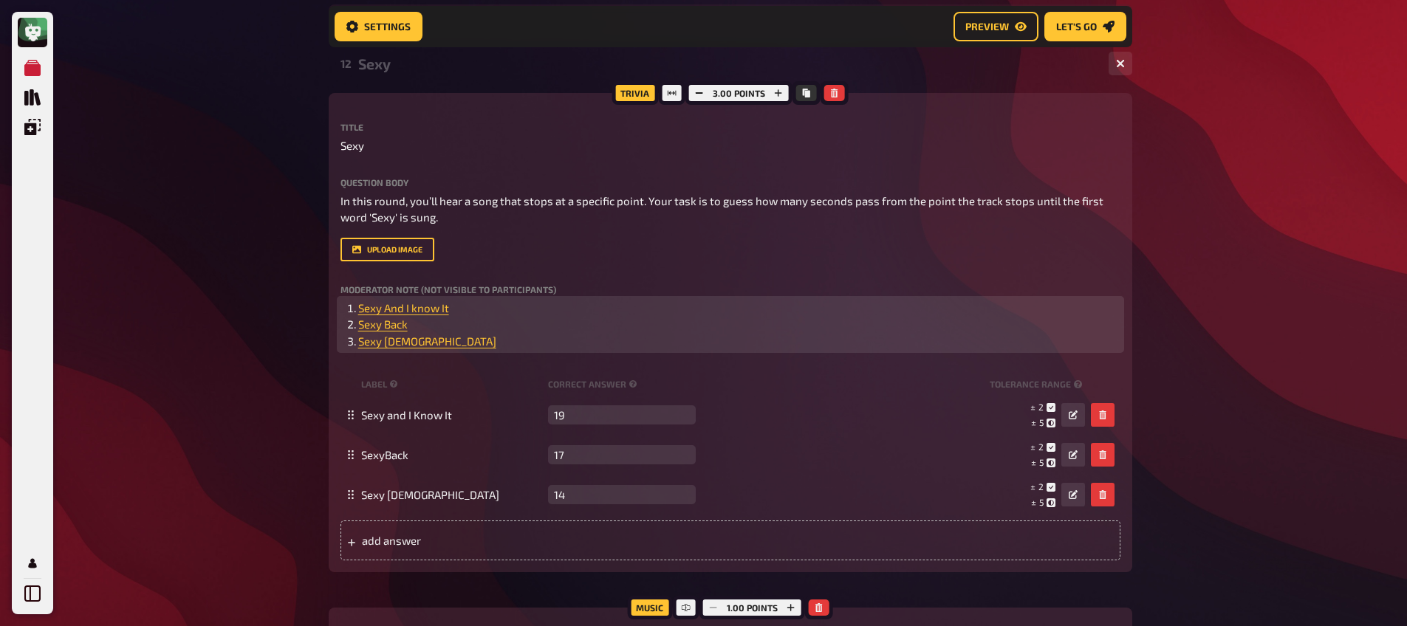
click at [388, 349] on li "﻿ Sexy [DEMOGRAPHIC_DATA] ﻿" at bounding box center [739, 341] width 762 height 17
click at [394, 323] on button "button" at bounding box center [390, 314] width 24 height 24
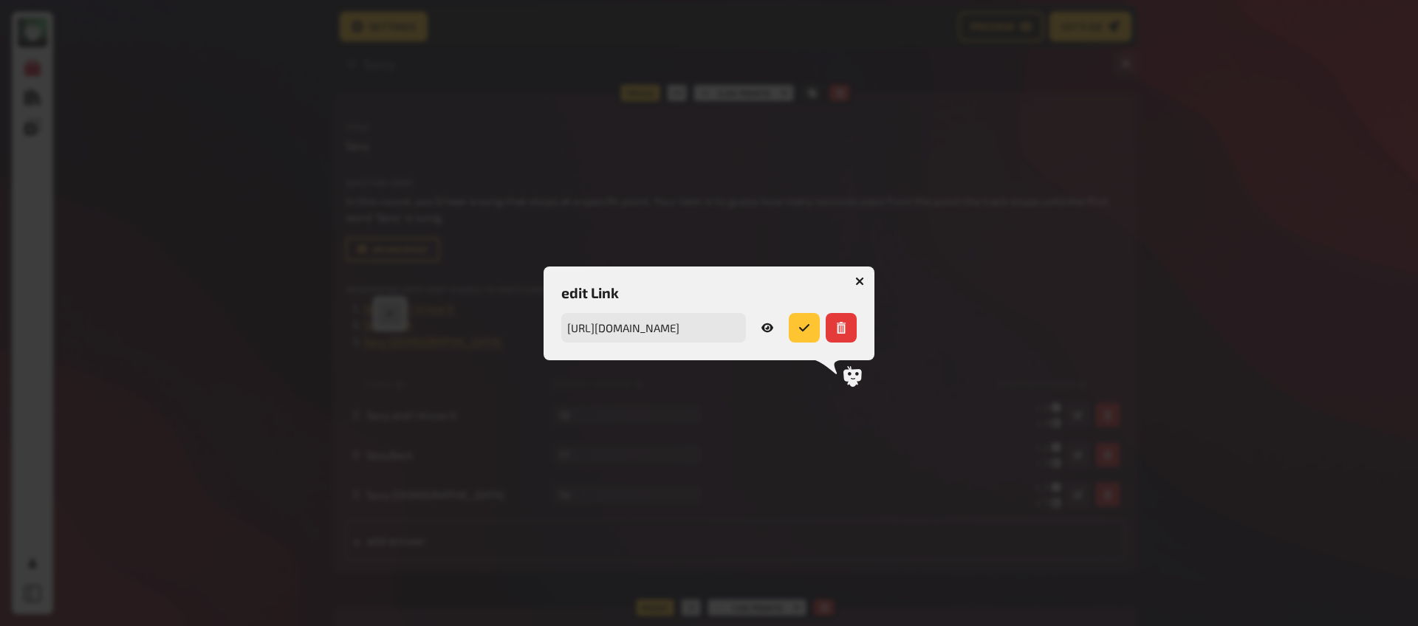
click at [769, 325] on icon at bounding box center [767, 327] width 12 height 9
click at [859, 280] on icon "button" at bounding box center [860, 281] width 14 height 14
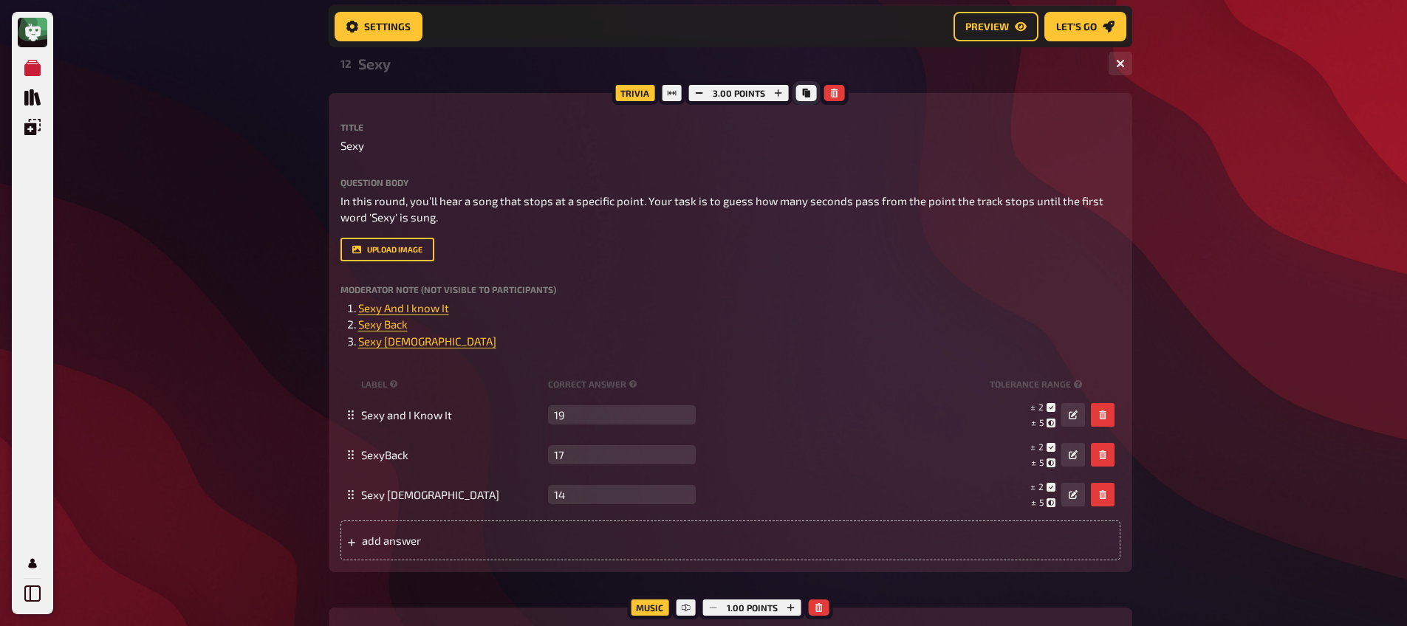
click at [803, 96] on icon "Copy" at bounding box center [806, 93] width 7 height 9
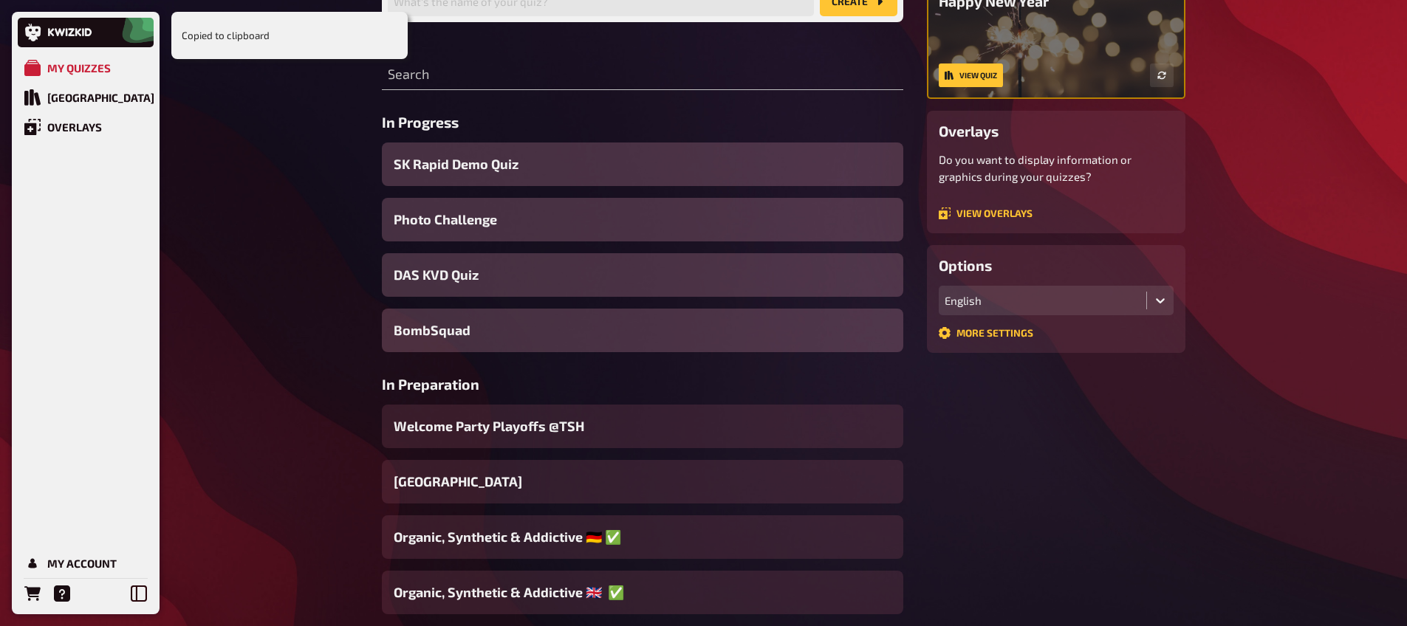
scroll to position [152, 0]
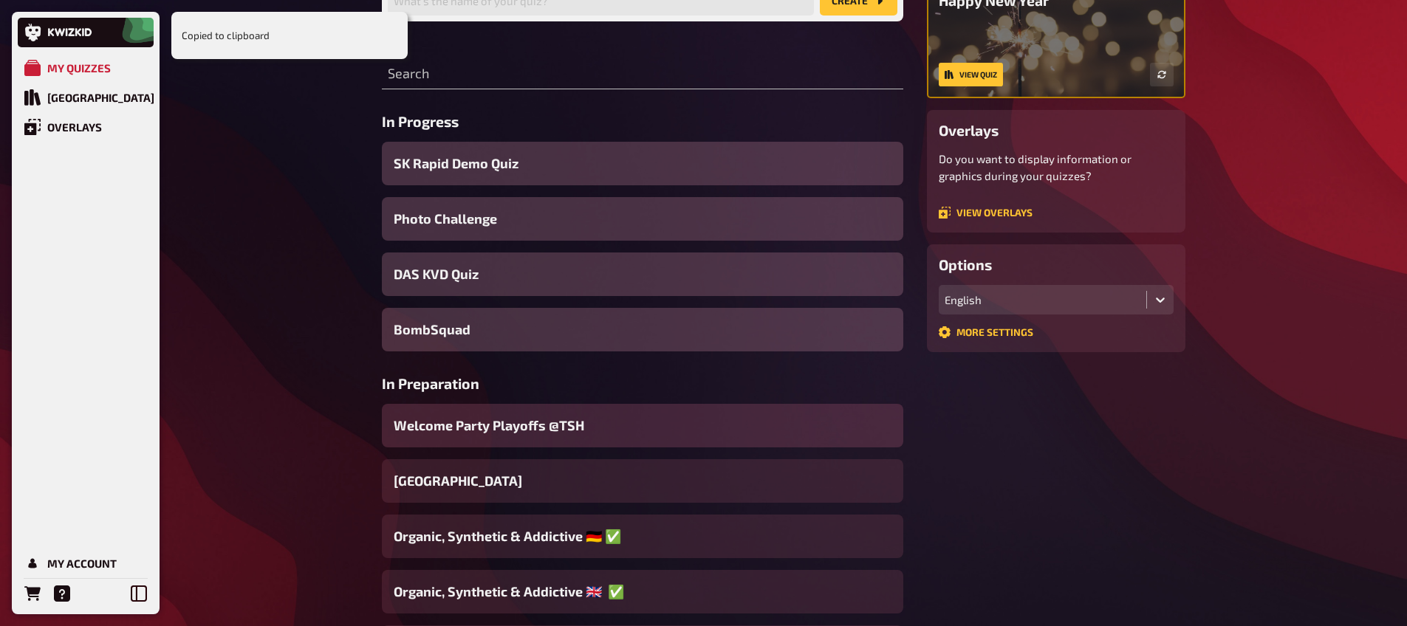
click at [530, 416] on span "Welcome Party Playoffs @TSH" at bounding box center [489, 426] width 191 height 20
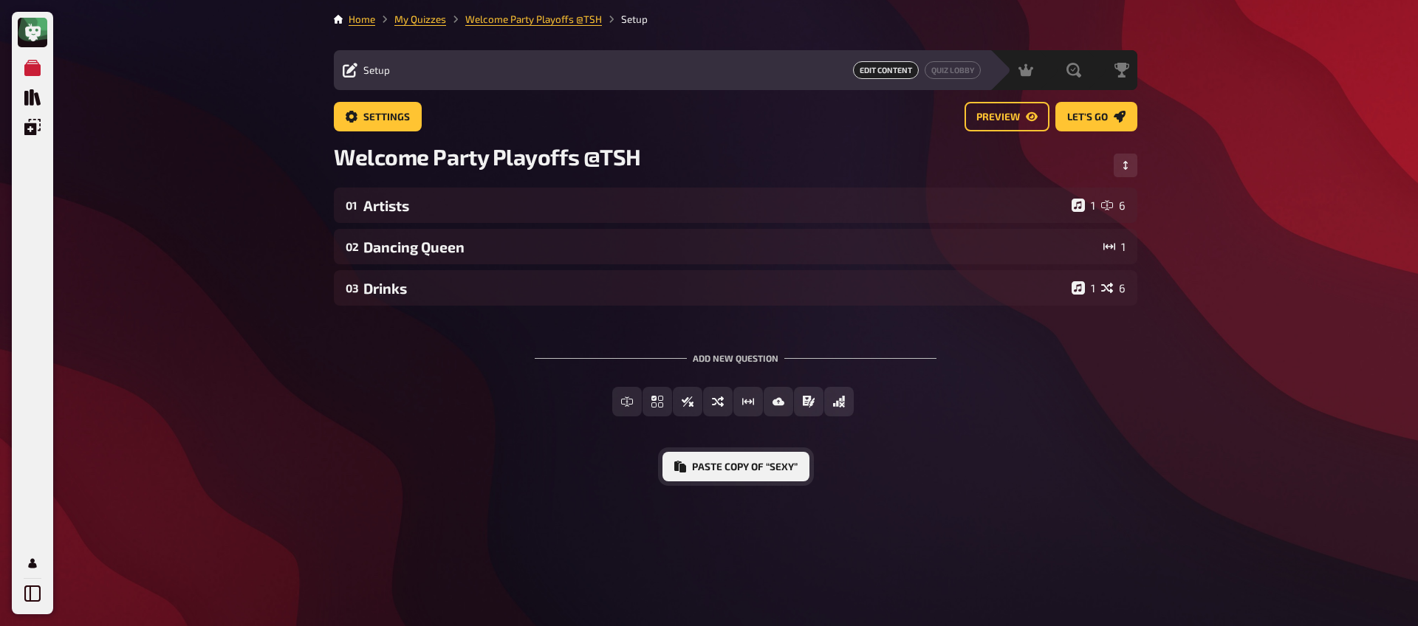
click at [710, 467] on button "Paste copy of “Sexy”" at bounding box center [735, 467] width 147 height 30
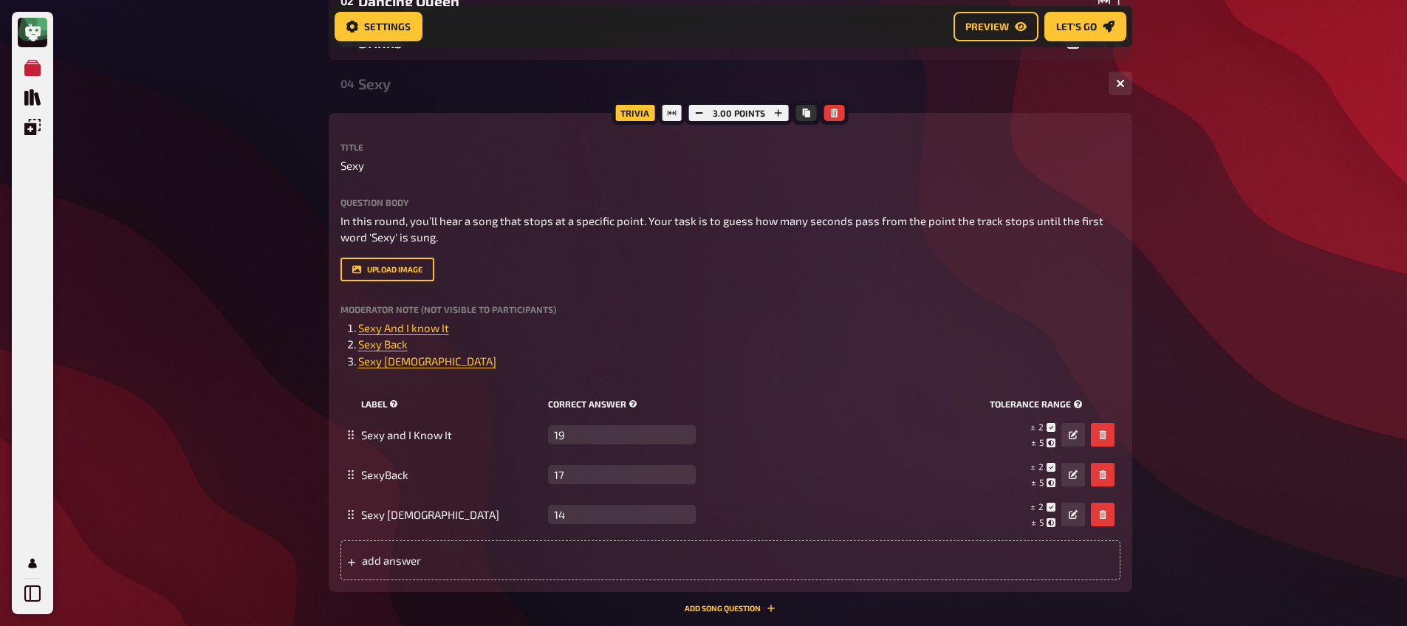
scroll to position [376, 0]
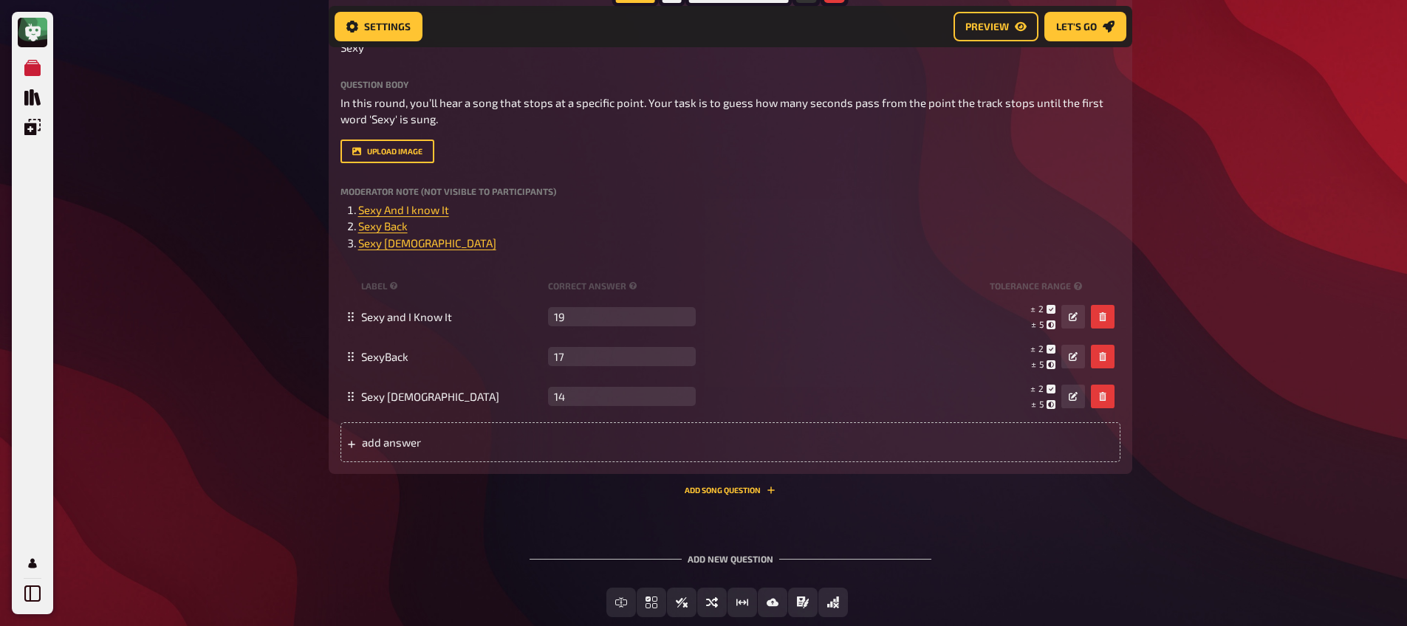
click at [383, 499] on div "04 Sexy 3 Trivia 3.00 points Title Sexy Question body In this round, you’ll hea…" at bounding box center [730, 227] width 803 height 559
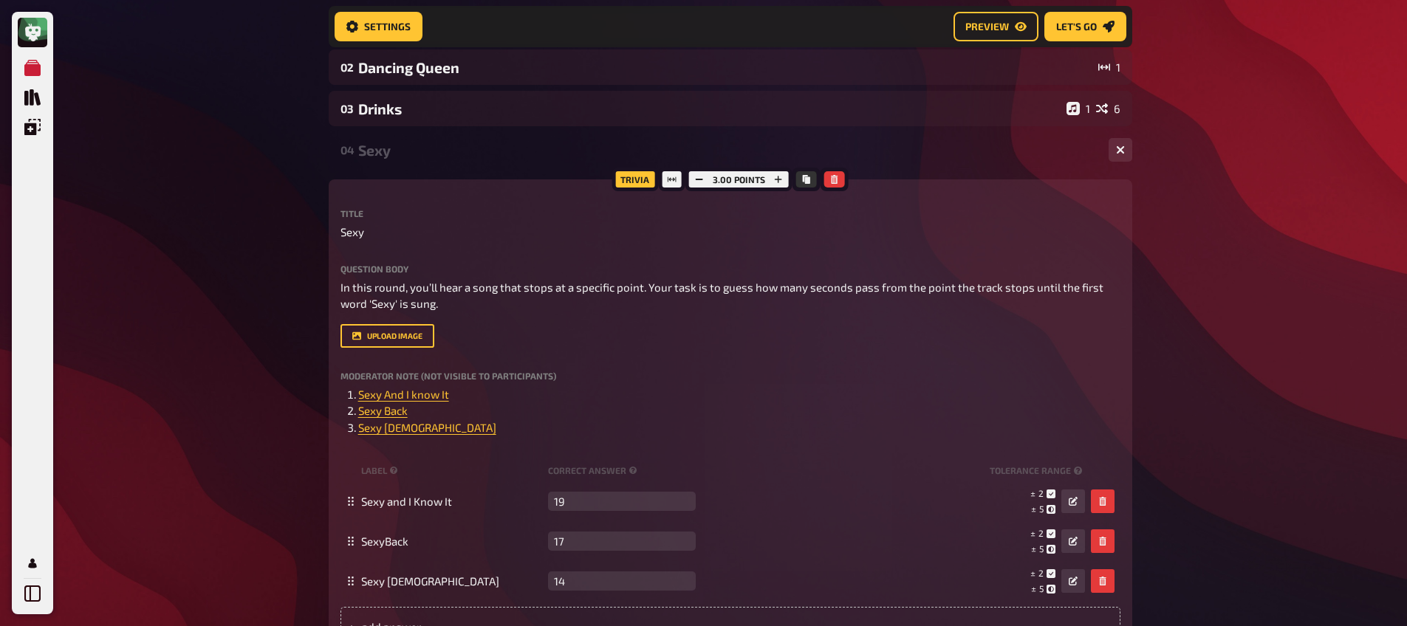
scroll to position [73, 0]
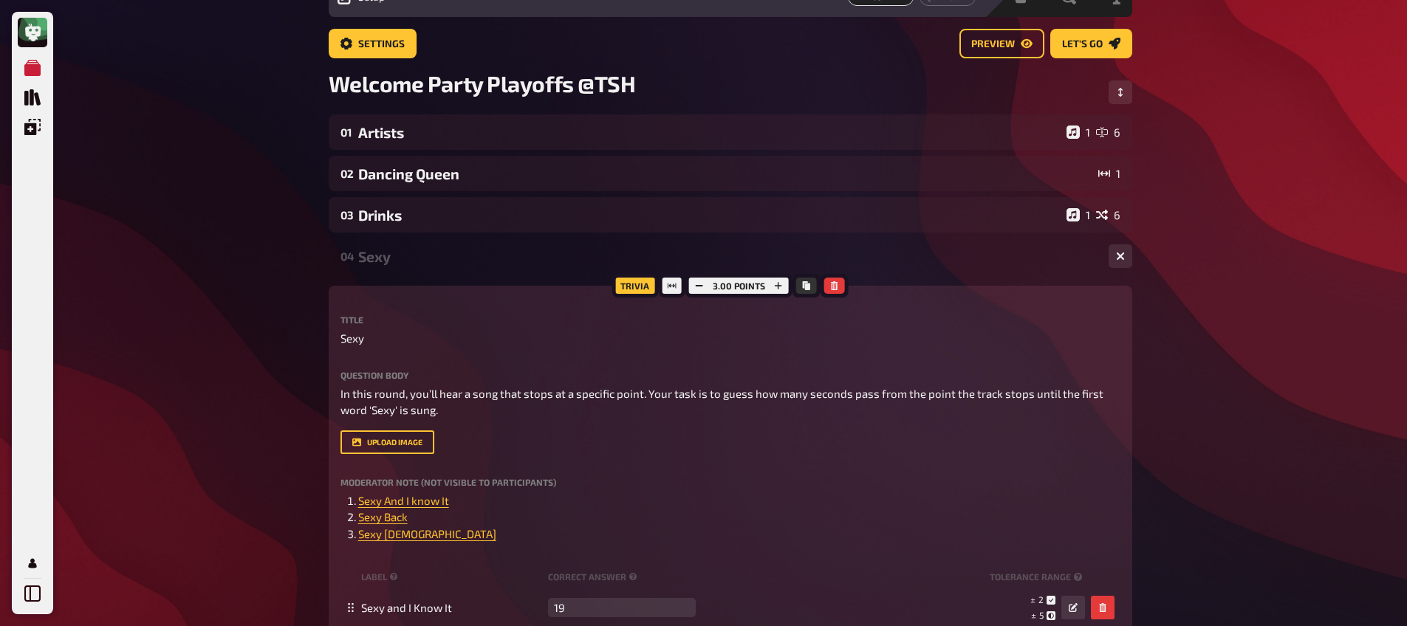
click at [406, 254] on div "Sexy" at bounding box center [727, 256] width 738 height 17
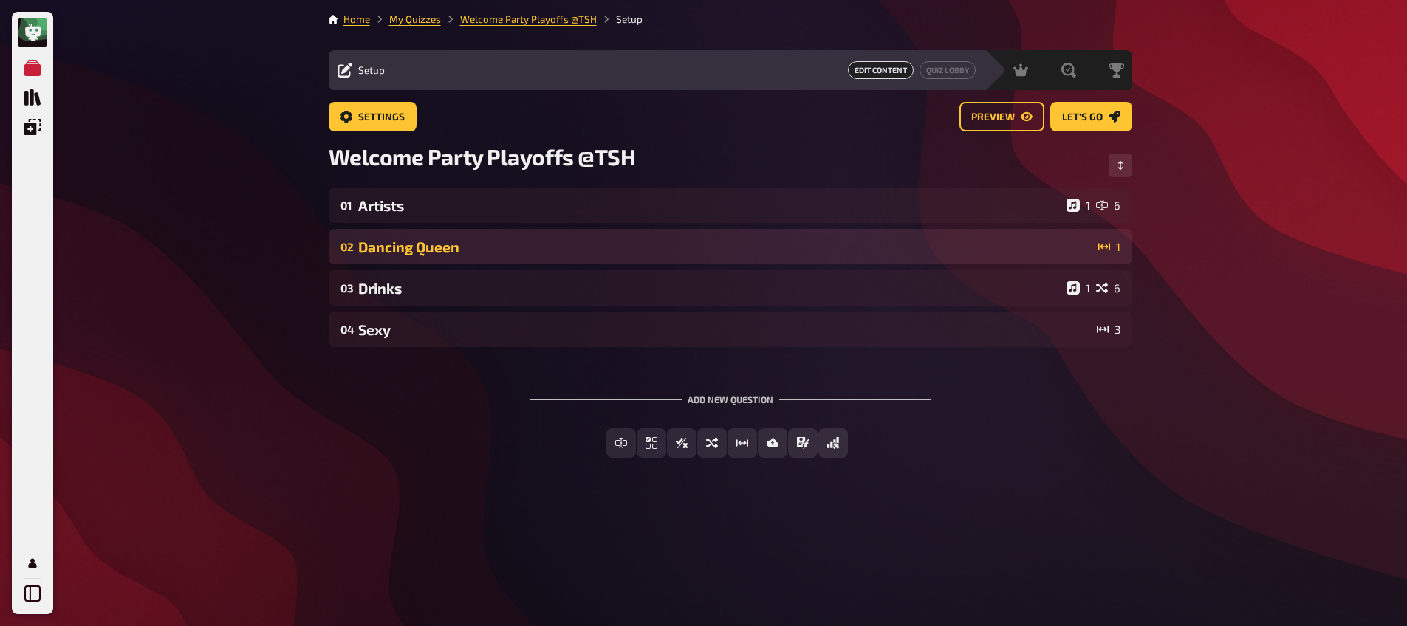
scroll to position [0, 0]
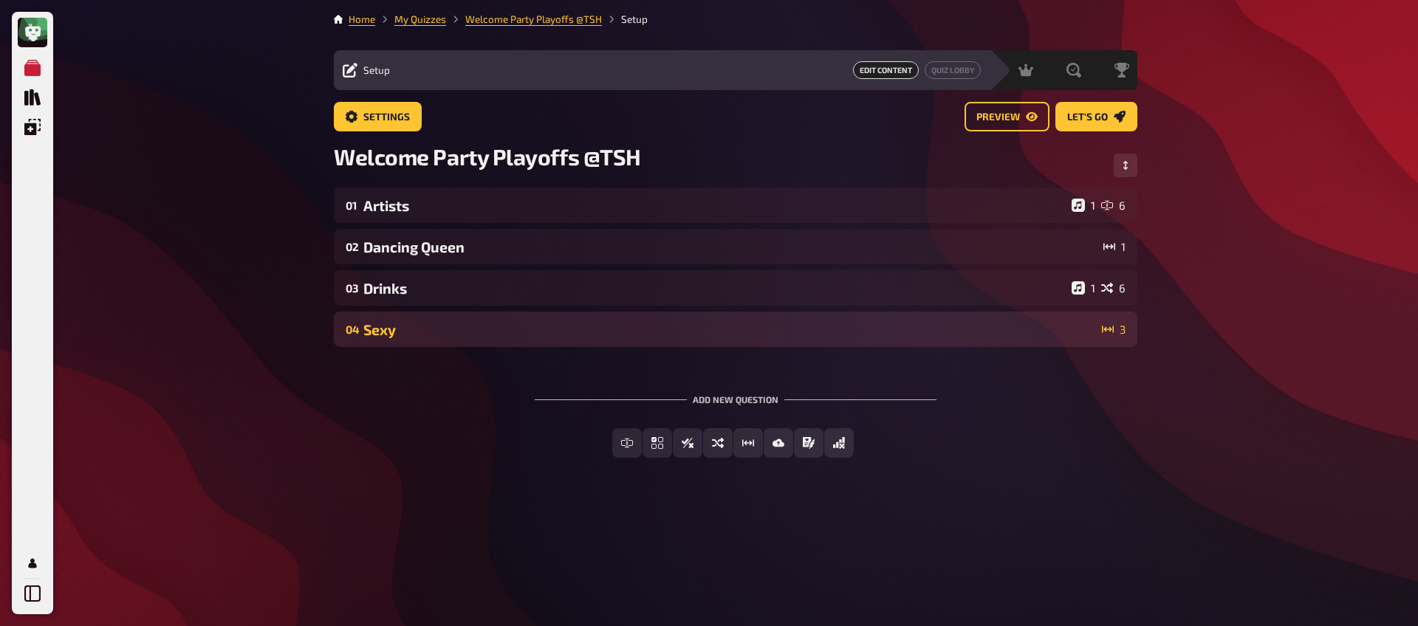
click at [428, 324] on div "Sexy" at bounding box center [729, 329] width 733 height 17
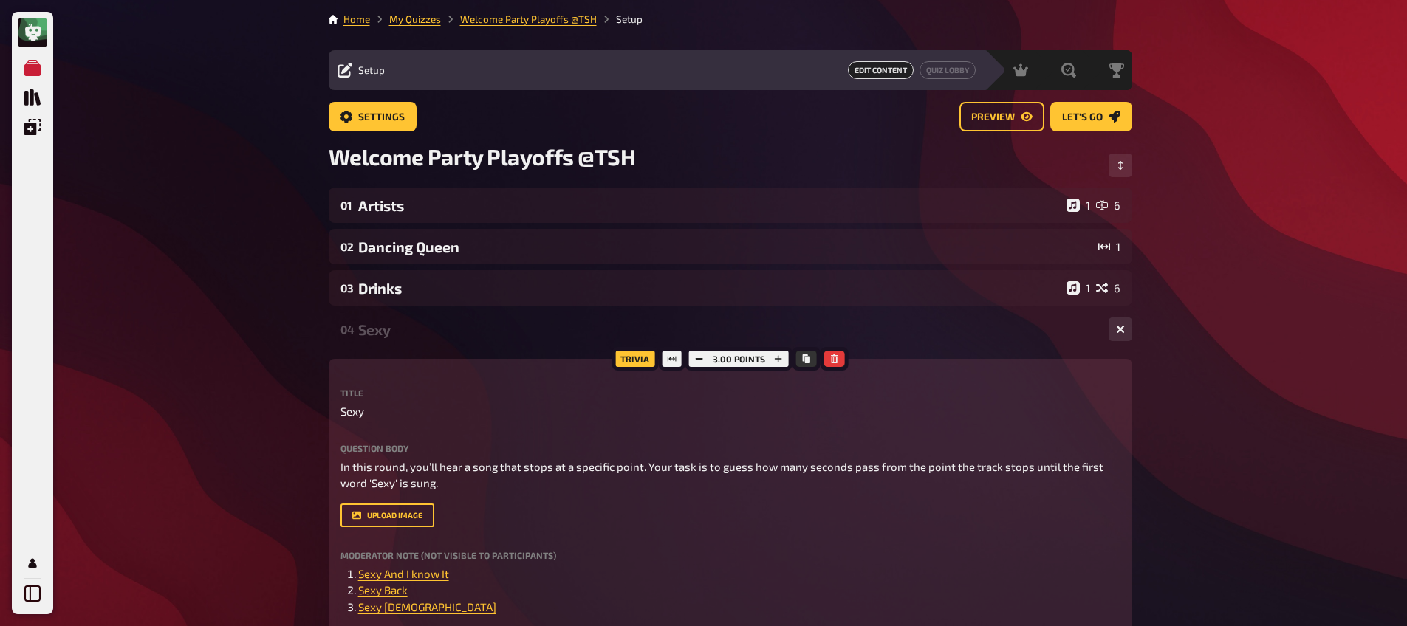
click at [406, 319] on div "04 Sexy 3" at bounding box center [730, 329] width 803 height 35
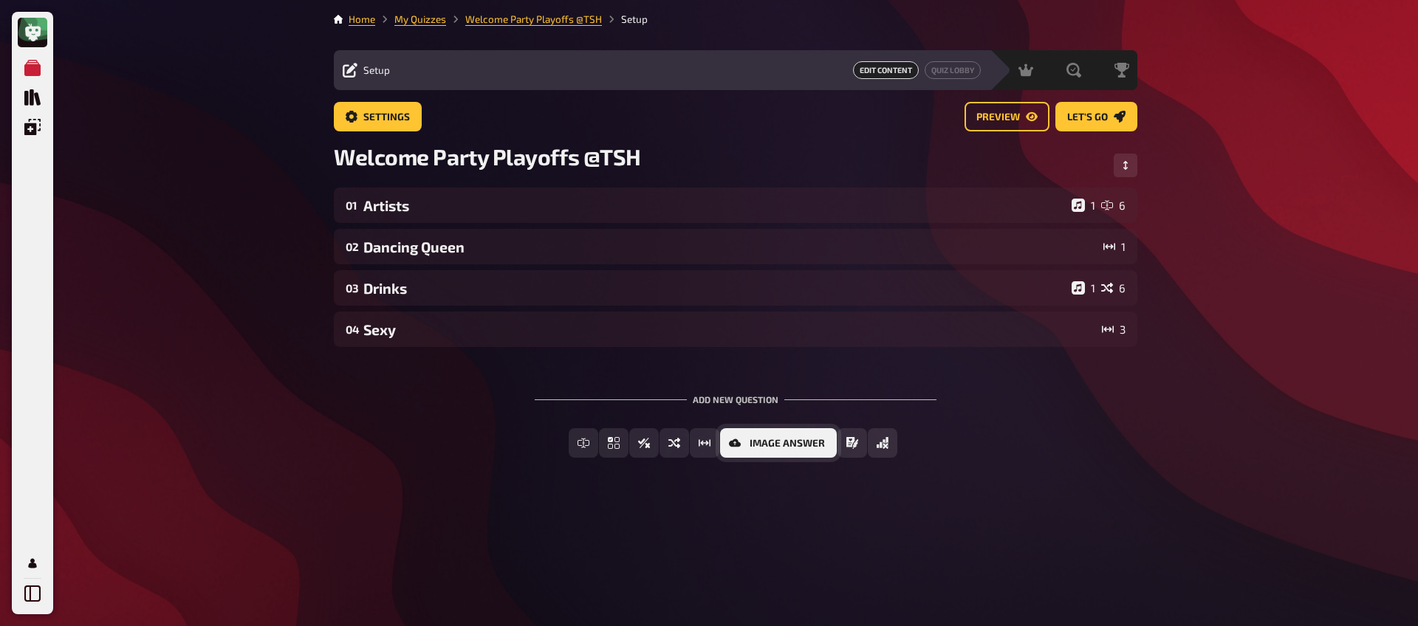
click at [760, 450] on button "Image Answer" at bounding box center [778, 443] width 117 height 30
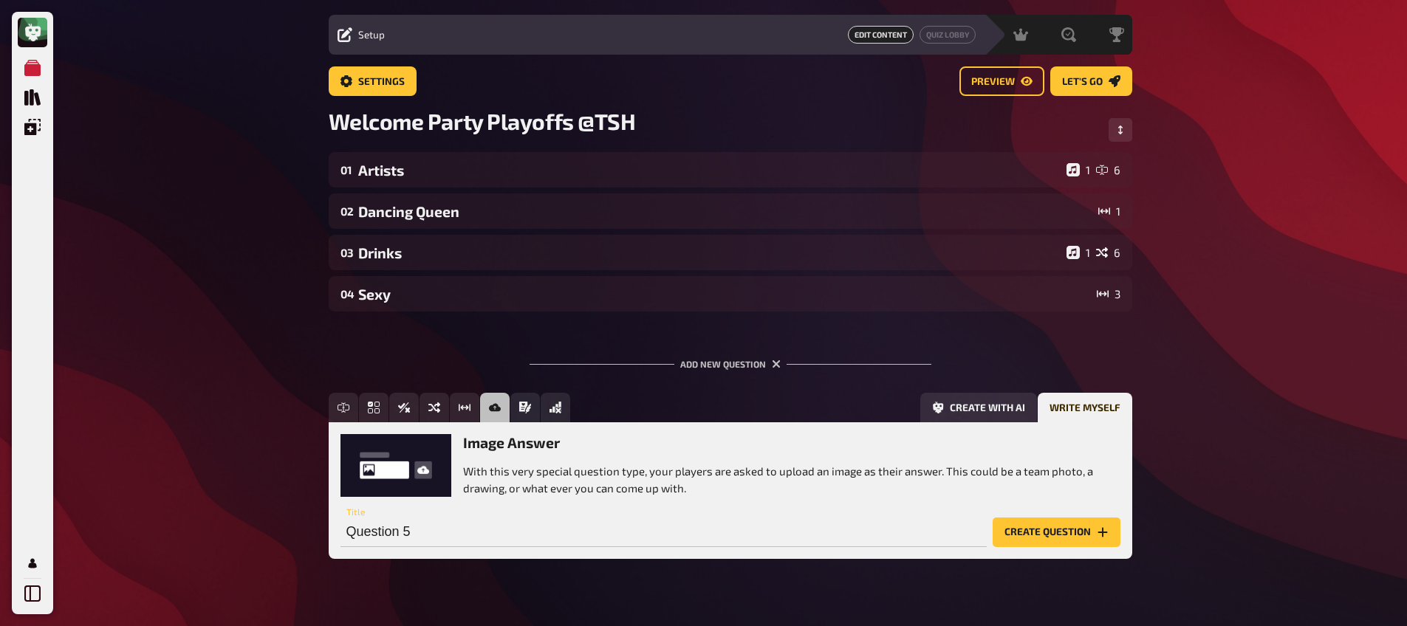
scroll to position [63, 0]
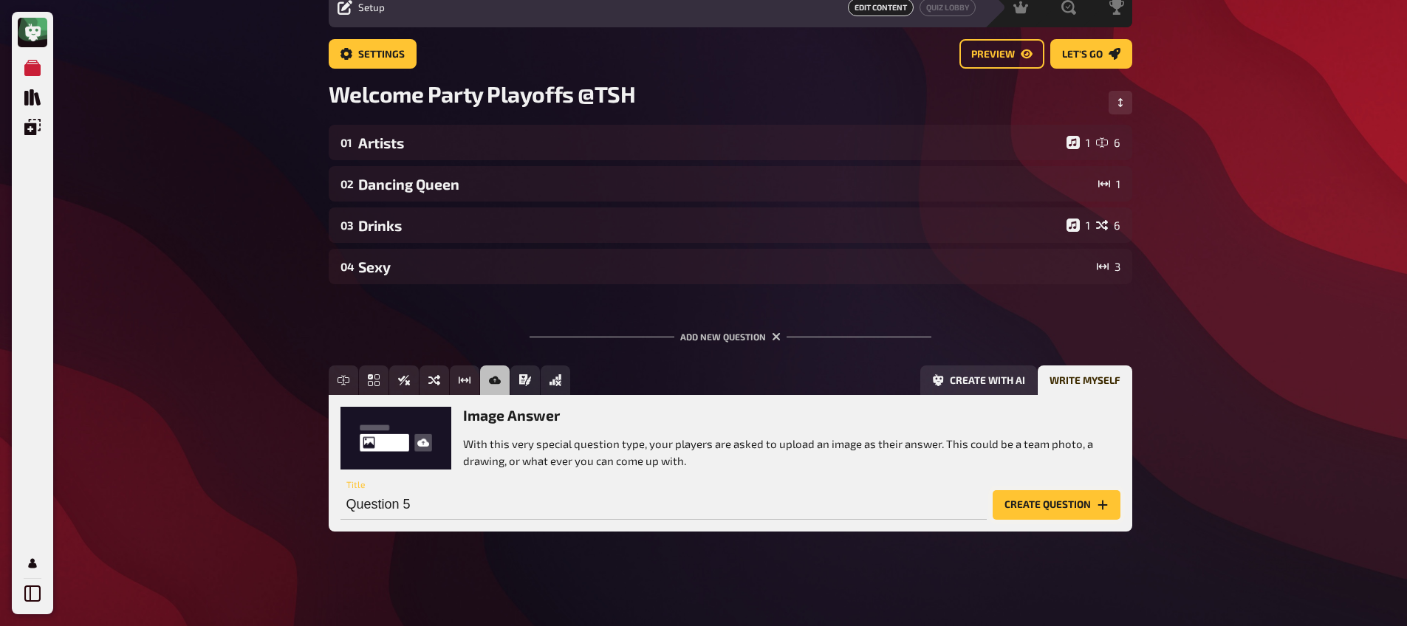
click at [1065, 496] on button "Create question" at bounding box center [1056, 505] width 128 height 30
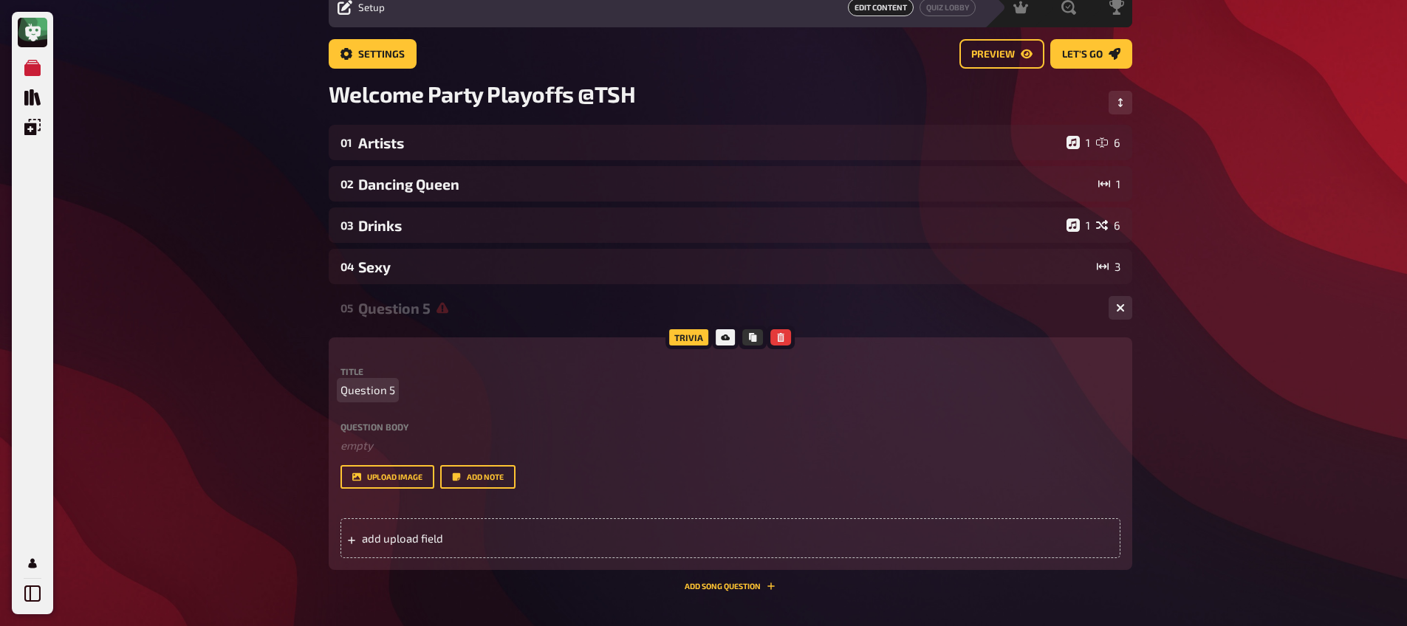
click at [376, 392] on span "Question 5" at bounding box center [367, 390] width 55 height 17
click at [388, 397] on span "Schavendour [PERSON_NAME]" at bounding box center [416, 390] width 152 height 17
click at [387, 393] on span "Schavendour [PERSON_NAME]" at bounding box center [416, 390] width 152 height 17
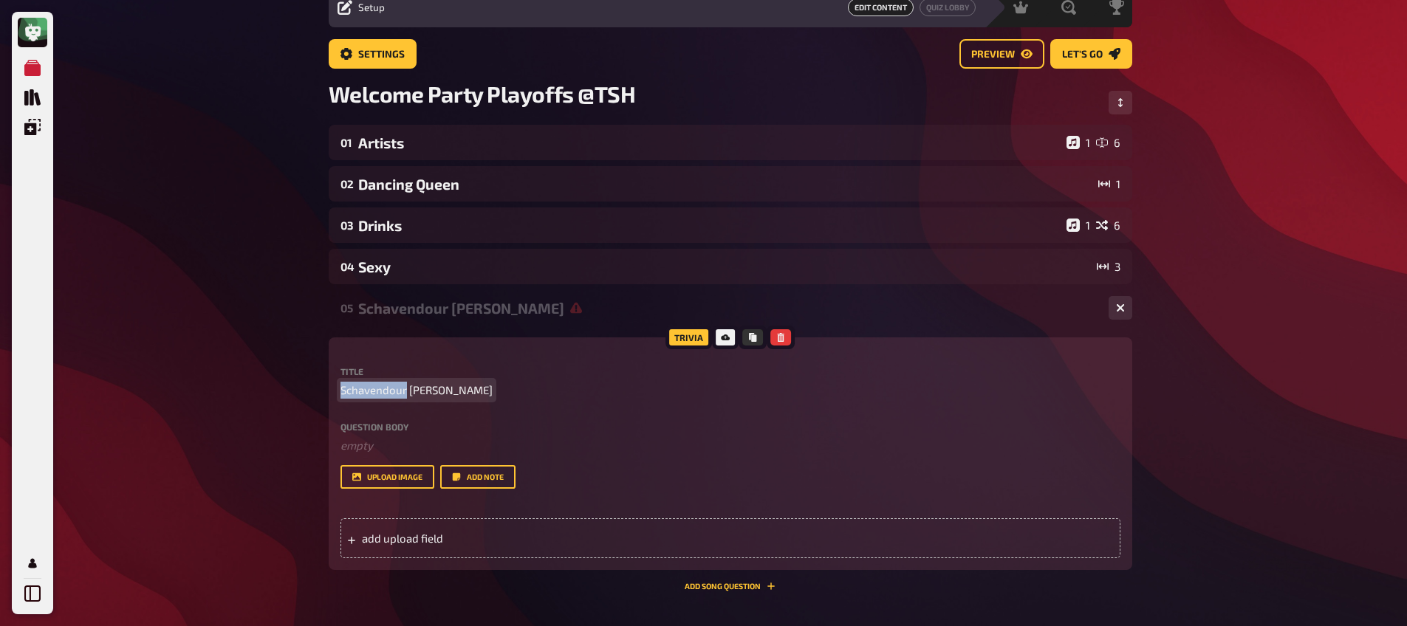
click at [387, 393] on span "Schavendour [PERSON_NAME]" at bounding box center [416, 390] width 152 height 17
click at [397, 397] on span "Schavendour [PERSON_NAME]" at bounding box center [416, 390] width 152 height 17
click at [397, 393] on span "Schavendour [PERSON_NAME]" at bounding box center [416, 390] width 152 height 17
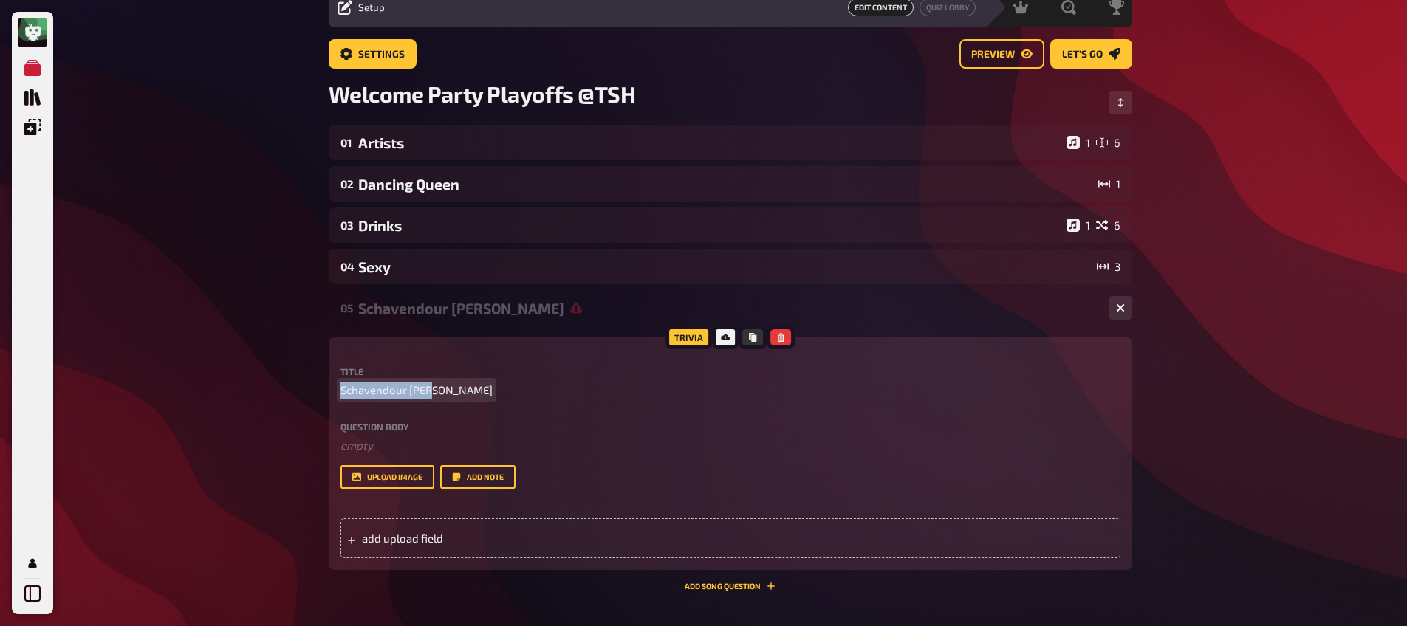
click at [397, 393] on span "Schavendour [PERSON_NAME]" at bounding box center [416, 390] width 152 height 17
drag, startPoint x: 416, startPoint y: 391, endPoint x: 417, endPoint y: 400, distance: 9.0
click at [416, 391] on span "Schavendour [PERSON_NAME]" at bounding box center [416, 390] width 152 height 17
click at [240, 401] on div "My Quizzes Quiz Library Overlays My Account Home My Quizzes Welcome Party Playo…" at bounding box center [703, 372] width 1407 height 871
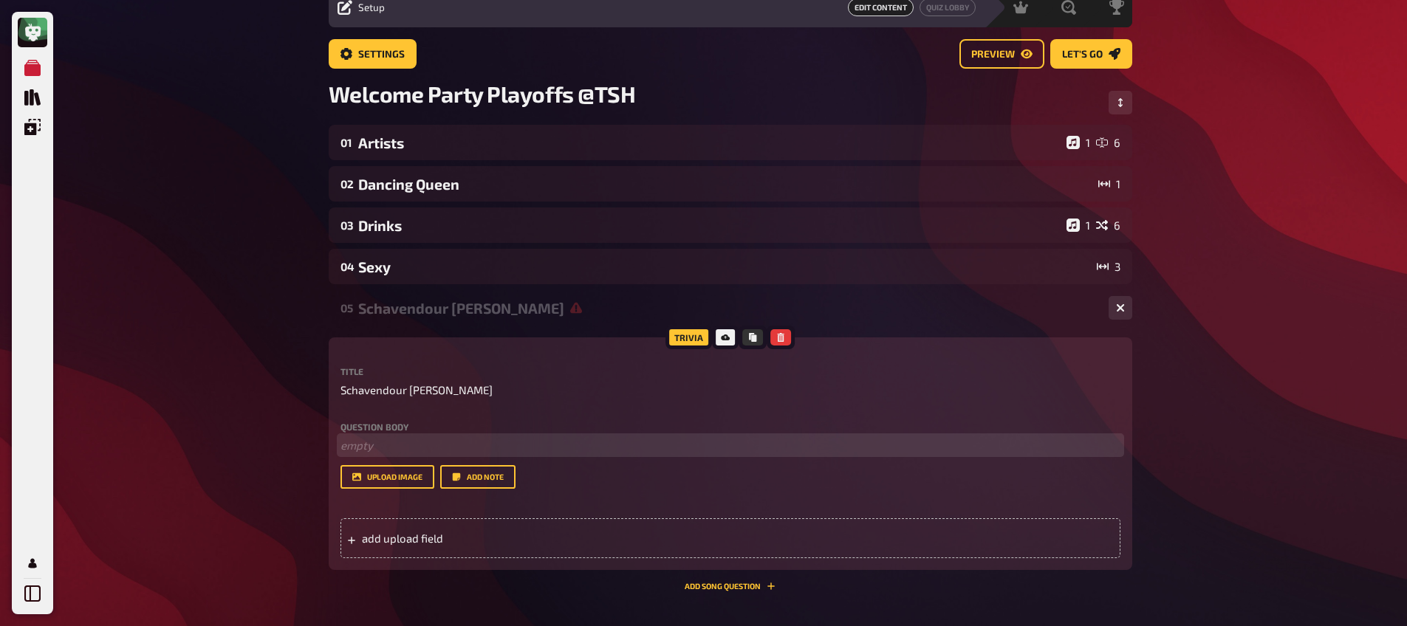
click at [367, 437] on p "﻿ empty" at bounding box center [730, 445] width 780 height 17
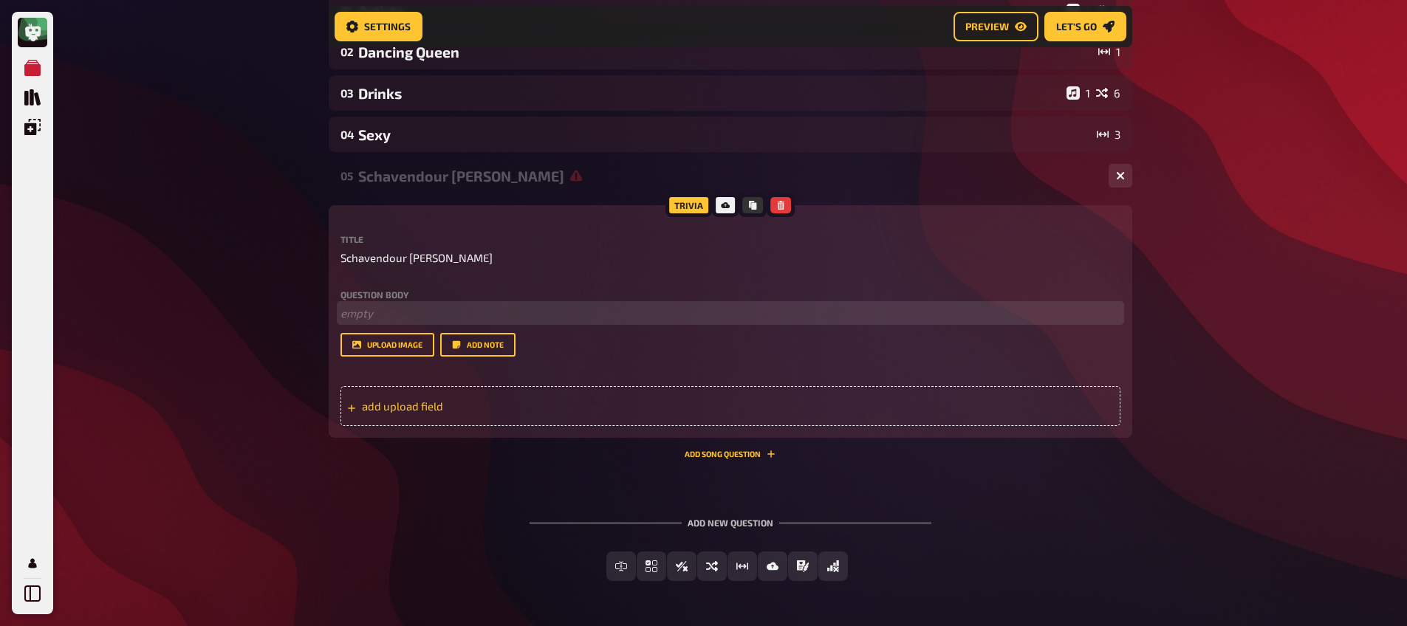
scroll to position [213, 0]
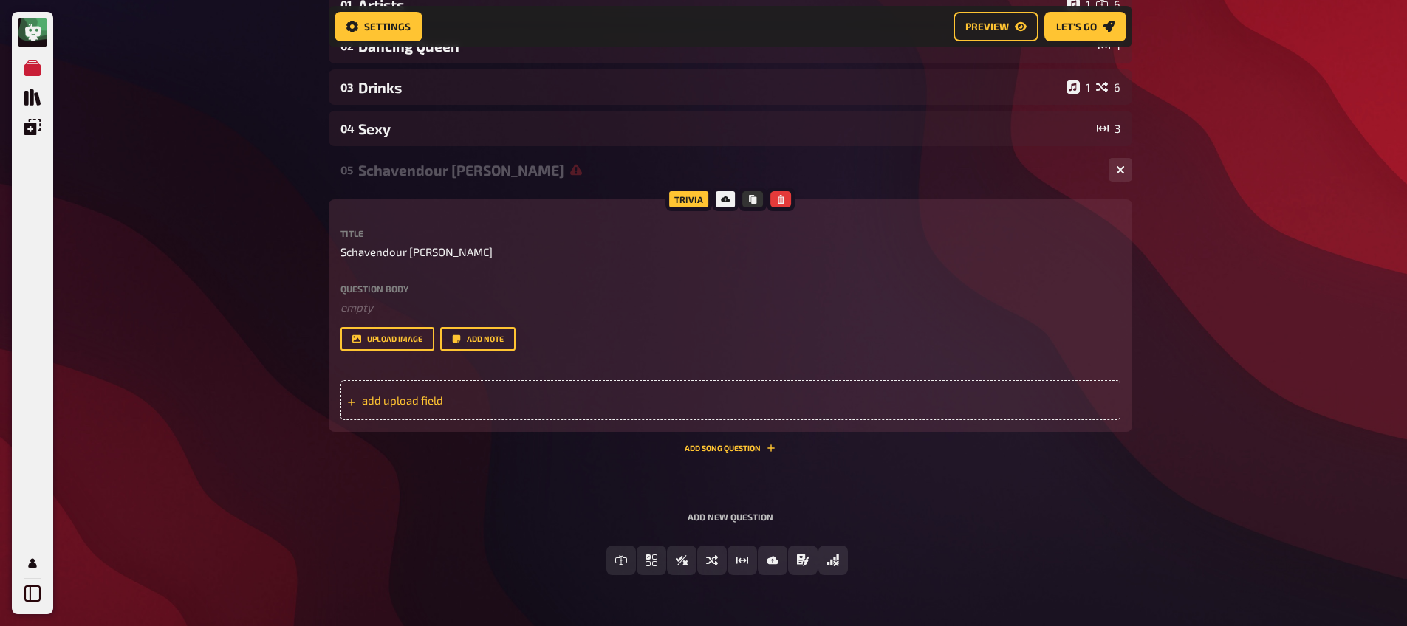
click at [434, 406] on span "add upload field" at bounding box center [477, 400] width 230 height 13
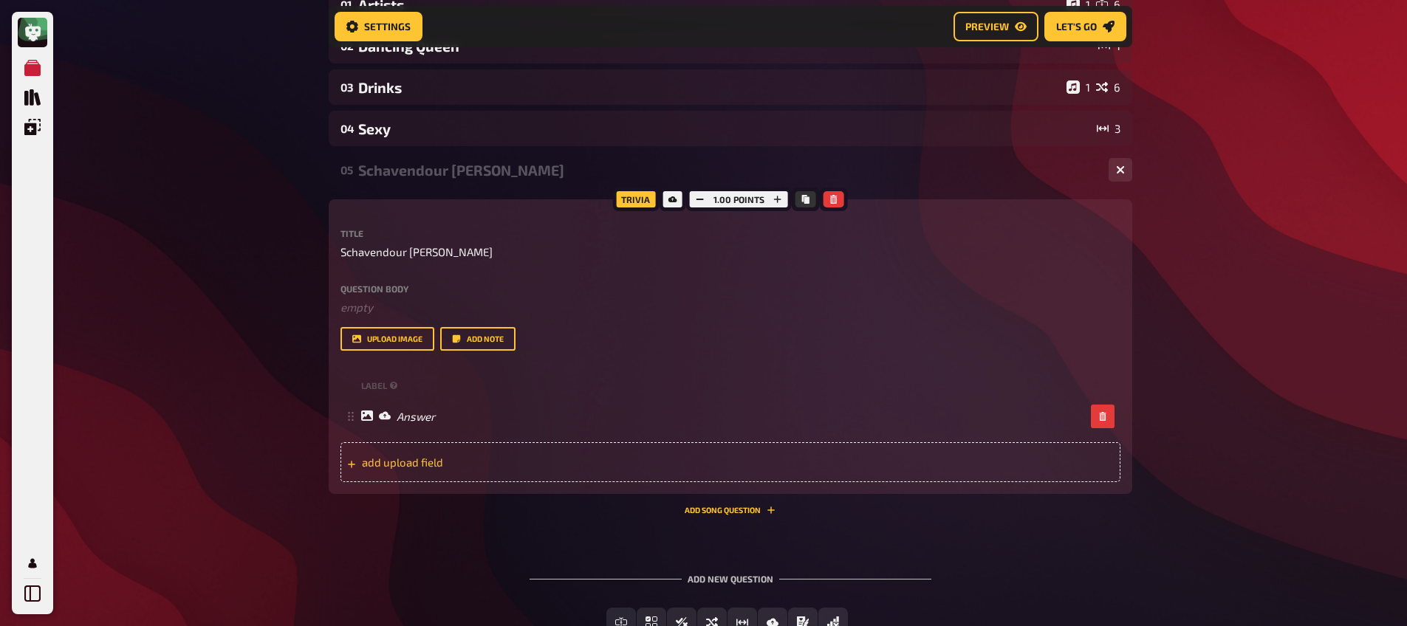
click at [410, 470] on div "add upload field" at bounding box center [730, 462] width 780 height 40
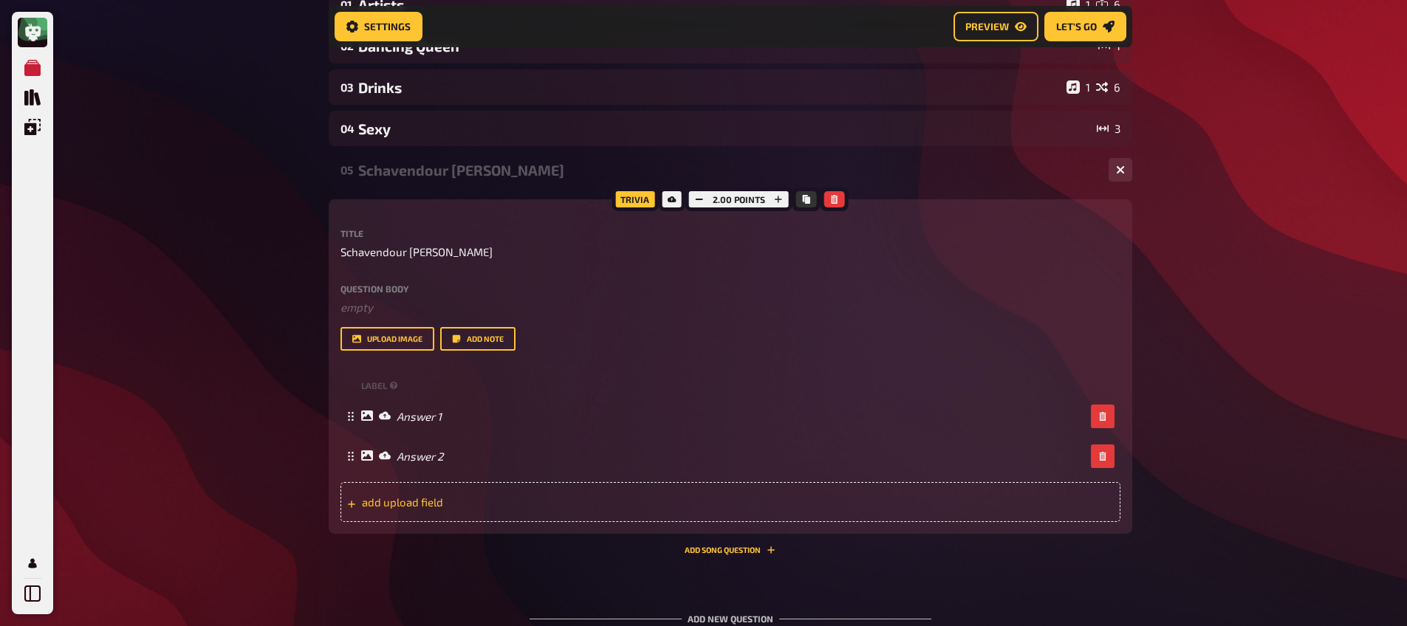
click at [422, 496] on span "add upload field" at bounding box center [477, 502] width 230 height 13
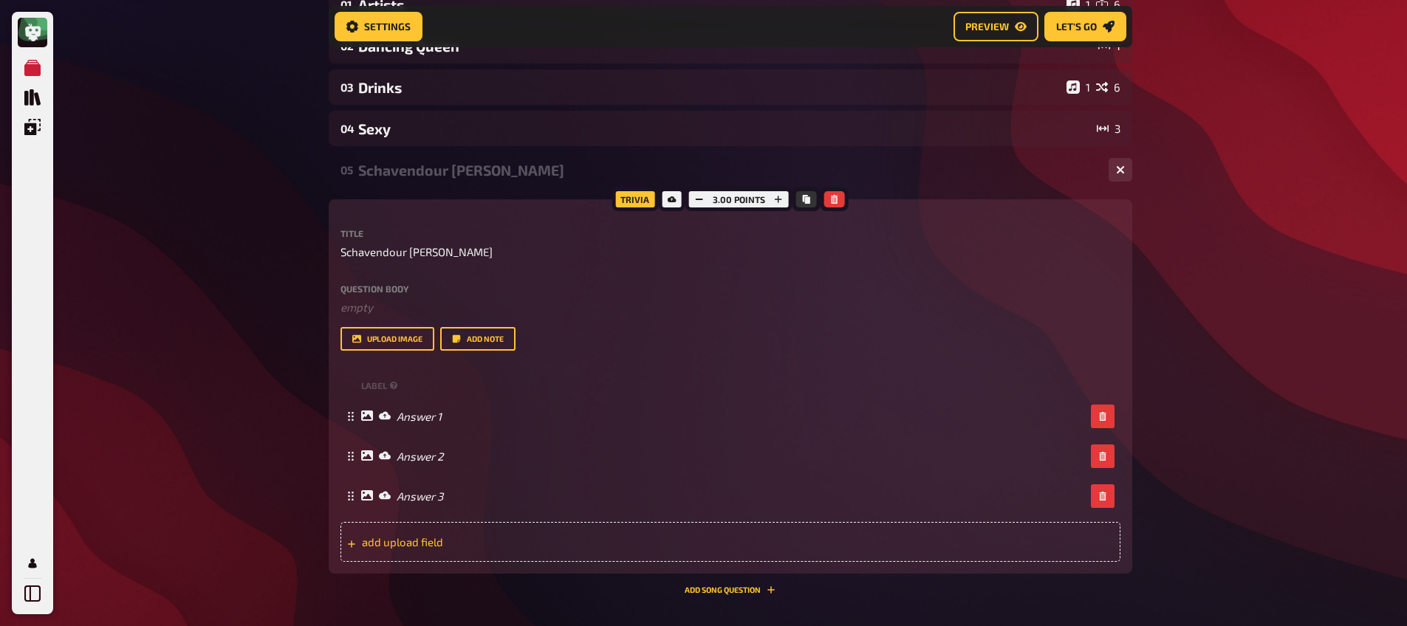
click at [415, 538] on span "add upload field" at bounding box center [477, 541] width 230 height 13
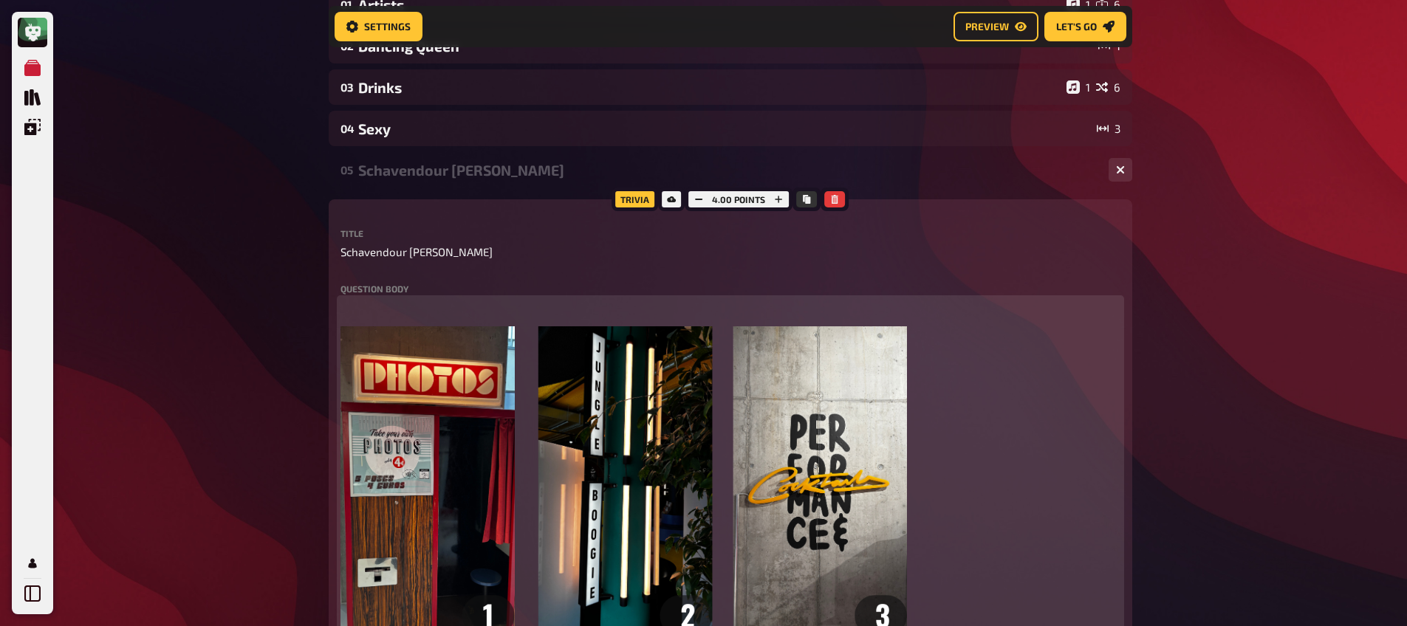
click at [476, 302] on p "﻿" at bounding box center [730, 307] width 780 height 17
click at [645, 309] on span "Your task is to go around the lobby and find these locations. One of the team m…" at bounding box center [623, 307] width 566 height 13
click at [640, 307] on span "Your task is to go around the lobby and find these locations. One of the team m…" at bounding box center [623, 307] width 566 height 13
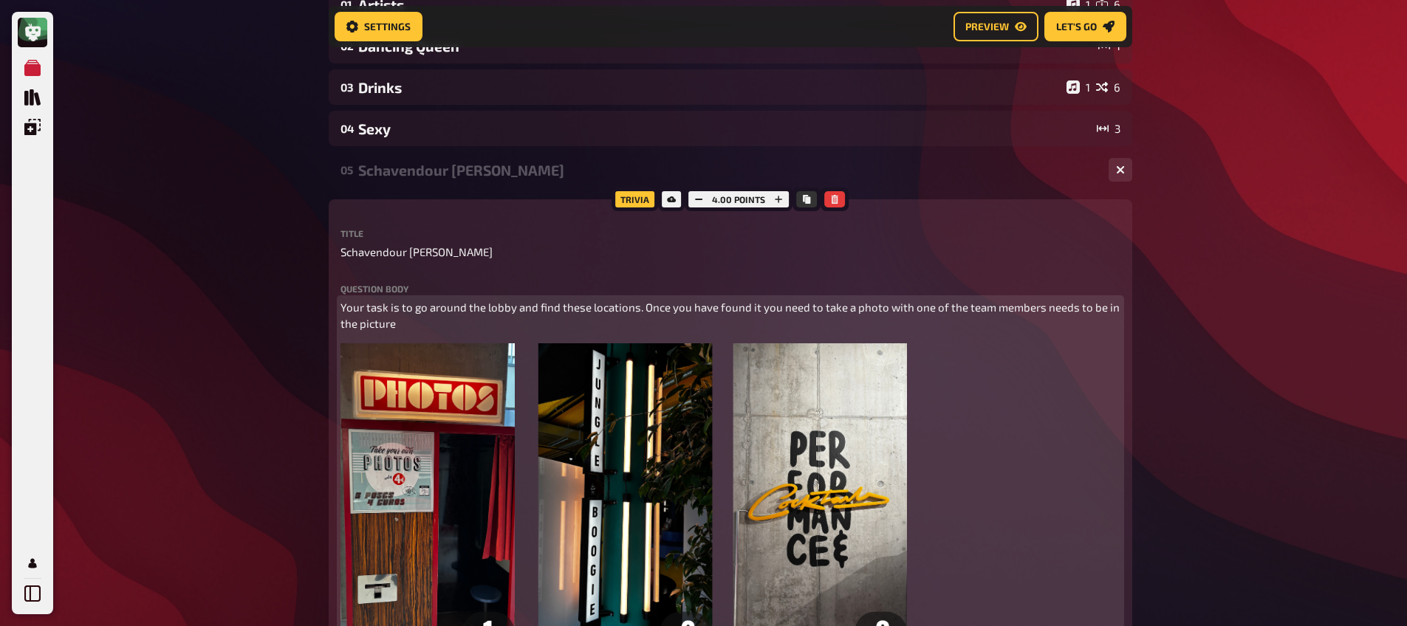
click at [1021, 321] on p "Your task is to go around the lobby and find these locations. Once you have fou…" at bounding box center [730, 315] width 780 height 33
drag, startPoint x: 1037, startPoint y: 307, endPoint x: 1040, endPoint y: 324, distance: 17.4
click at [1040, 324] on p "Your task is to go around the lobby and find these locations. Once you have fou…" at bounding box center [730, 315] width 780 height 33
drag, startPoint x: 433, startPoint y: 320, endPoint x: 284, endPoint y: 304, distance: 150.1
click at [284, 304] on div "My Quizzes Quiz Library Overlays My Account Home My Quizzes Welcome Party Playo…" at bounding box center [703, 585] width 1407 height 1597
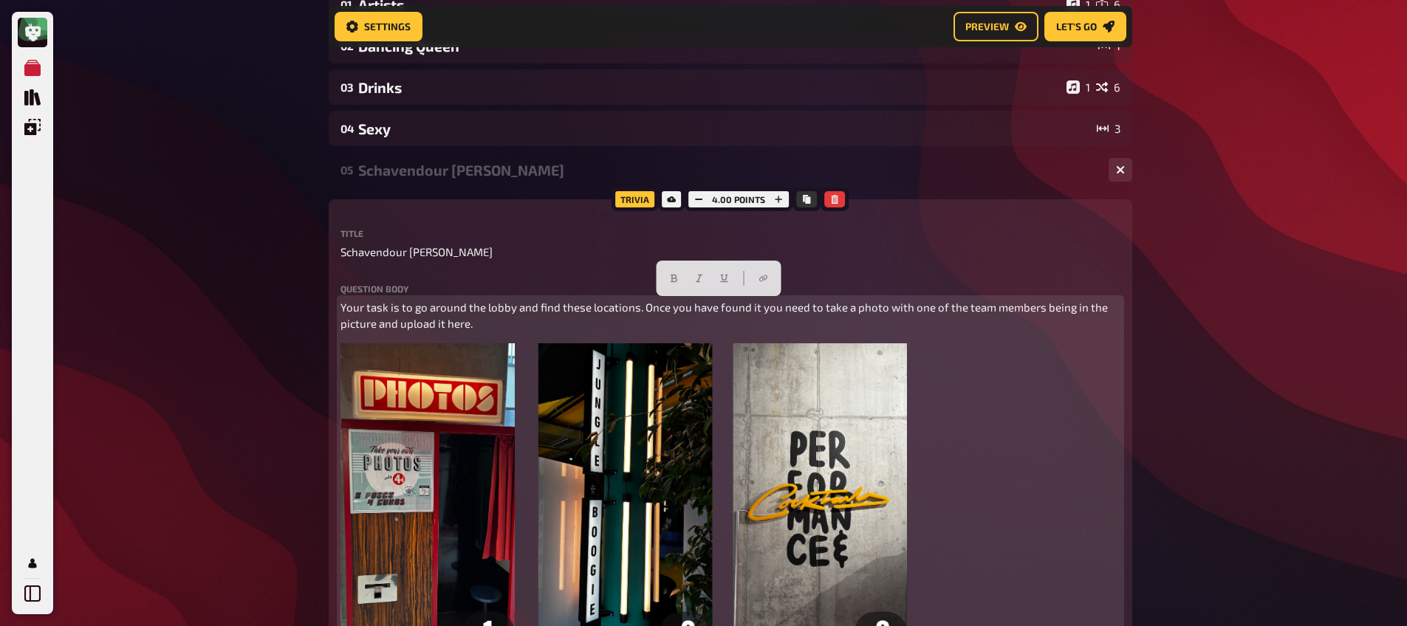
click at [498, 338] on div "Your task is to go around the lobby and find these locations. Once you have fou…" at bounding box center [730, 573] width 780 height 549
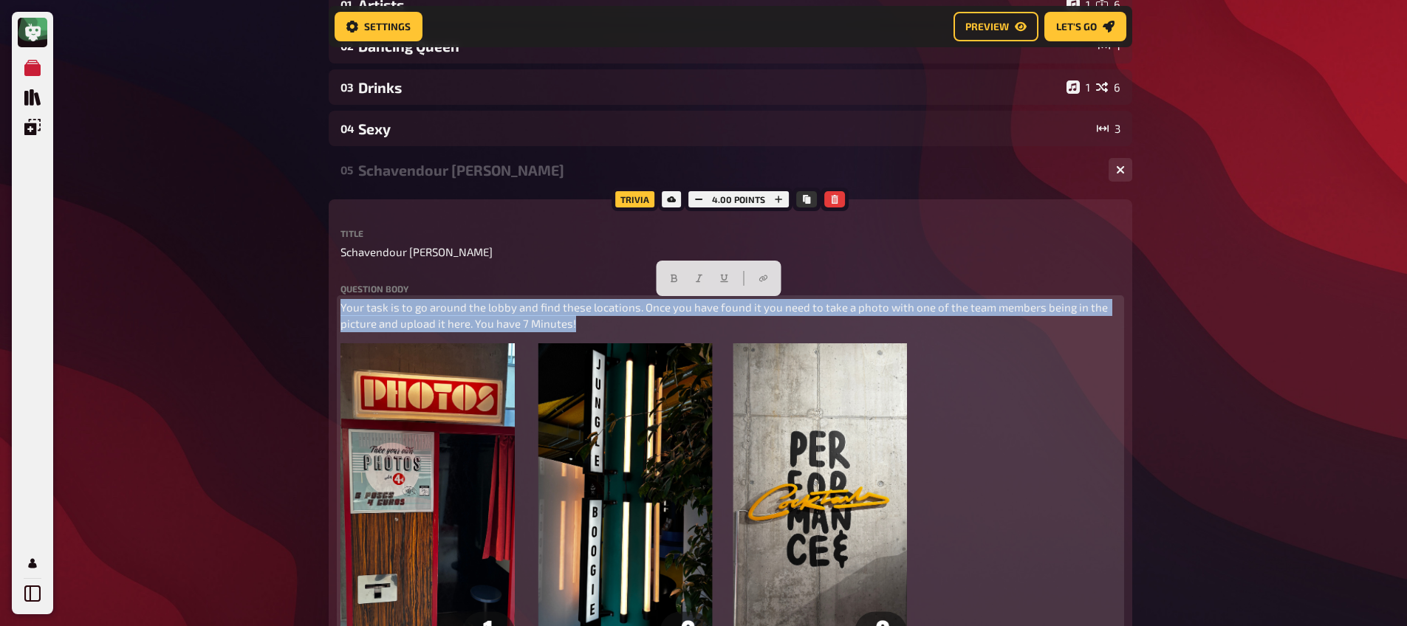
drag, startPoint x: 462, startPoint y: 312, endPoint x: 316, endPoint y: 306, distance: 145.6
click at [317, 306] on div "Home My Quizzes Welcome Party Playoffs @TSH Setup Setup Edit Content Quiz Lobby…" at bounding box center [730, 585] width 827 height 1597
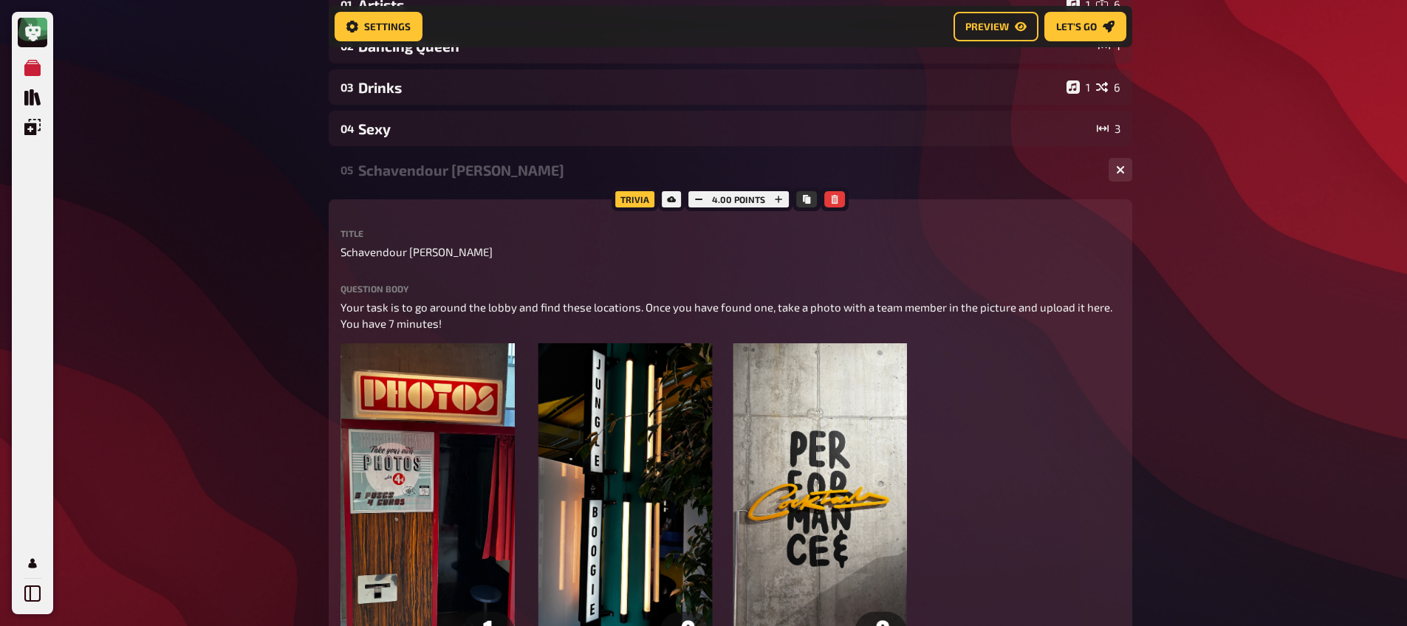
click at [281, 345] on div "My Quizzes Quiz Library Overlays My Account Home My Quizzes Welcome Party Playo…" at bounding box center [703, 585] width 1407 height 1597
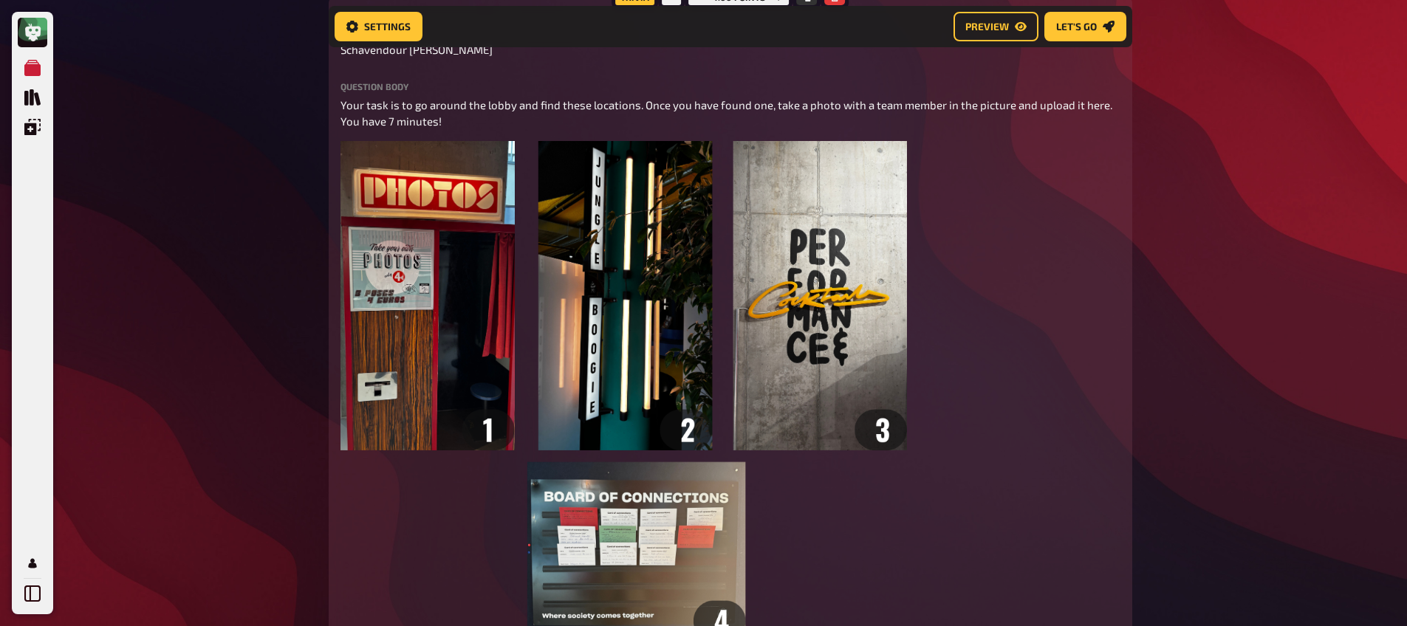
scroll to position [429, 0]
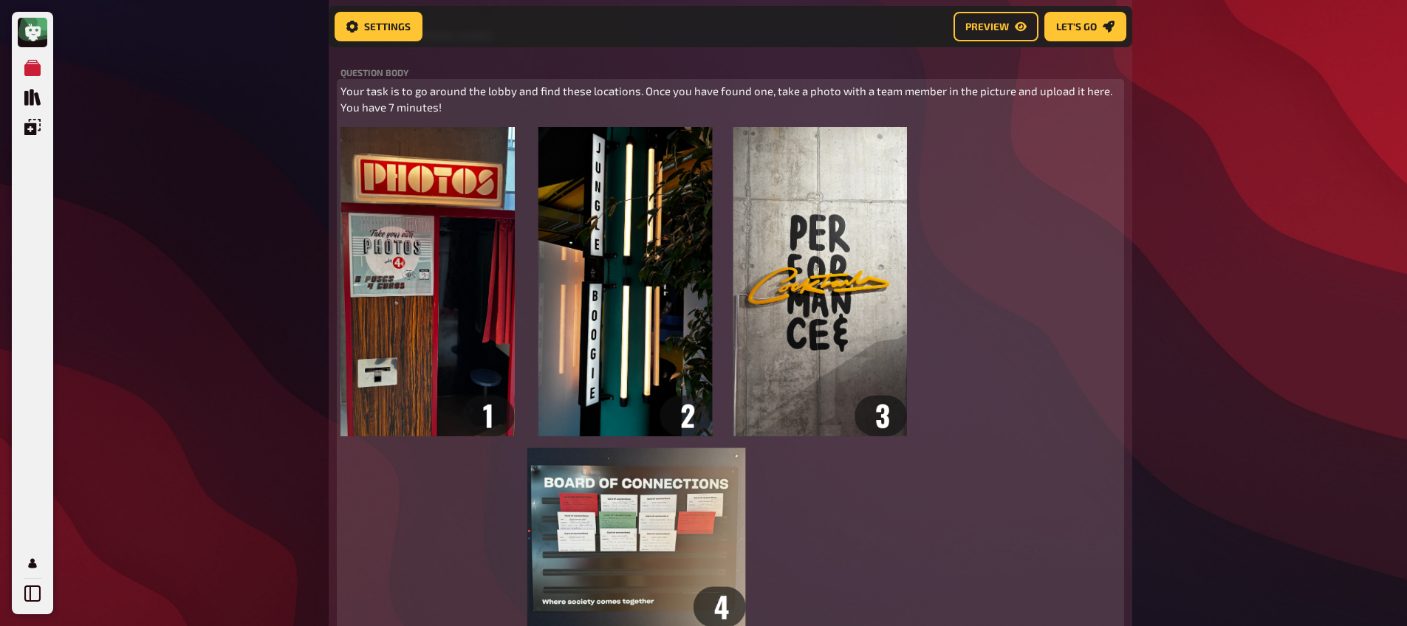
click at [558, 216] on img at bounding box center [623, 377] width 567 height 501
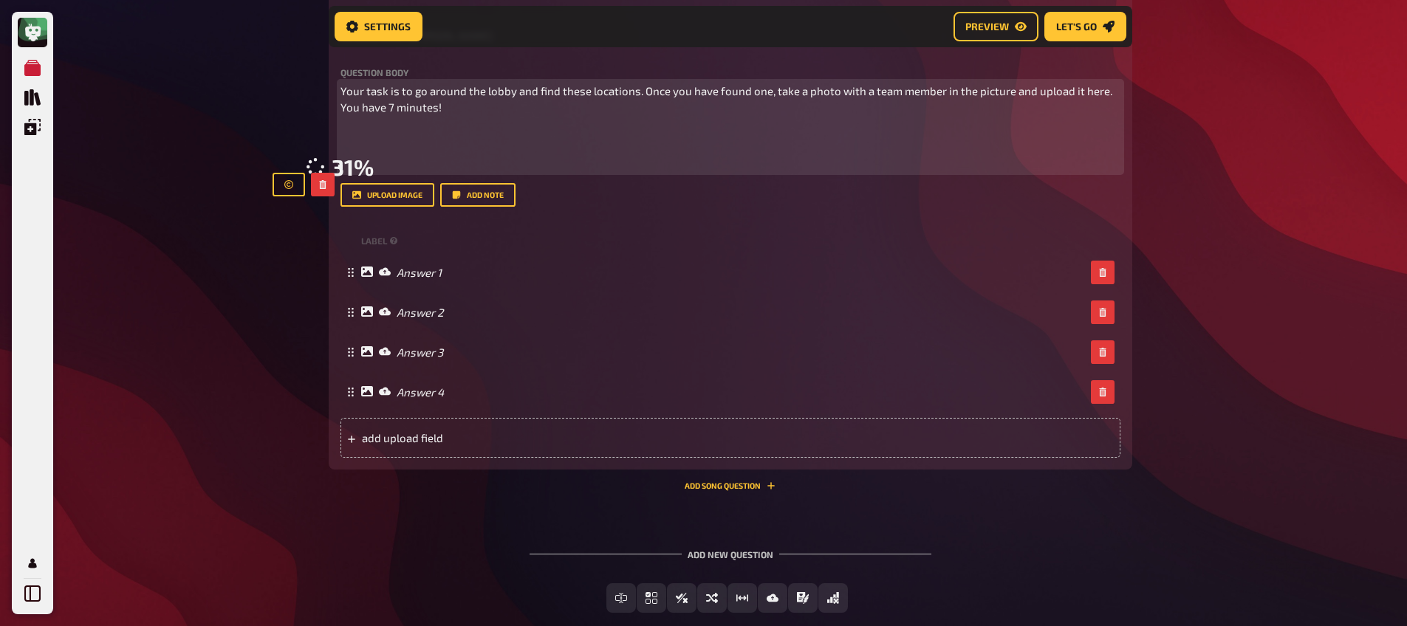
click at [451, 136] on p "﻿" at bounding box center [730, 135] width 780 height 17
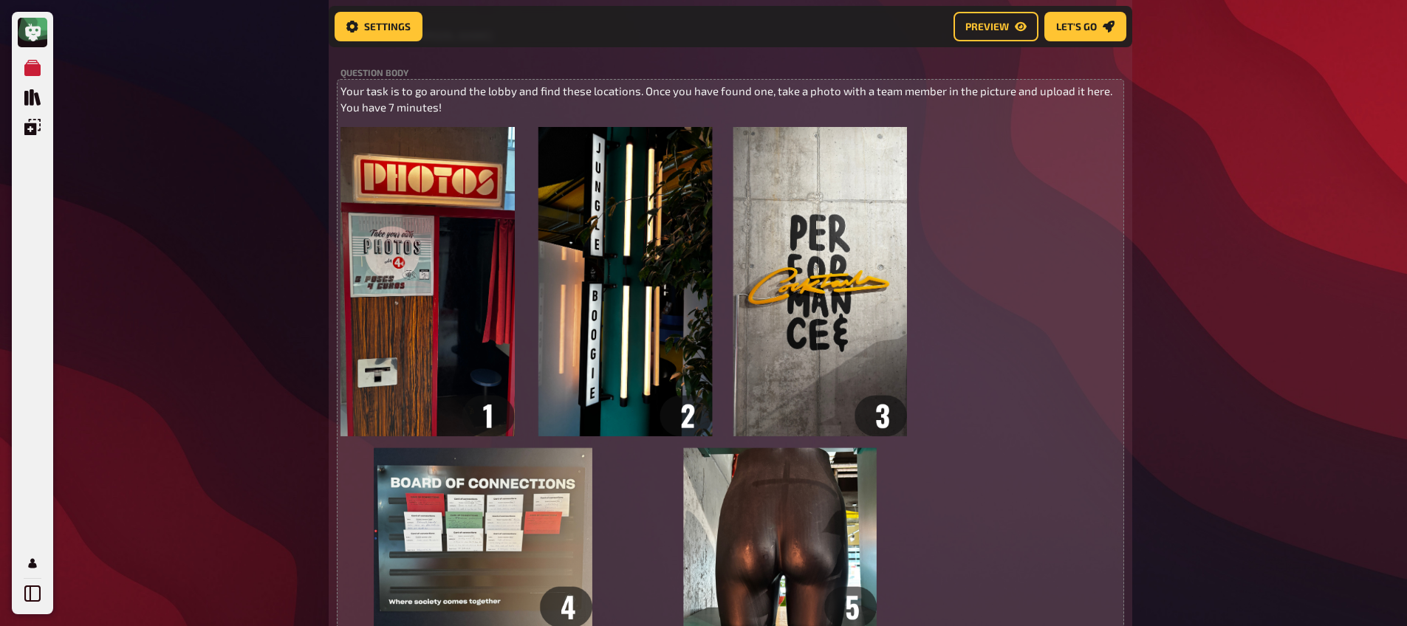
click at [222, 193] on div "My Quizzes Quiz Library Overlays My Account Home My Quizzes Welcome Party Playo…" at bounding box center [703, 369] width 1407 height 1597
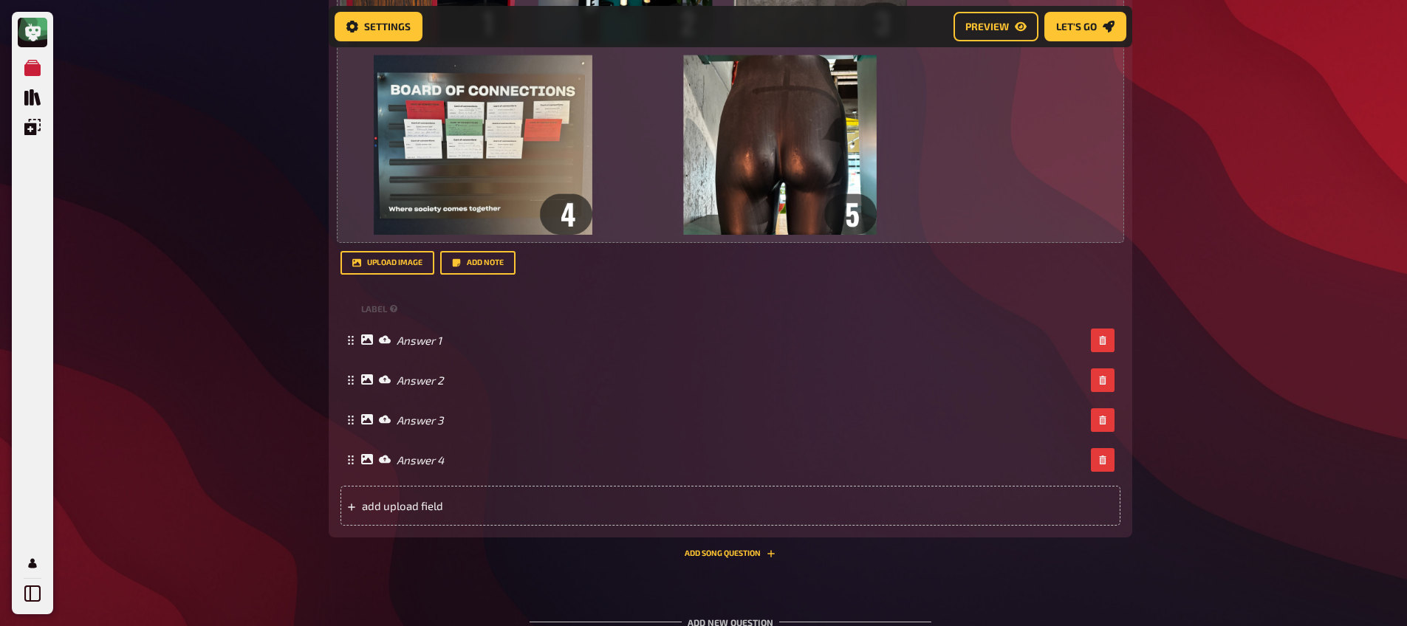
scroll to position [965, 0]
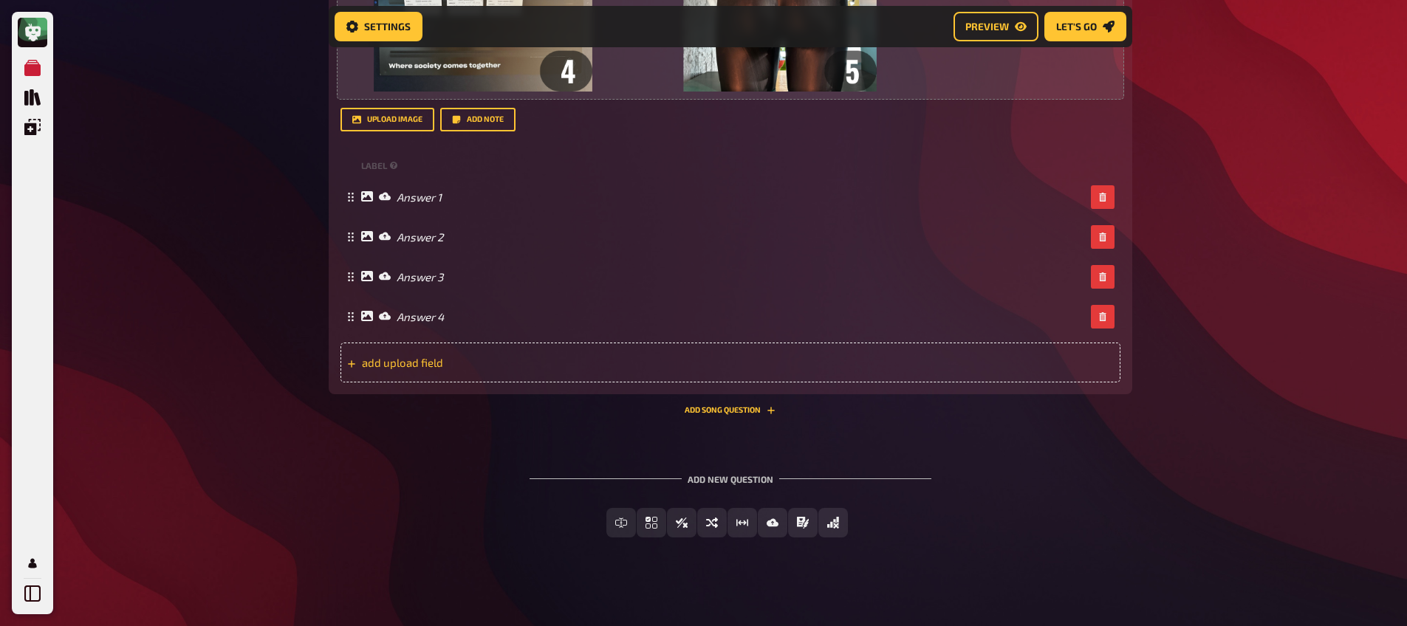
click at [480, 372] on div "add upload field" at bounding box center [730, 363] width 780 height 40
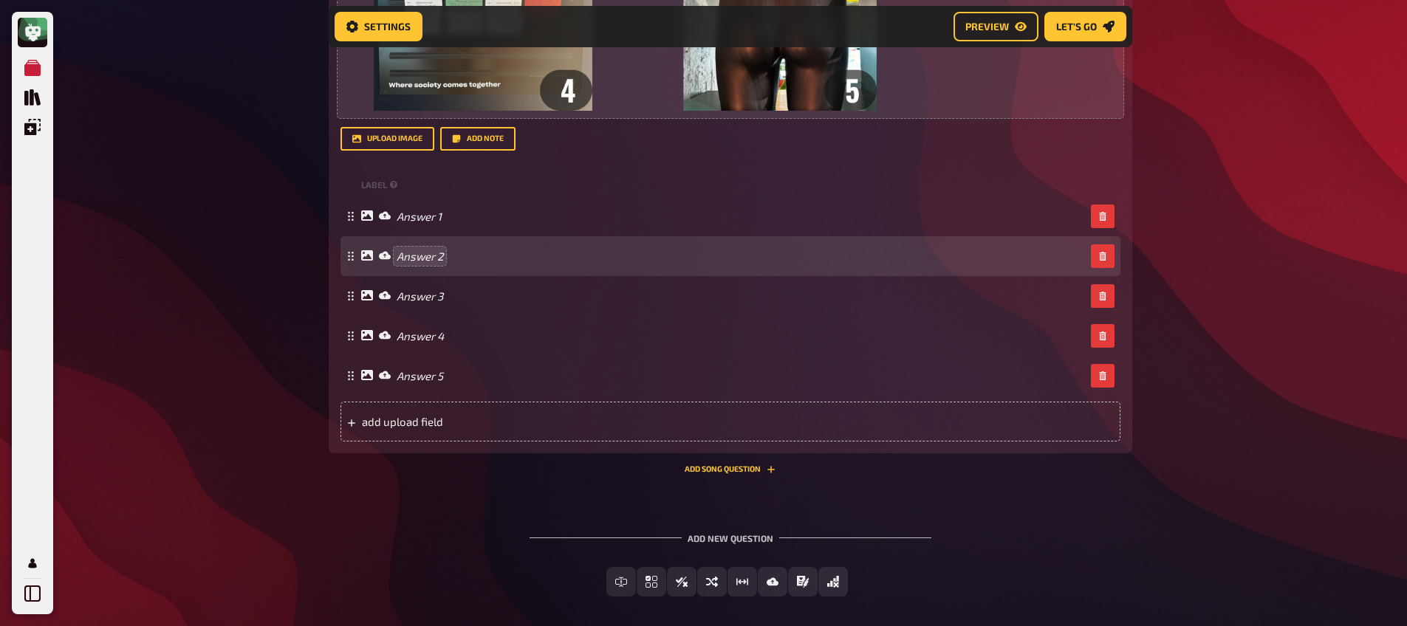
scroll to position [946, 0]
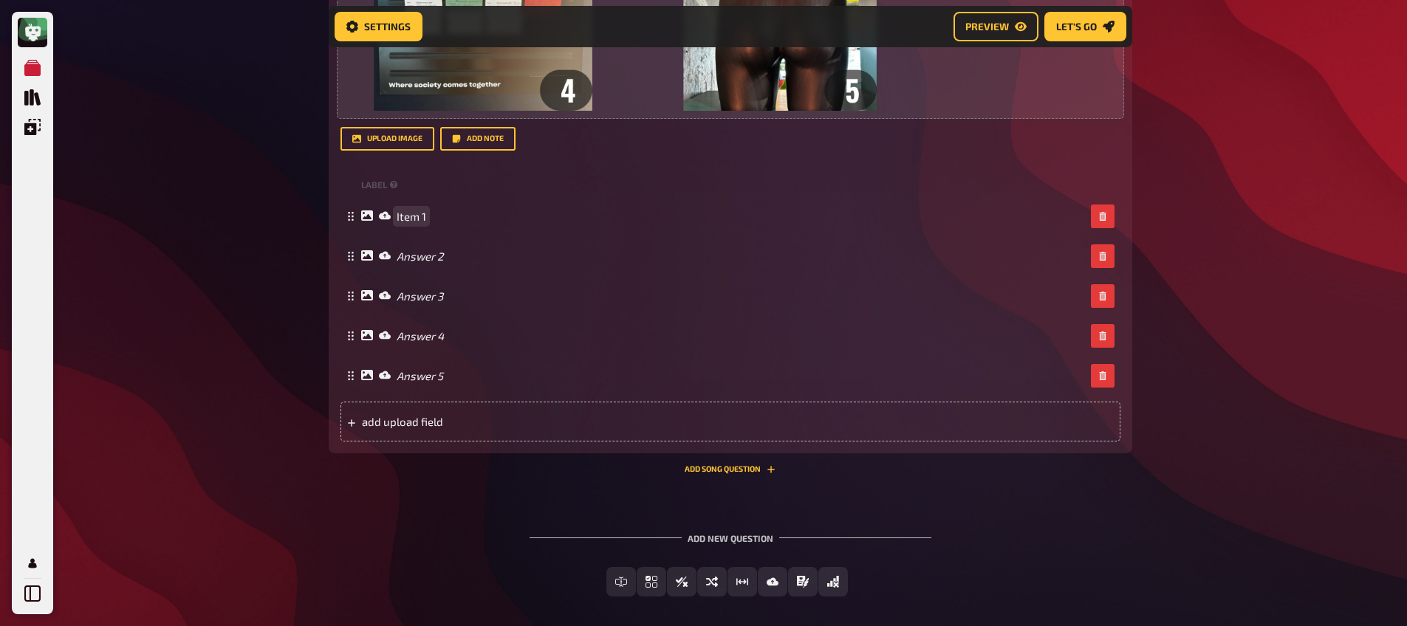
click at [408, 212] on span "Item 1" at bounding box center [412, 216] width 30 height 13
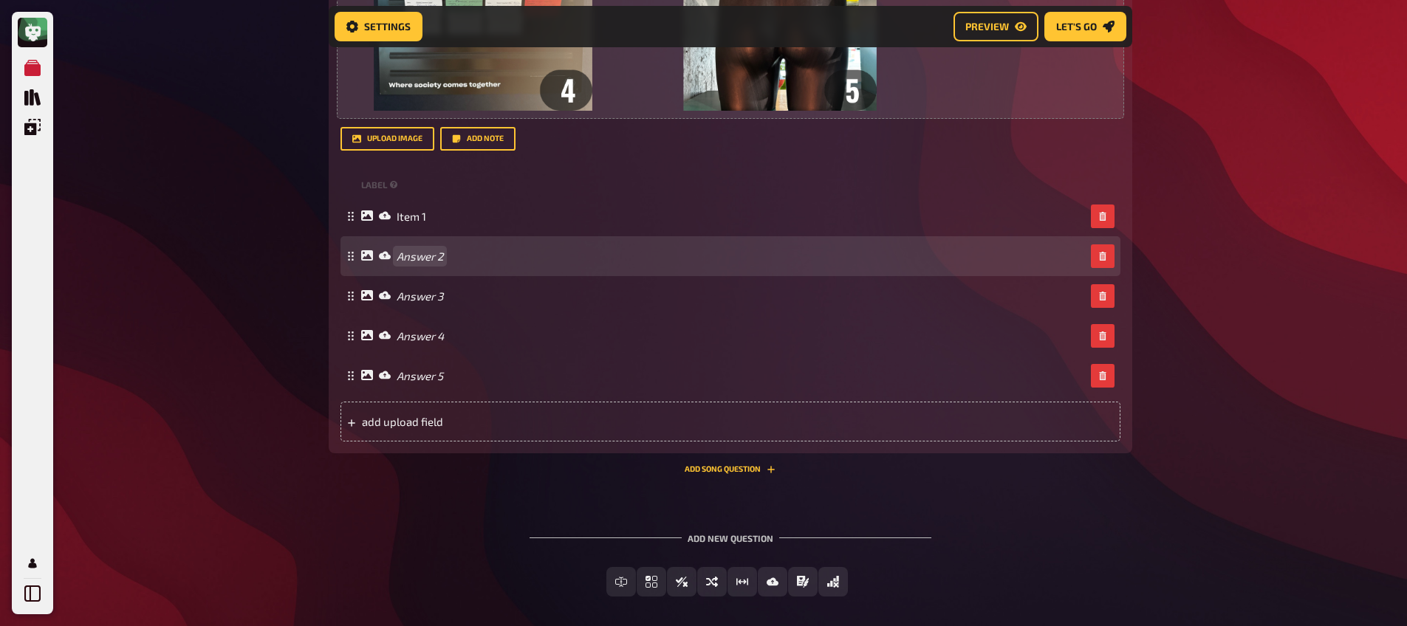
click at [419, 264] on div "Answer 2" at bounding box center [730, 256] width 780 height 40
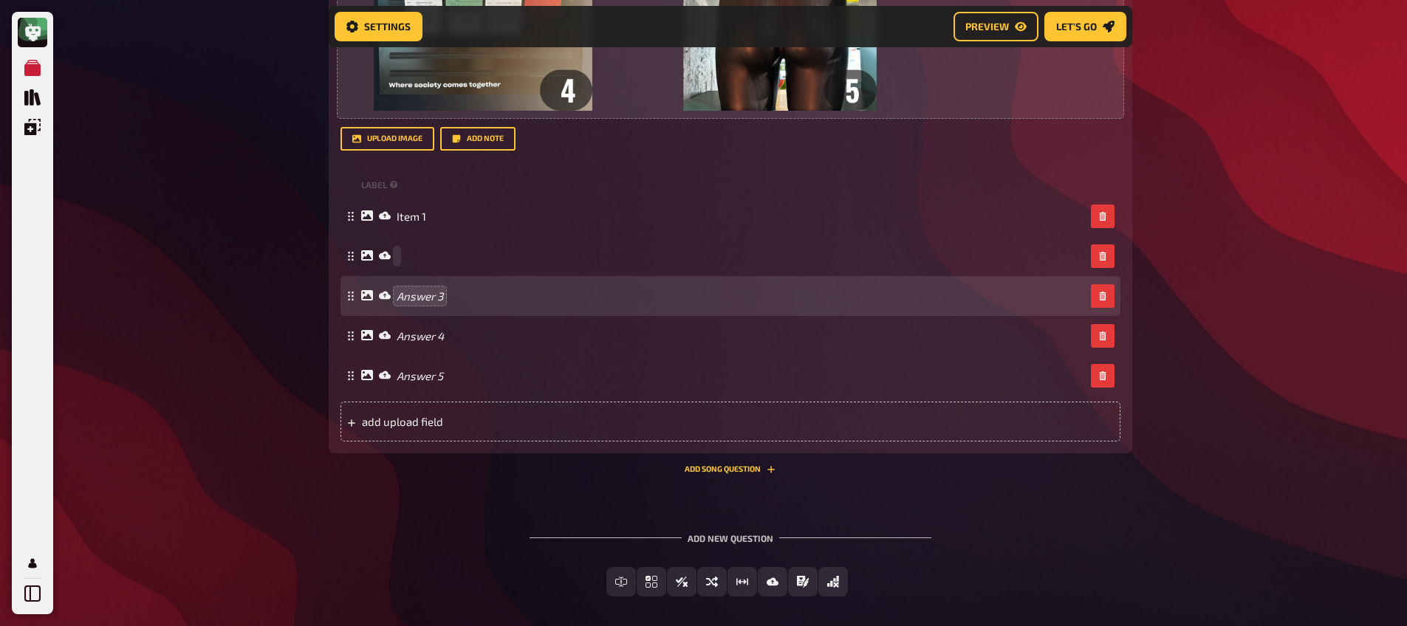
paste span
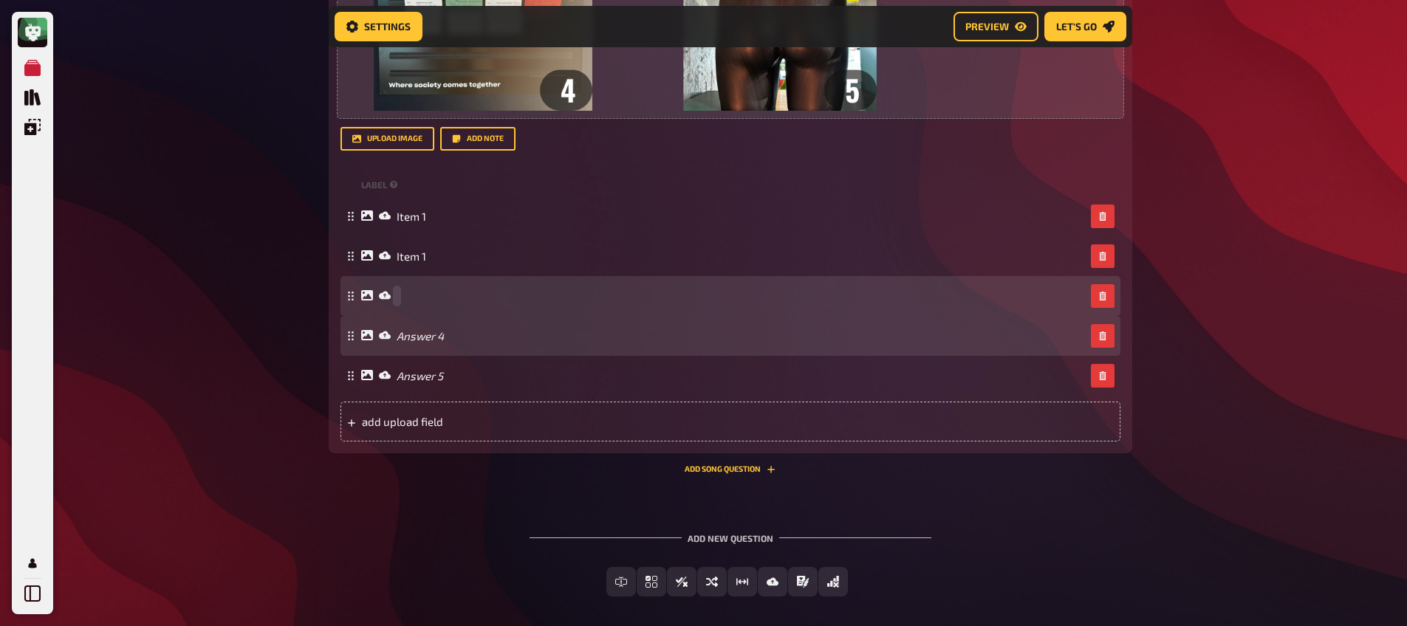
paste span
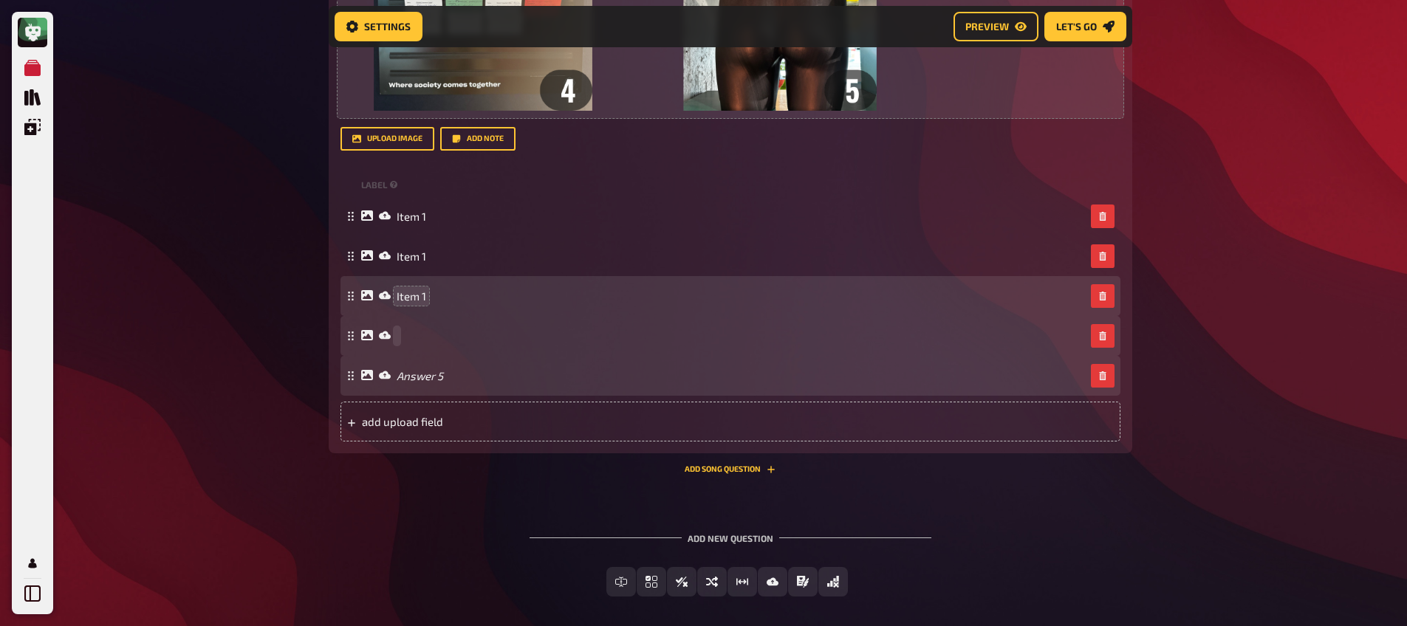
paste span
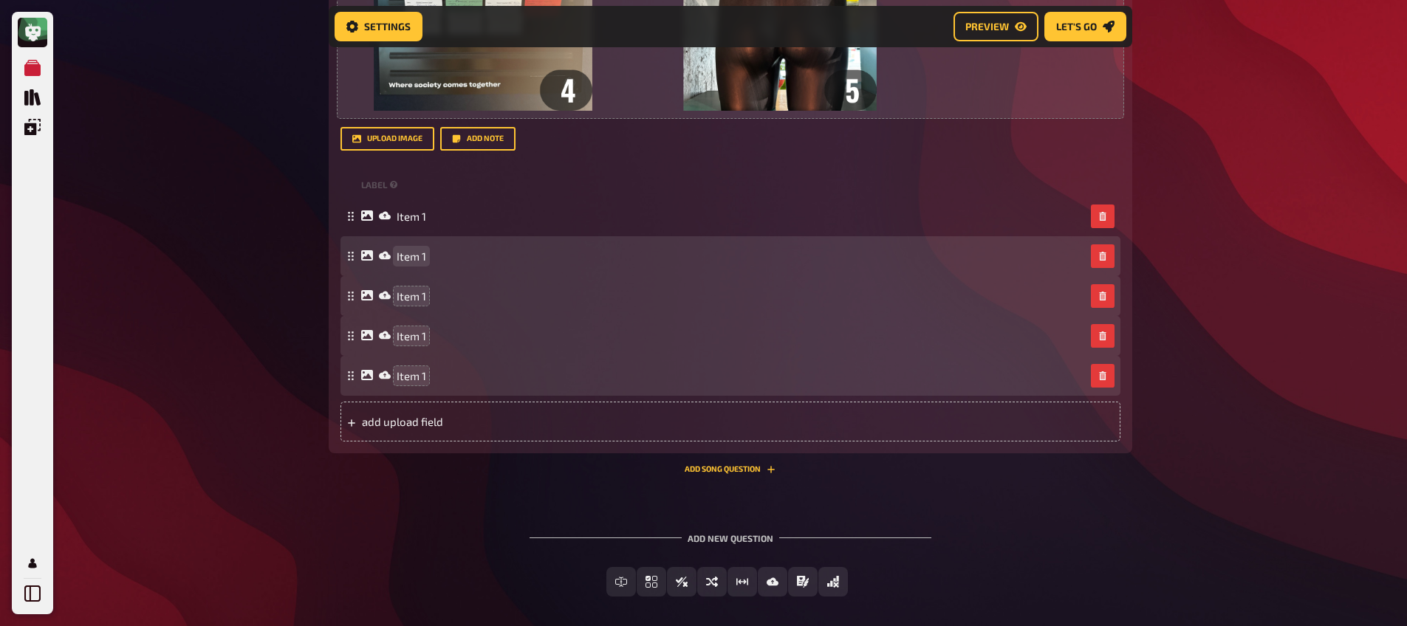
click at [421, 256] on span "Item 1" at bounding box center [412, 256] width 30 height 13
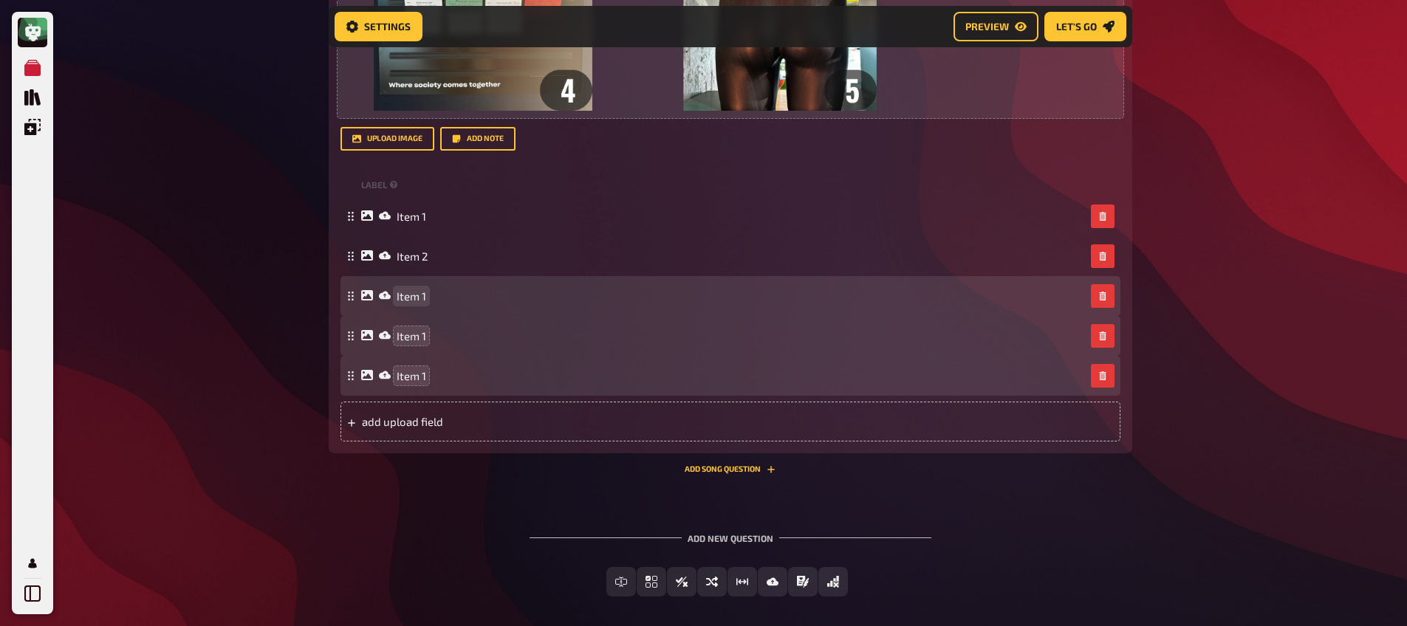
drag, startPoint x: 425, startPoint y: 295, endPoint x: 432, endPoint y: 303, distance: 9.9
click at [425, 296] on div "Item 1" at bounding box center [723, 295] width 724 height 13
drag, startPoint x: 432, startPoint y: 303, endPoint x: 428, endPoint y: 312, distance: 9.6
click at [431, 304] on div "Item 3" at bounding box center [730, 296] width 780 height 40
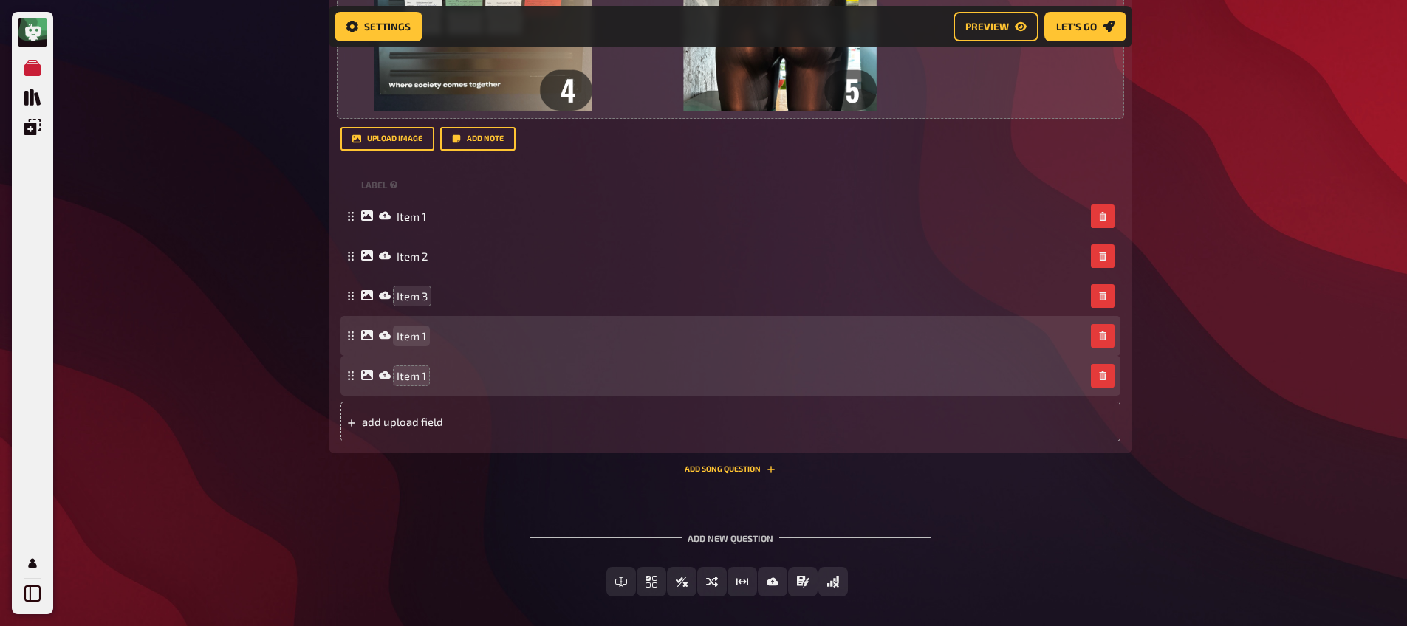
click at [422, 332] on span "Item 1" at bounding box center [412, 335] width 30 height 13
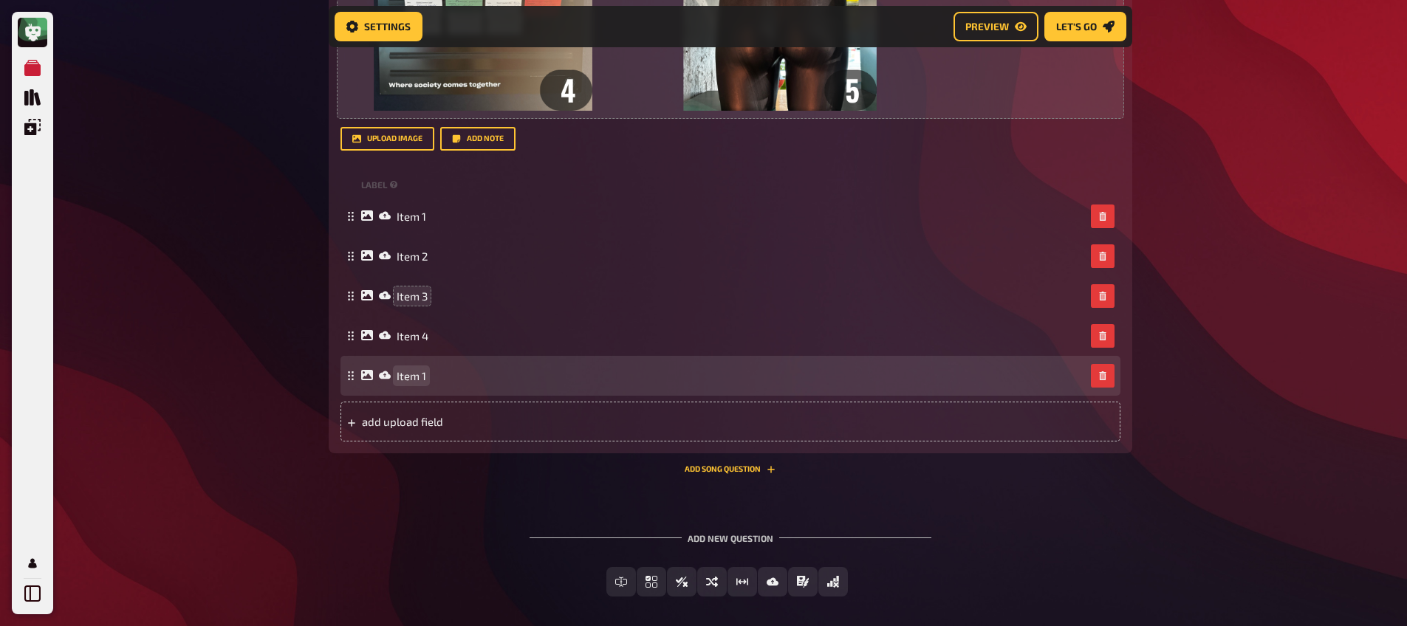
click at [425, 377] on span "Item 1" at bounding box center [412, 375] width 30 height 13
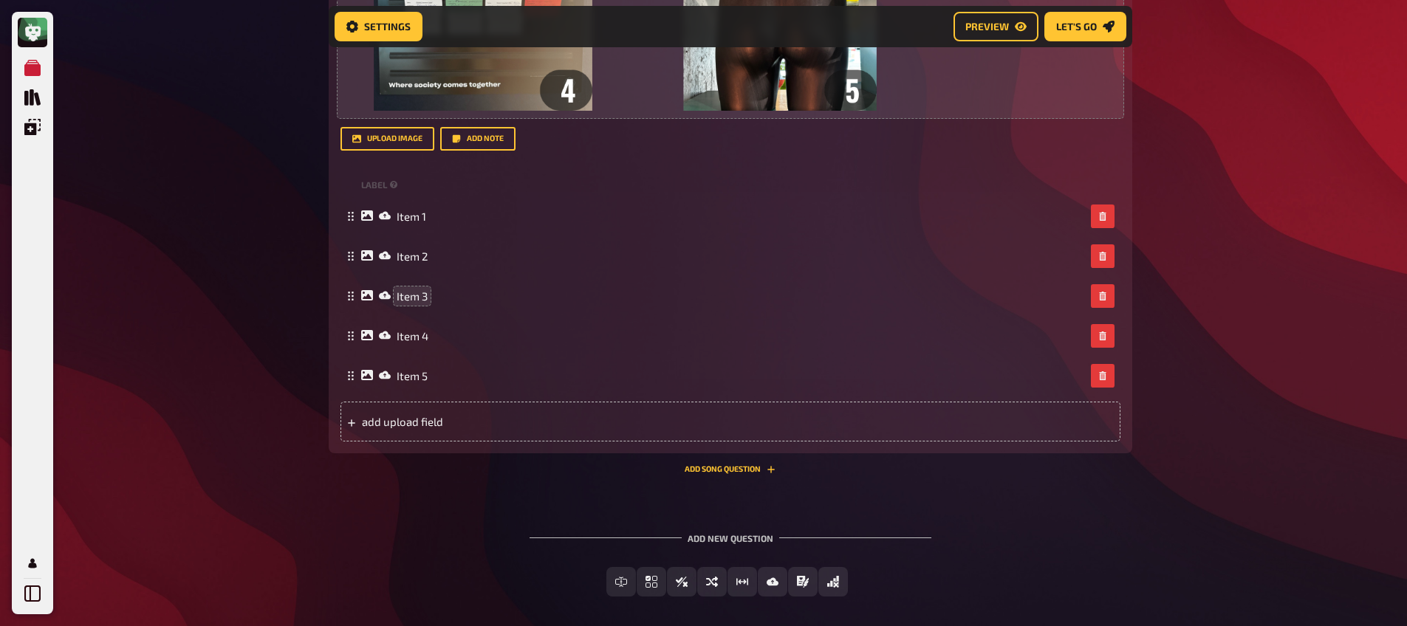
click at [428, 535] on div "Add new question Free Text Input Multiple Choice True / False Sorting Question …" at bounding box center [730, 565] width 803 height 111
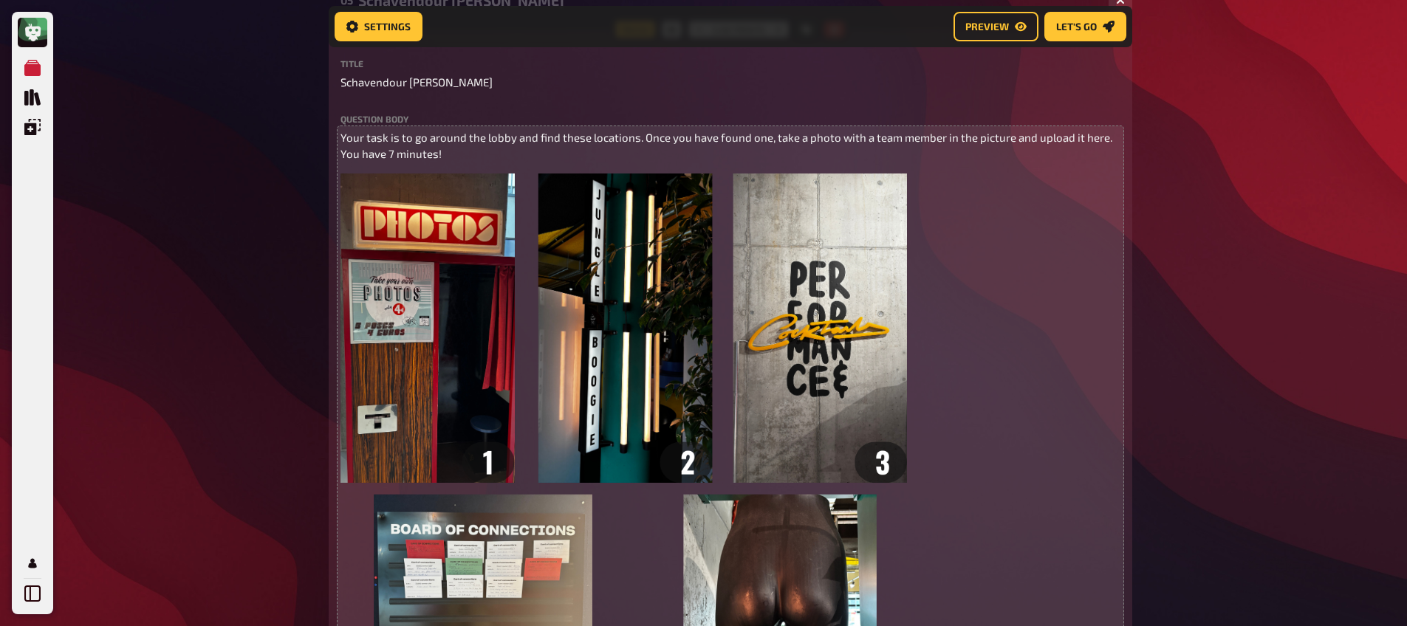
scroll to position [320, 0]
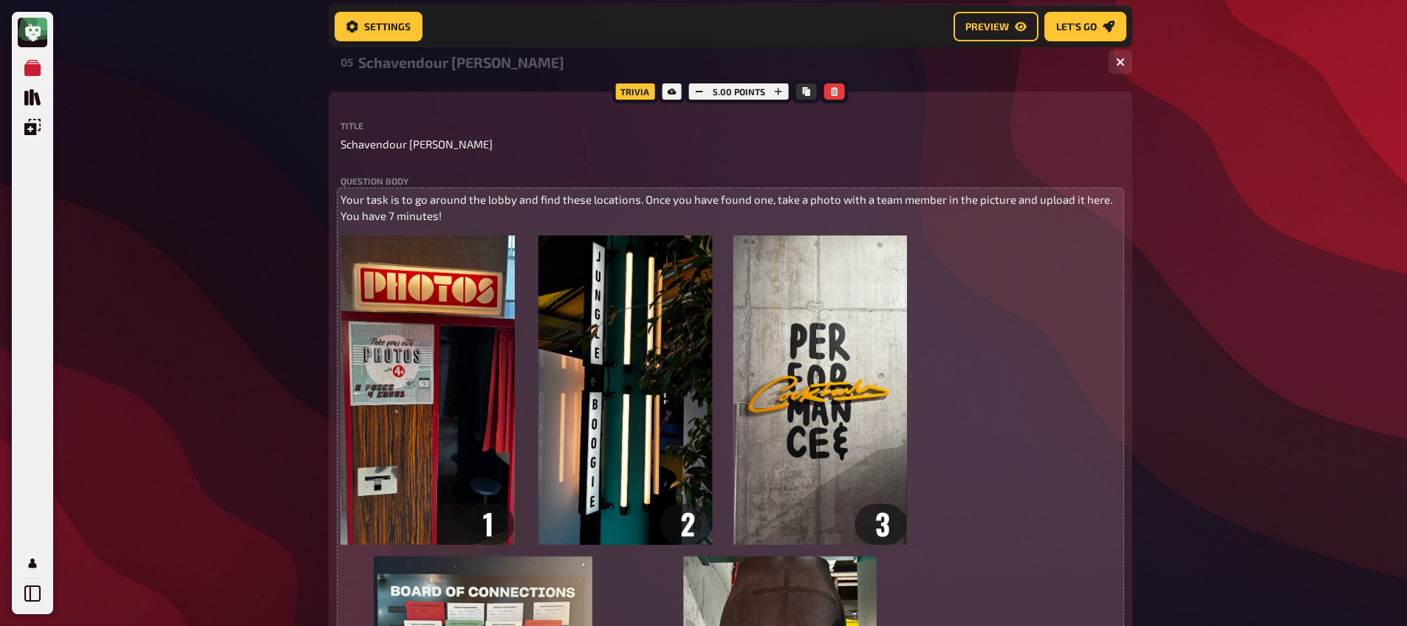
click at [442, 66] on div "Schavendour [PERSON_NAME]" at bounding box center [727, 62] width 738 height 17
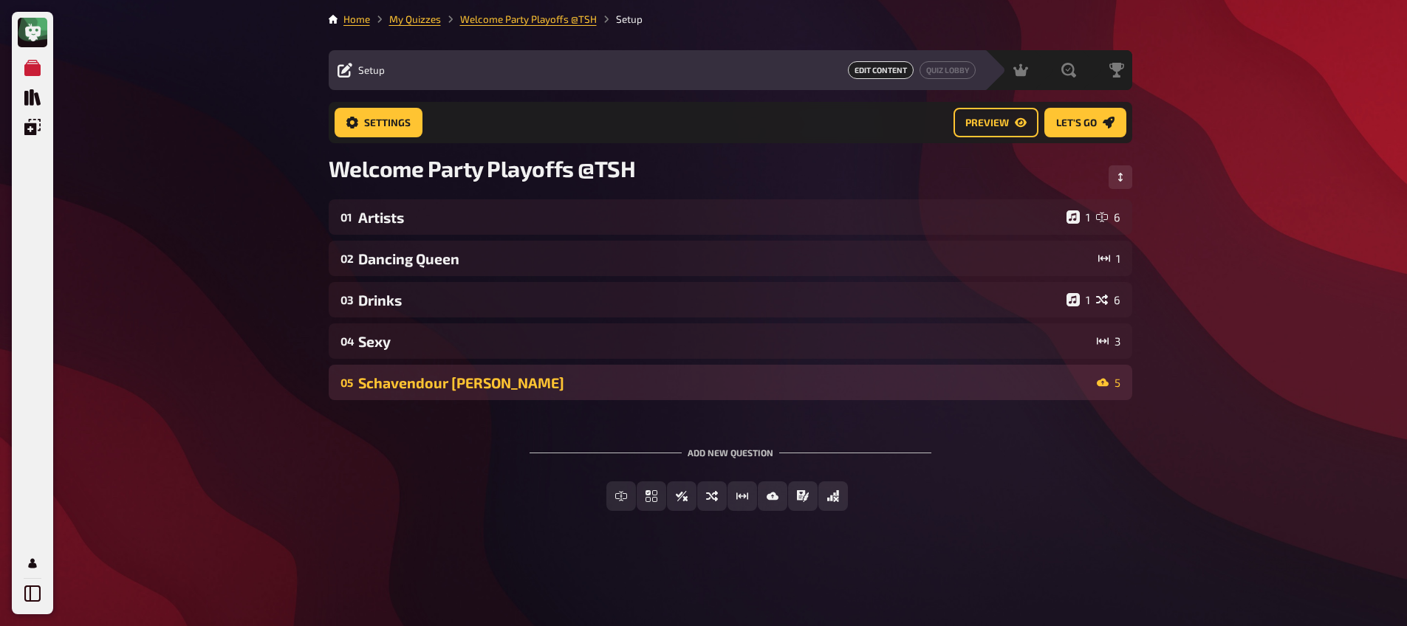
scroll to position [0, 0]
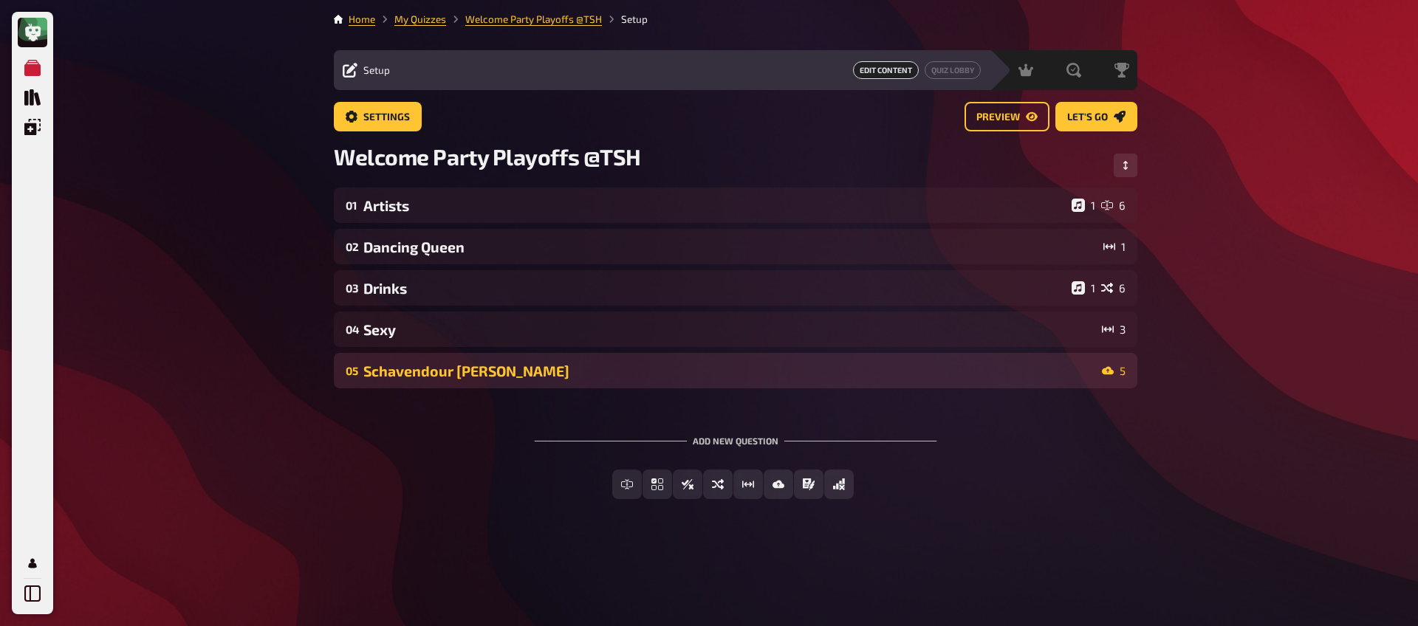
click at [443, 374] on div "Schavendour [PERSON_NAME]" at bounding box center [729, 371] width 733 height 17
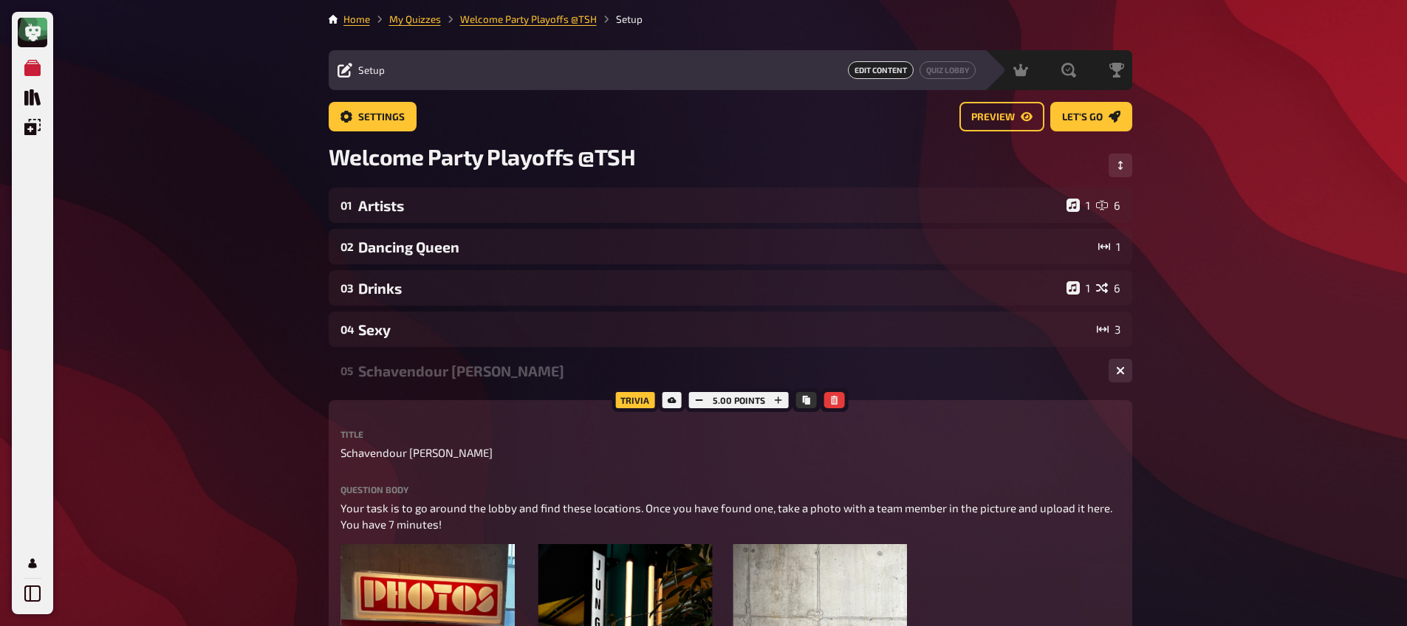
click at [444, 373] on div "Schavendour [PERSON_NAME]" at bounding box center [727, 371] width 738 height 17
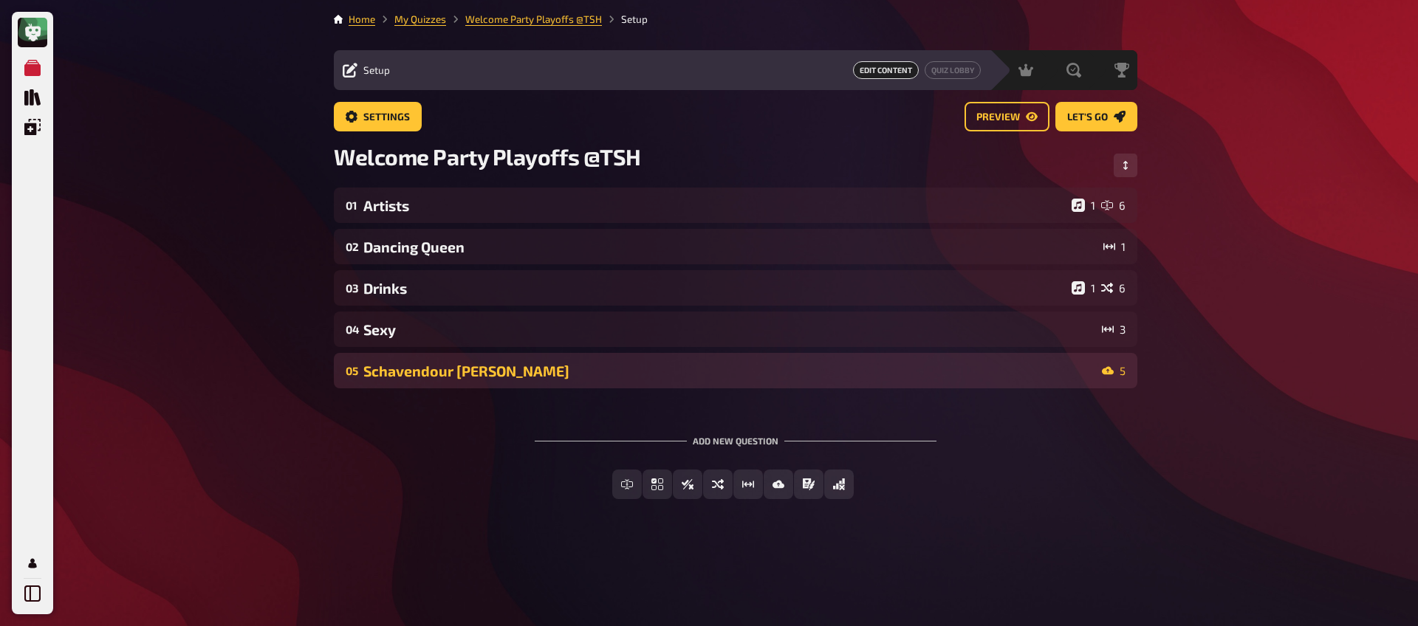
click at [479, 369] on div "Schavendour [PERSON_NAME]" at bounding box center [729, 371] width 733 height 17
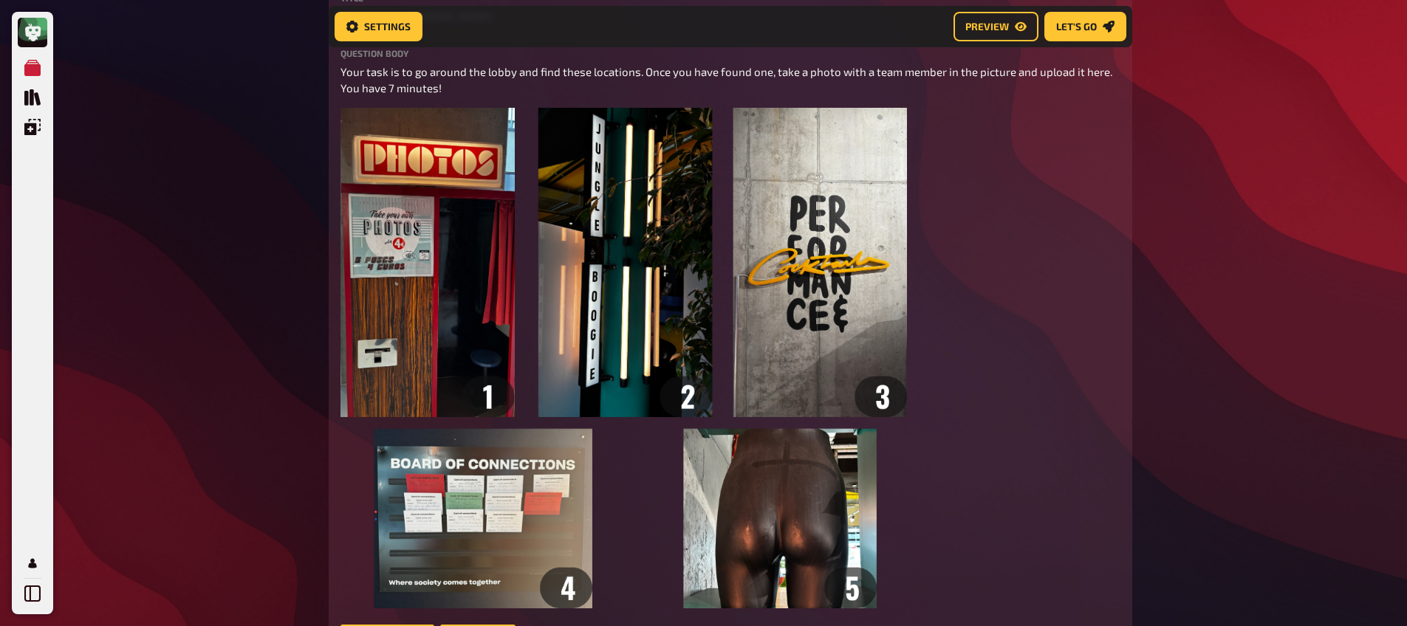
scroll to position [217, 0]
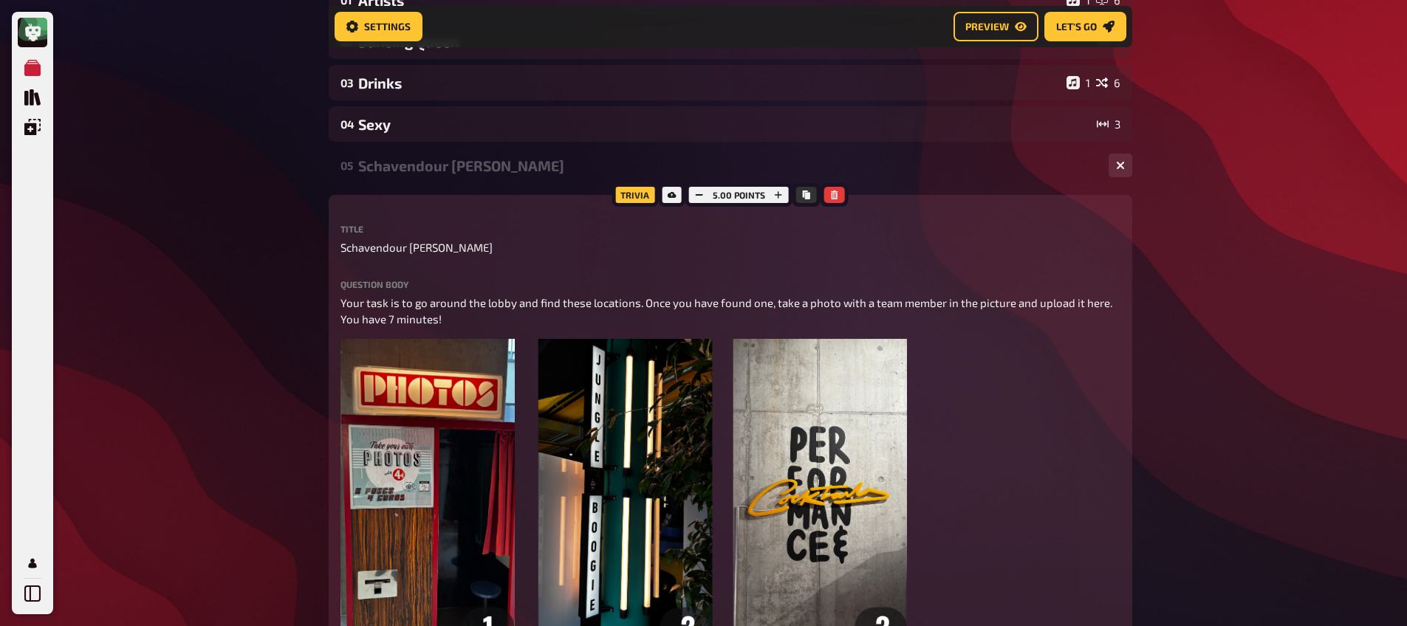
click at [427, 163] on div "Schavendour [PERSON_NAME]" at bounding box center [727, 165] width 738 height 17
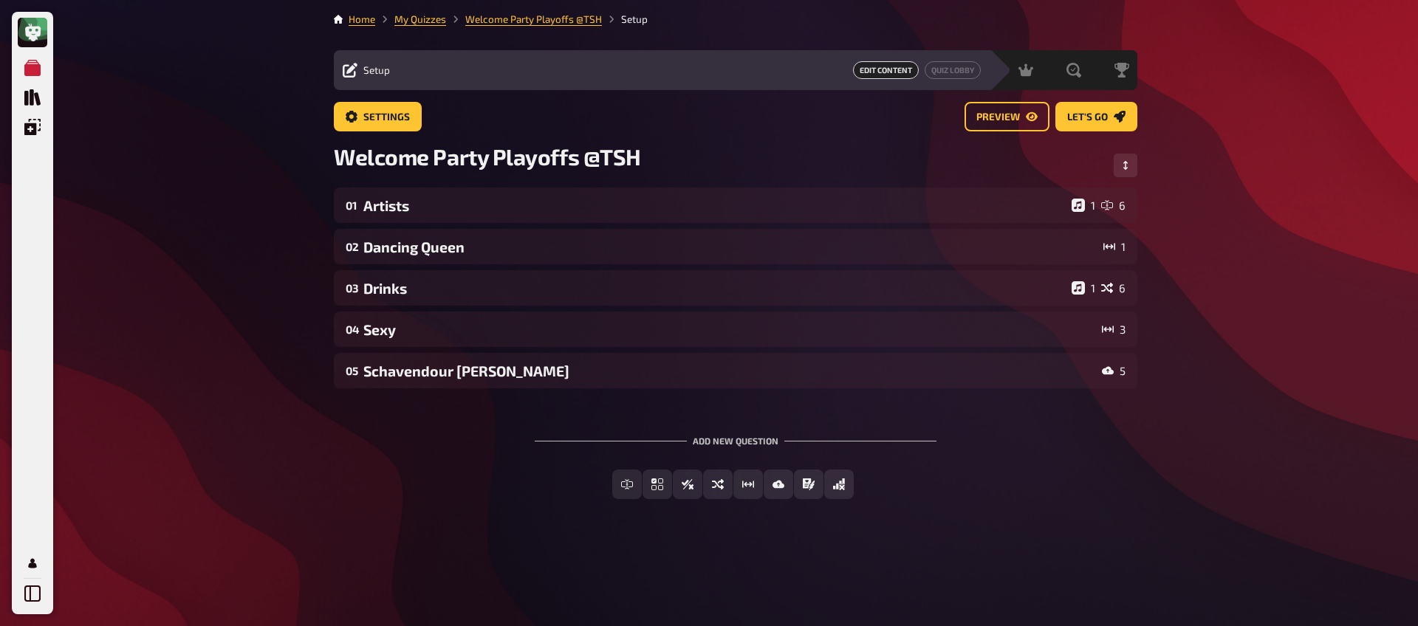
click at [385, 413] on div "Add new question Free Text Input Multiple Choice True / False Sorting Question …" at bounding box center [735, 467] width 803 height 111
click at [419, 24] on link "My Quizzes" at bounding box center [420, 19] width 52 height 12
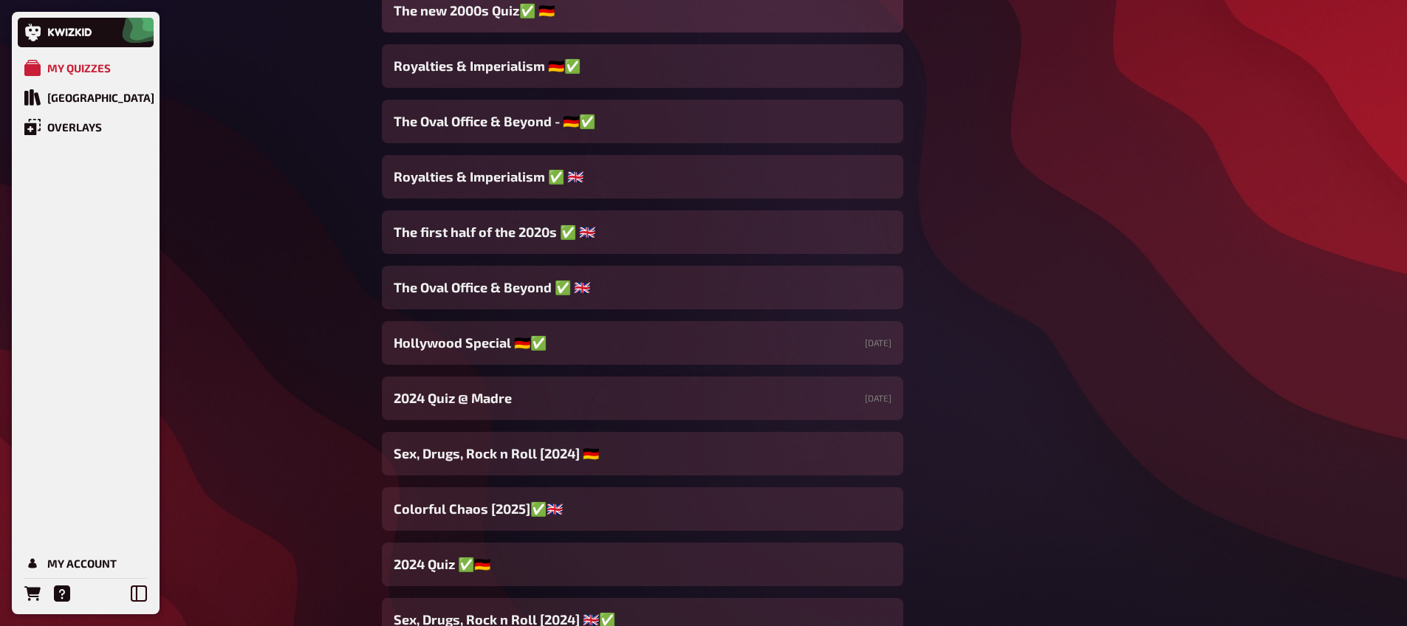
scroll to position [5016, 0]
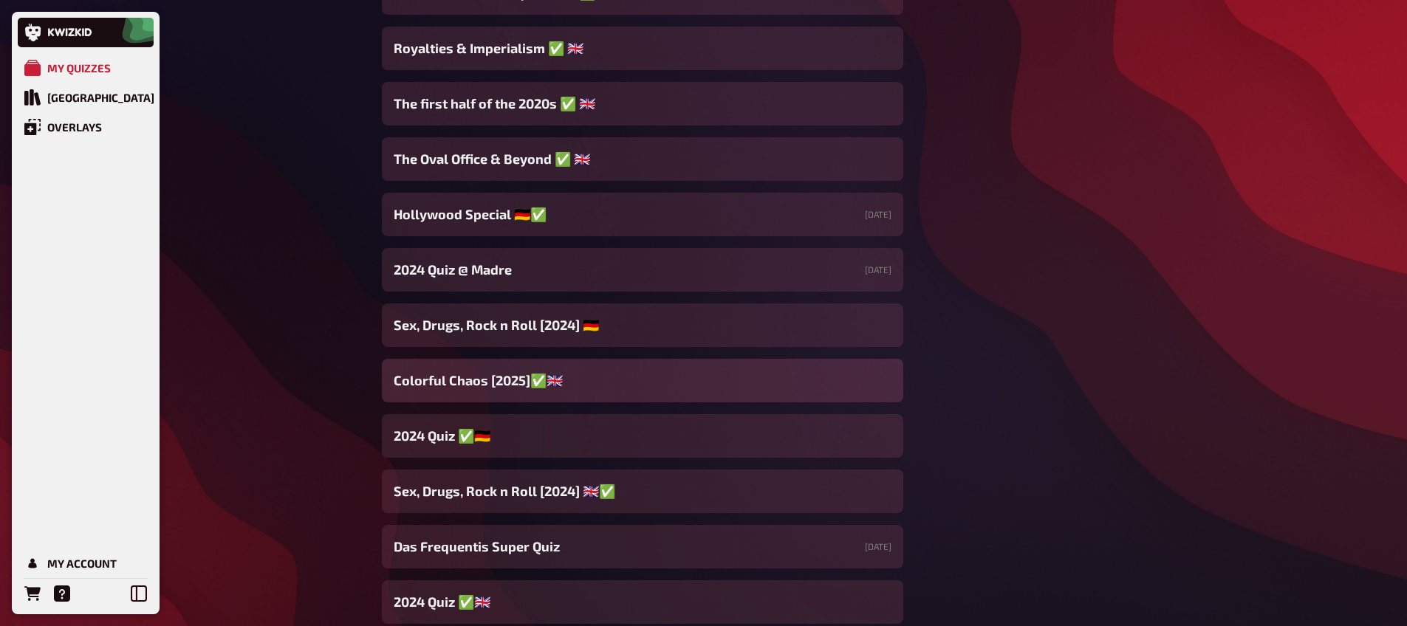
click at [536, 383] on span "Colorful Chaos [2025]✅🇬🇧" at bounding box center [478, 381] width 169 height 20
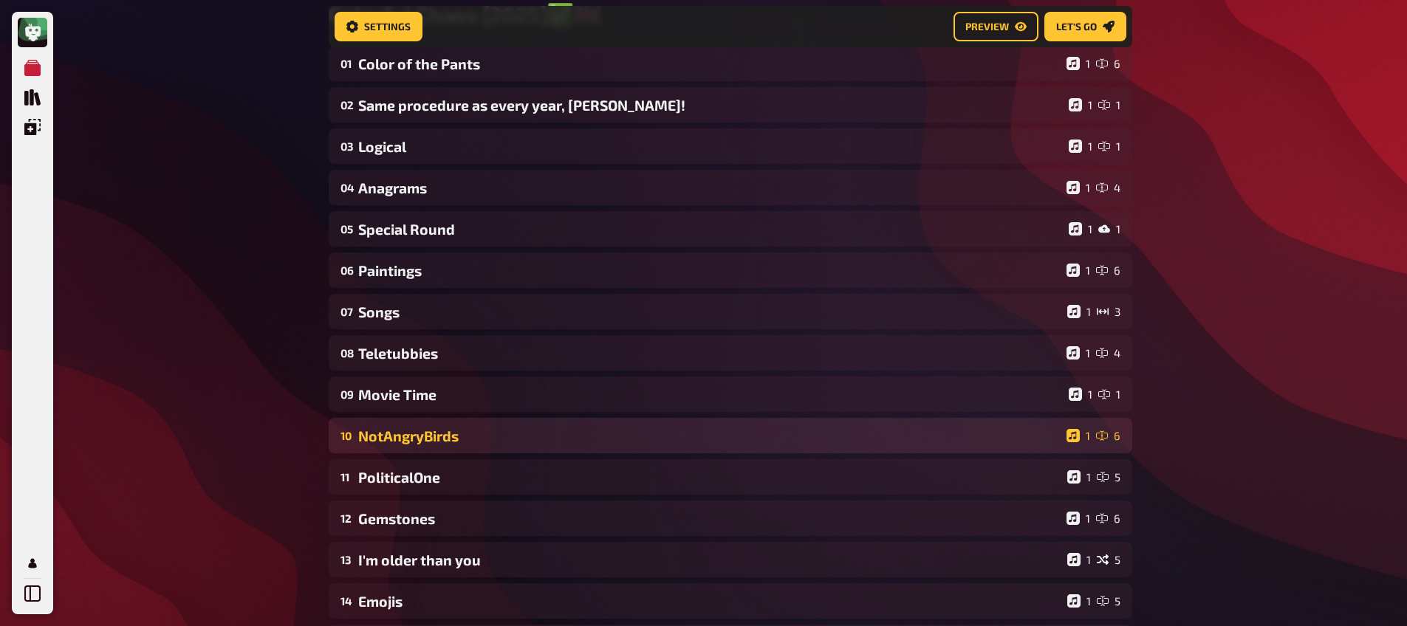
scroll to position [285, 0]
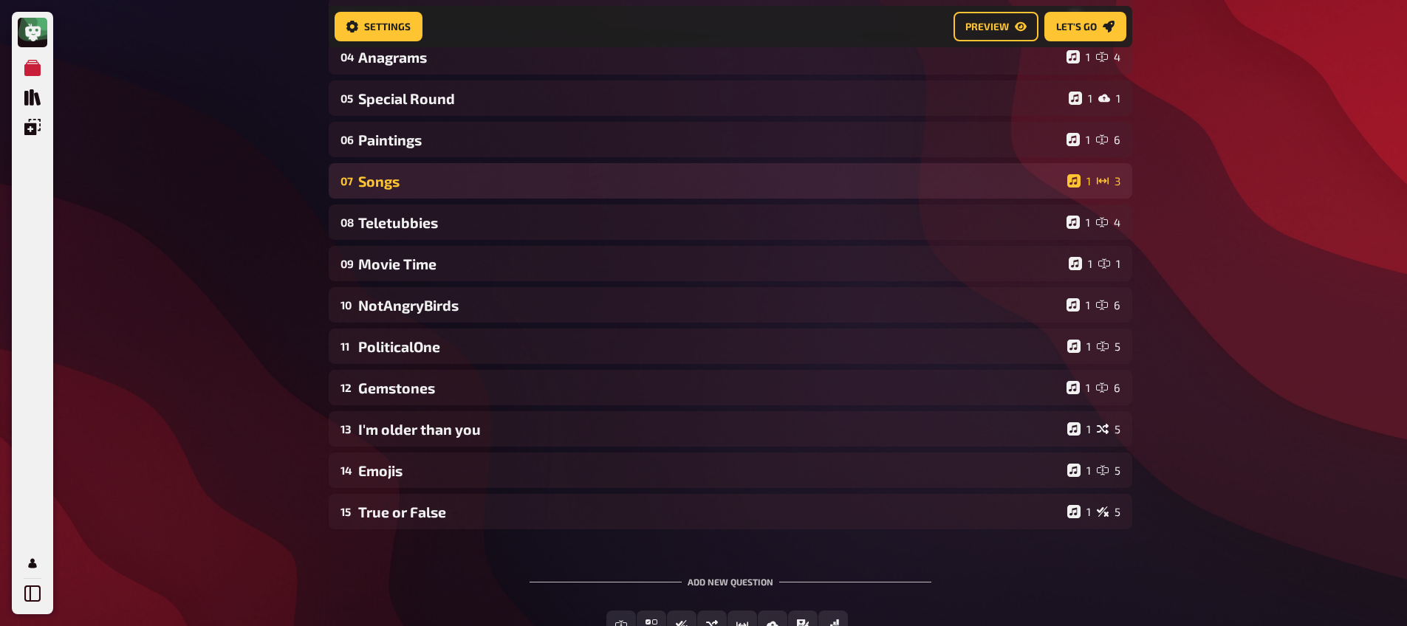
click at [428, 175] on div "Songs" at bounding box center [709, 181] width 703 height 17
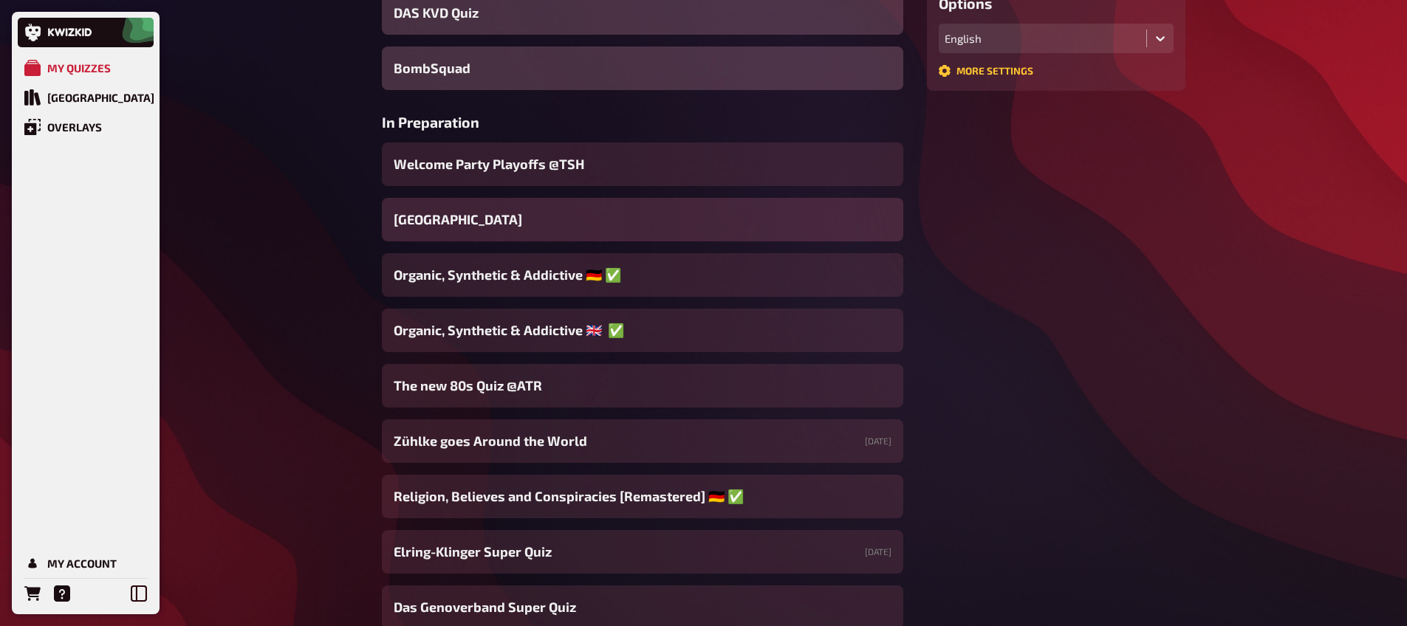
scroll to position [402, 0]
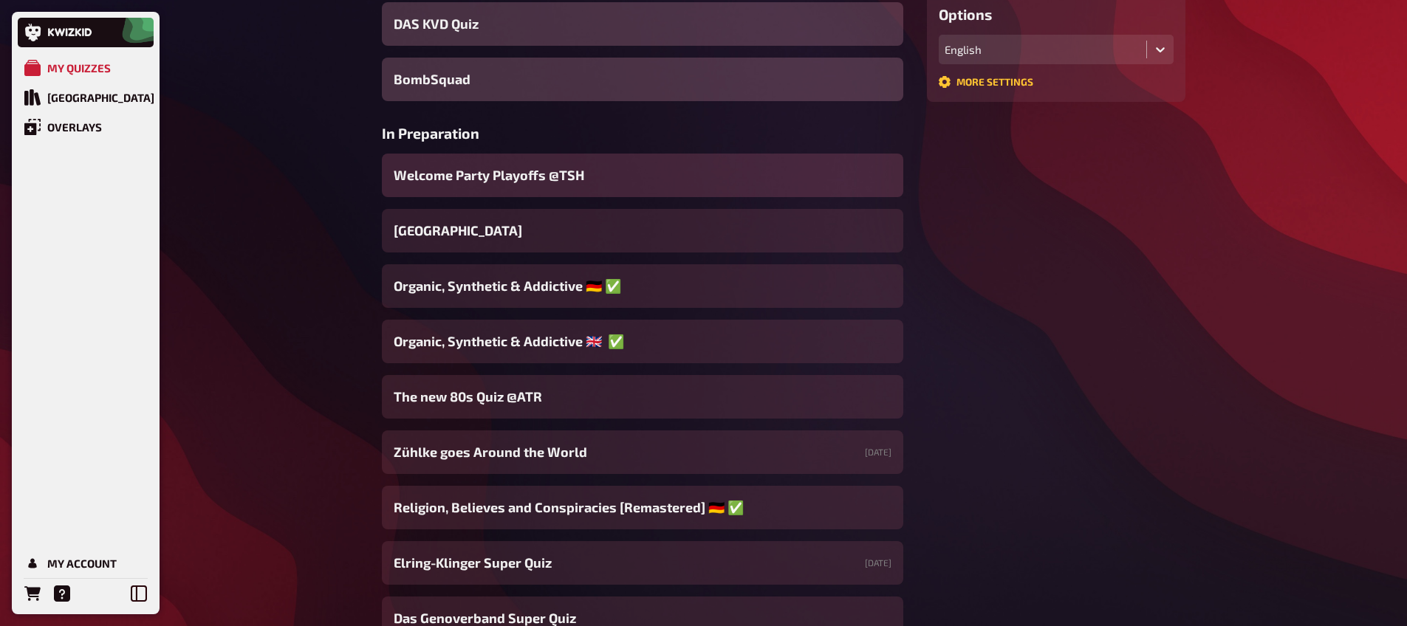
click at [507, 179] on span "Welcome Party Playoffs @TSH" at bounding box center [489, 175] width 191 height 20
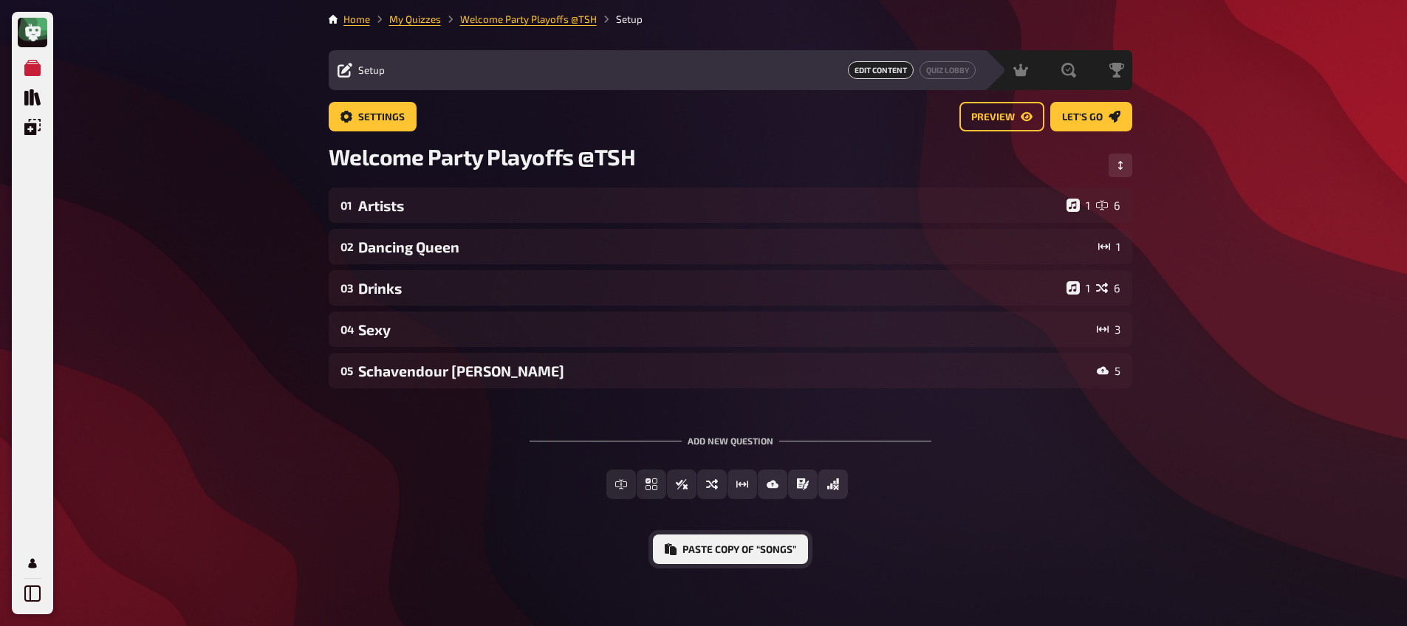
click at [702, 549] on button "Paste copy of “Songs”" at bounding box center [730, 550] width 155 height 30
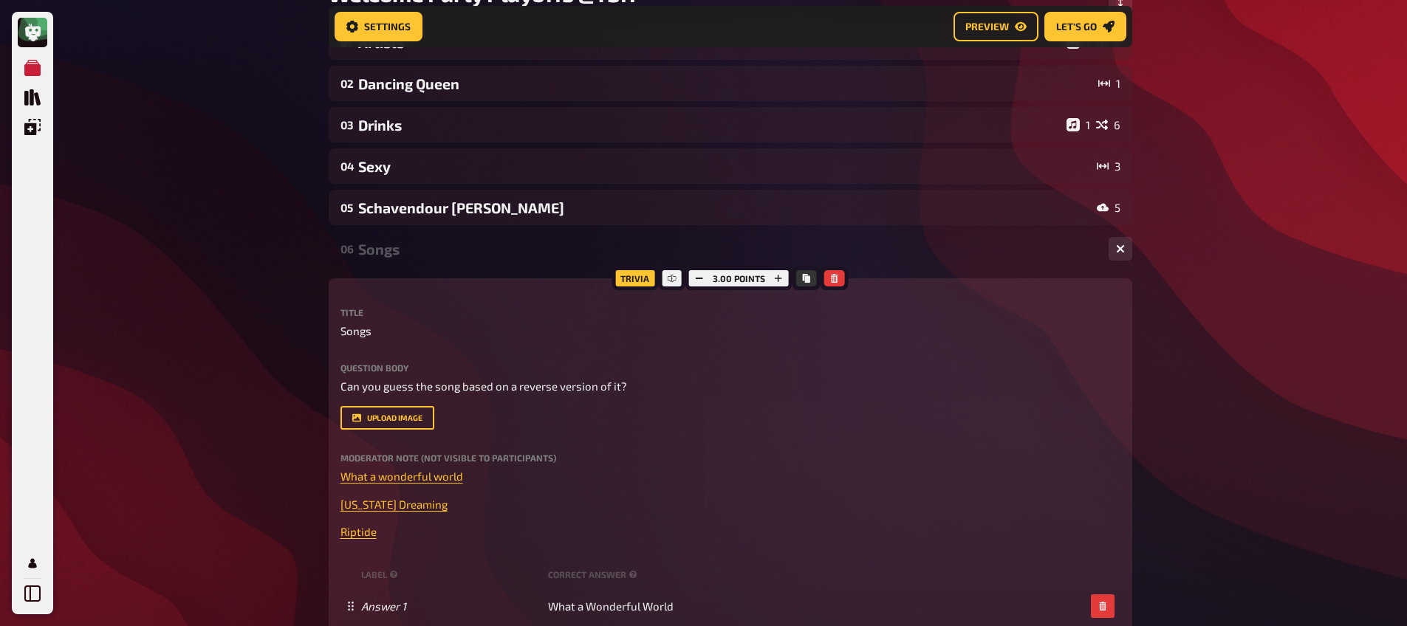
scroll to position [183, 0]
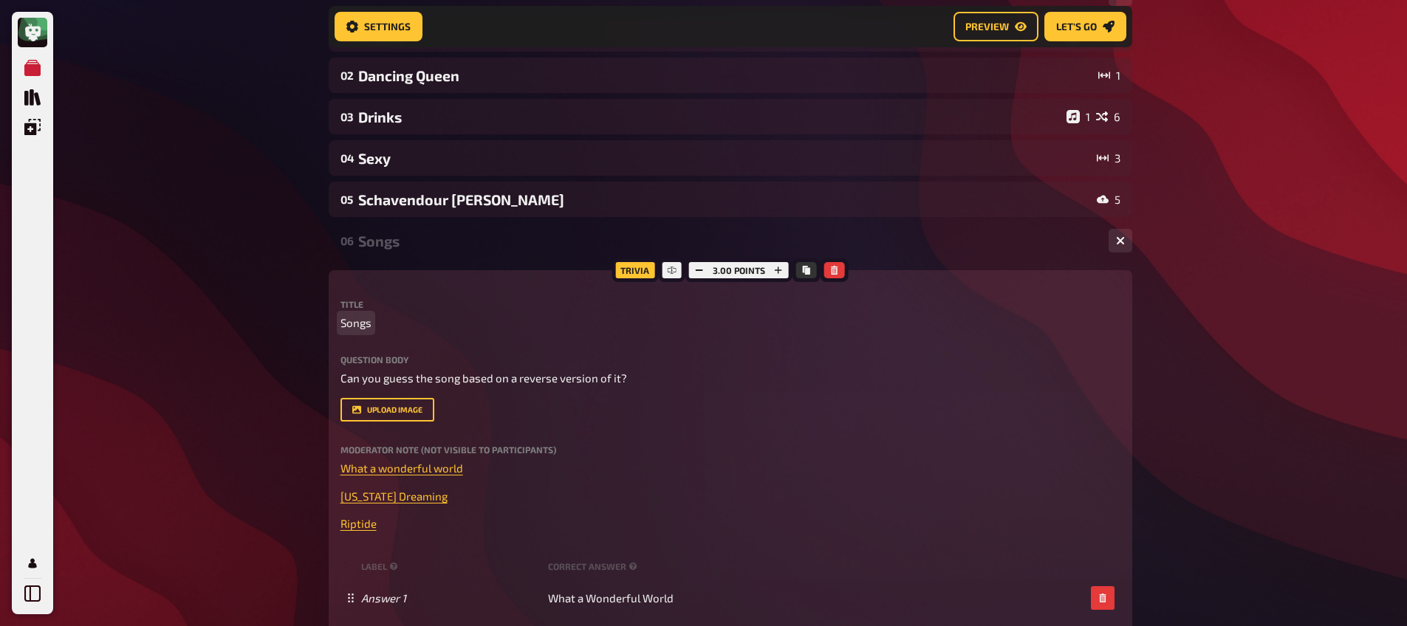
click at [365, 323] on span "Songs" at bounding box center [355, 323] width 31 height 17
click at [282, 354] on div "My Quizzes Quiz Library Overlays My Account Home My Quizzes Welcome Party Playo…" at bounding box center [703, 405] width 1407 height 1176
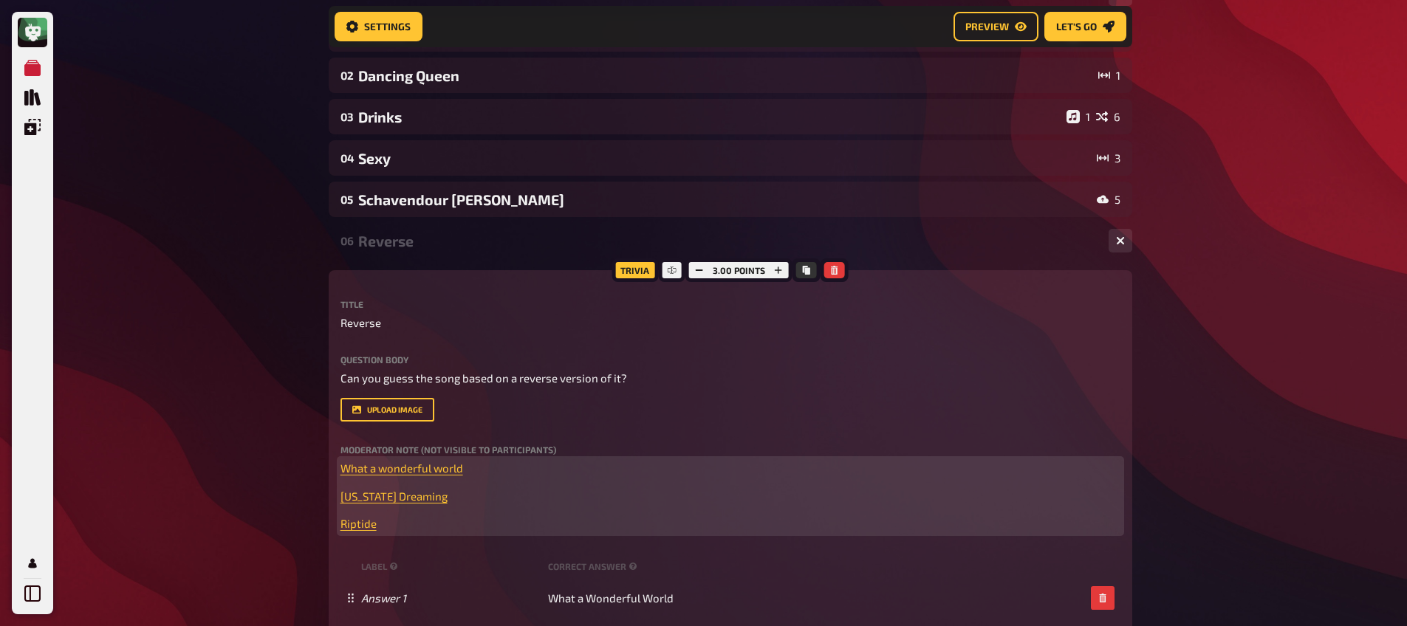
click at [391, 479] on div "﻿ What a wonderful world ﻿ ﻿ [US_STATE] Dreaming ﻿ ﻿ Riptide ﻿" at bounding box center [730, 496] width 780 height 72
click at [394, 471] on span "What a wonderful world" at bounding box center [401, 468] width 123 height 13
click at [394, 446] on button "button" at bounding box center [394, 440] width 24 height 24
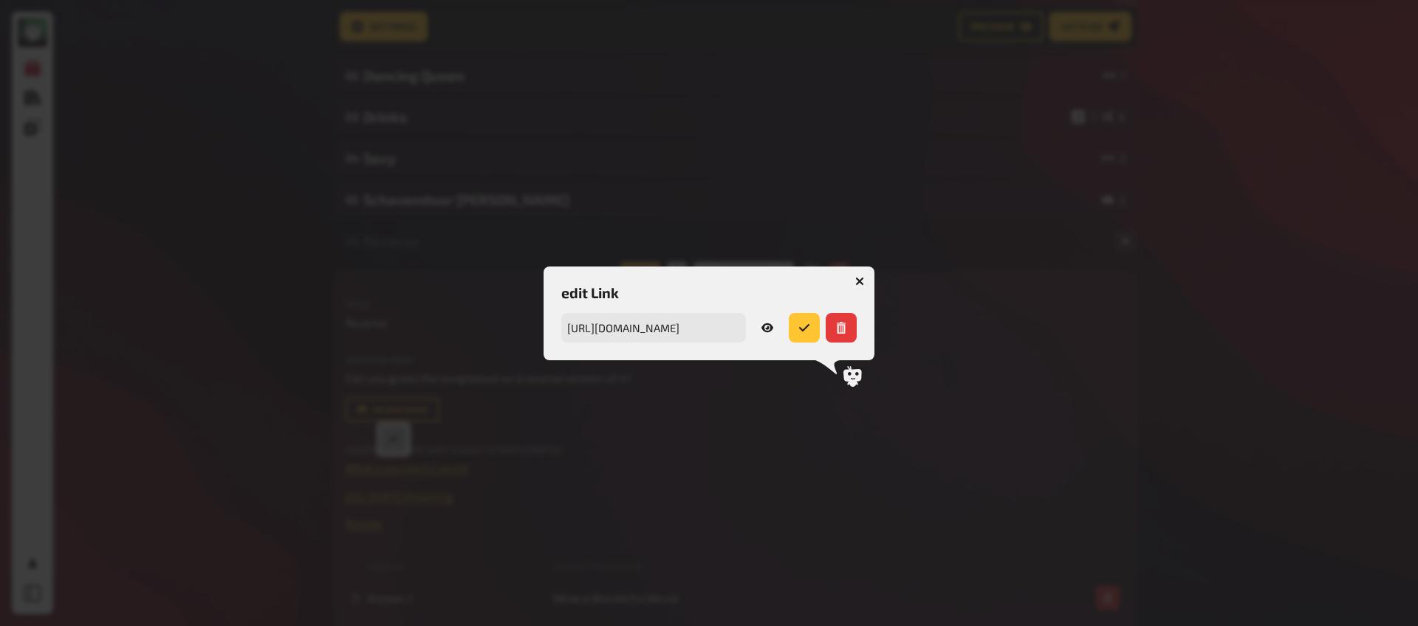
click at [770, 327] on icon at bounding box center [767, 327] width 12 height 9
click at [857, 282] on icon "button" at bounding box center [860, 281] width 14 height 14
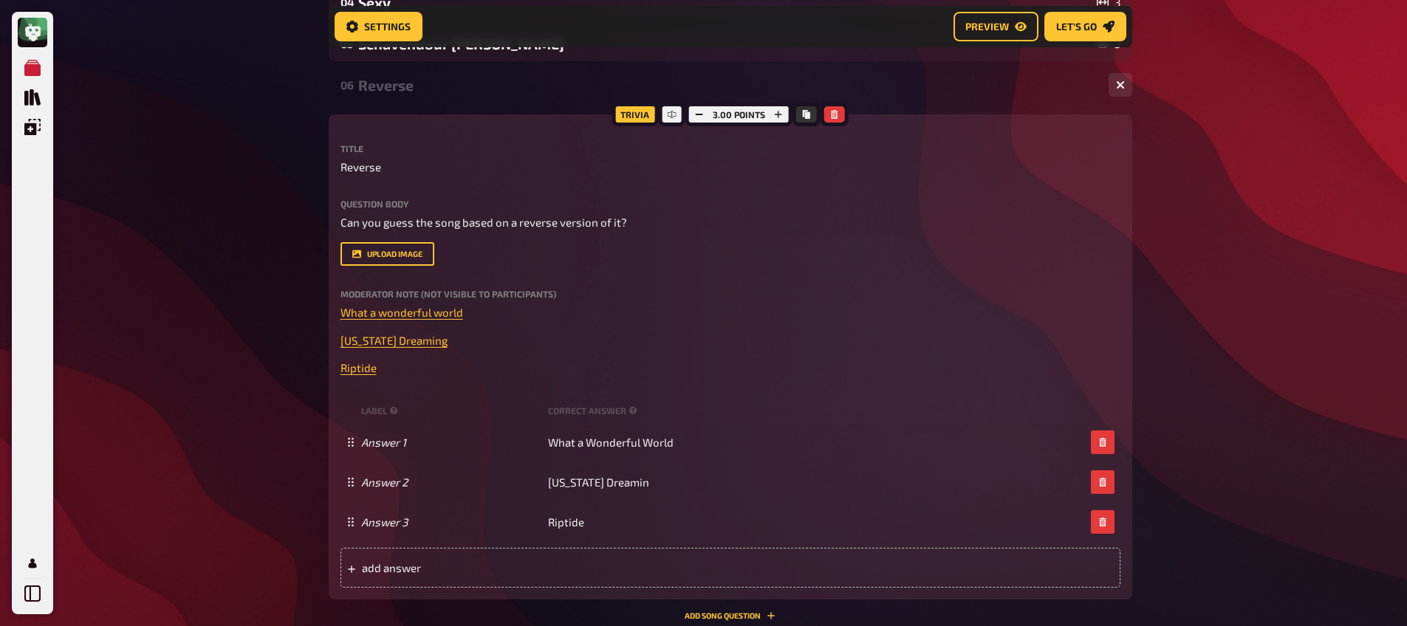
scroll to position [349, 0]
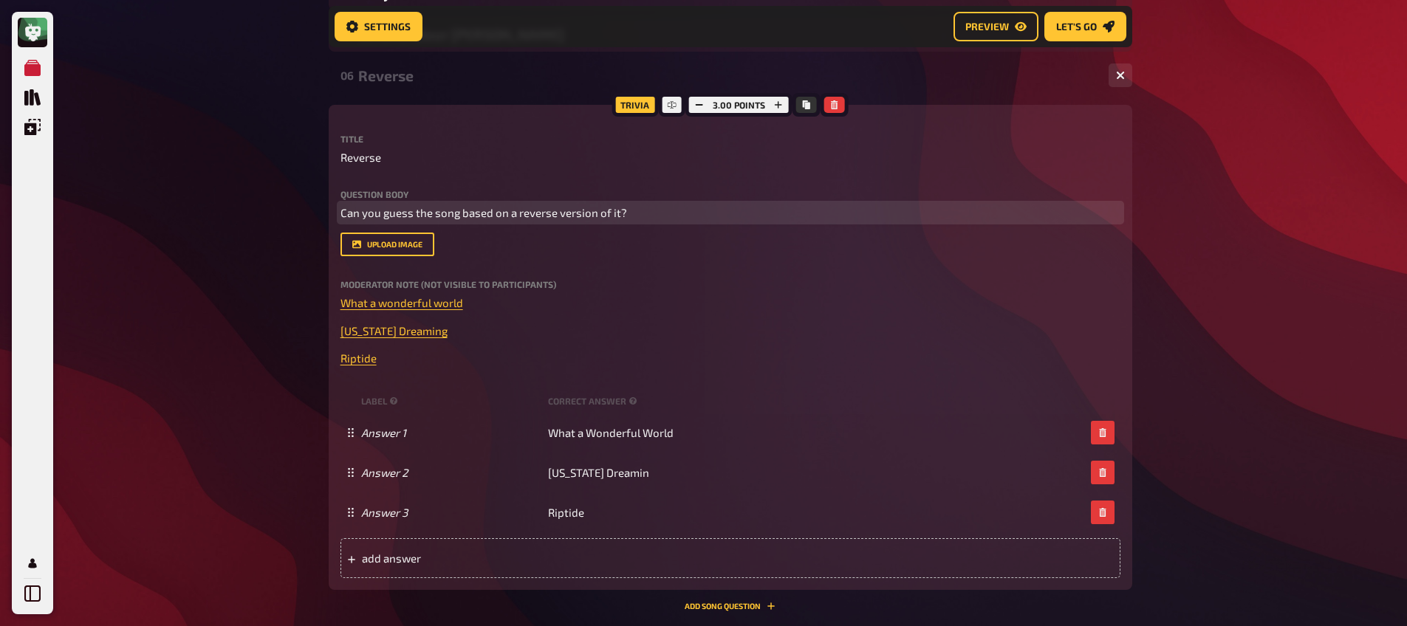
click at [479, 210] on span "Can you guess the song based on a reverse version of it?" at bounding box center [483, 212] width 287 height 13
click at [457, 210] on span "Can you guess the song based on a reverse version of it?" at bounding box center [483, 212] width 287 height 13
click at [505, 216] on span "Can you guess the songs name based on a reverse version of it?" at bounding box center [501, 212] width 323 height 13
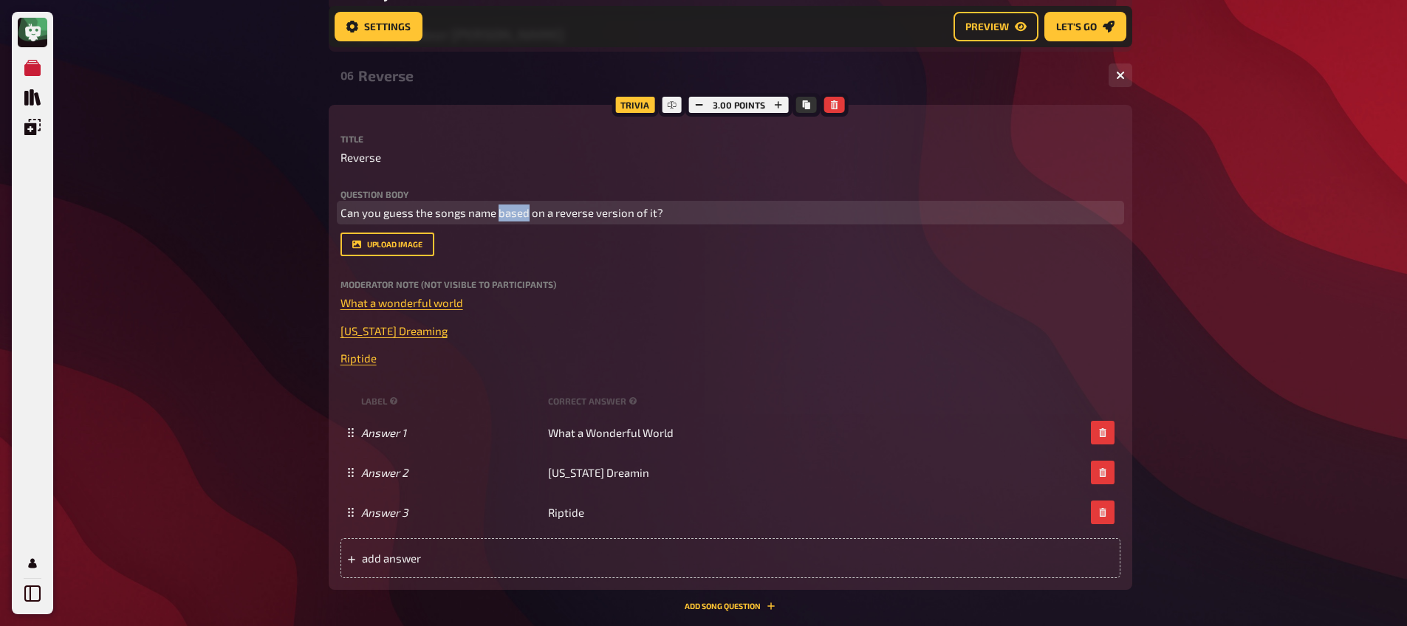
click at [505, 216] on span "Can you guess the songs name based on a reverse version of it?" at bounding box center [501, 212] width 323 height 13
click at [456, 181] on icon "button" at bounding box center [457, 183] width 9 height 9
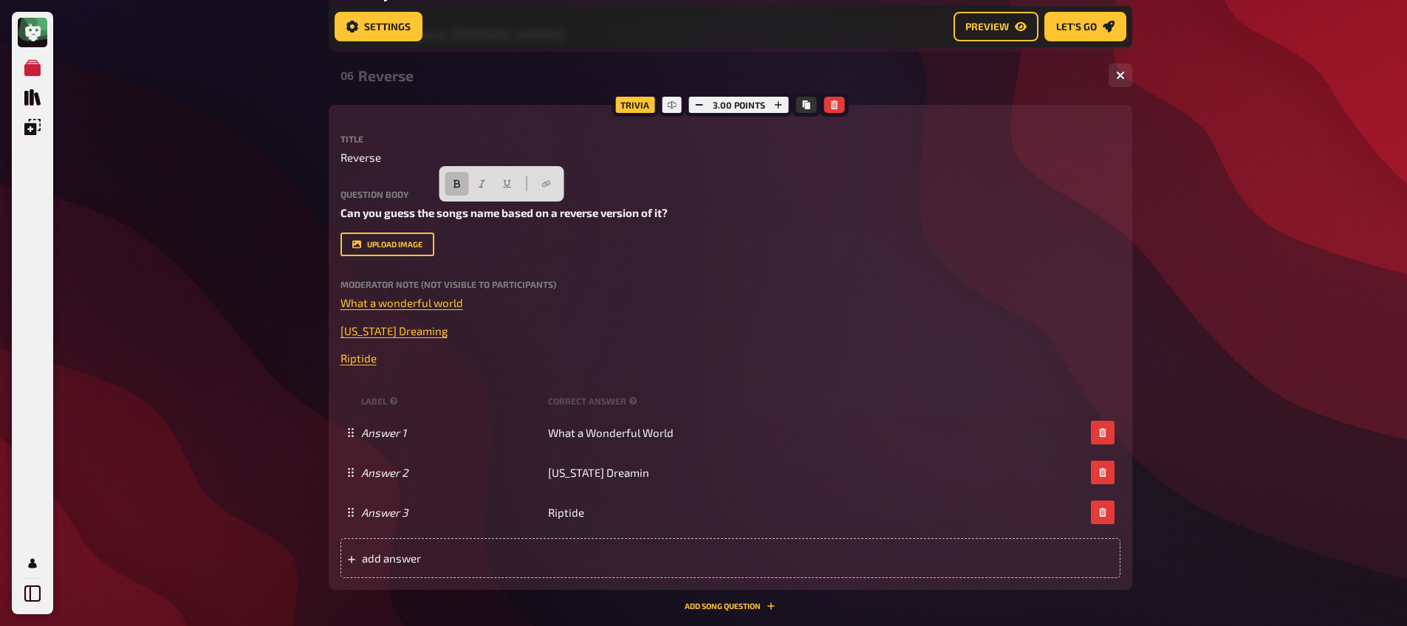
click at [154, 247] on div "My Quizzes Quiz Library Overlays My Account Home My Quizzes Welcome Party Playo…" at bounding box center [703, 239] width 1407 height 1176
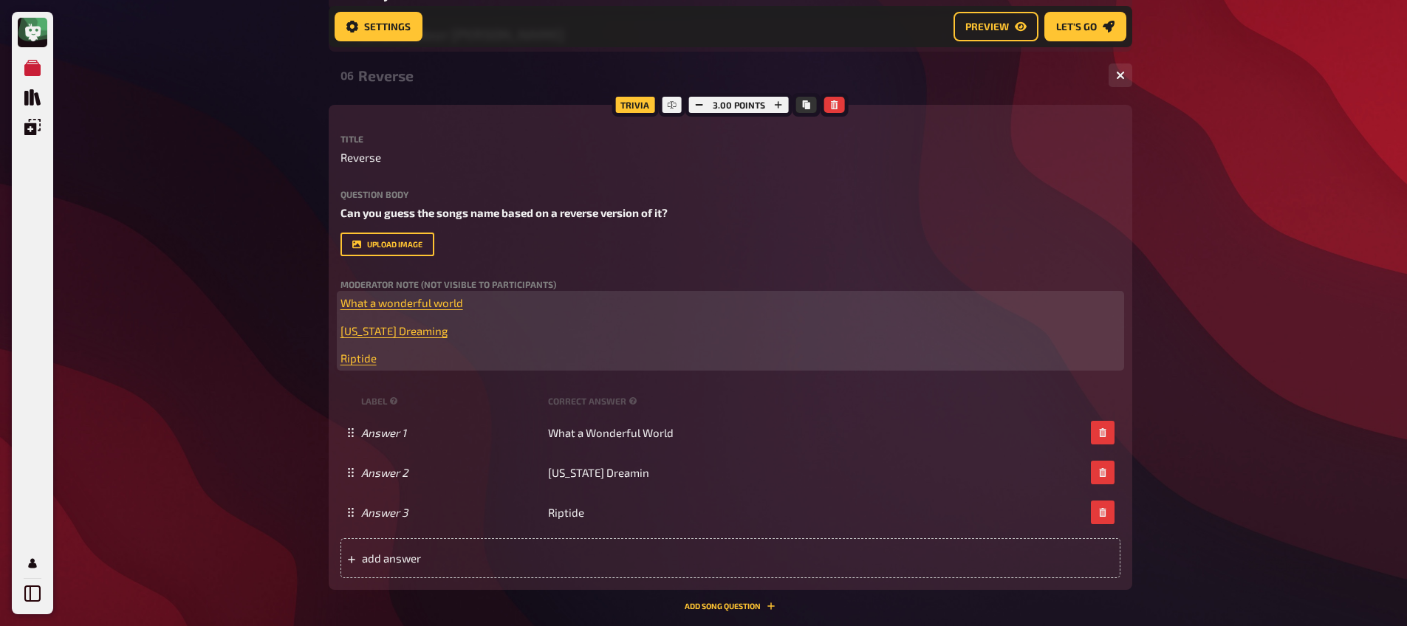
click at [401, 337] on p "﻿ [US_STATE] Dreaming ﻿" at bounding box center [730, 331] width 780 height 17
click at [397, 307] on button "button" at bounding box center [403, 302] width 24 height 24
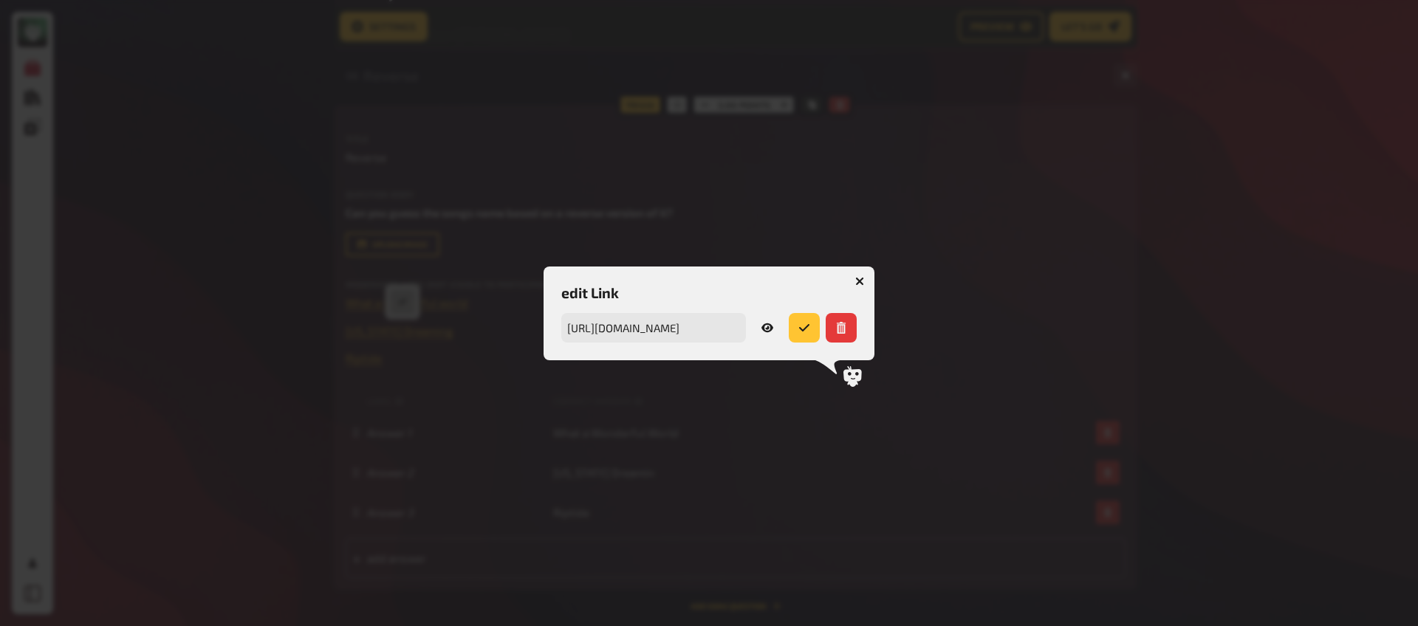
click at [762, 329] on icon at bounding box center [767, 327] width 12 height 9
click at [771, 332] on icon at bounding box center [767, 328] width 12 height 12
click at [857, 281] on icon "button" at bounding box center [859, 281] width 9 height 9
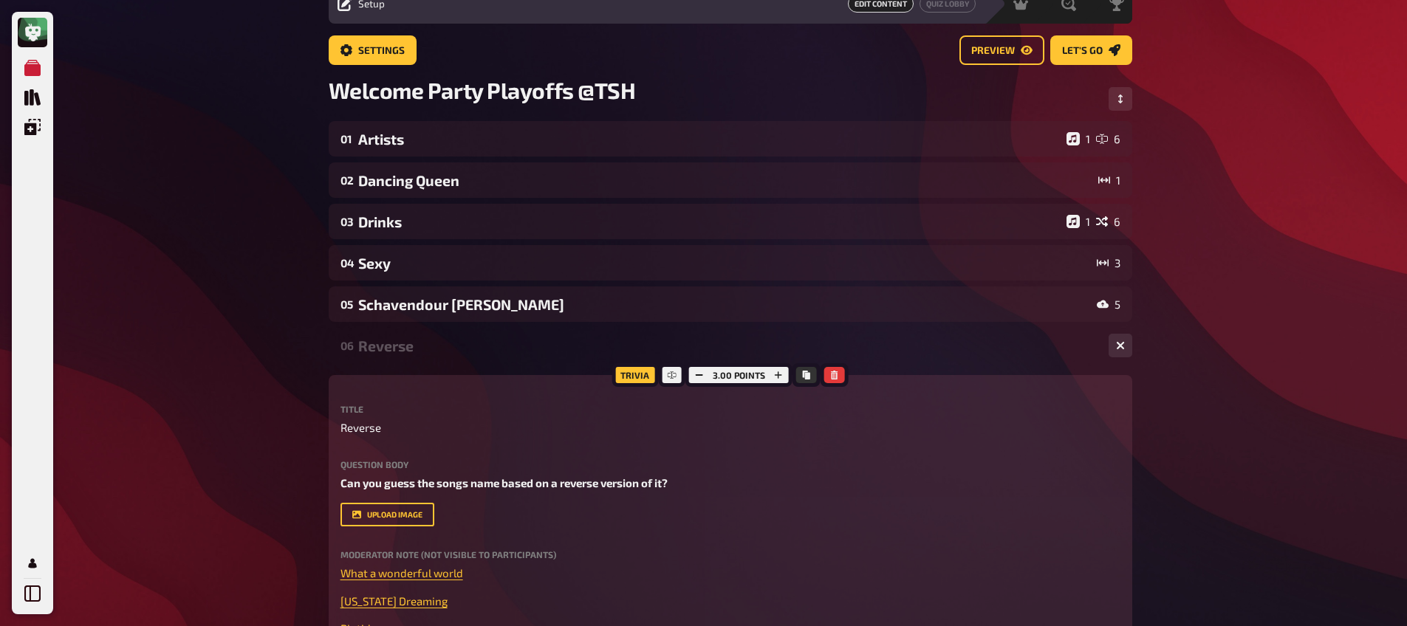
scroll to position [80, 0]
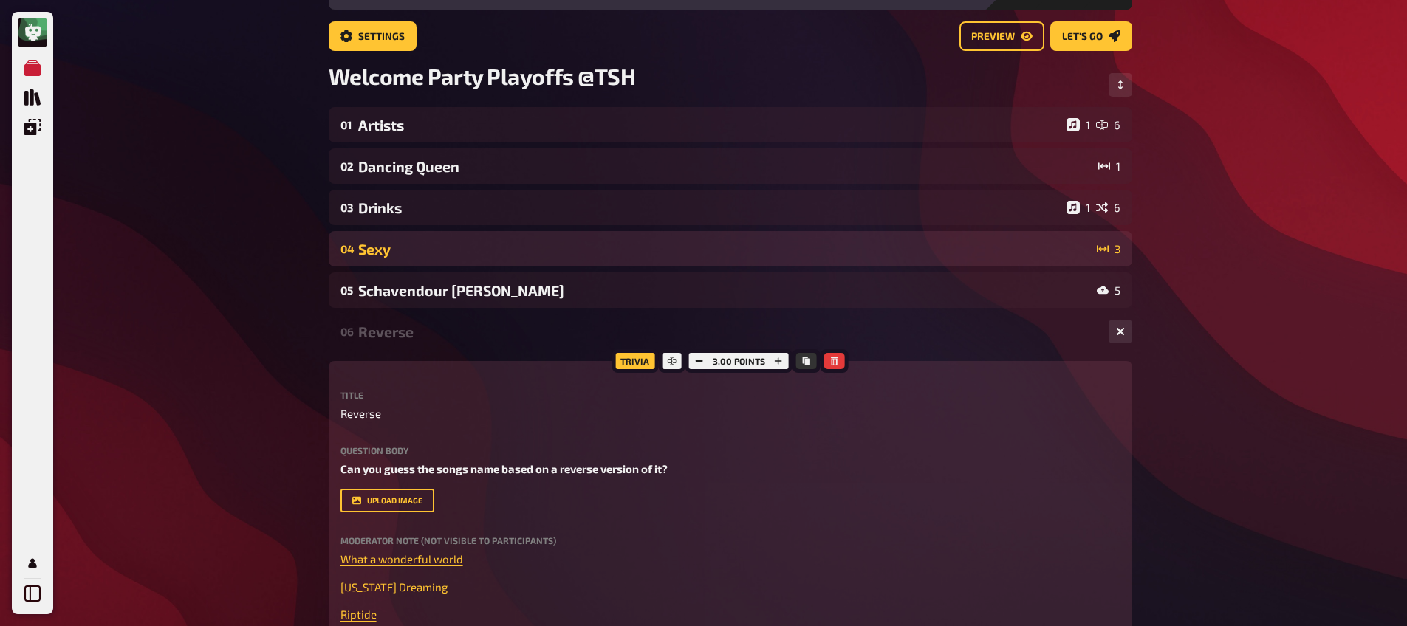
click at [388, 250] on div "Sexy" at bounding box center [724, 249] width 733 height 17
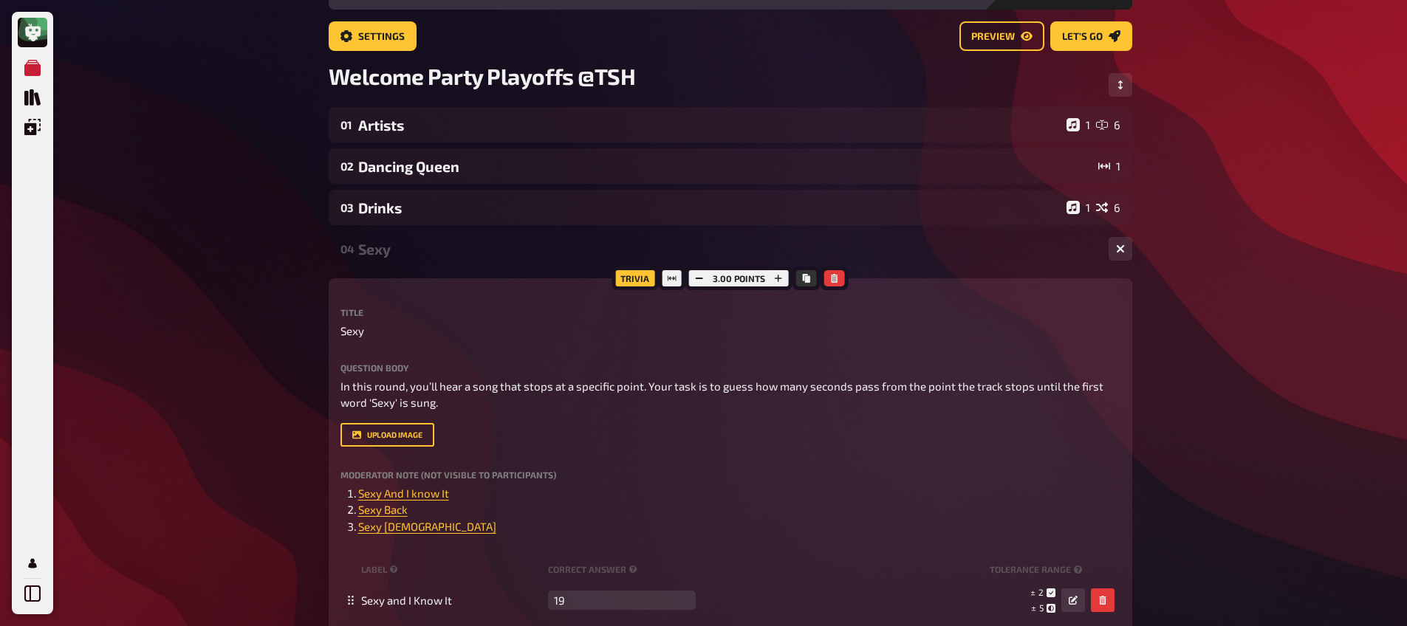
click at [388, 252] on div "Sexy" at bounding box center [727, 249] width 738 height 17
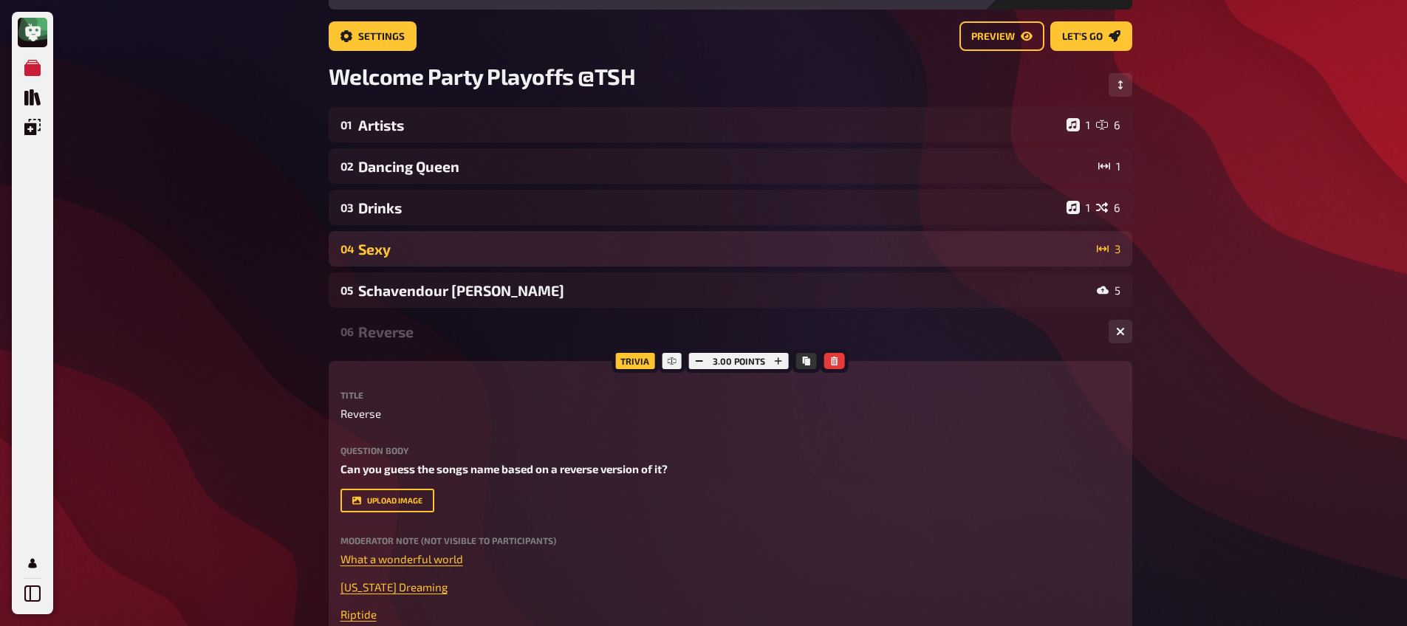
click at [388, 252] on div "Sexy" at bounding box center [724, 249] width 733 height 17
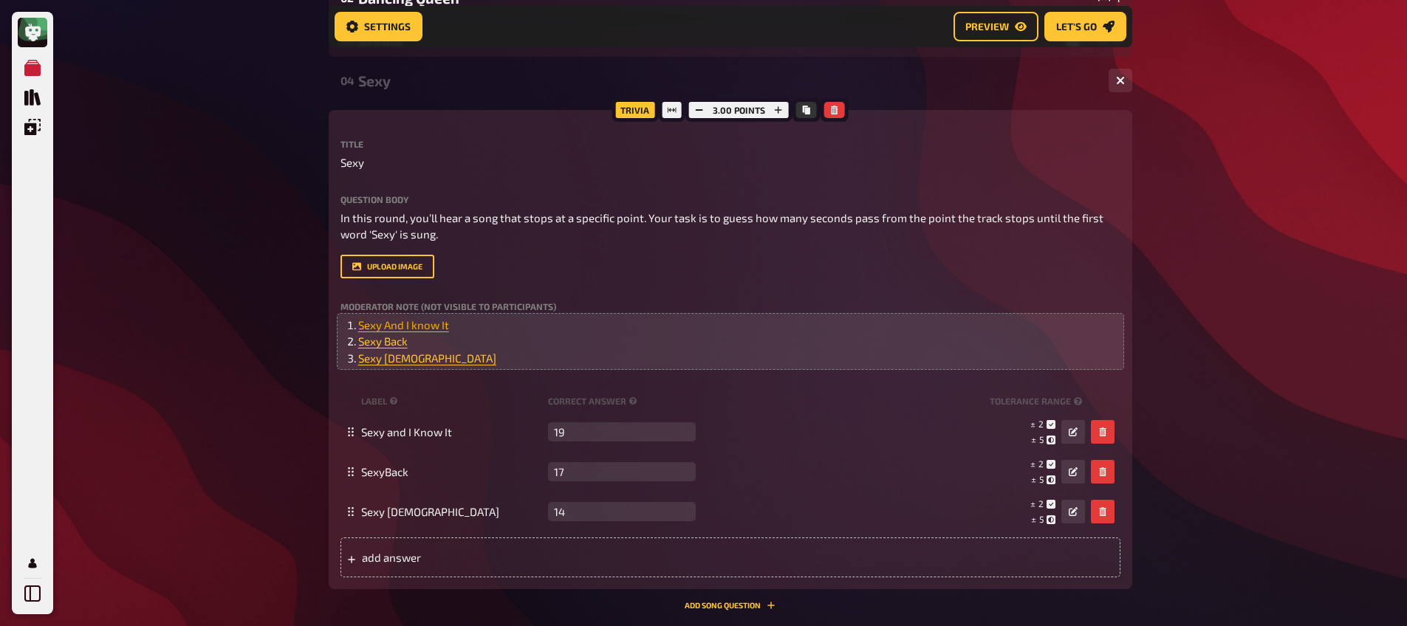
scroll to position [64, 0]
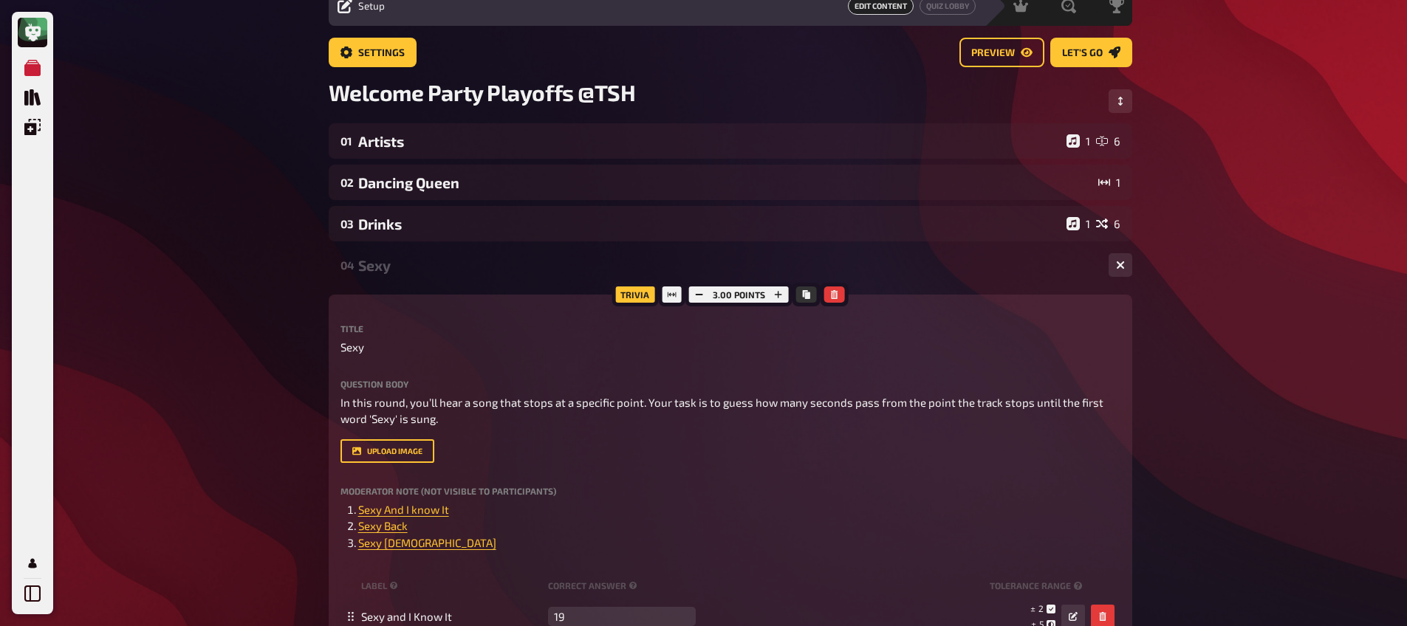
click at [384, 260] on div "Sexy" at bounding box center [727, 265] width 738 height 17
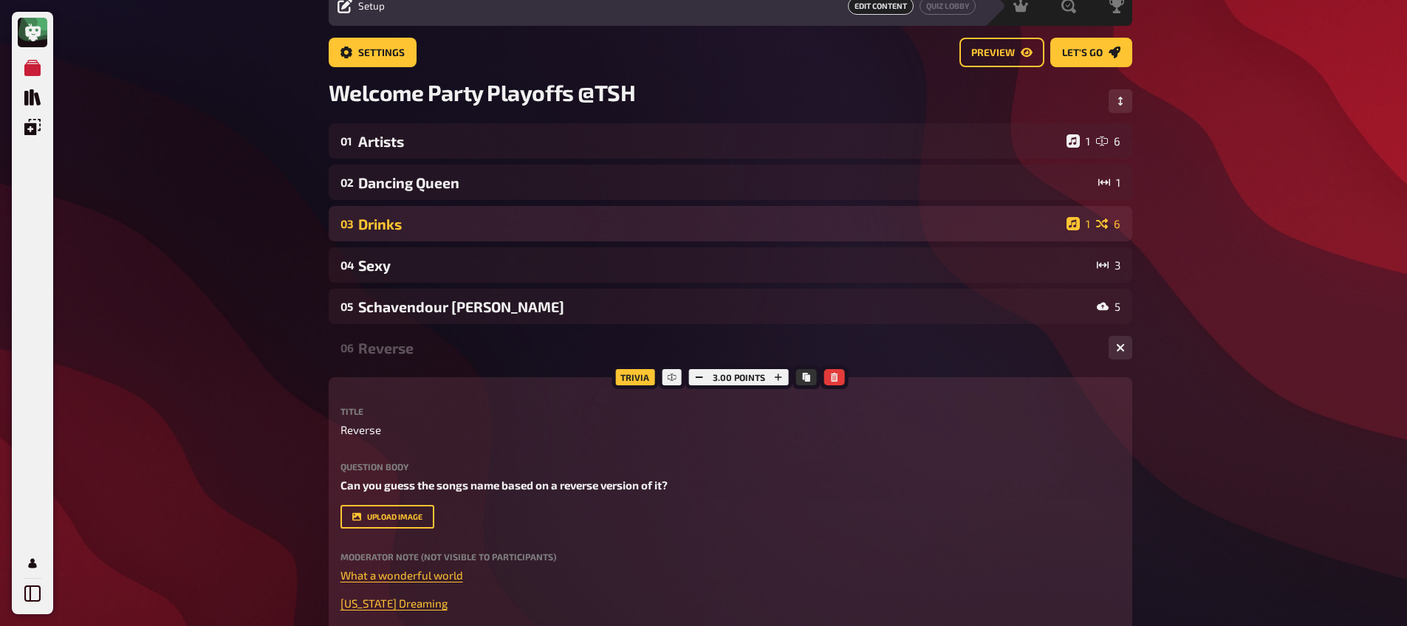
click at [392, 227] on div "Drinks" at bounding box center [709, 224] width 702 height 17
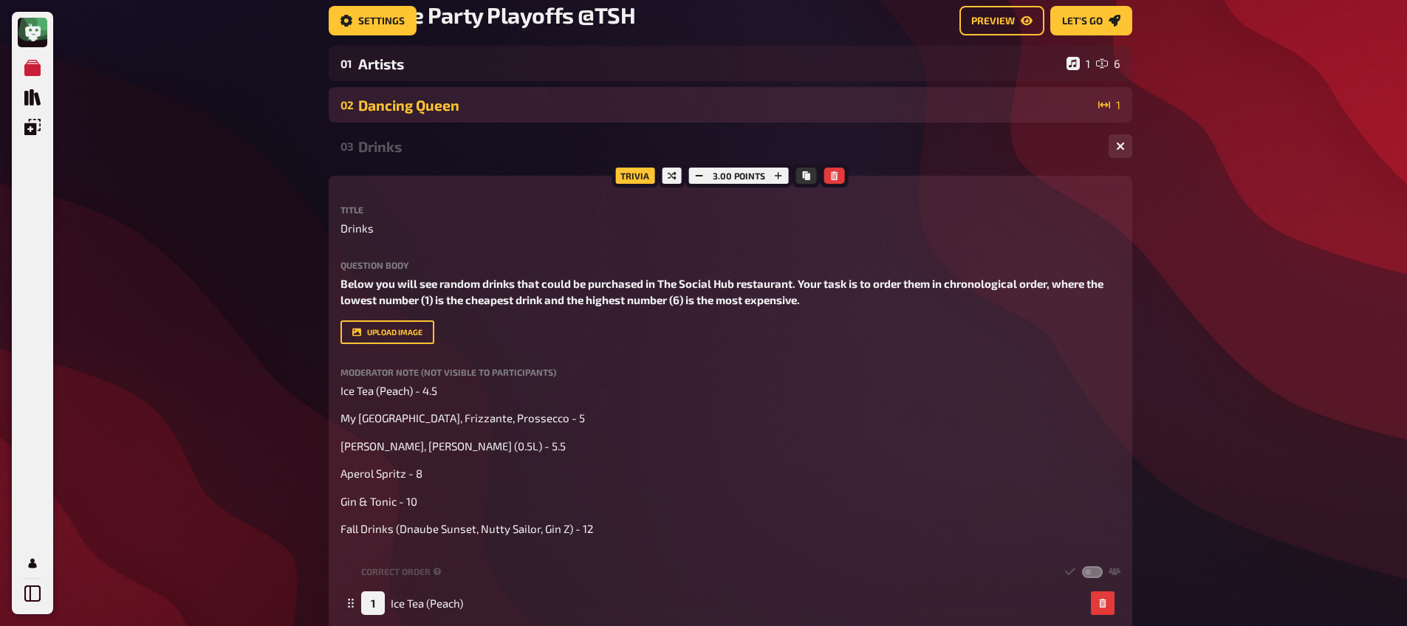
scroll to position [64, 0]
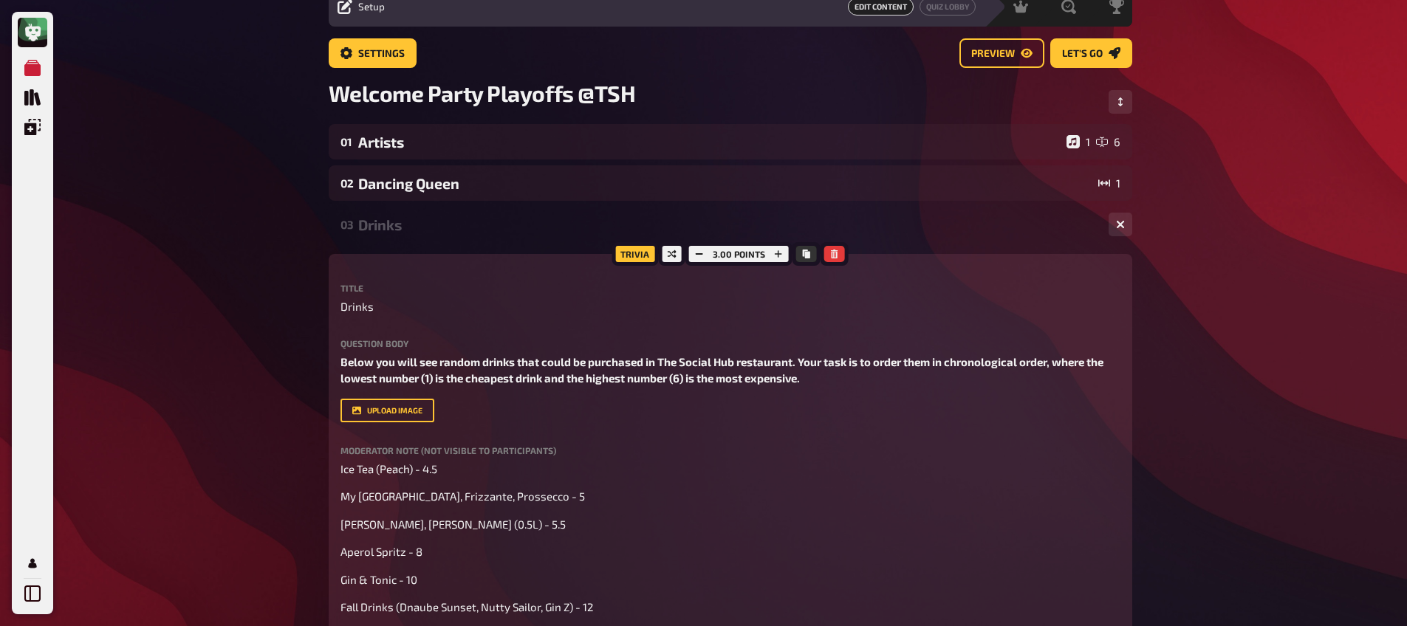
click at [390, 234] on div "03 Drinks 1 6" at bounding box center [730, 224] width 803 height 35
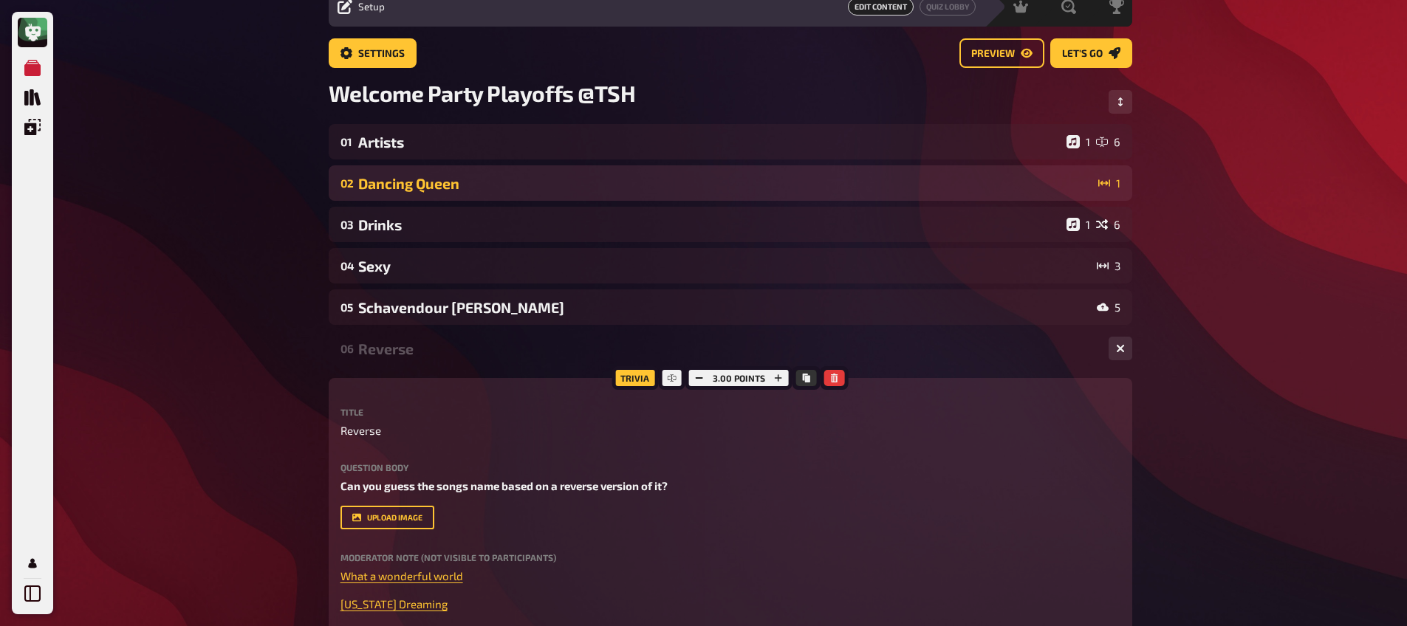
click at [412, 188] on div "Dancing Queen" at bounding box center [725, 183] width 734 height 17
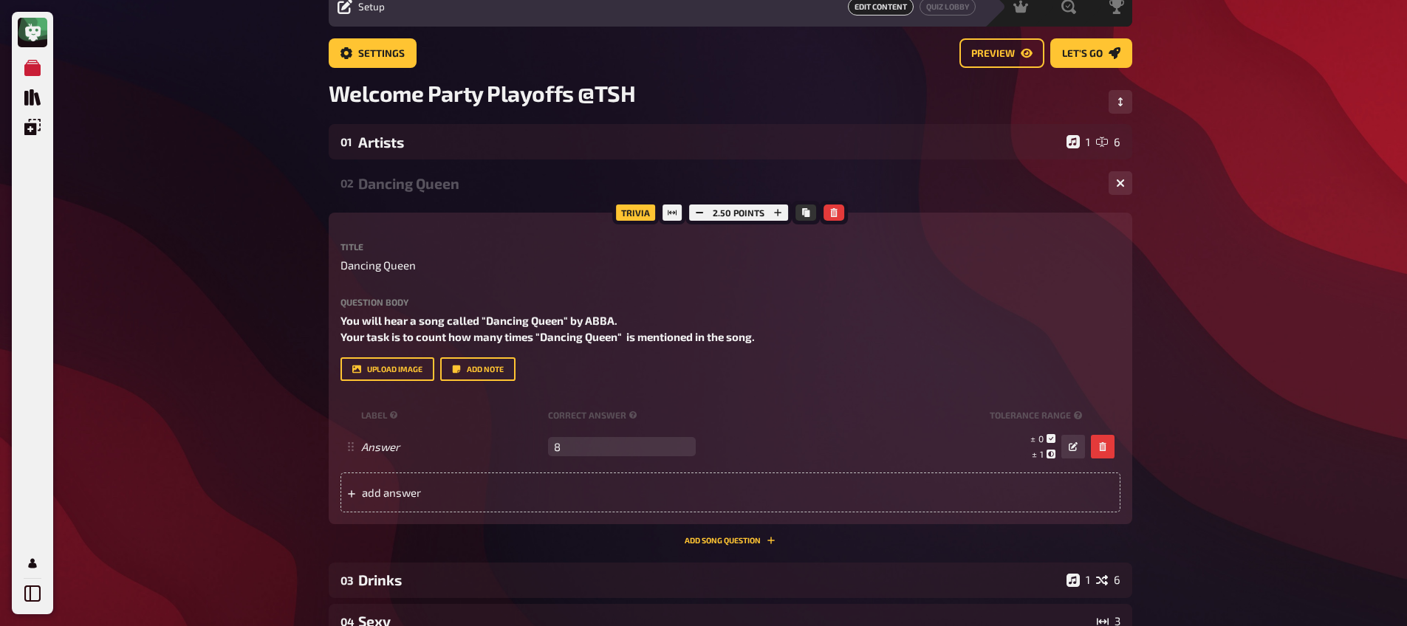
click at [412, 188] on div "Dancing Queen" at bounding box center [727, 183] width 738 height 17
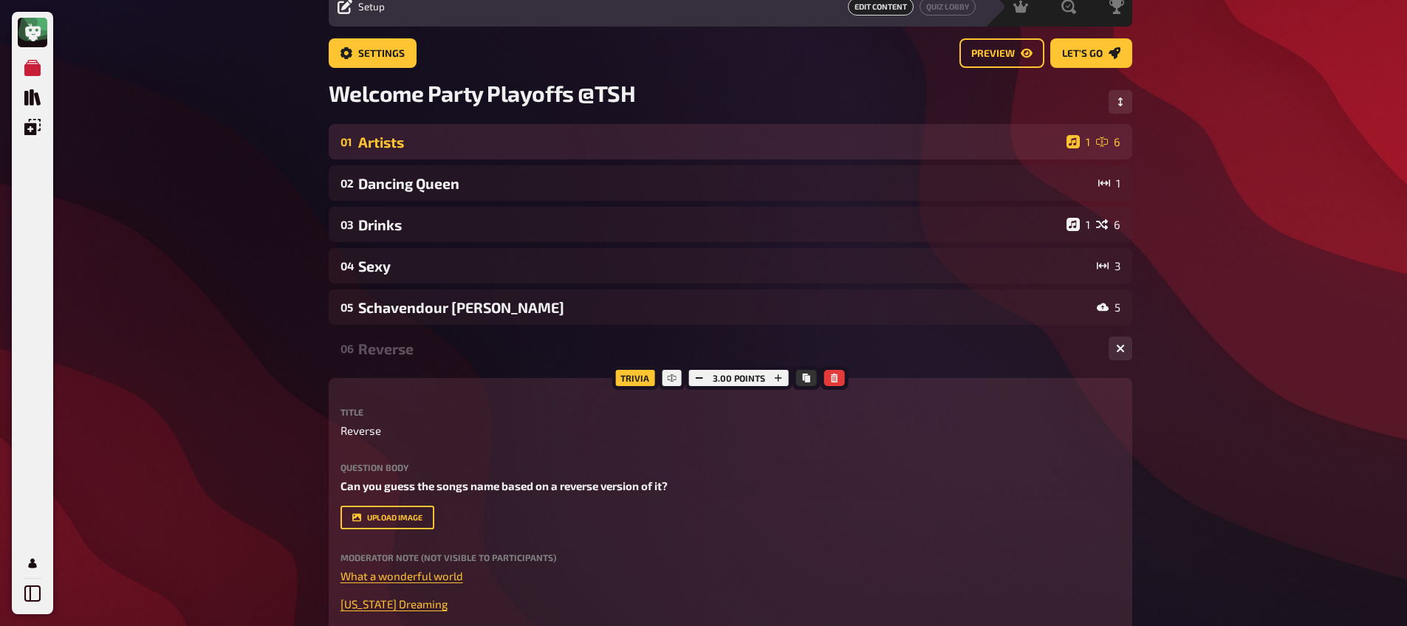
click at [415, 156] on div "01 Artists 1 6" at bounding box center [730, 141] width 803 height 35
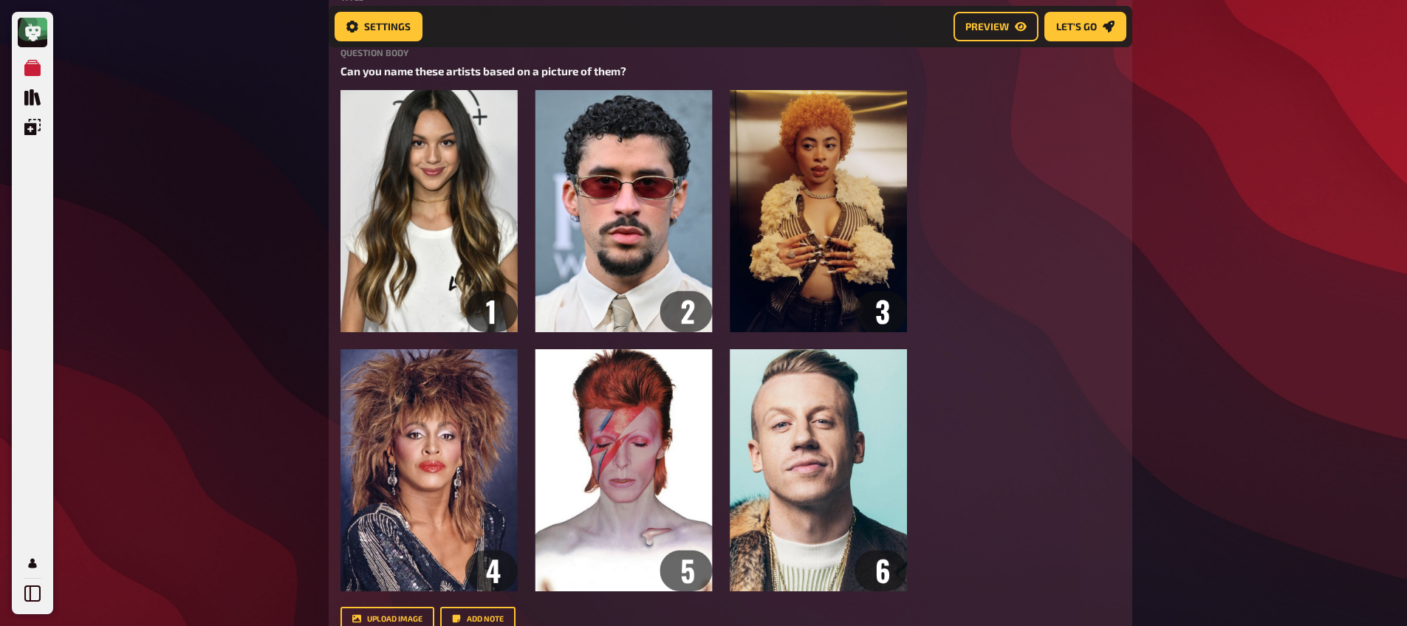
scroll to position [150, 0]
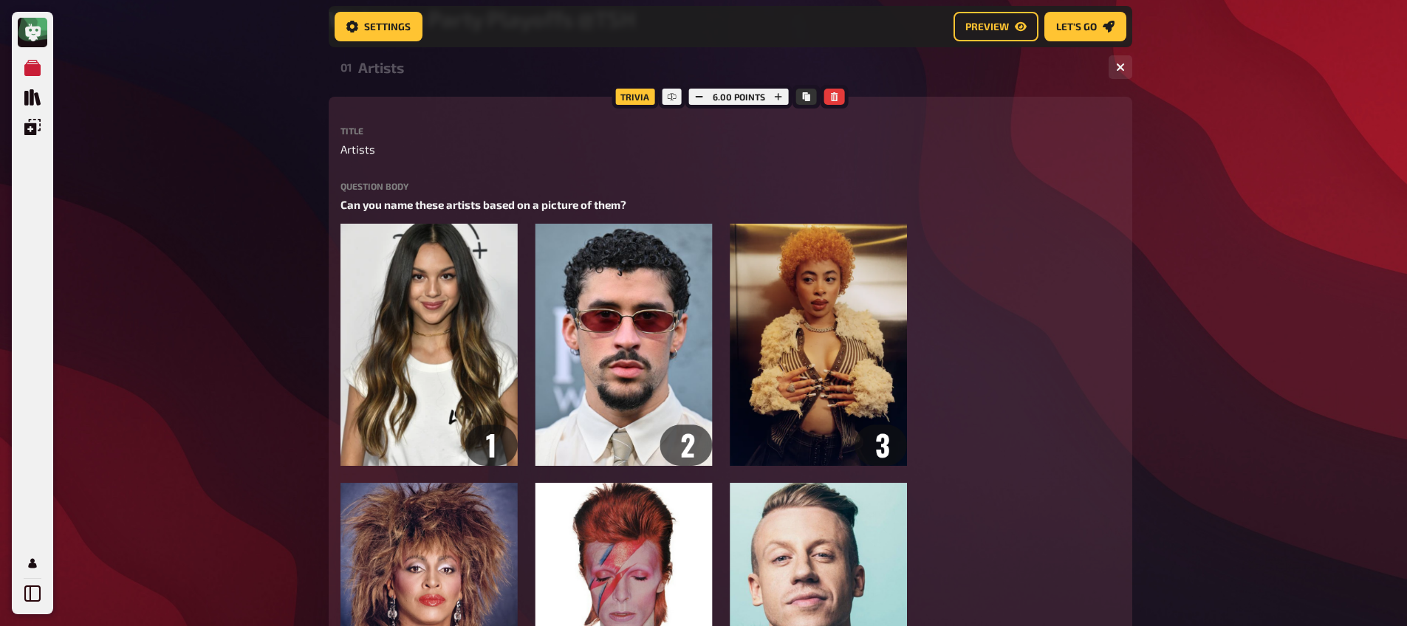
click at [402, 75] on div "Artists" at bounding box center [727, 67] width 738 height 17
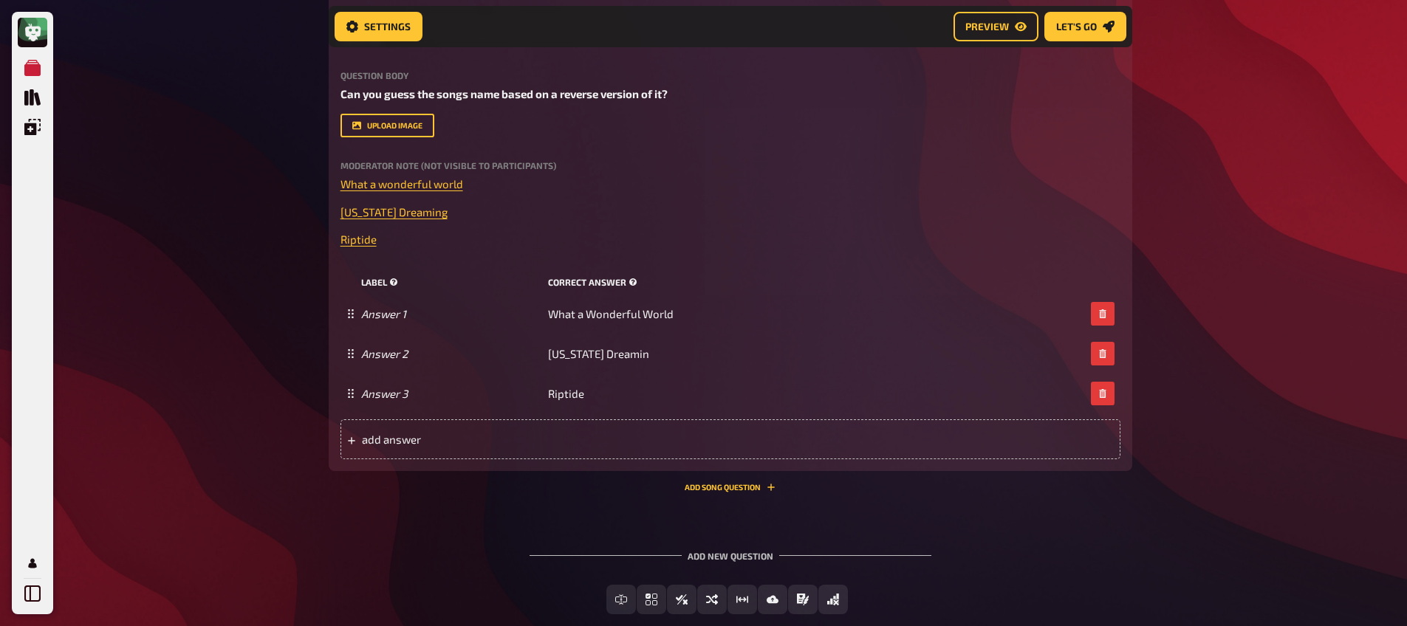
scroll to position [467, 0]
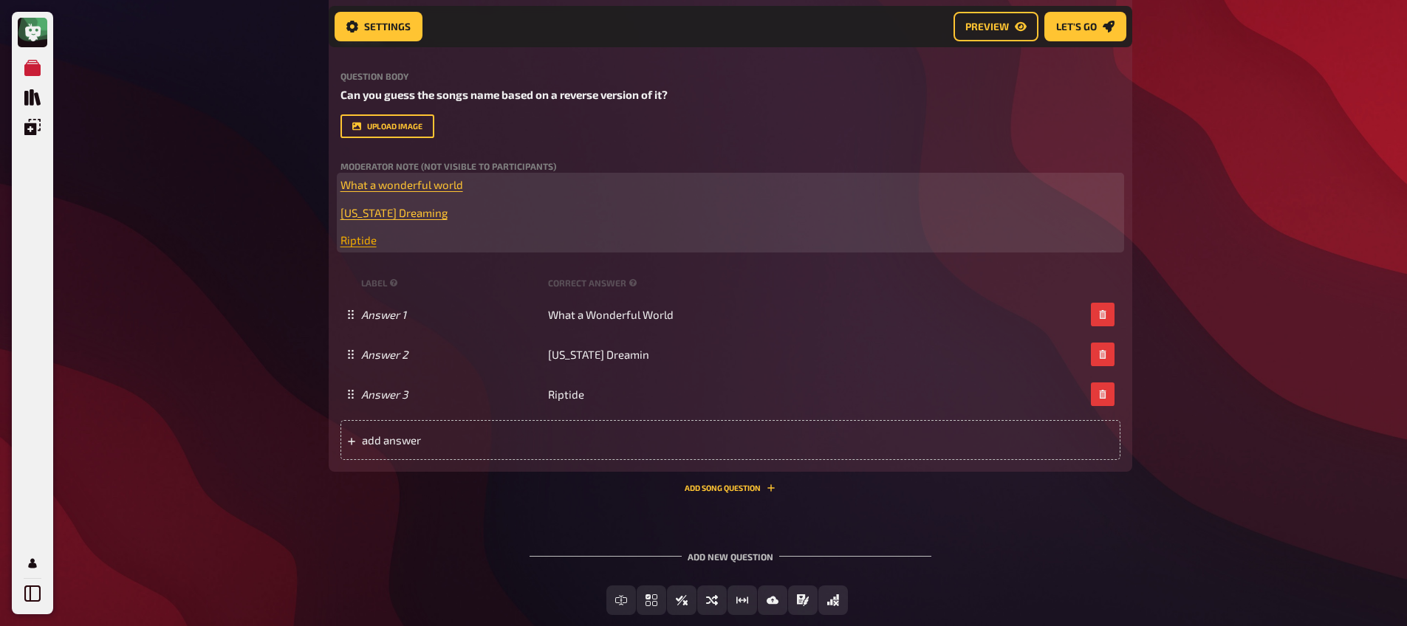
click at [359, 240] on span "Riptide" at bounding box center [358, 239] width 36 height 13
click at [357, 222] on button "button" at bounding box center [361, 211] width 24 height 24
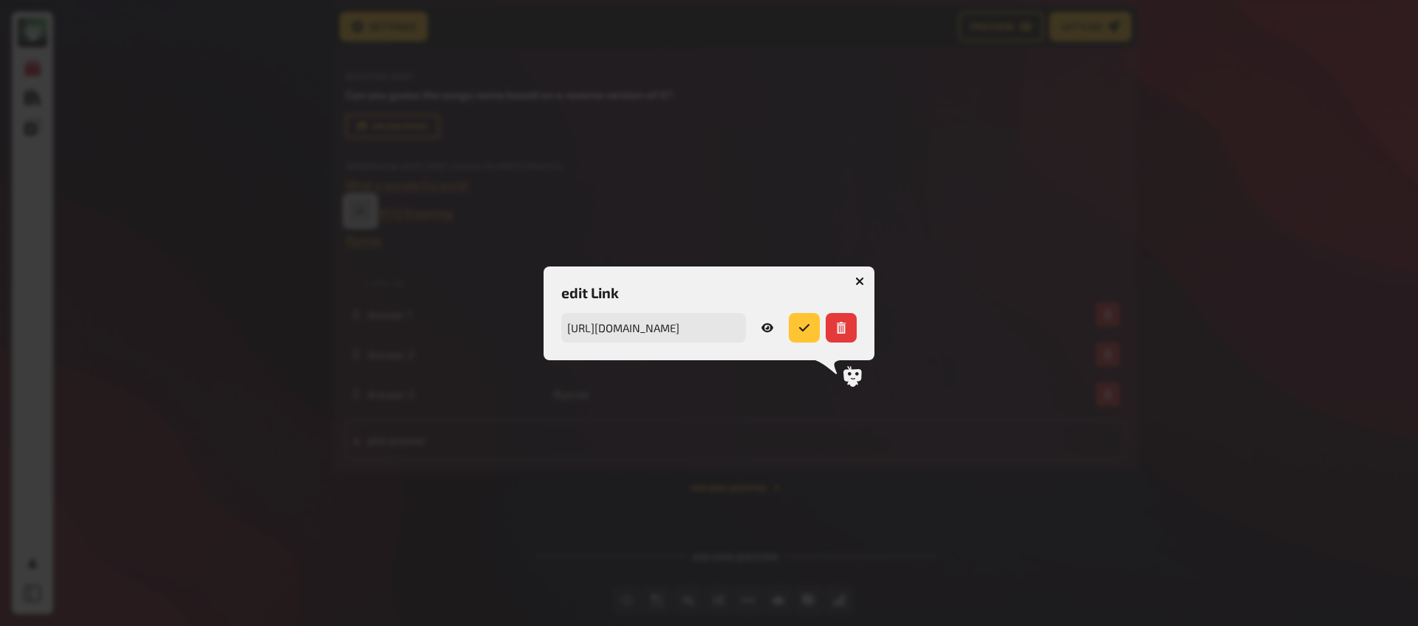
click at [770, 327] on icon at bounding box center [767, 327] width 12 height 9
click at [863, 280] on icon "button" at bounding box center [859, 281] width 9 height 9
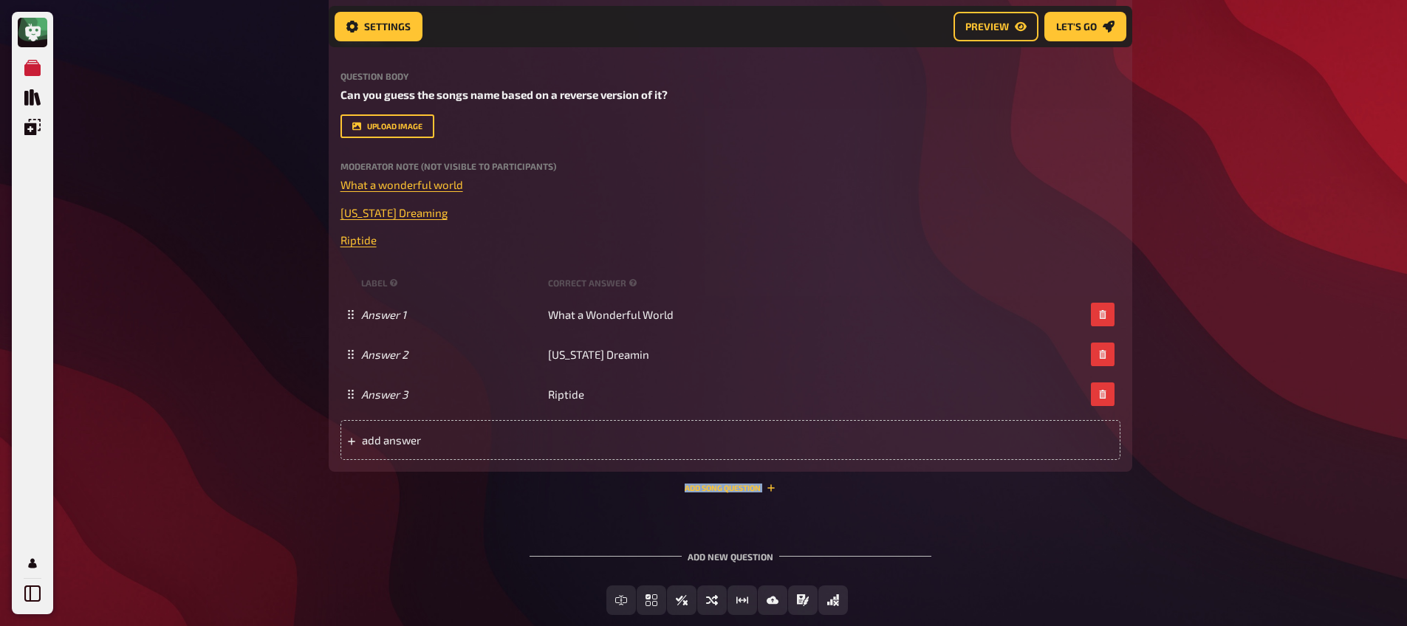
click at [465, 510] on div "01 Artists 1 6 02 Dancing Queen 1 03 Drinks 1 6 04 Sexy 3 05 Schavendour [PERSO…" at bounding box center [730, 186] width 803 height 906
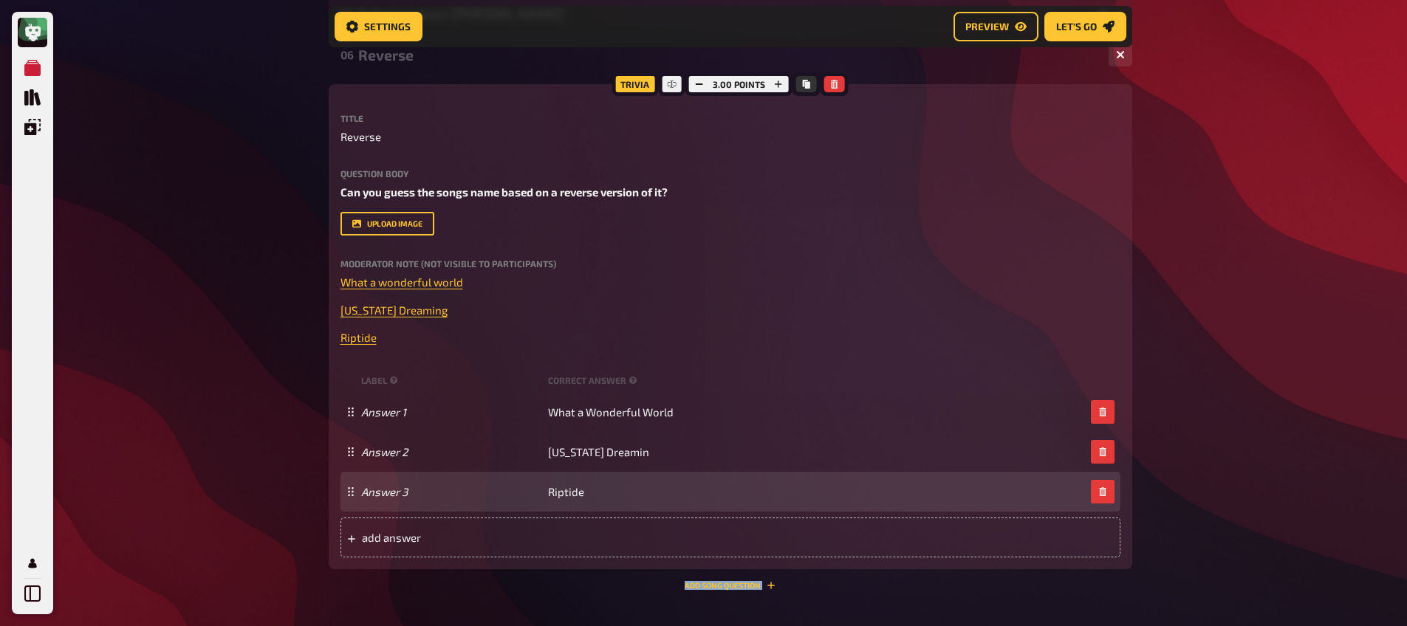
scroll to position [371, 0]
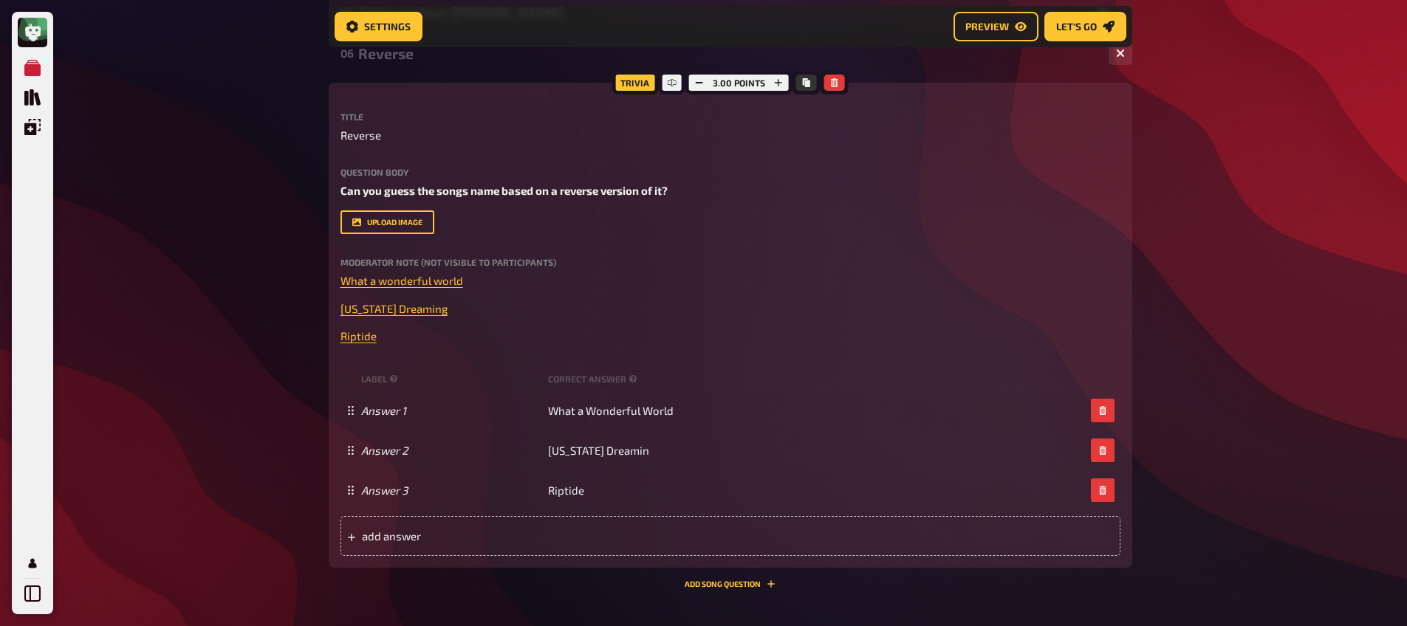
click at [224, 517] on div "My Quizzes Quiz Library Overlays My Account Home My Quizzes Welcome Party Playo…" at bounding box center [703, 217] width 1407 height 1176
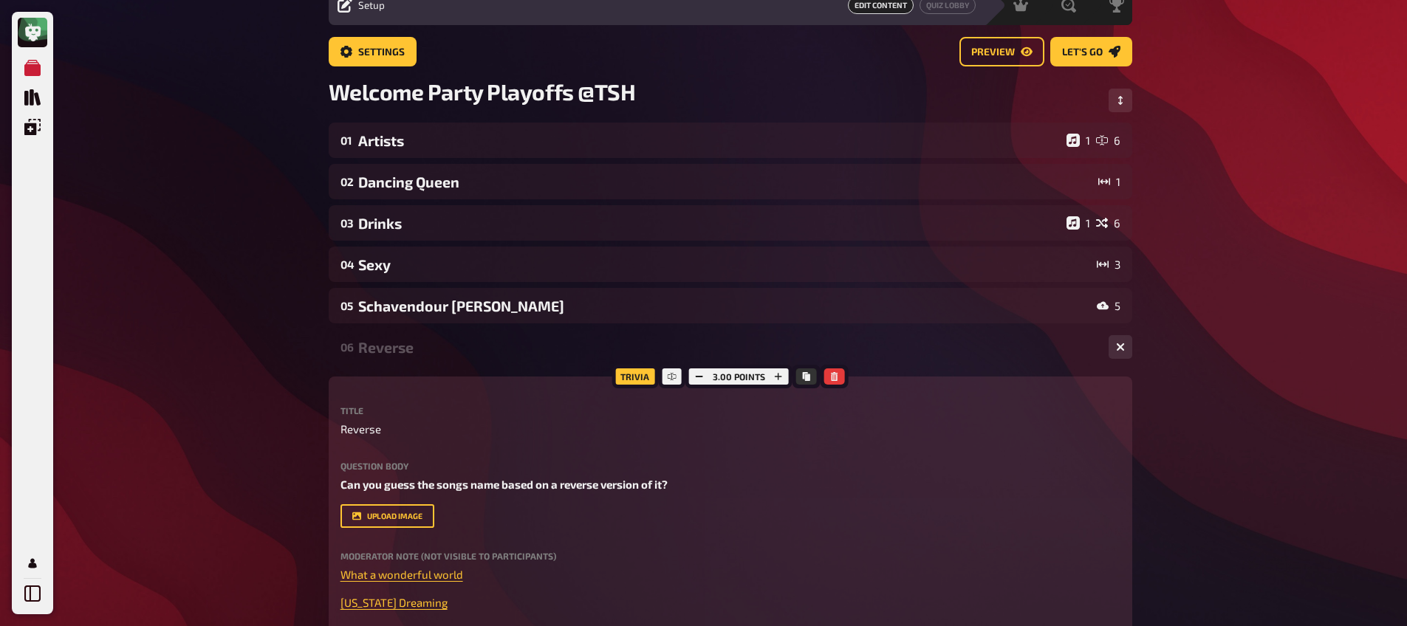
click at [383, 354] on div "Reverse" at bounding box center [727, 347] width 738 height 17
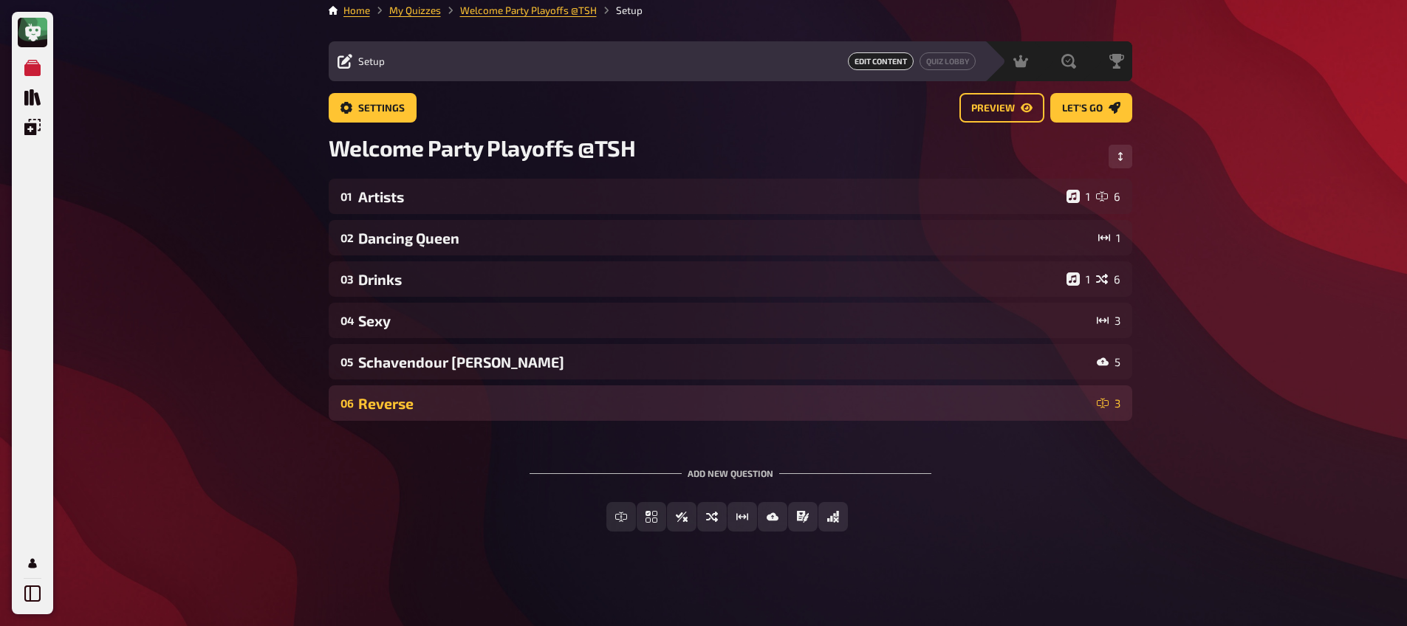
scroll to position [10, 0]
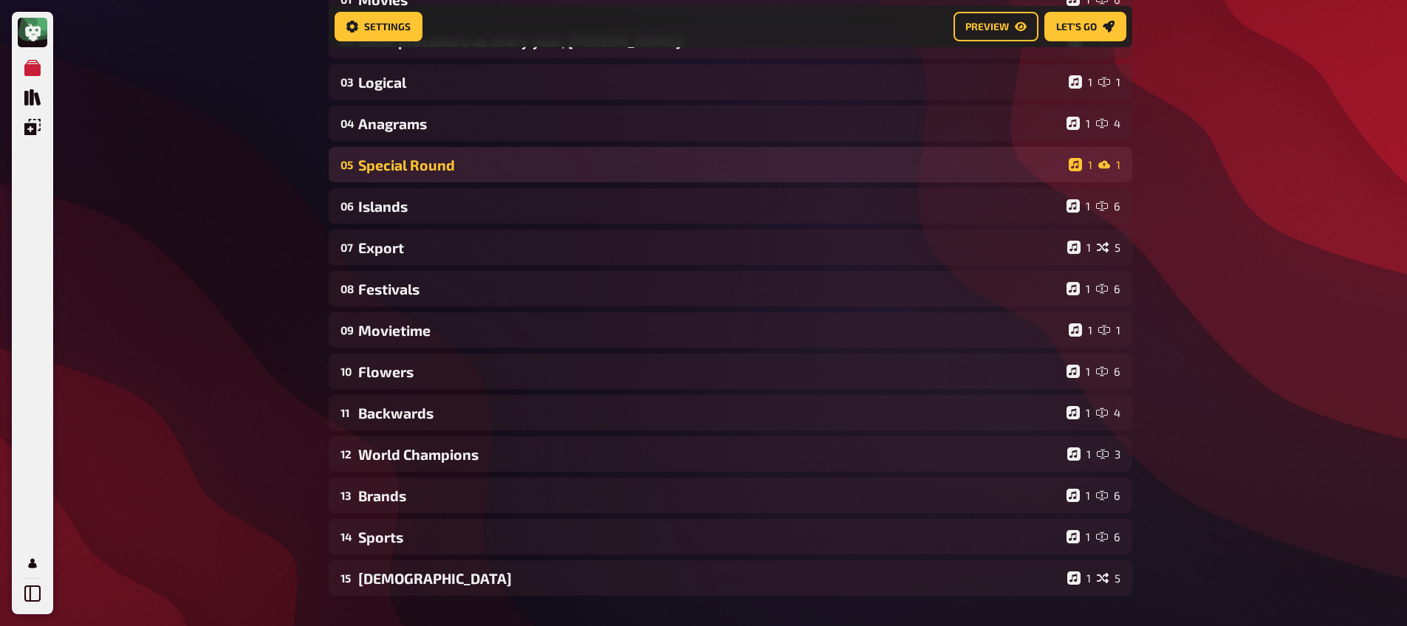
scroll to position [208, 0]
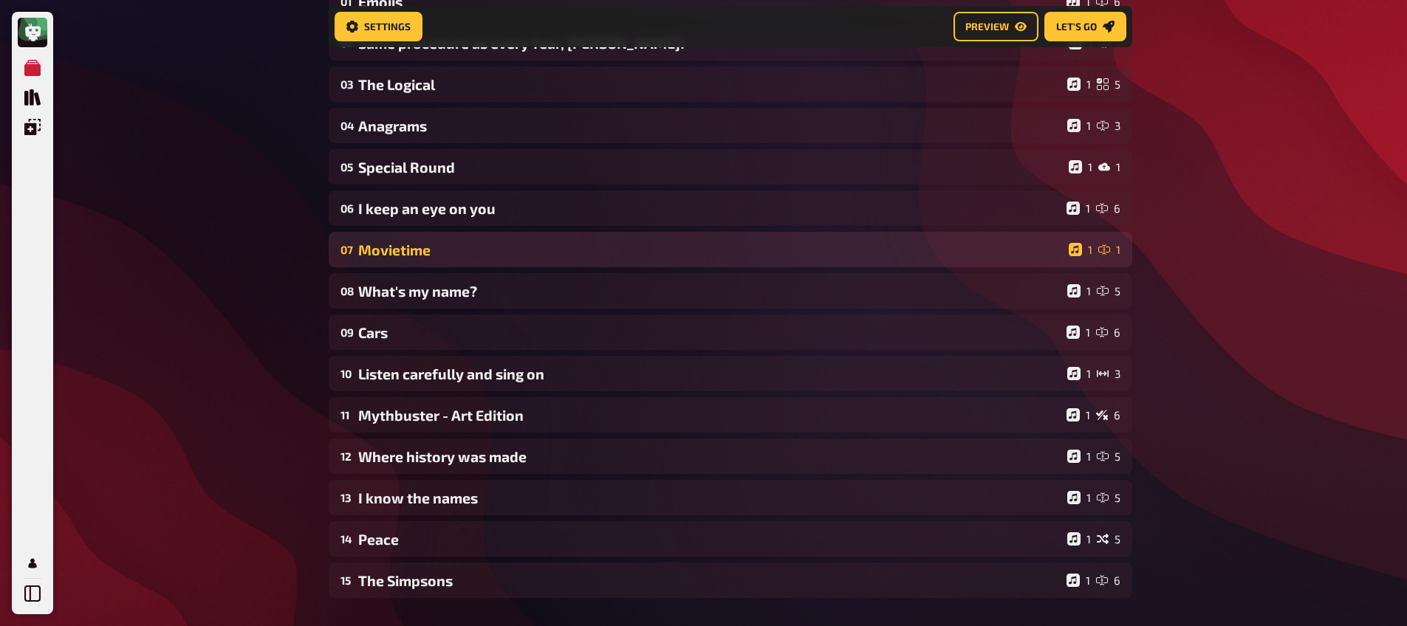
scroll to position [228, 0]
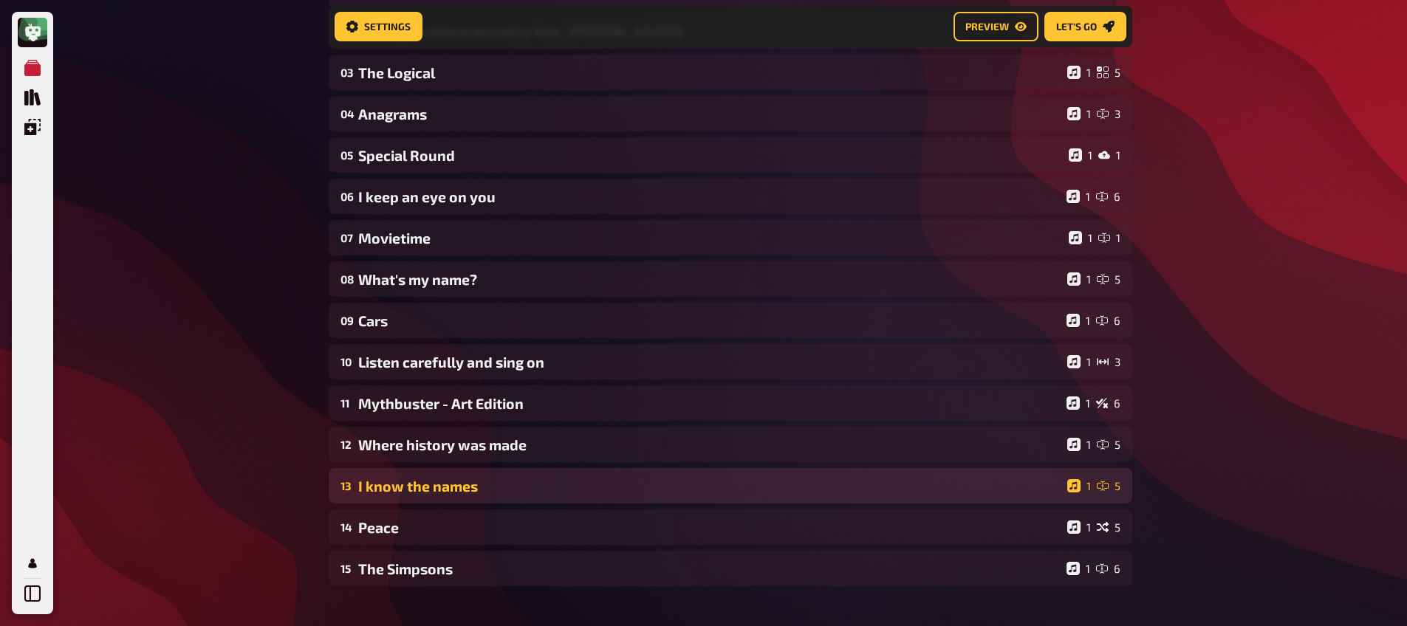
click at [426, 490] on div "I know the names" at bounding box center [709, 486] width 703 height 17
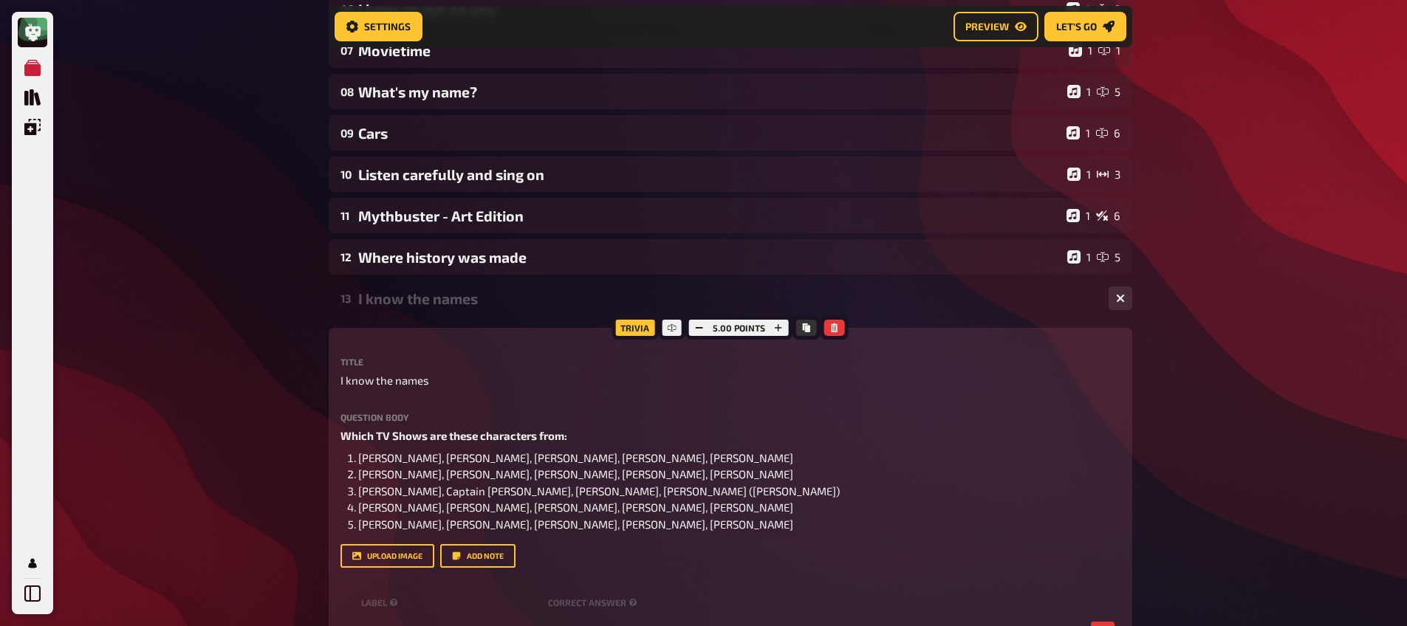
click at [410, 306] on div "I know the names" at bounding box center [727, 298] width 738 height 17
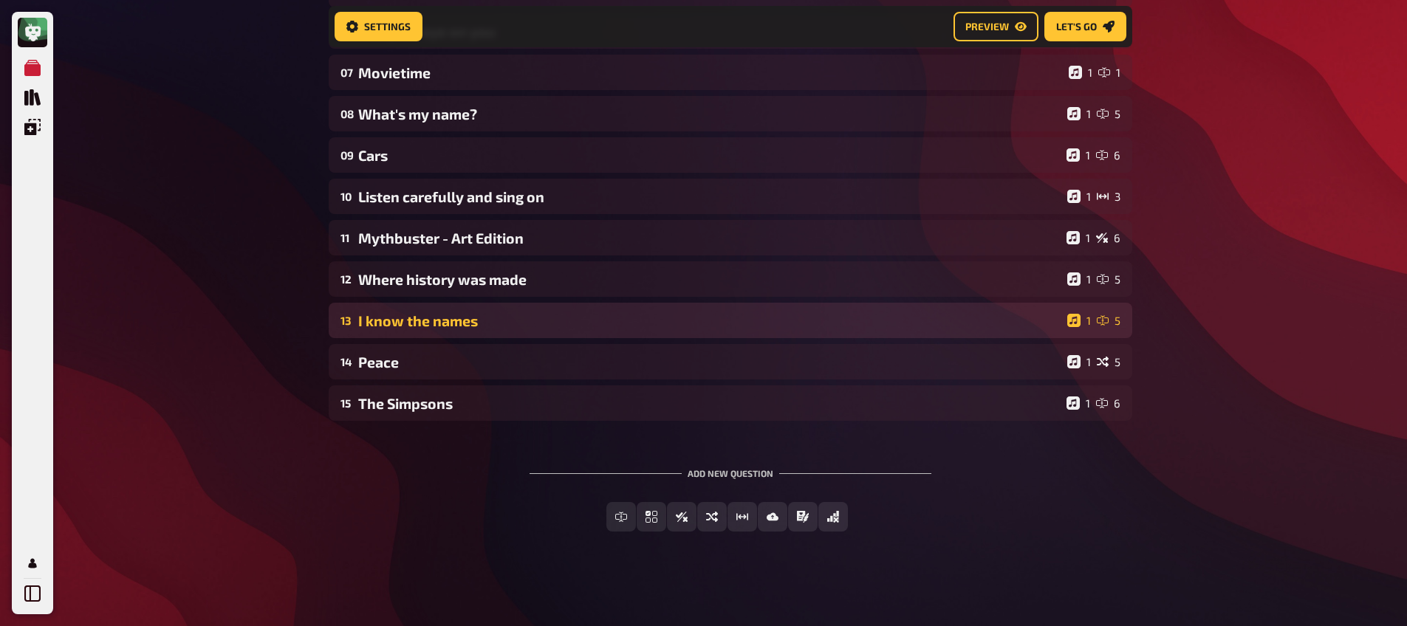
scroll to position [396, 0]
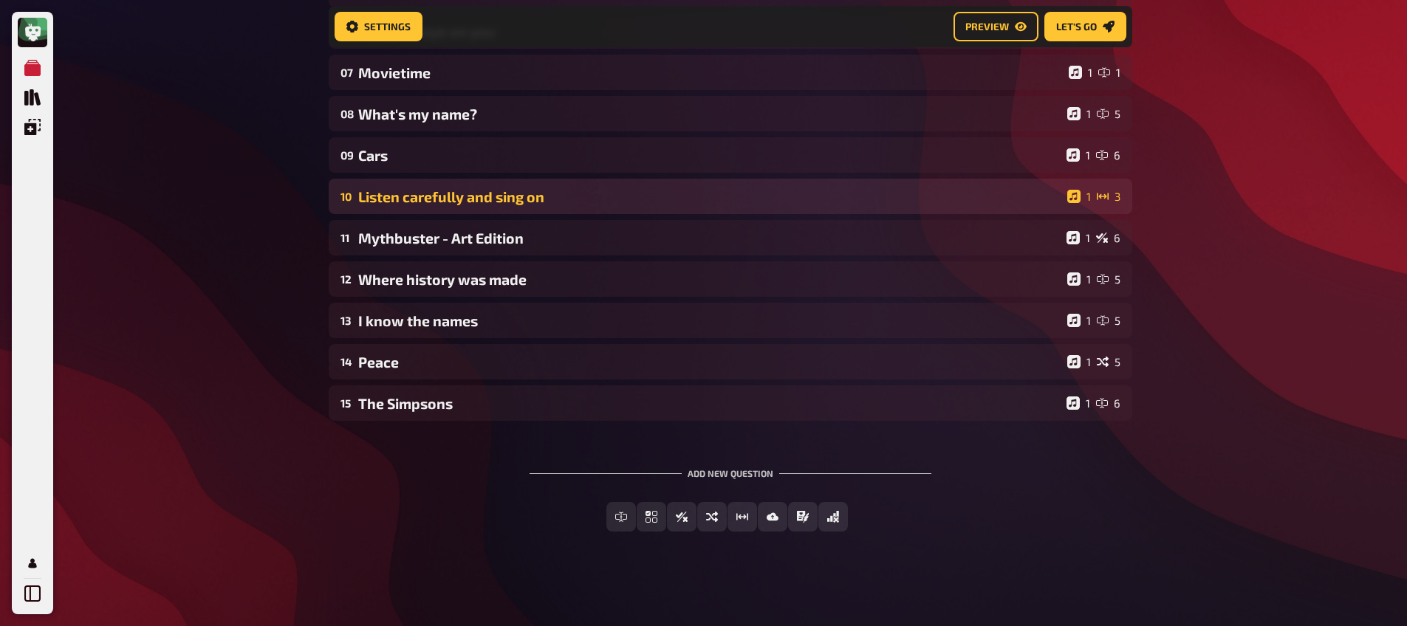
click at [432, 204] on div "Listen carefully and sing on" at bounding box center [709, 196] width 703 height 17
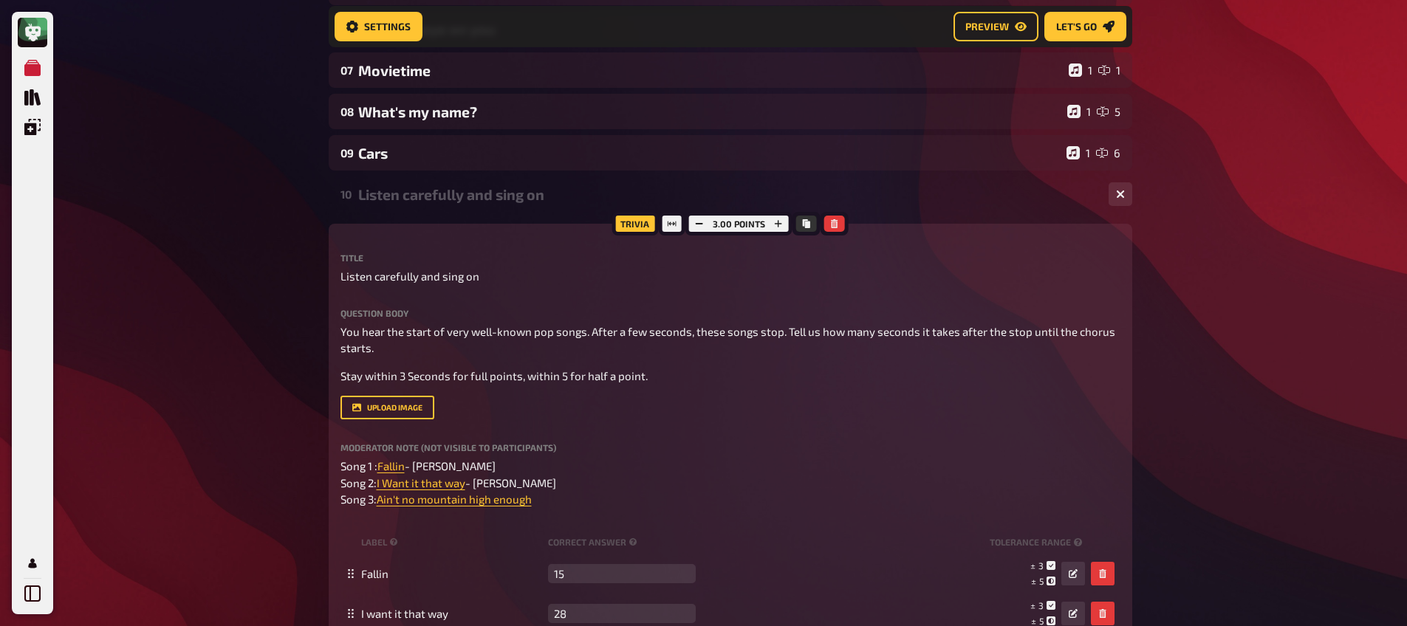
scroll to position [416, 0]
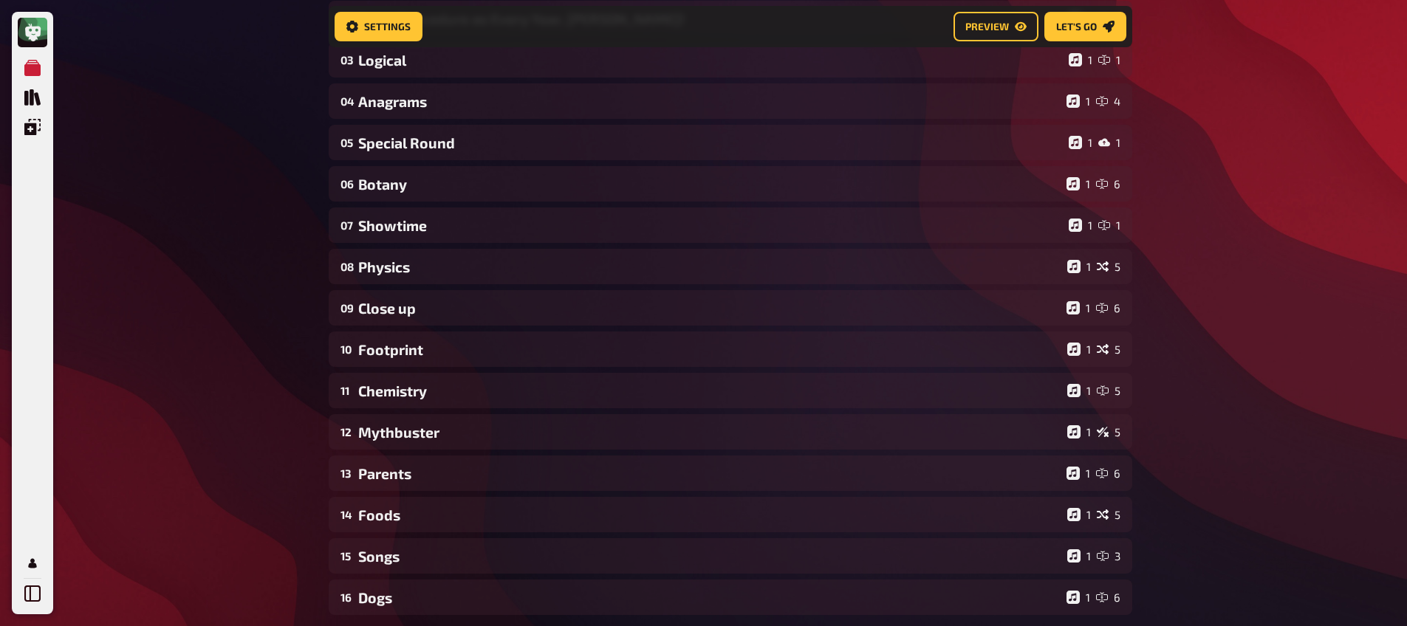
scroll to position [326, 0]
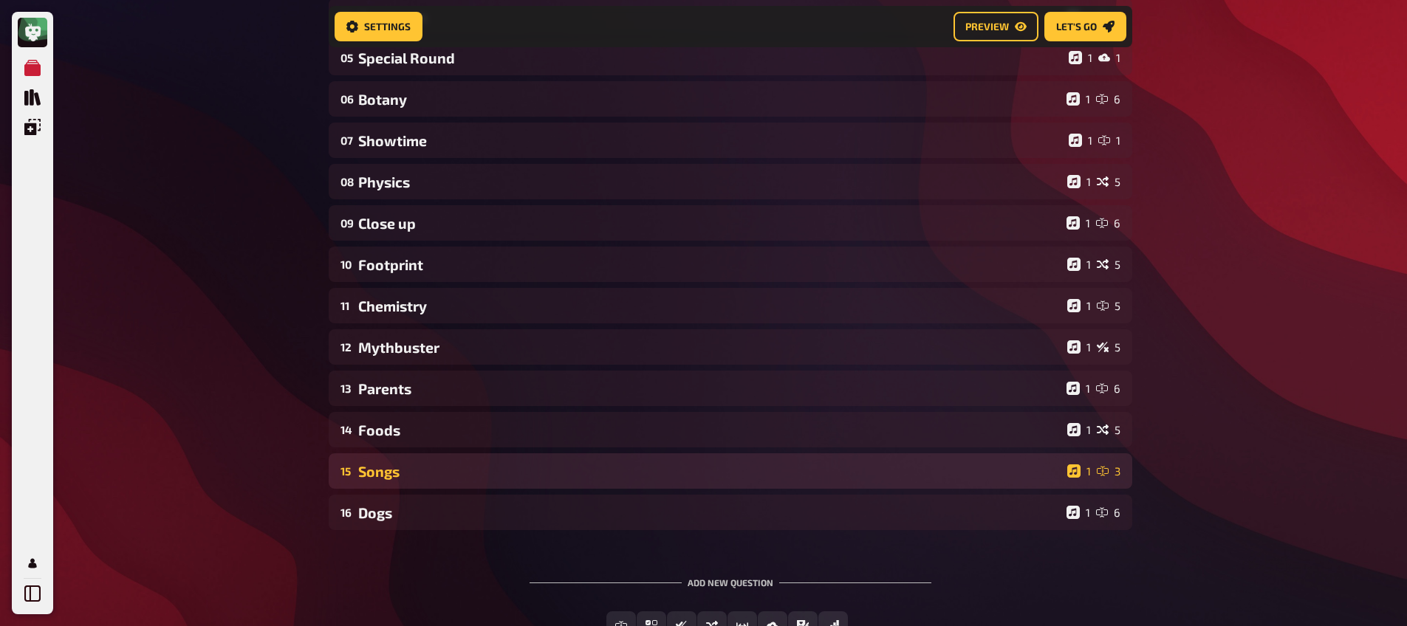
click at [407, 459] on div "15 Songs 1 3" at bounding box center [730, 470] width 803 height 35
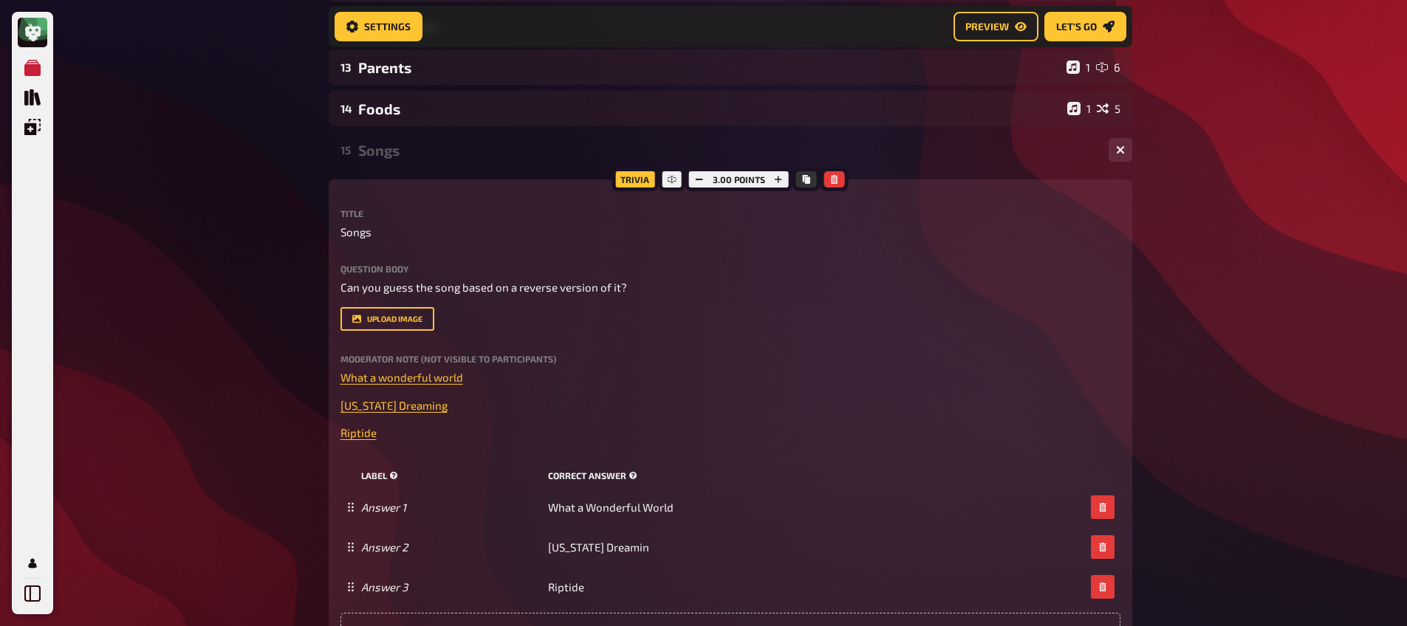
scroll to position [713, 0]
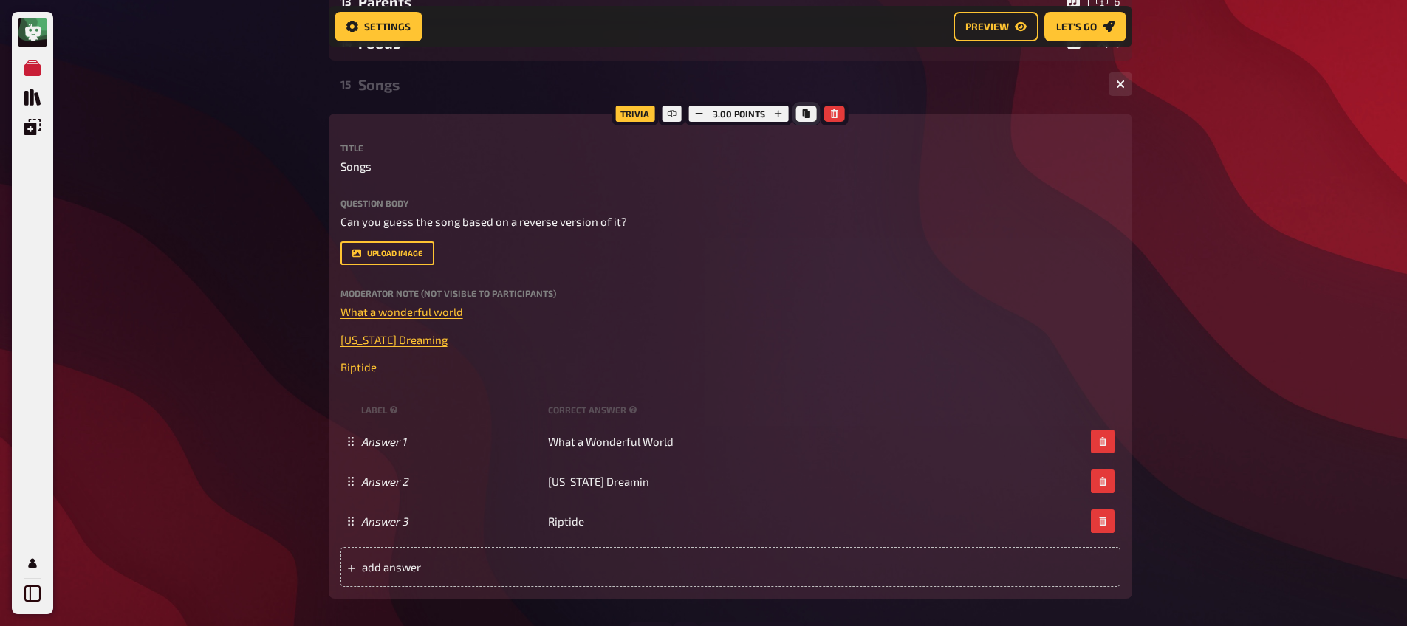
click at [809, 113] on icon "Copy" at bounding box center [806, 113] width 9 height 9
